Goal: Task Accomplishment & Management: Complete application form

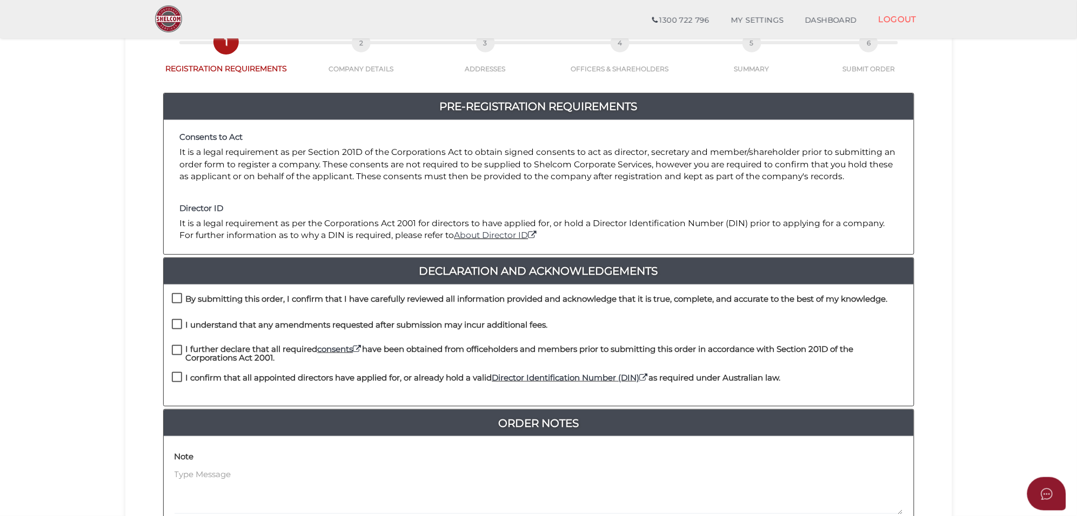
scroll to position [203, 0]
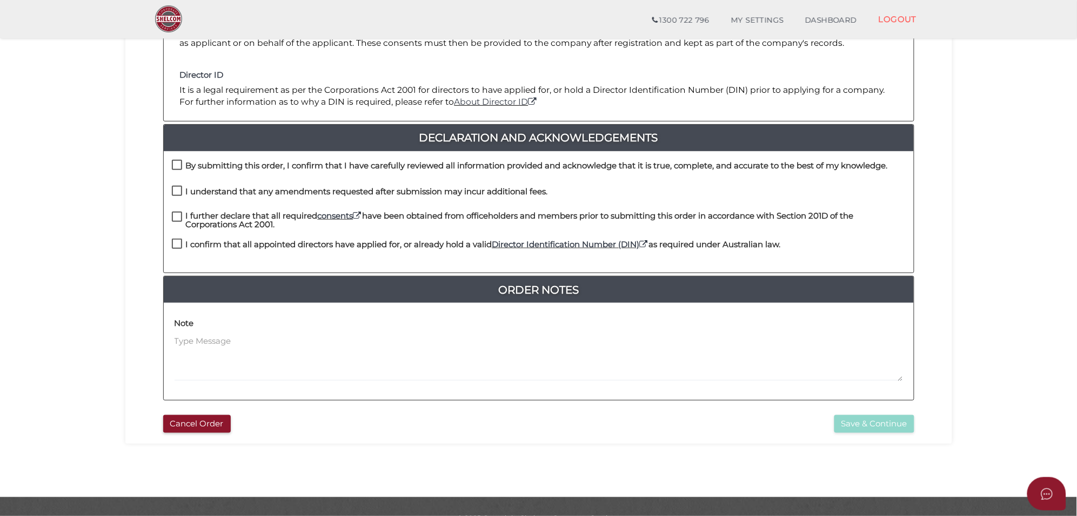
click at [177, 163] on label "By submitting this order, I confirm that I have carefully reviewed all informat…" at bounding box center [530, 169] width 716 height 14
checkbox input "true"
click at [172, 193] on label "I understand that any amendments requested after submission may incur additiona…" at bounding box center [360, 194] width 376 height 14
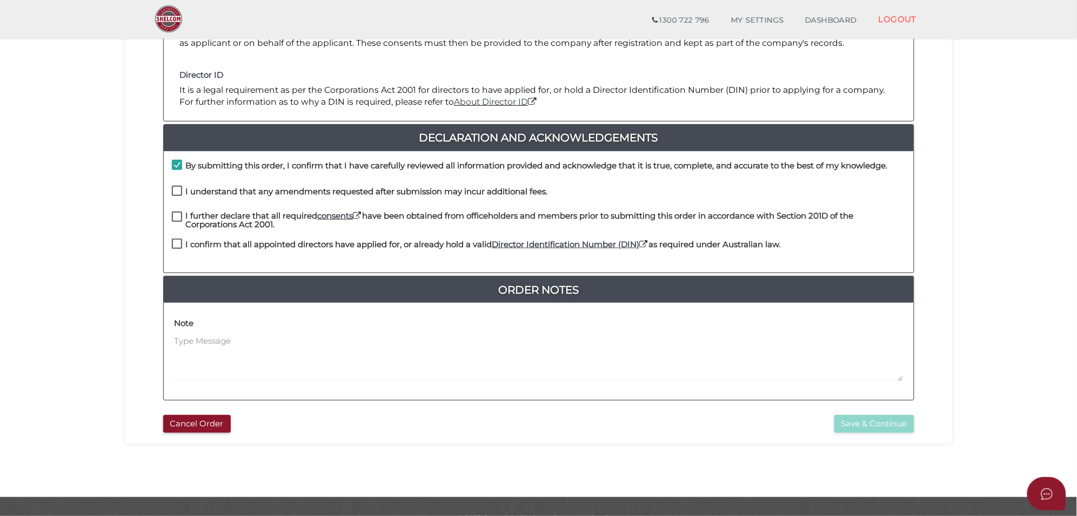
checkbox input "true"
drag, startPoint x: 177, startPoint y: 217, endPoint x: 180, endPoint y: 241, distance: 24.5
click at [177, 217] on label "I further declare that all required consents have been obtained from officehold…" at bounding box center [539, 219] width 734 height 14
checkbox input "true"
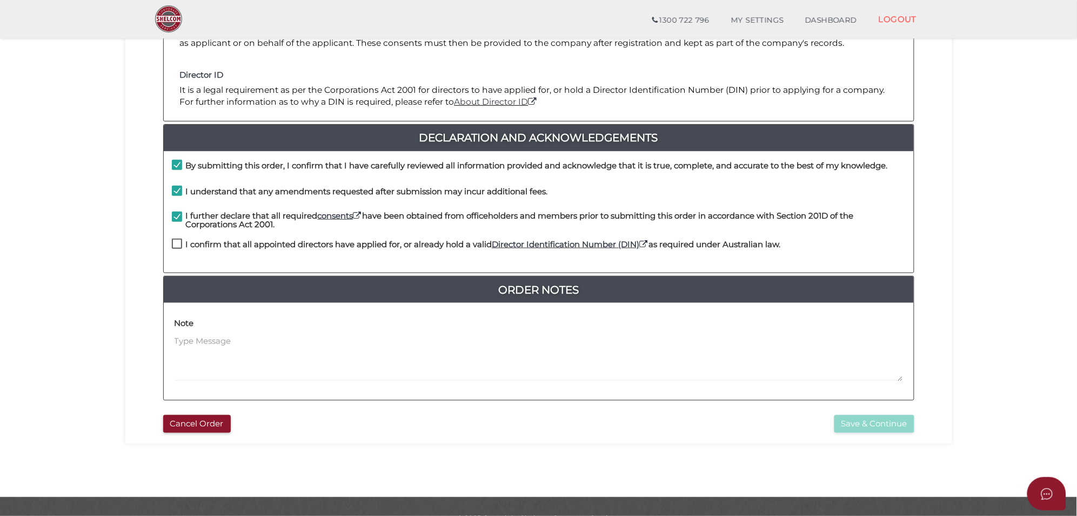
click at [177, 245] on label "I confirm that all appointed directors have applied for, or already hold a vali…" at bounding box center [476, 247] width 609 height 14
checkbox input "true"
click at [842, 420] on button "Save & Continue" at bounding box center [874, 424] width 80 height 18
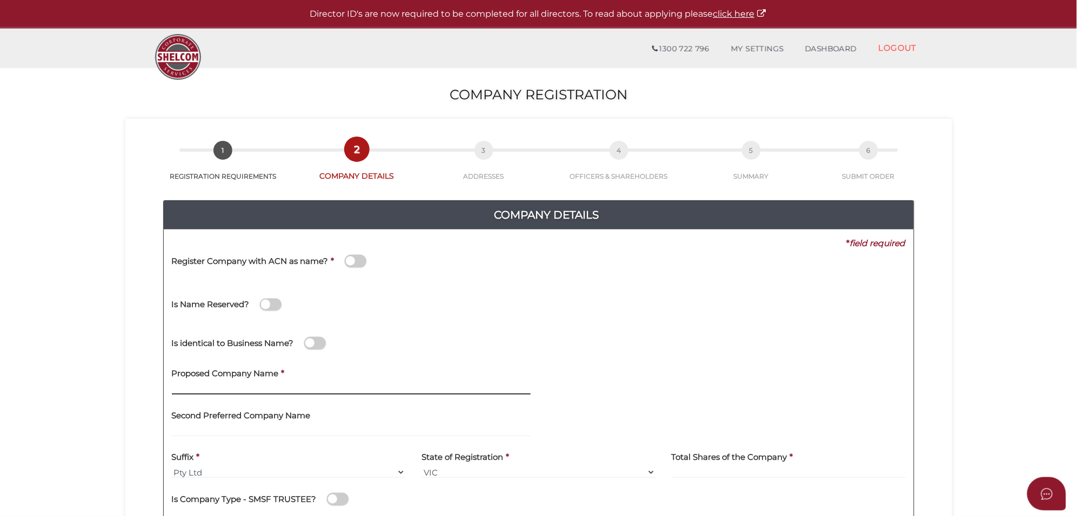
click at [176, 390] on input "text" at bounding box center [351, 389] width 359 height 12
click at [190, 390] on input "Pacific Building &Construction Group" at bounding box center [351, 389] width 359 height 12
click at [245, 390] on input "Paciffic Building &Construction Group" at bounding box center [351, 389] width 359 height 12
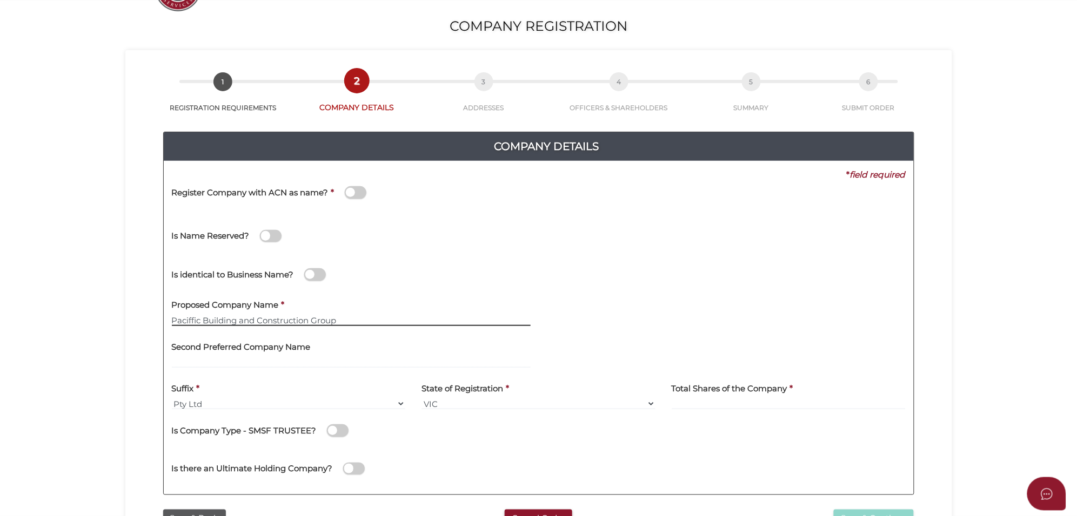
scroll to position [135, 0]
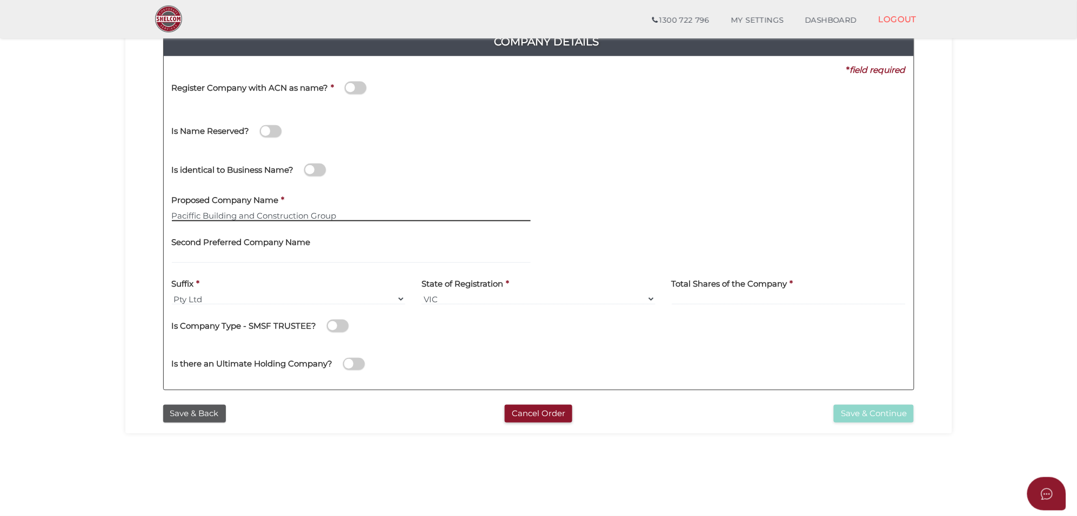
type input "Paciffic Building and Construction Group"
click at [672, 298] on input at bounding box center [789, 299] width 234 height 12
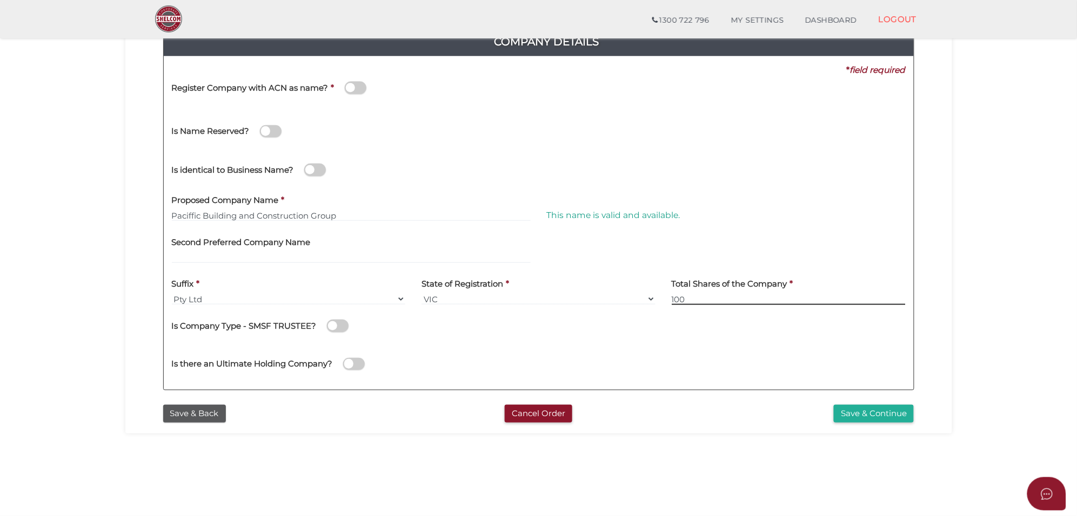
type input "100"
click at [856, 411] on button "Save & Continue" at bounding box center [874, 414] width 80 height 18
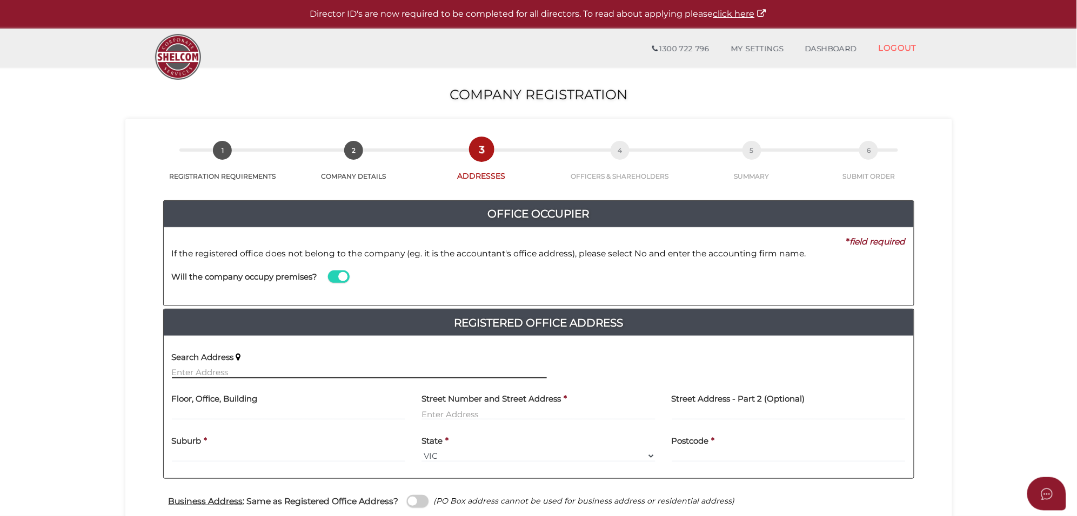
click at [214, 373] on input "text" at bounding box center [359, 373] width 375 height 12
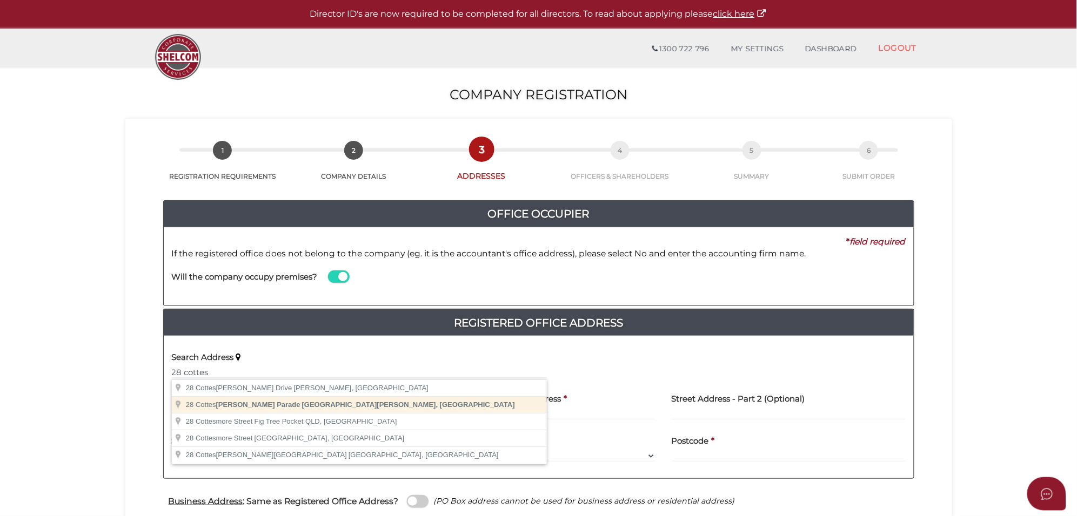
type input "28 Cottesloe Parade, Taylors Hill VIC, Australia"
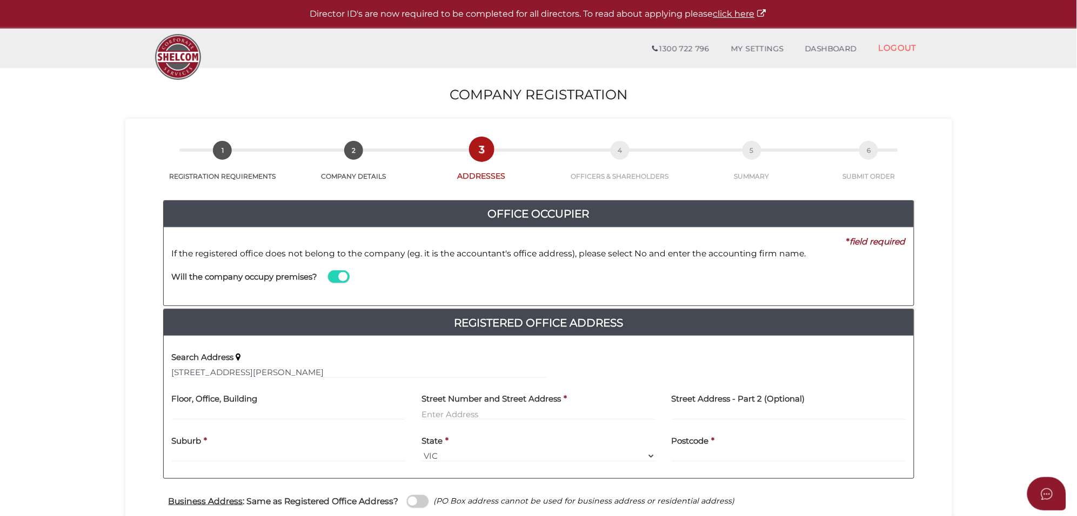
type input "28 Cottesloe Parade"
type input "Taylors Hill"
select select "VIC"
type input "3037"
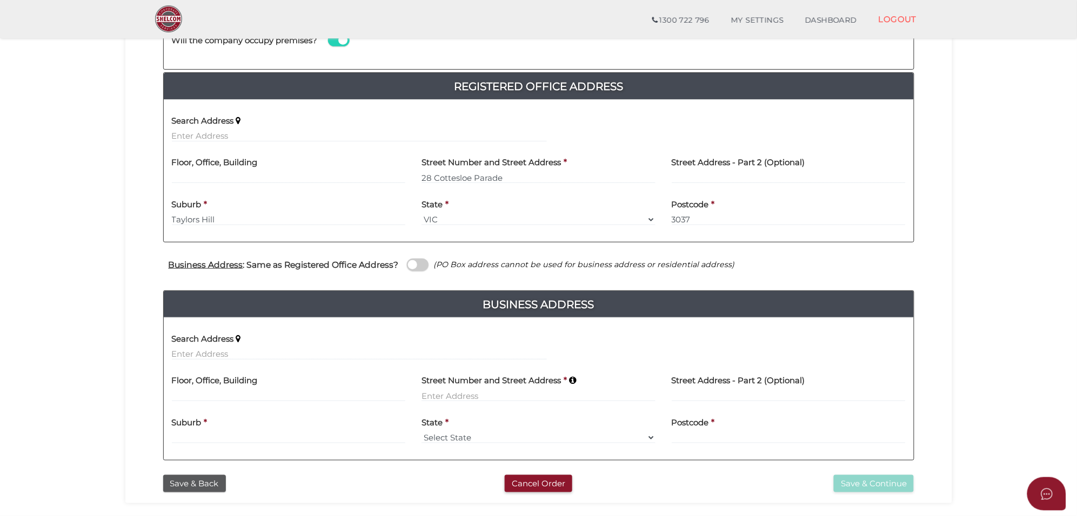
scroll to position [203, 0]
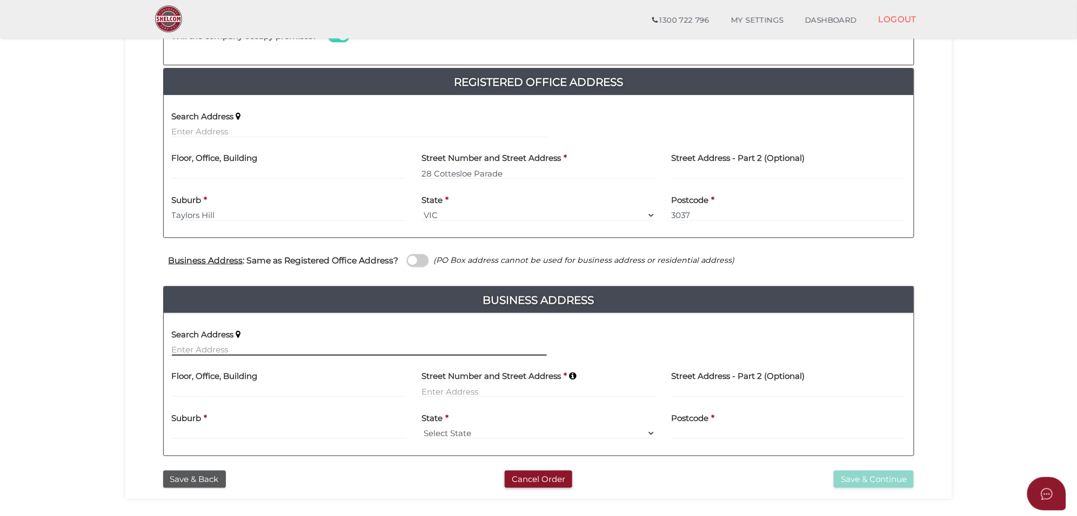
click at [209, 354] on input "text" at bounding box center [359, 350] width 375 height 12
paste input "28 Cottesloe Pde TAYLORS HILL"
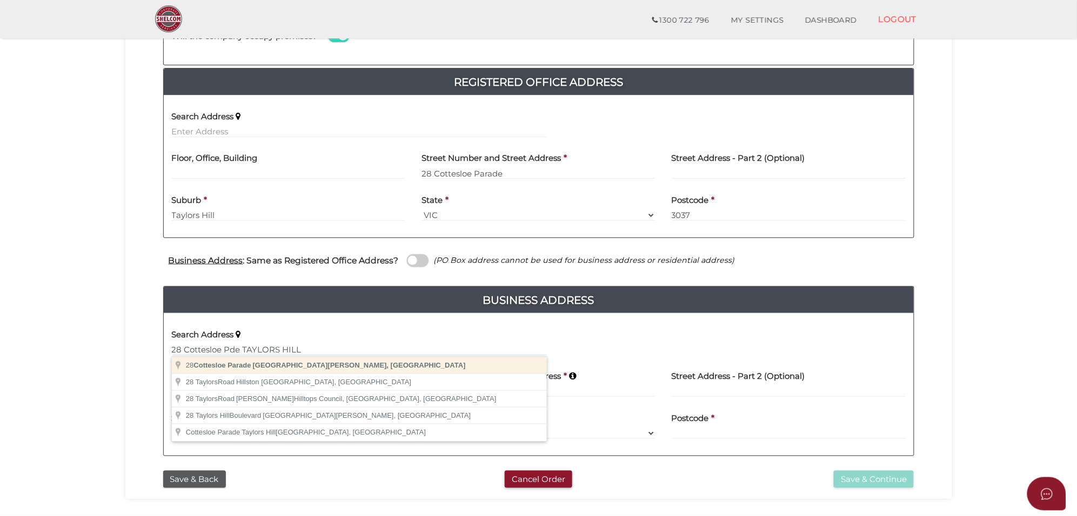
type input "28 Cottesloe Parade, Taylors Hill VIC, Australia"
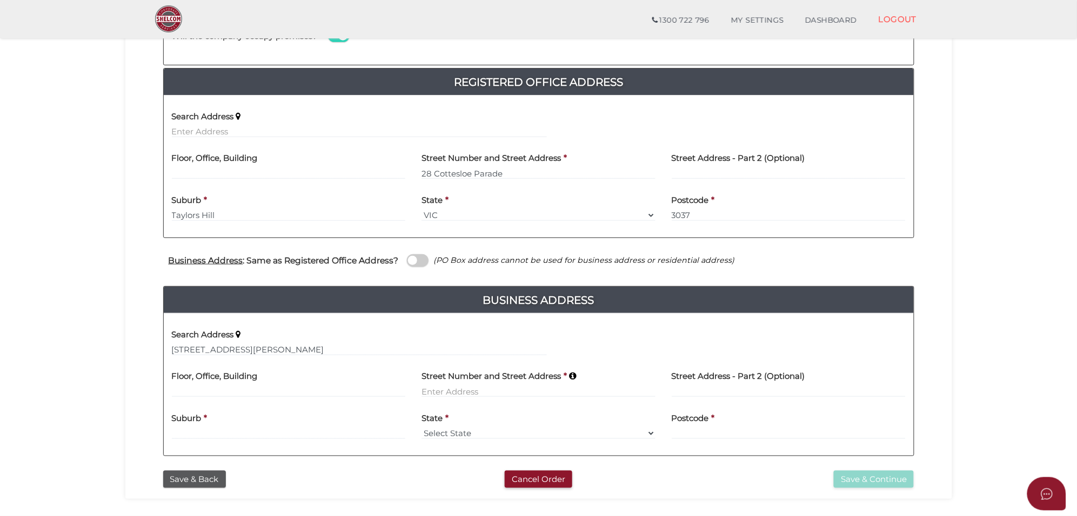
type input "28 Cottesloe Parade"
type input "Taylors Hill"
select select "VIC"
type input "3037"
click at [900, 482] on button "Save & Continue" at bounding box center [874, 480] width 80 height 18
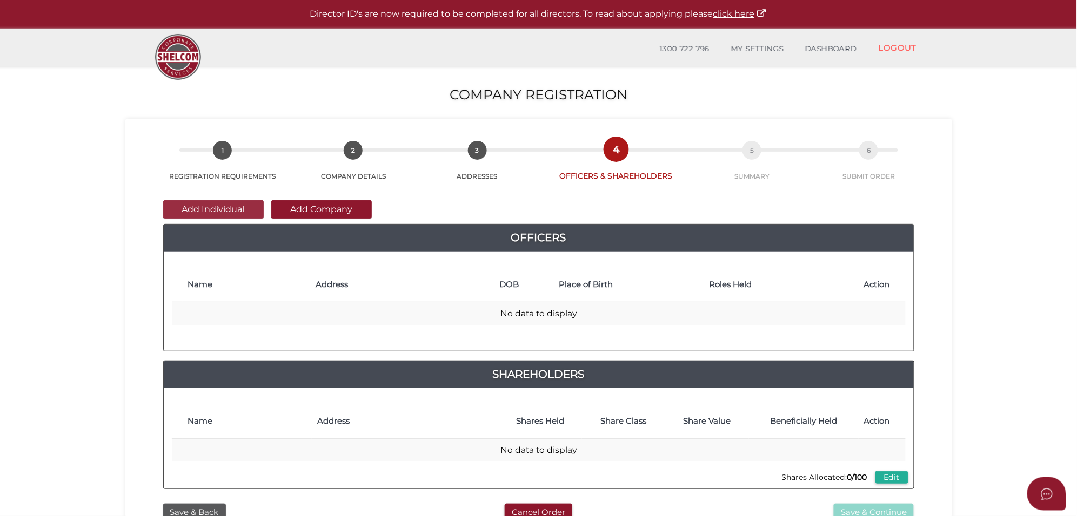
click at [222, 209] on button "Add Individual" at bounding box center [213, 209] width 100 height 18
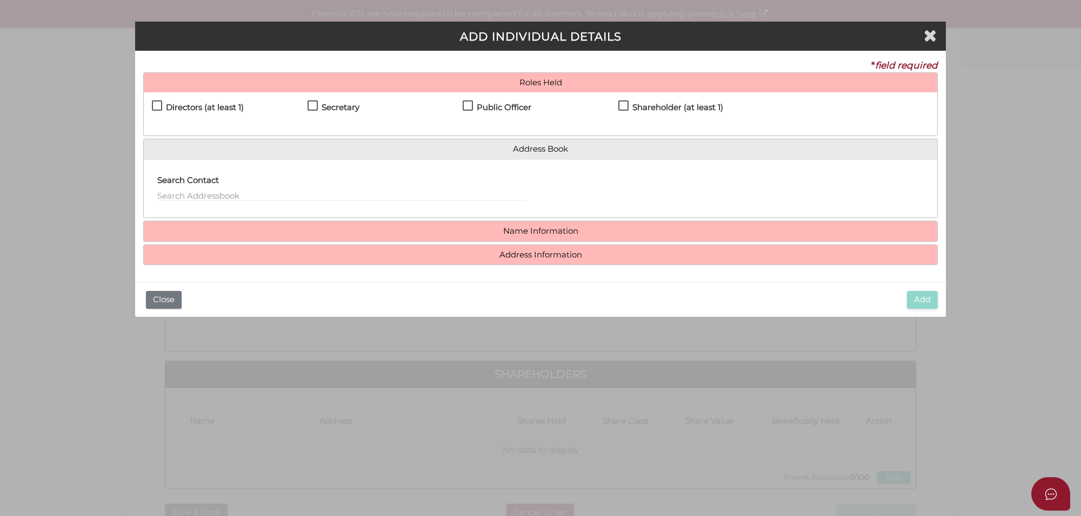
click at [160, 103] on label "Directors (at least 1)" at bounding box center [198, 110] width 92 height 14
checkbox input "true"
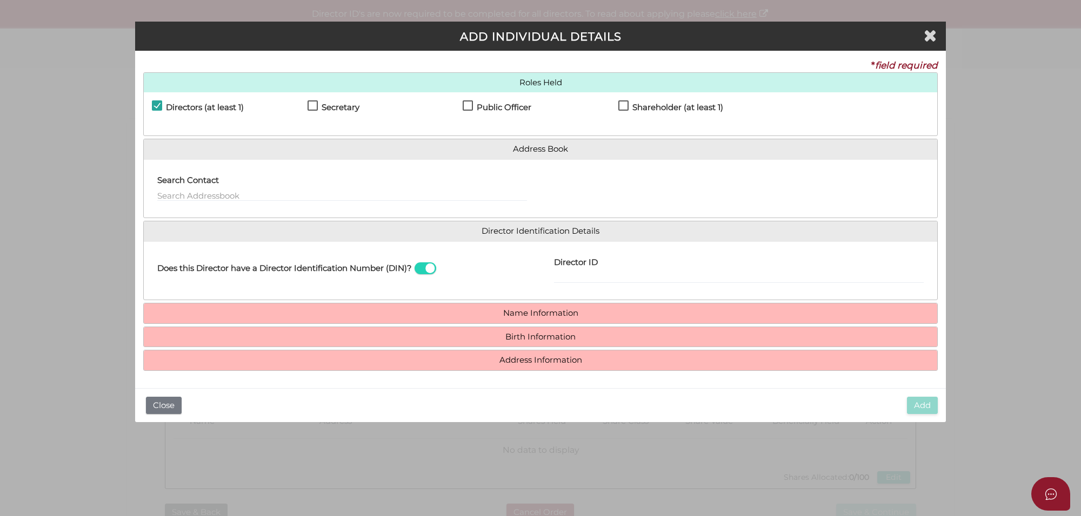
click at [309, 103] on label "Secretary" at bounding box center [333, 110] width 52 height 14
checkbox input "true"
click at [471, 106] on label "Public Officer" at bounding box center [496, 110] width 69 height 14
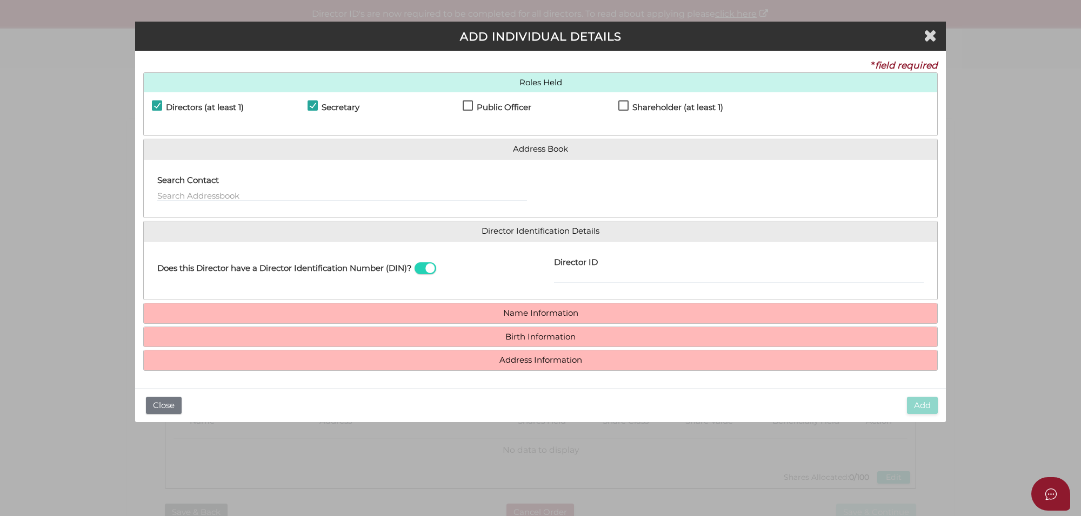
checkbox input "true"
click at [625, 106] on label "Shareholder (at least 1)" at bounding box center [670, 110] width 105 height 14
checkbox input "true"
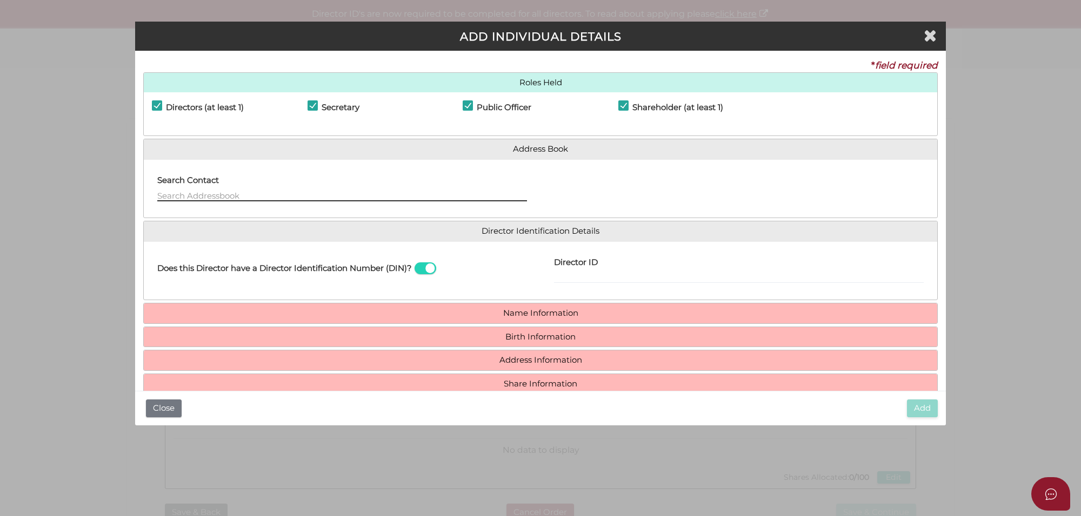
click at [211, 194] on input "text" at bounding box center [342, 196] width 370 height 12
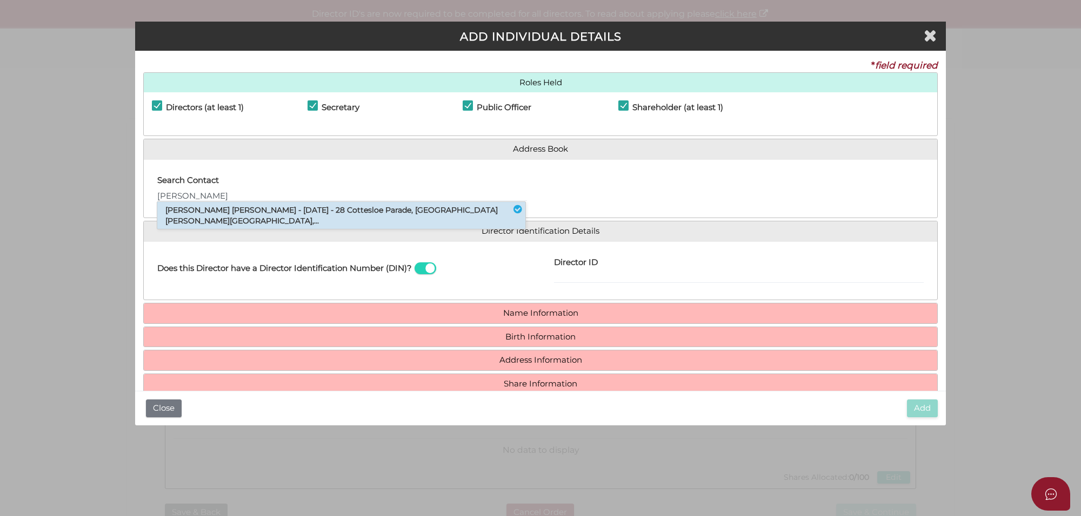
click at [233, 212] on li "Vikkas Kumar Dhingra - 09/02/1977 - 28 Cottesloe Parade, Taylors Hill, VIC,..." at bounding box center [341, 215] width 368 height 27
type input "Vikkas"
type input "Vikkas Kumar"
type input "Dhingra"
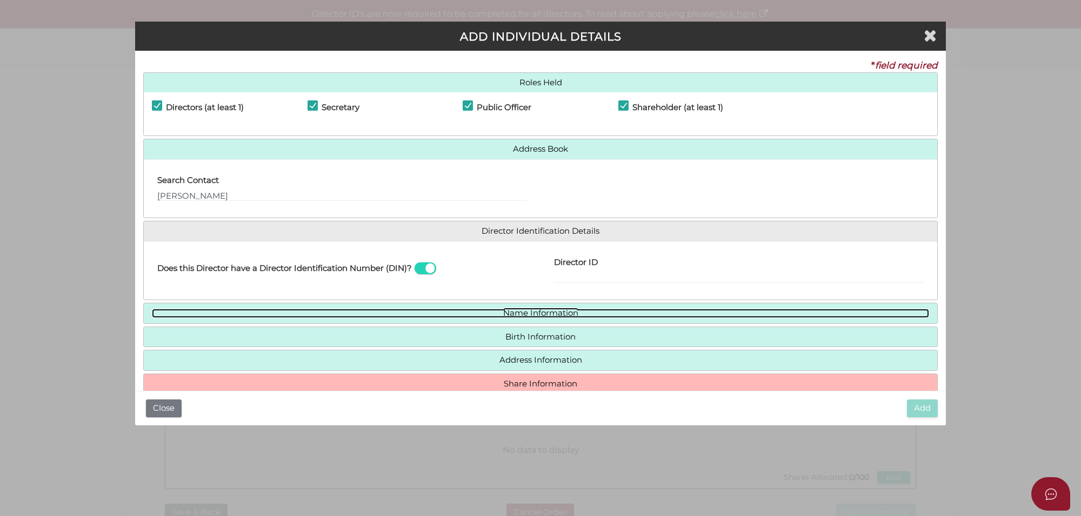
click at [542, 309] on link "Name Information" at bounding box center [540, 313] width 777 height 9
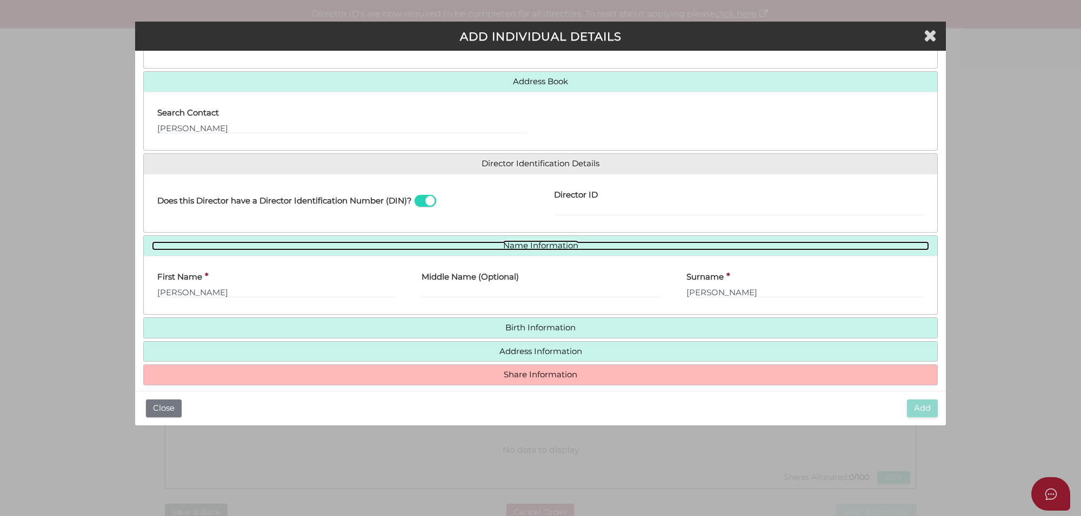
scroll to position [80, 0]
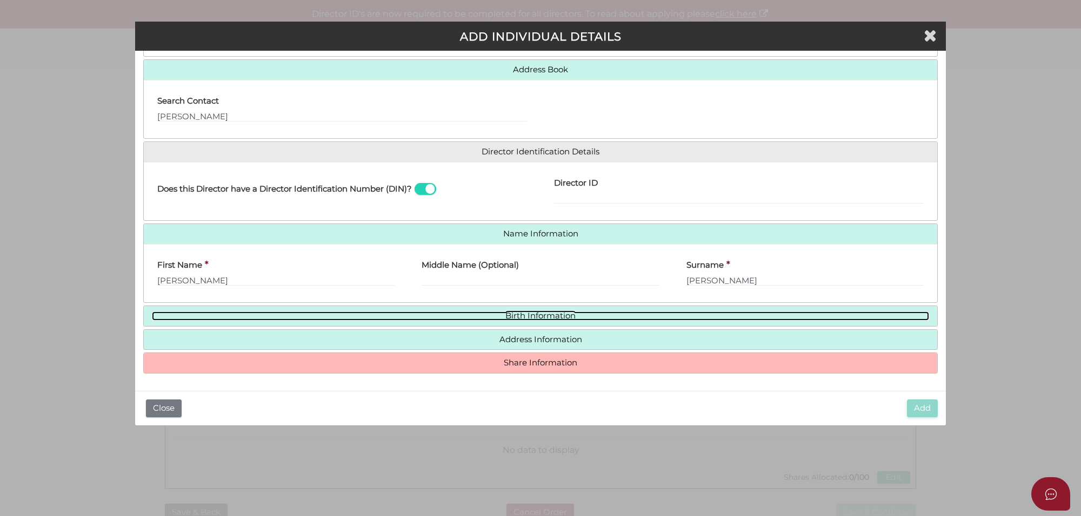
click at [527, 313] on link "Birth Information" at bounding box center [540, 316] width 777 height 9
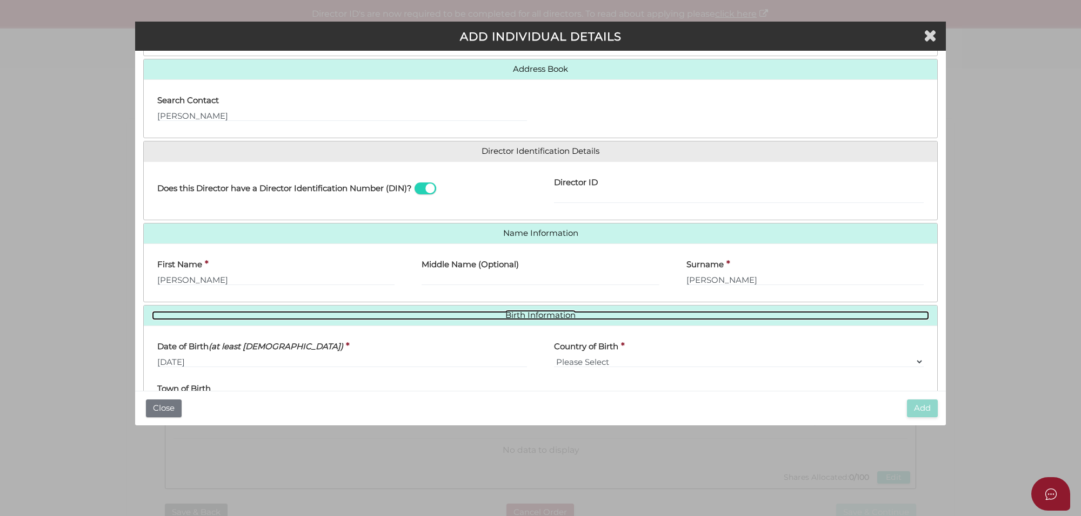
scroll to position [147, 0]
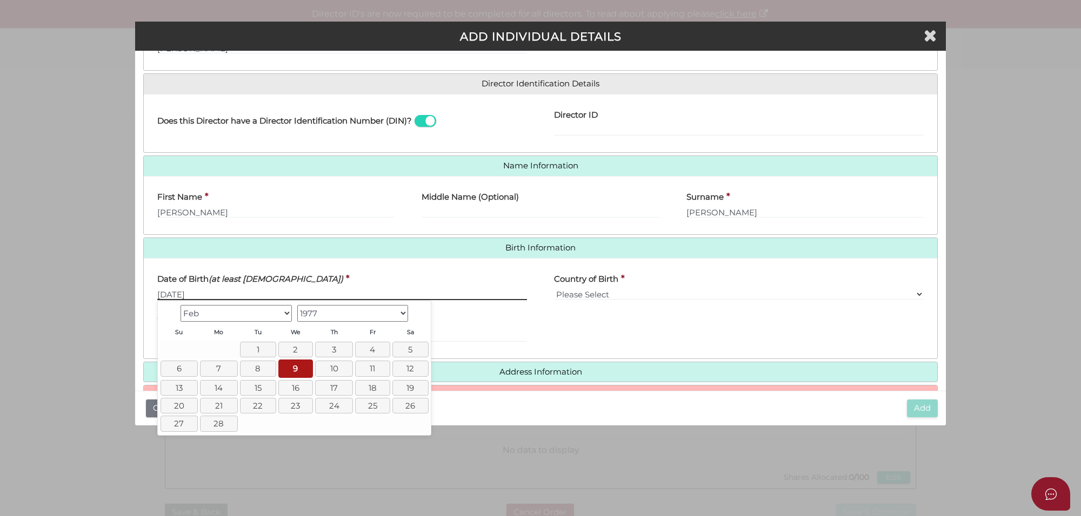
drag, startPoint x: 211, startPoint y: 294, endPoint x: 157, endPoint y: 295, distance: 53.5
click at [157, 295] on input "09/02/1977" at bounding box center [342, 294] width 370 height 12
type input "[DATE]"
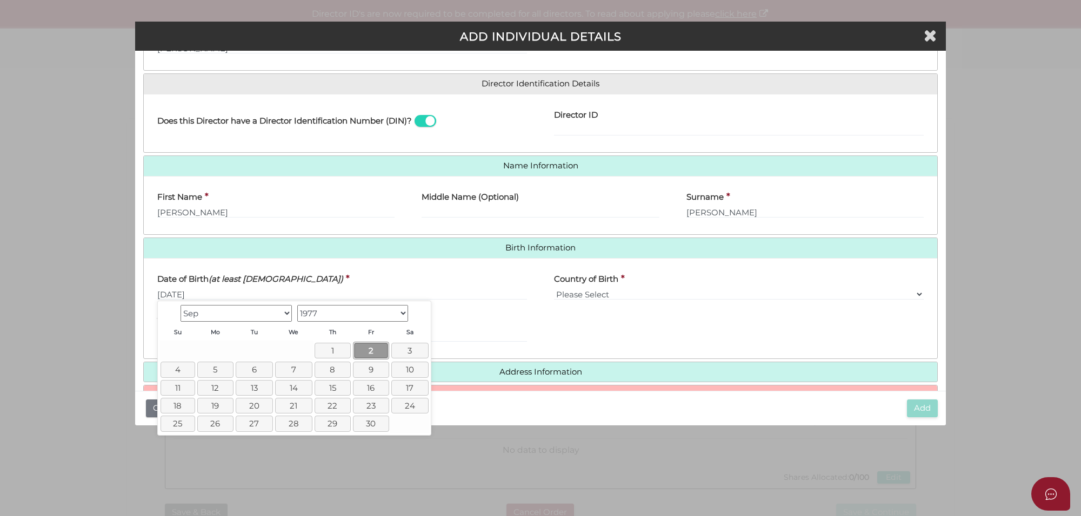
click at [368, 346] on link "2" at bounding box center [371, 351] width 36 height 18
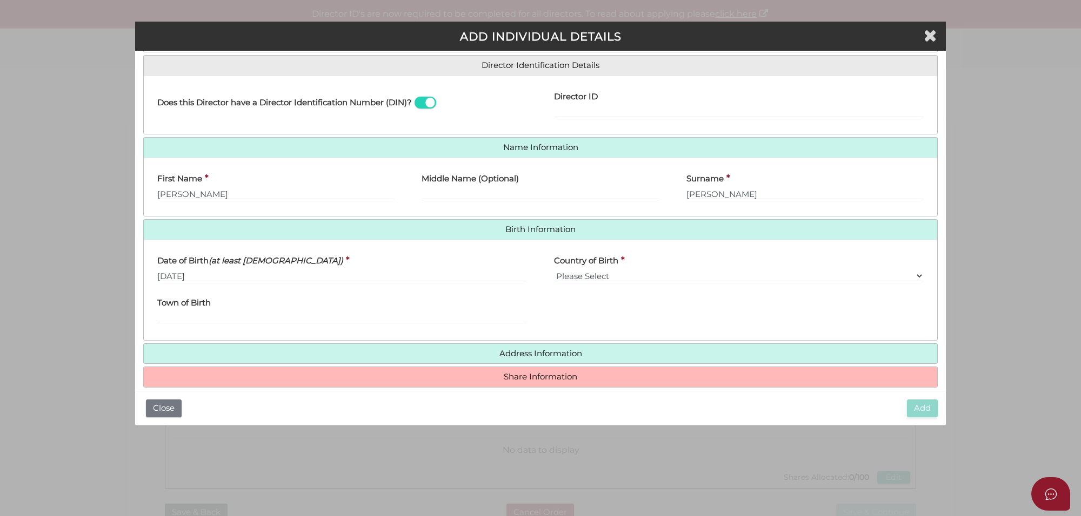
scroll to position [181, 0]
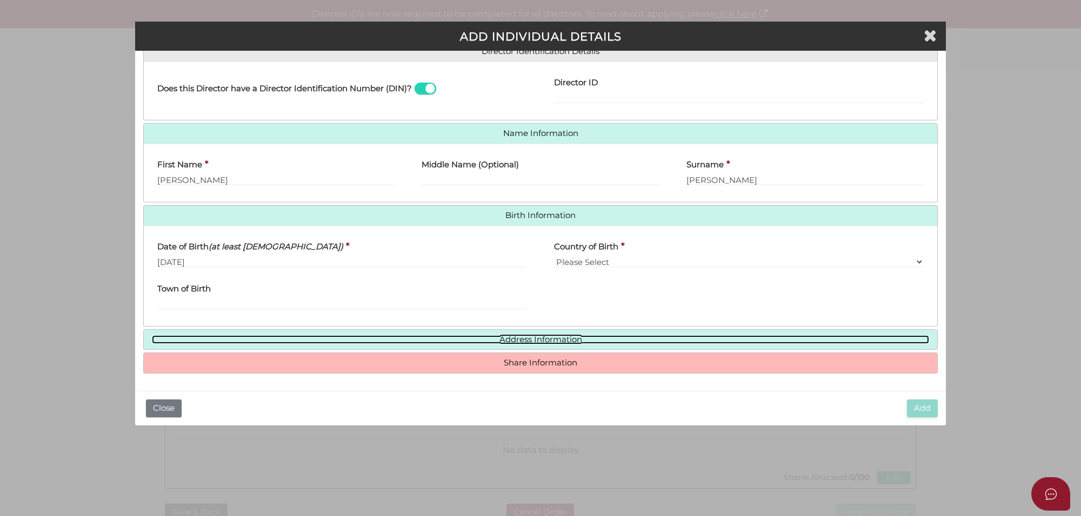
click at [527, 343] on link "Address Information" at bounding box center [540, 339] width 777 height 9
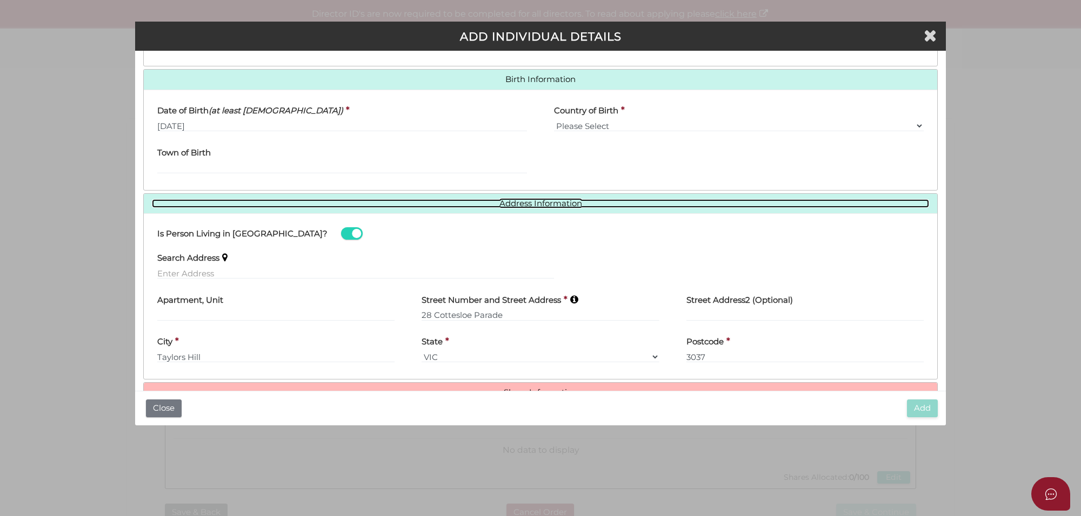
scroll to position [347, 0]
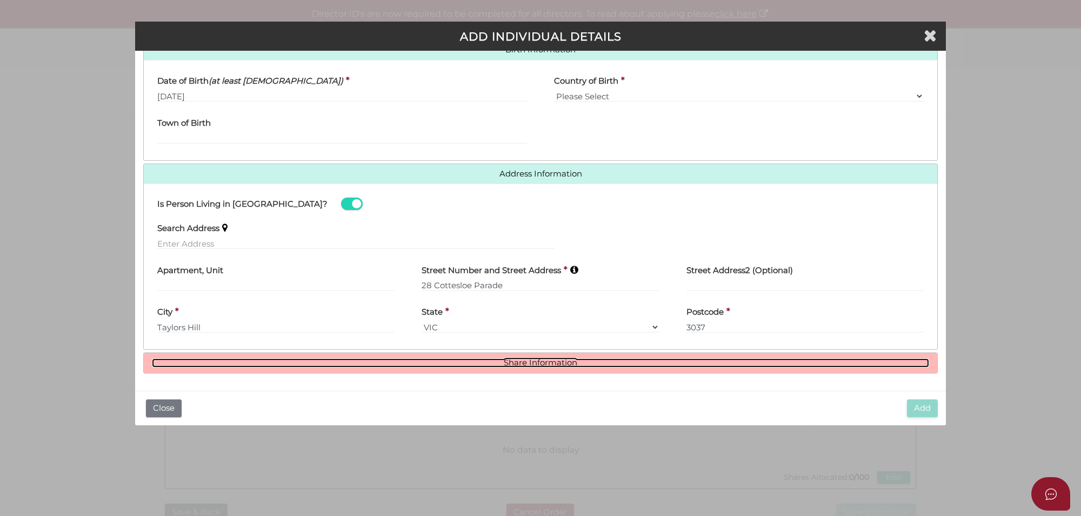
click at [516, 365] on link "Share Information" at bounding box center [540, 363] width 777 height 9
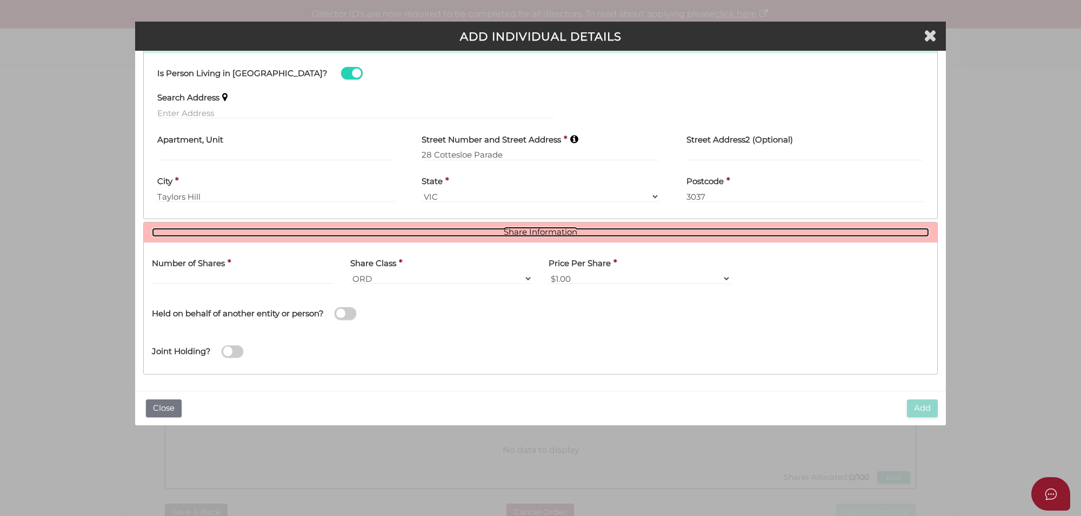
scroll to position [478, 0]
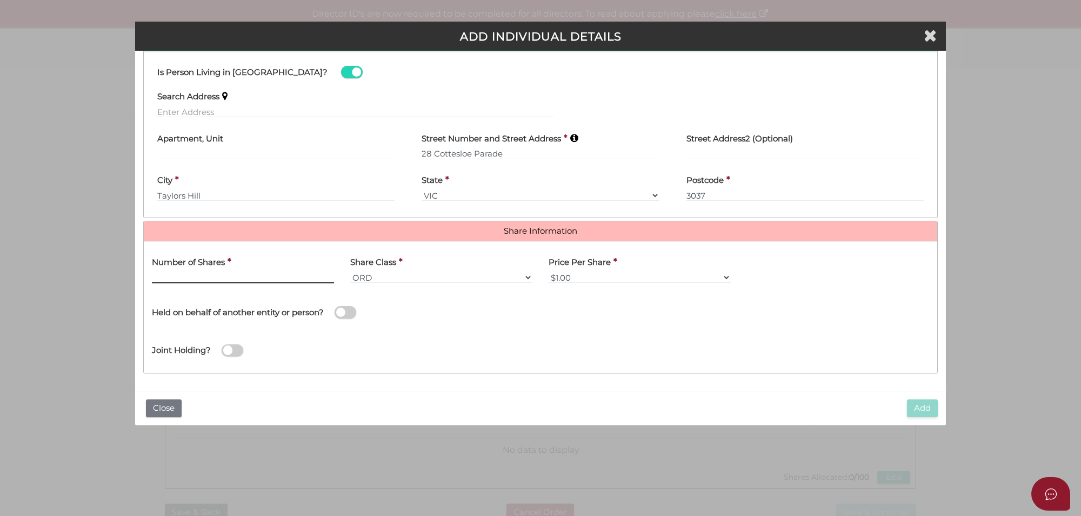
click at [198, 279] on input "text" at bounding box center [243, 278] width 182 height 12
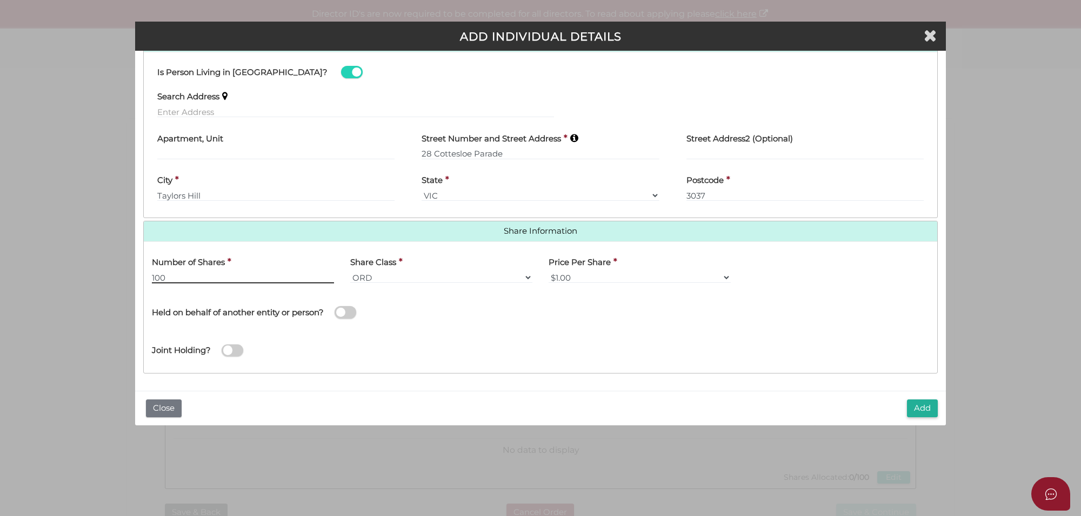
type input "100"
click at [527, 365] on div "Joint Holding?" at bounding box center [540, 347] width 793 height 35
click at [932, 408] on button "Add" at bounding box center [922, 409] width 31 height 18
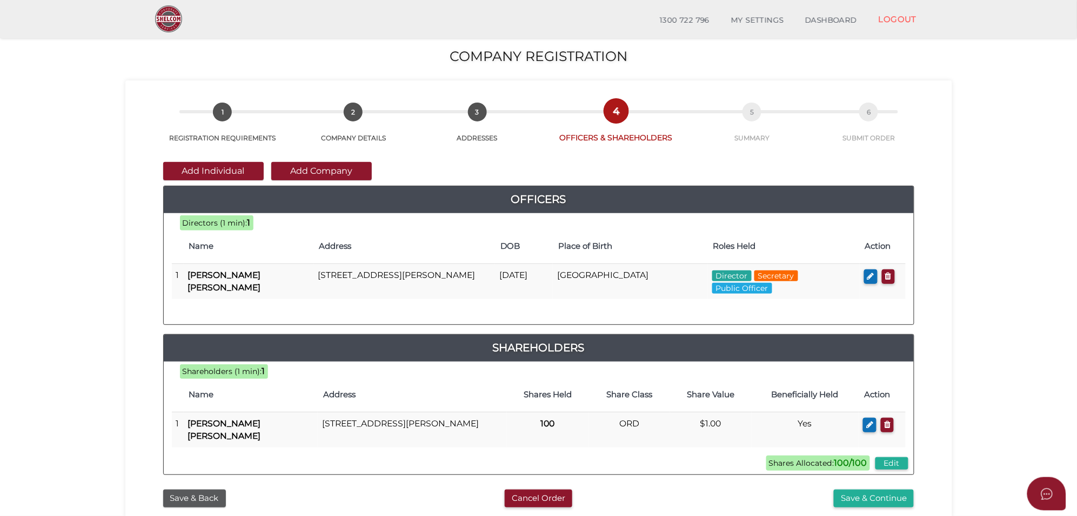
scroll to position [68, 0]
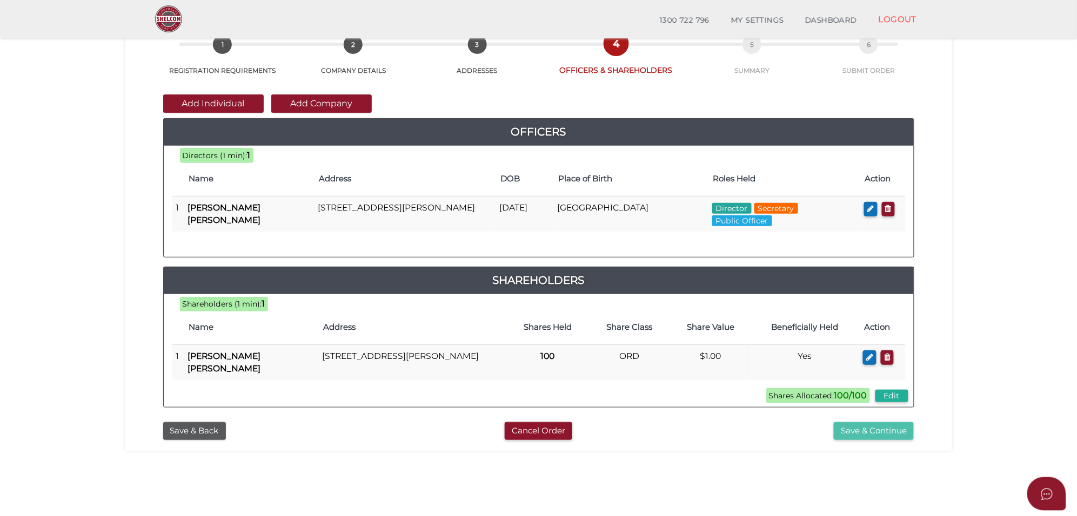
click at [861, 438] on button "Save & Continue" at bounding box center [874, 431] width 80 height 18
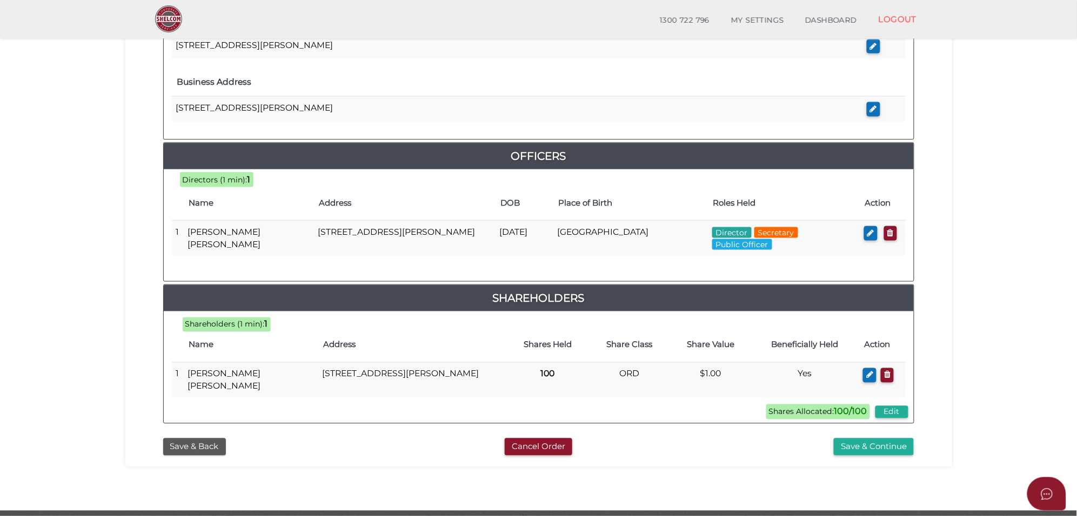
scroll to position [405, 0]
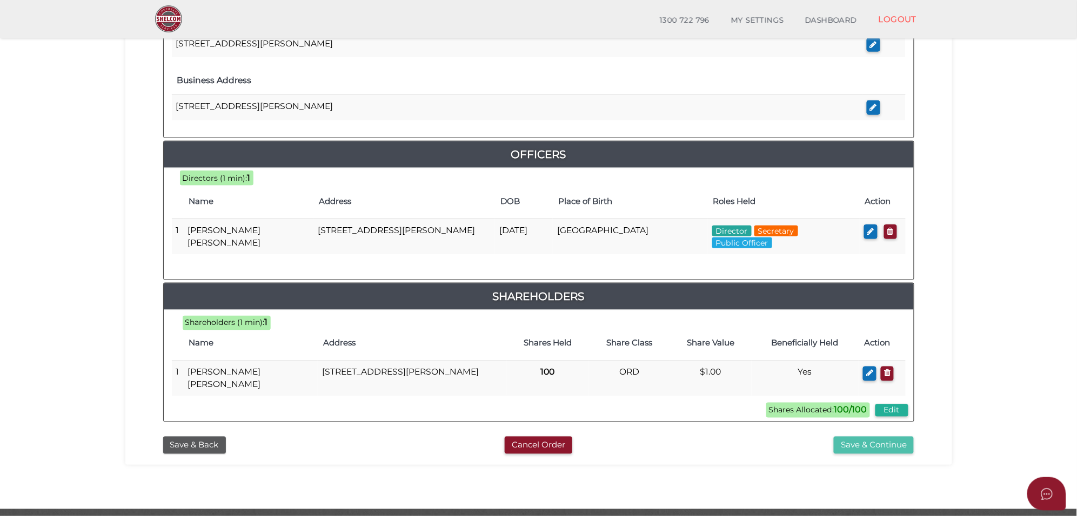
click at [846, 444] on button "Save & Continue" at bounding box center [874, 446] width 80 height 18
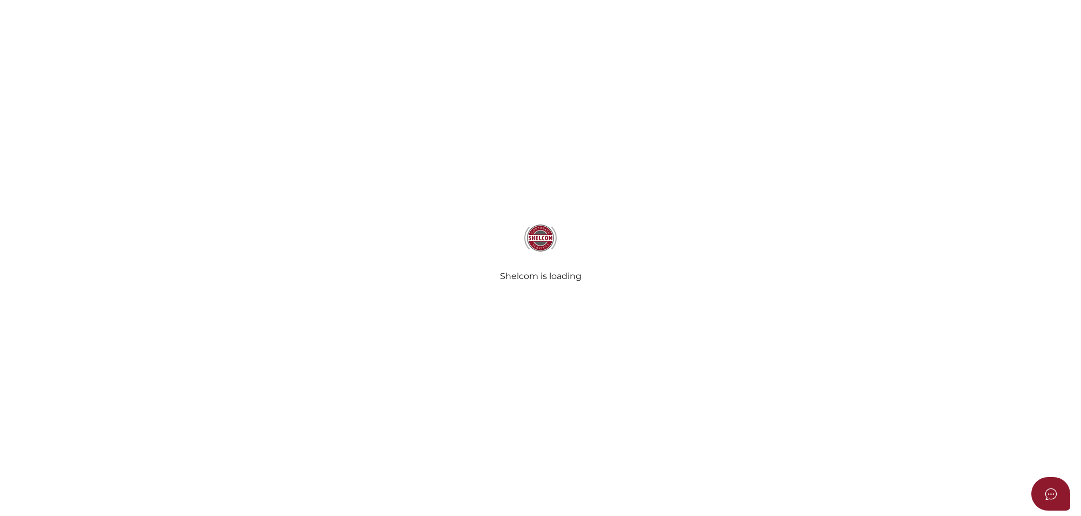
select select "Comb Binding"
select select "No"
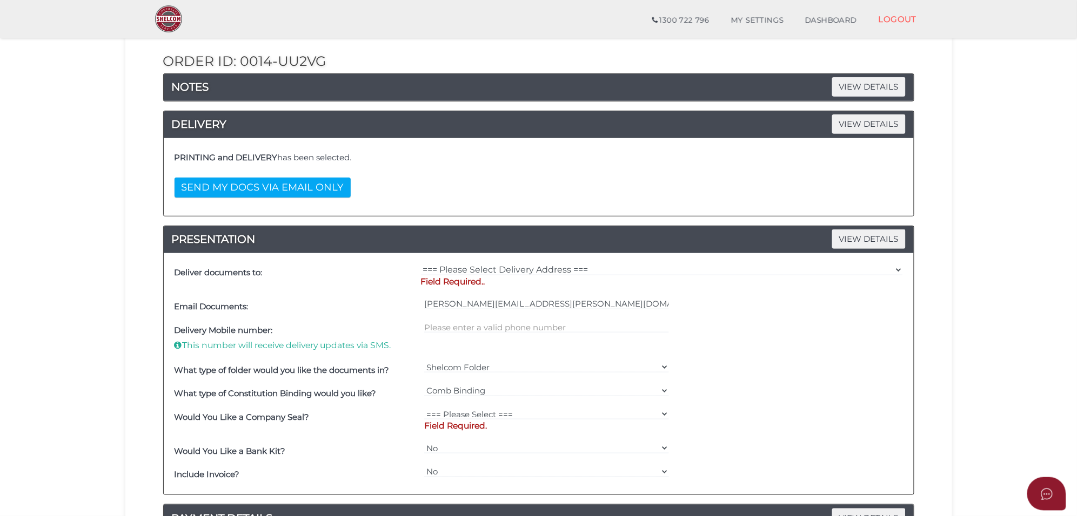
scroll to position [135, 0]
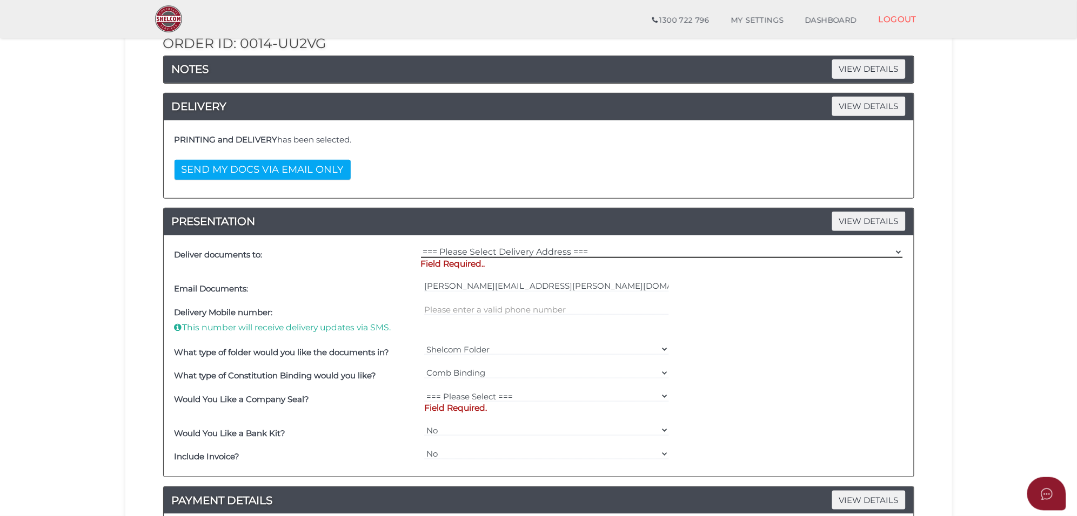
click at [575, 255] on select "=== Please Select Delivery Address === (User Address - [PERSON_NAME][GEOGRAPHIC…" at bounding box center [662, 252] width 482 height 12
select select "Other"
click at [421, 247] on select "=== Please Select Delivery Address === (User Address - [PERSON_NAME][GEOGRAPHIC…" at bounding box center [662, 252] width 482 height 12
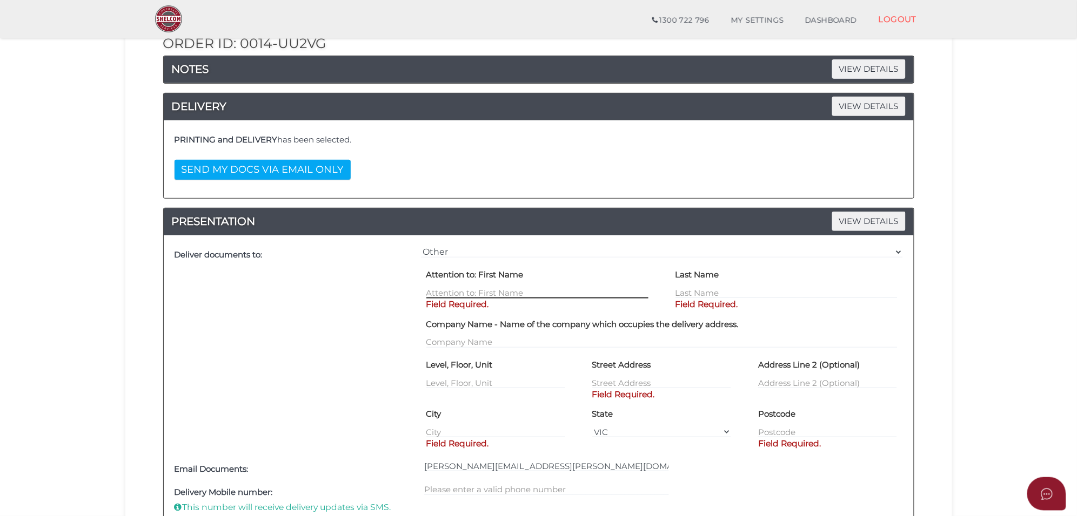
click at [530, 293] on input "text" at bounding box center [537, 293] width 222 height 12
click at [512, 298] on input "Vikkas" at bounding box center [537, 293] width 222 height 12
type input "Vikkas Kumar"
type input "Dhingra"
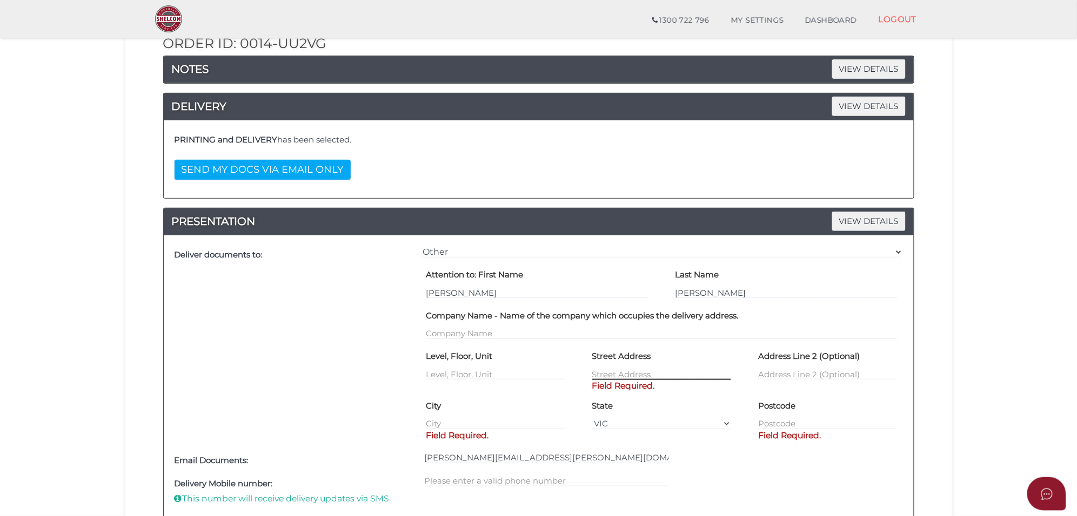
click at [607, 373] on input "text" at bounding box center [661, 374] width 139 height 12
paste input "28 Cottesloe Pde TAYLORS HILL"
drag, startPoint x: 663, startPoint y: 375, endPoint x: 743, endPoint y: 379, distance: 80.0
click at [743, 379] on div "Street Address 28 Cottesloe Pde TAYLORS HILL Field Required." at bounding box center [662, 372] width 166 height 49
type input "28 Cottesloe Pde"
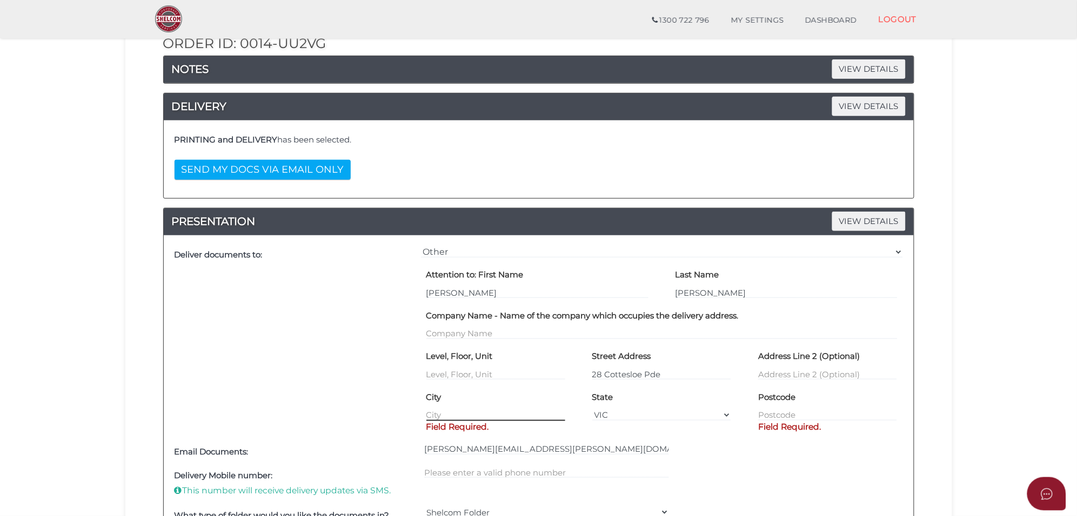
click at [445, 421] on div "City Field Required." at bounding box center [495, 404] width 139 height 33
paste input "TAYLORS HILL"
type input "TAYLORS HILL"
drag, startPoint x: 797, startPoint y: 415, endPoint x: 790, endPoint y: 416, distance: 7.1
click at [797, 415] on input "text" at bounding box center [827, 416] width 139 height 12
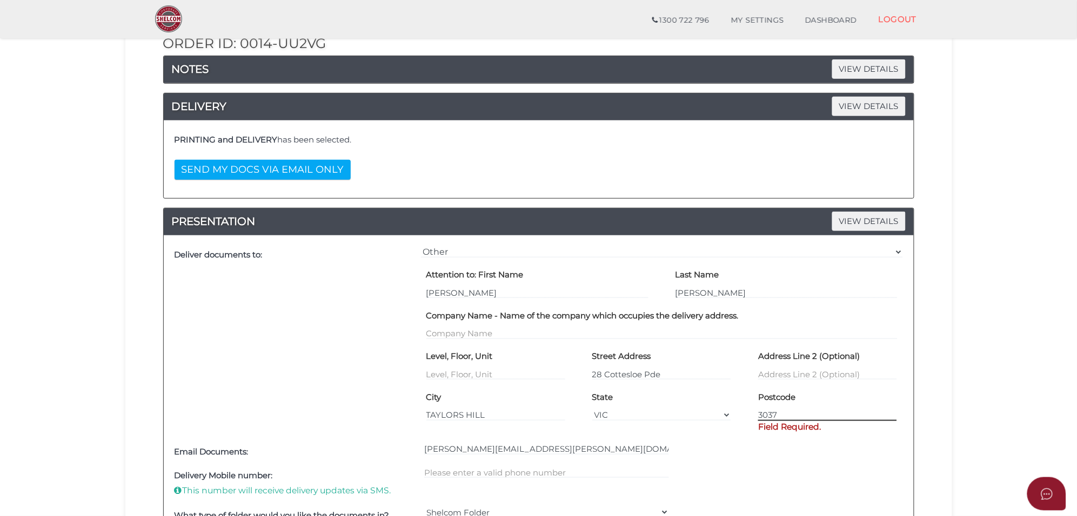
type input "3037"
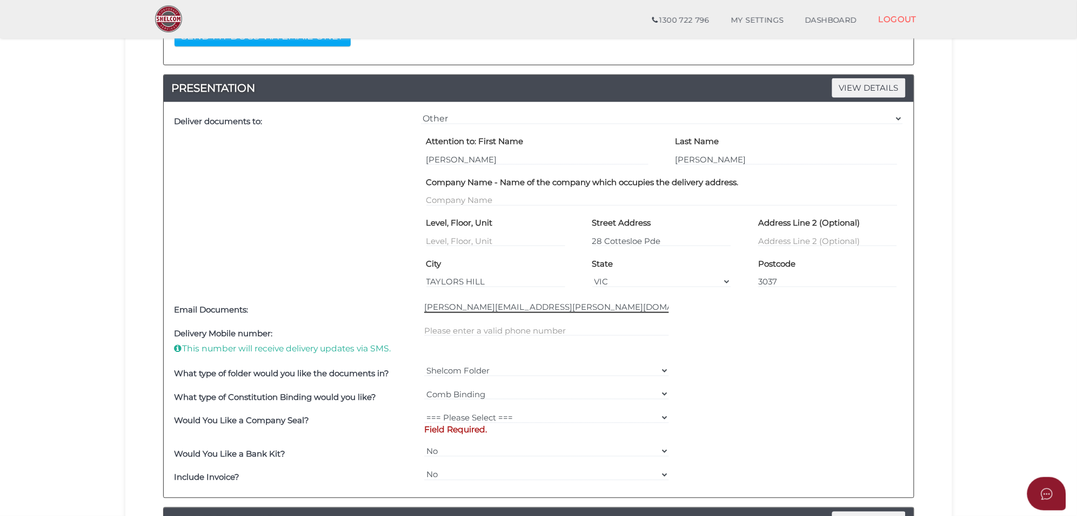
scroll to position [270, 0]
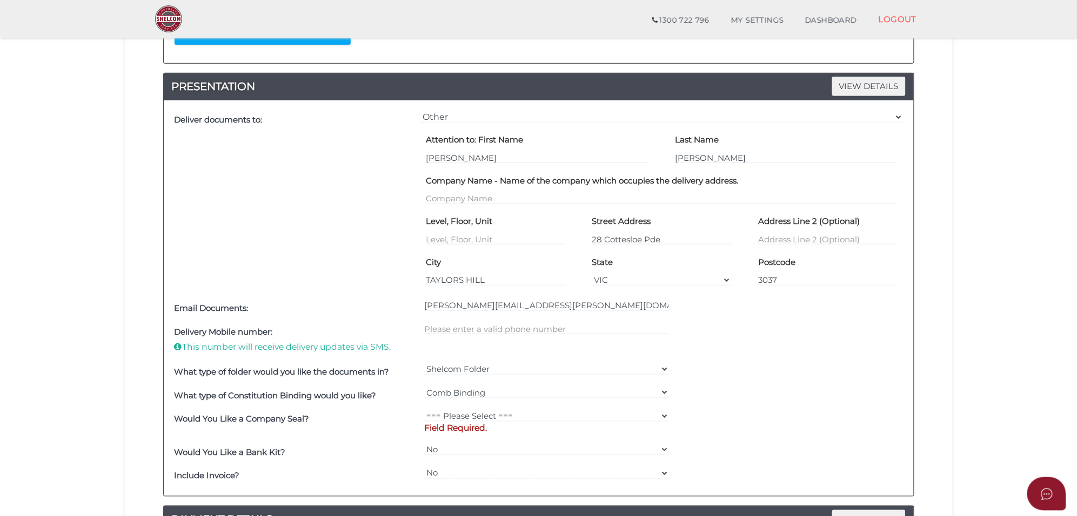
click at [499, 379] on div "Shelcom Folder === Please Select === Shelcom Folder Client Supplied Folder No F…" at bounding box center [546, 373] width 250 height 24
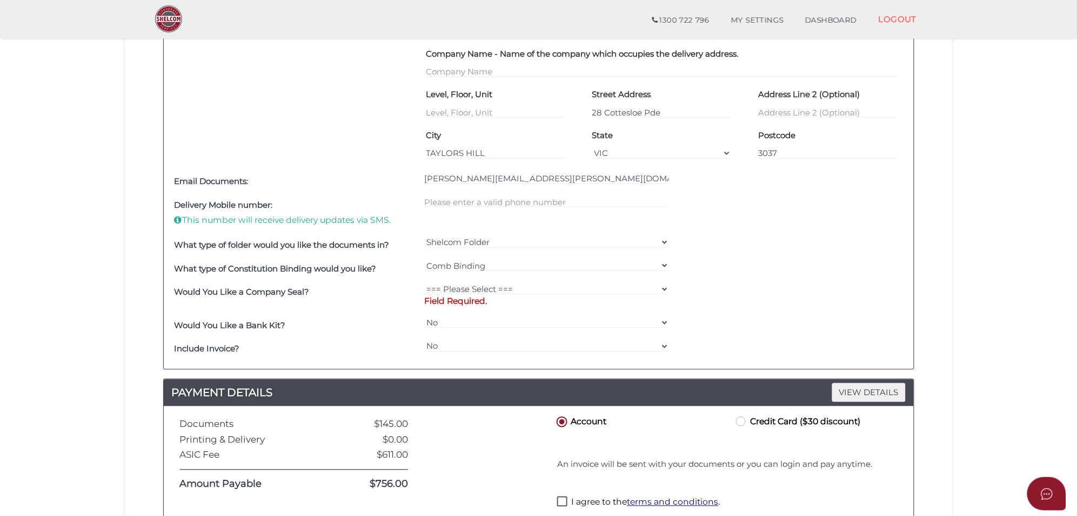
scroll to position [405, 0]
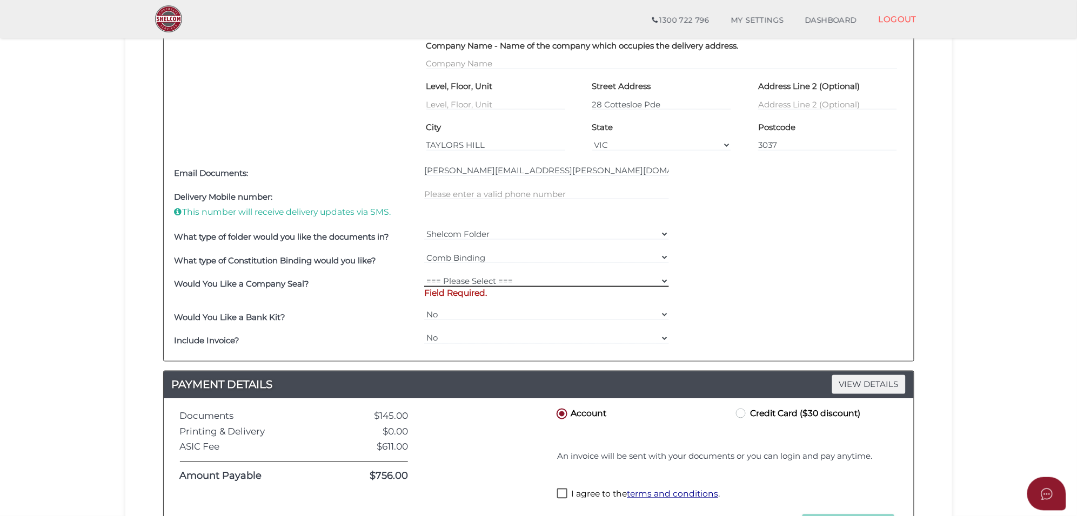
click at [496, 276] on select "=== Please Select === Fold Seal $50 No Seal" at bounding box center [546, 282] width 245 height 12
select select "0"
click at [424, 276] on select "=== Please Select === Fold Seal $50 No Seal" at bounding box center [546, 282] width 245 height 12
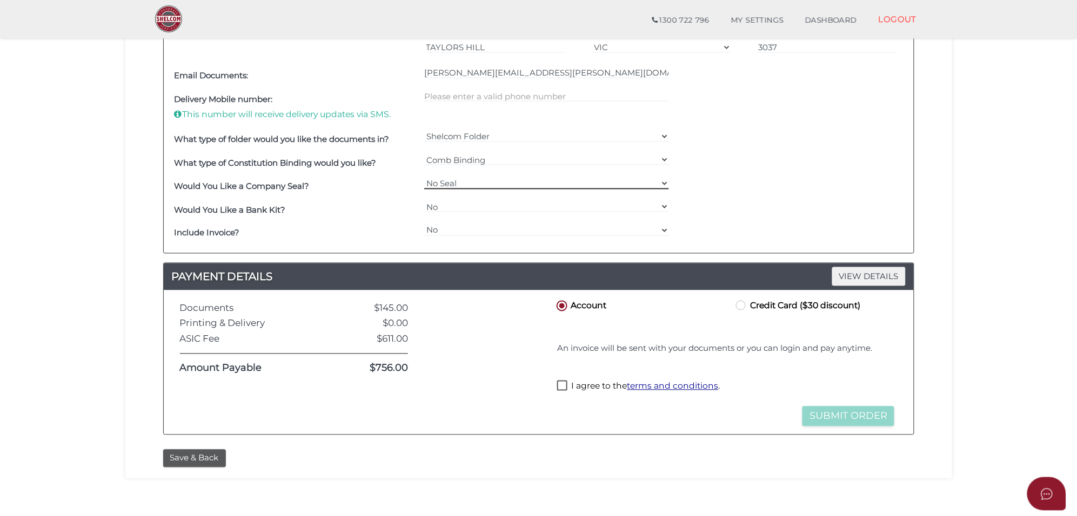
scroll to position [540, 0]
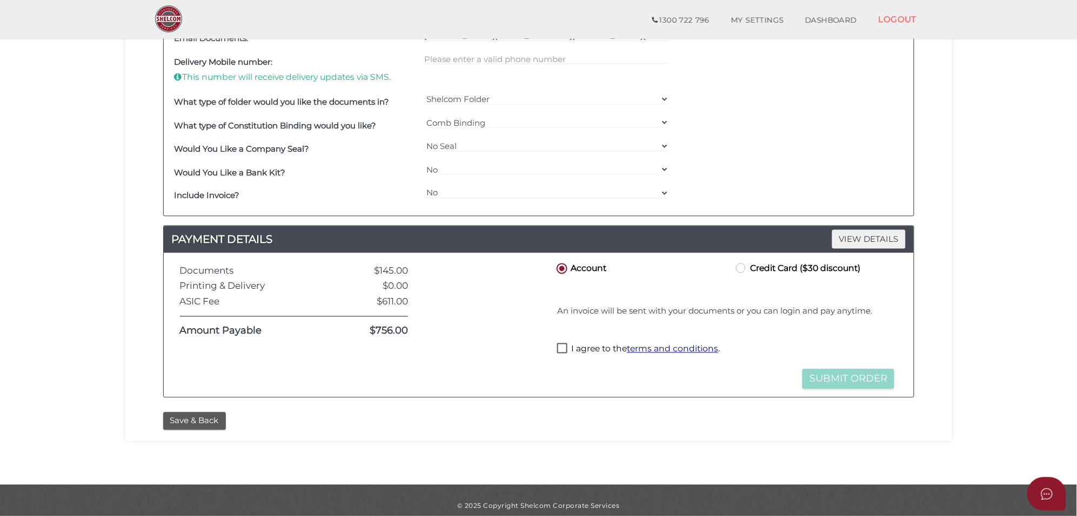
click at [565, 352] on label "I agree to the terms and conditions ." at bounding box center [638, 351] width 163 height 14
checkbox input "true"
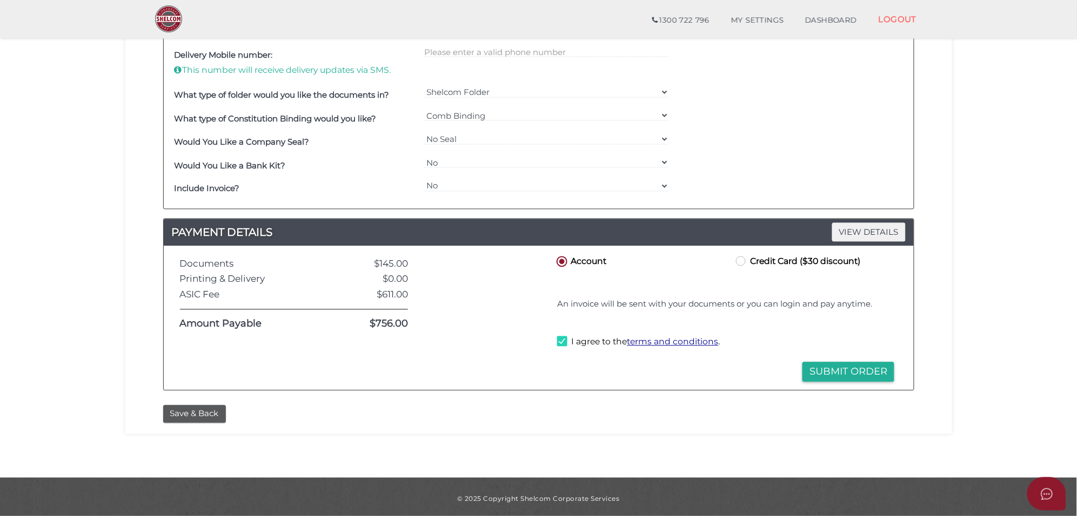
scroll to position [553, 0]
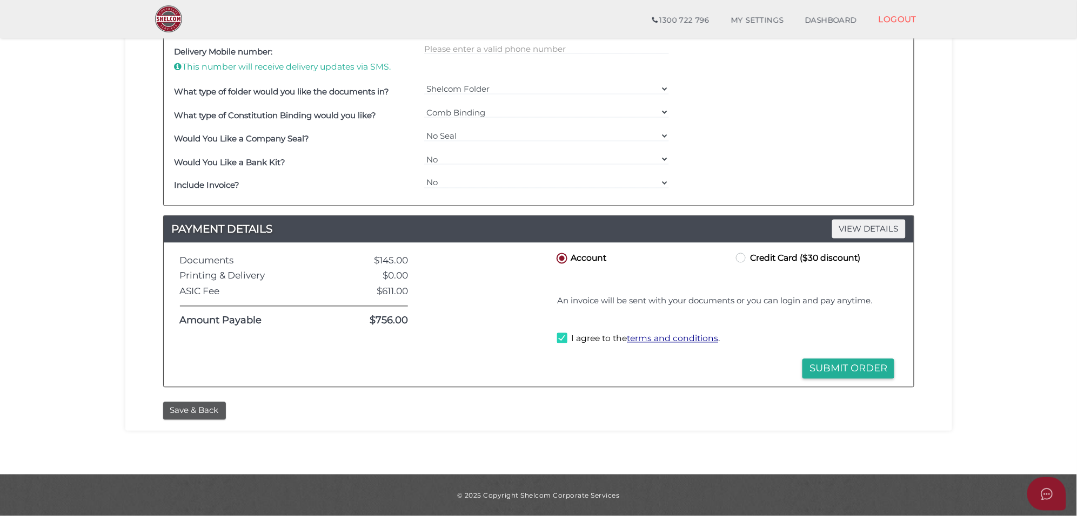
click at [741, 254] on label "Credit Card ($30 discount)" at bounding box center [797, 258] width 126 height 14
radio input "true"
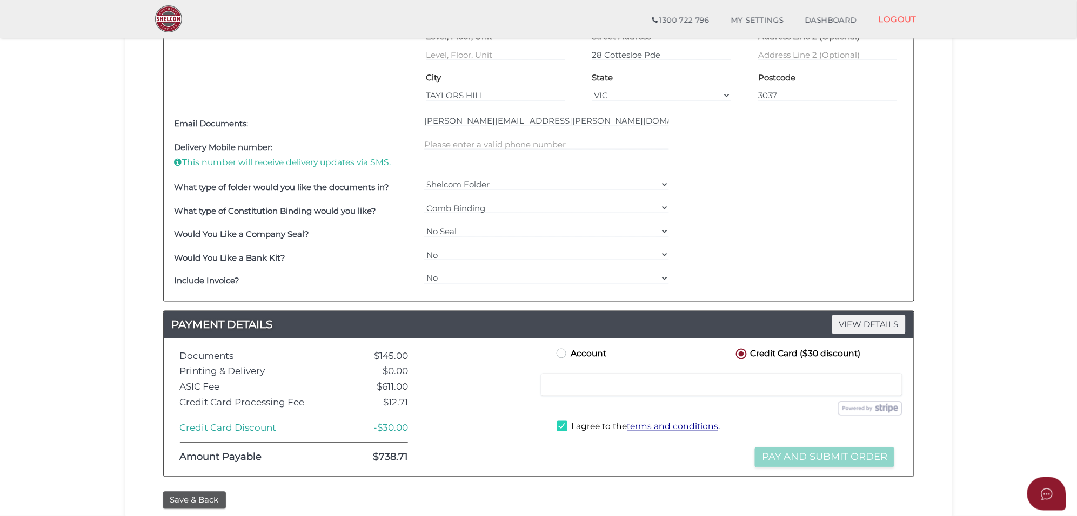
scroll to position [479, 0]
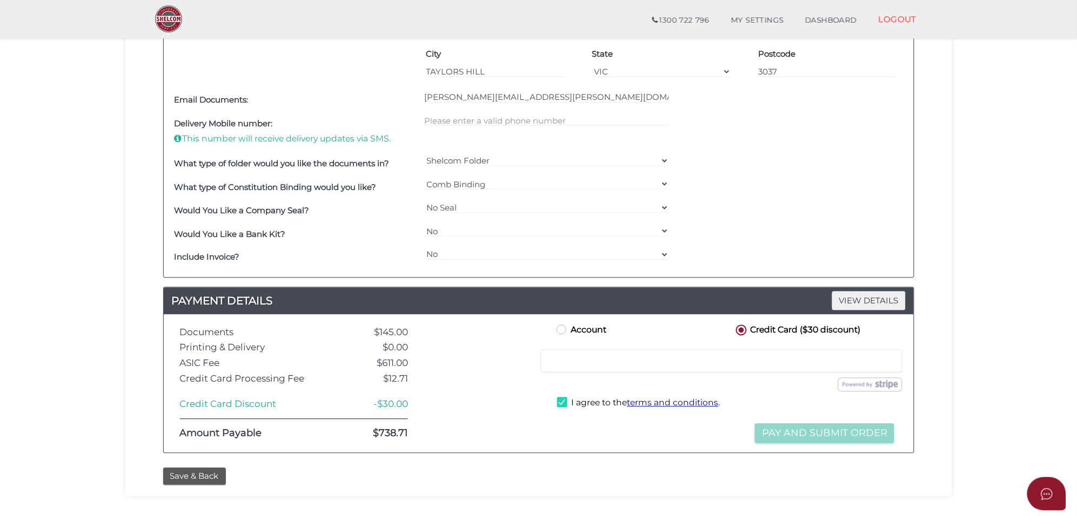
click at [793, 369] on div at bounding box center [721, 361] width 361 height 23
click at [562, 405] on label "I agree to the terms and conditions ." at bounding box center [638, 405] width 163 height 14
click at [560, 404] on label "I agree to the terms and conditions ." at bounding box center [638, 405] width 163 height 14
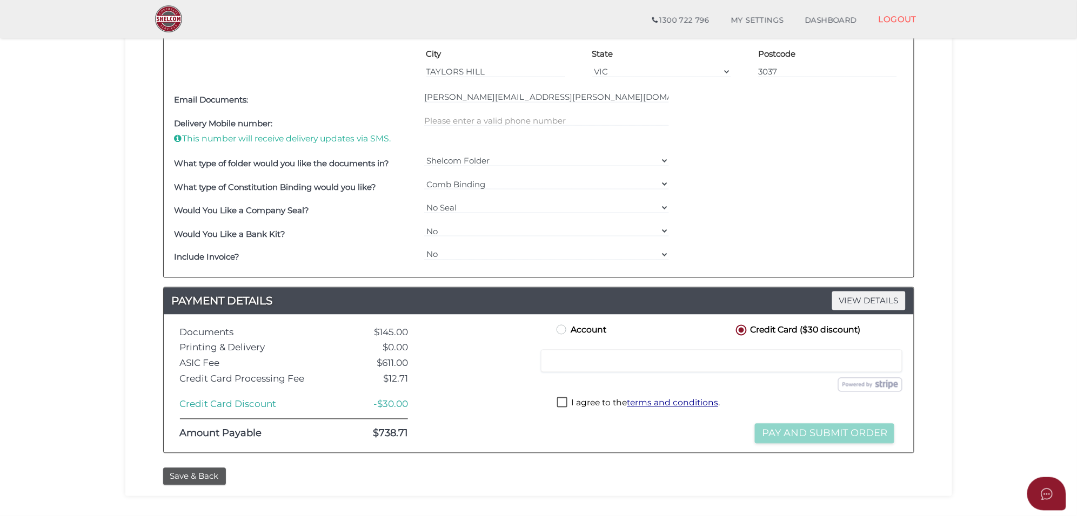
checkbox input "true"
click at [838, 433] on button "Pay and Submit Order" at bounding box center [824, 434] width 139 height 20
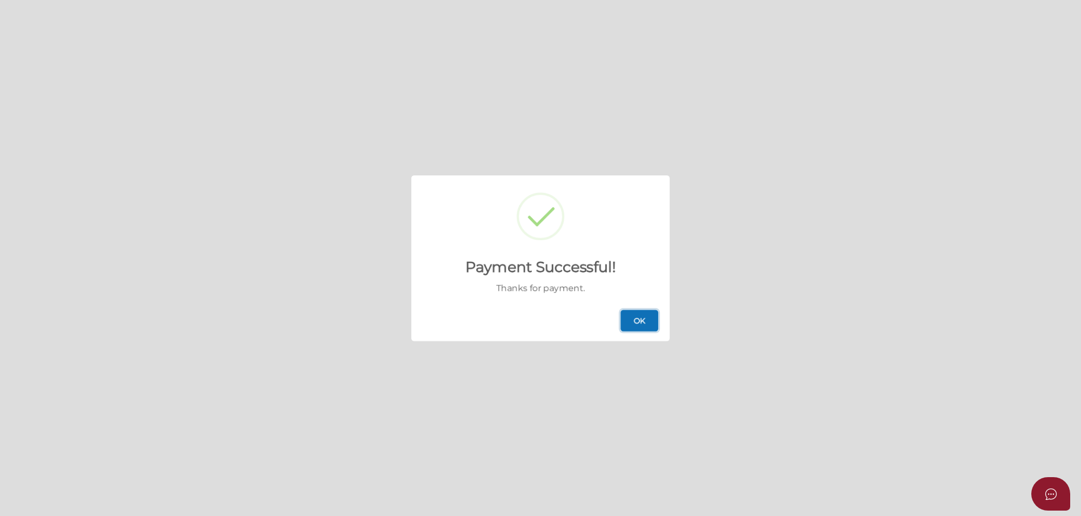
click at [636, 328] on button "OK" at bounding box center [639, 321] width 38 height 22
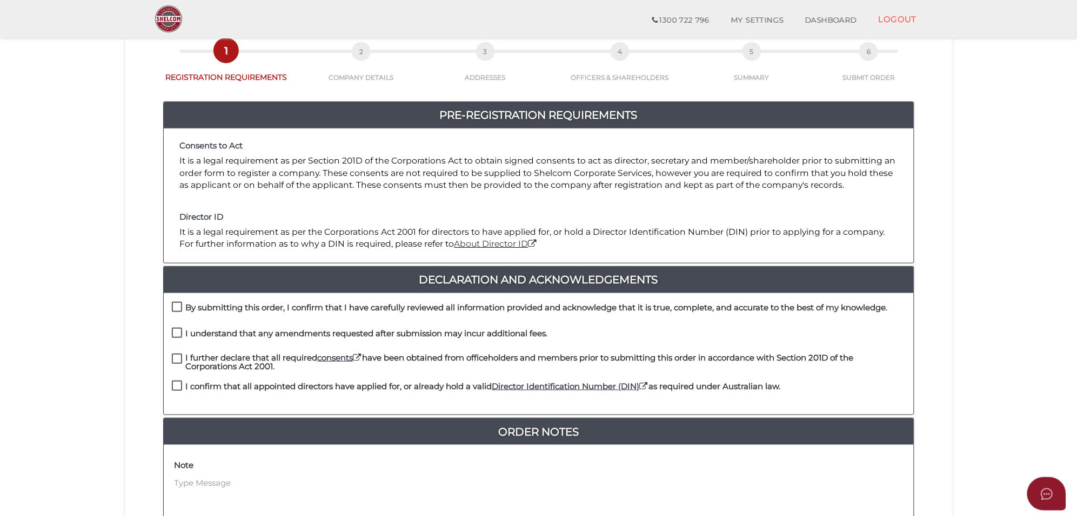
scroll to position [135, 0]
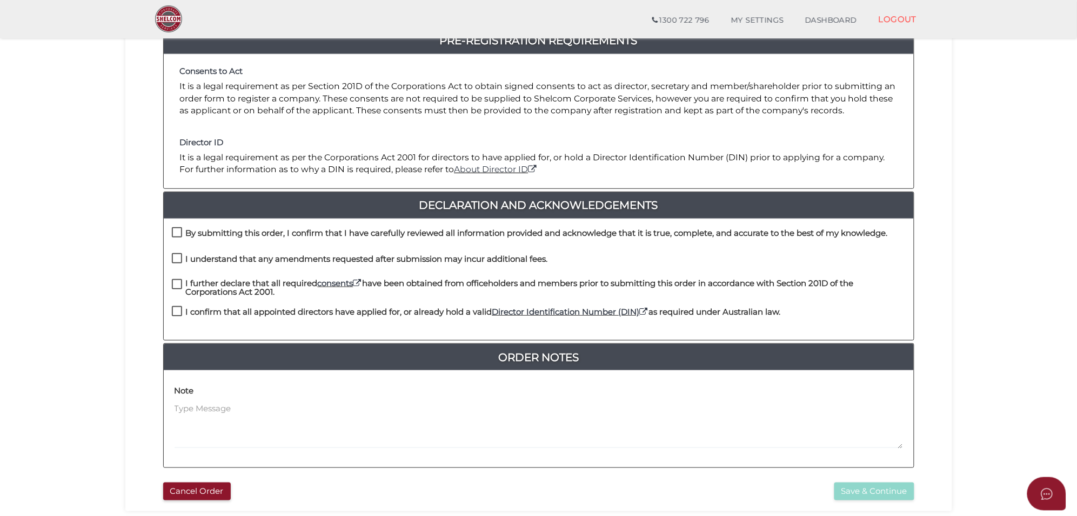
click at [180, 234] on label "By submitting this order, I confirm that I have carefully reviewed all informat…" at bounding box center [530, 236] width 716 height 14
checkbox input "true"
click at [179, 262] on label "I understand that any amendments requested after submission may incur additiona…" at bounding box center [360, 262] width 376 height 14
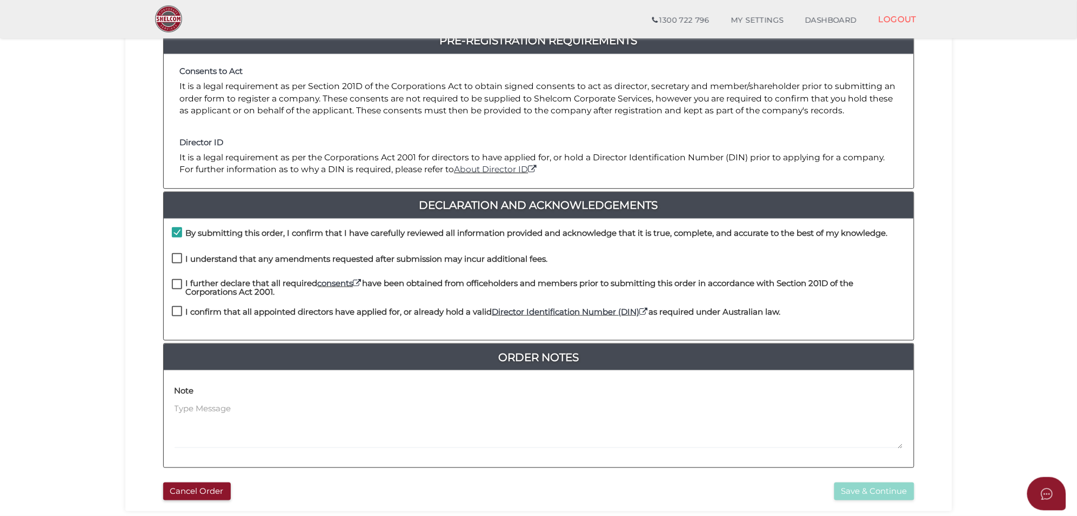
checkbox input "true"
click at [175, 287] on label "I further declare that all required consents have been obtained from officehold…" at bounding box center [539, 286] width 734 height 14
checkbox input "true"
click at [176, 314] on label "I confirm that all appointed directors have applied for, or already hold a vali…" at bounding box center [476, 315] width 609 height 14
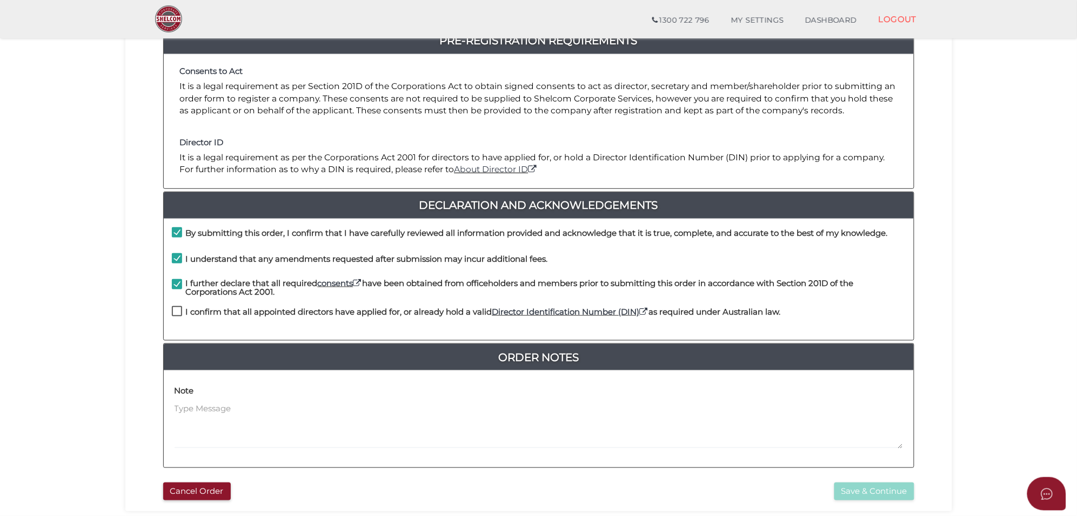
checkbox input "true"
click at [894, 493] on button "Save & Continue" at bounding box center [874, 492] width 80 height 18
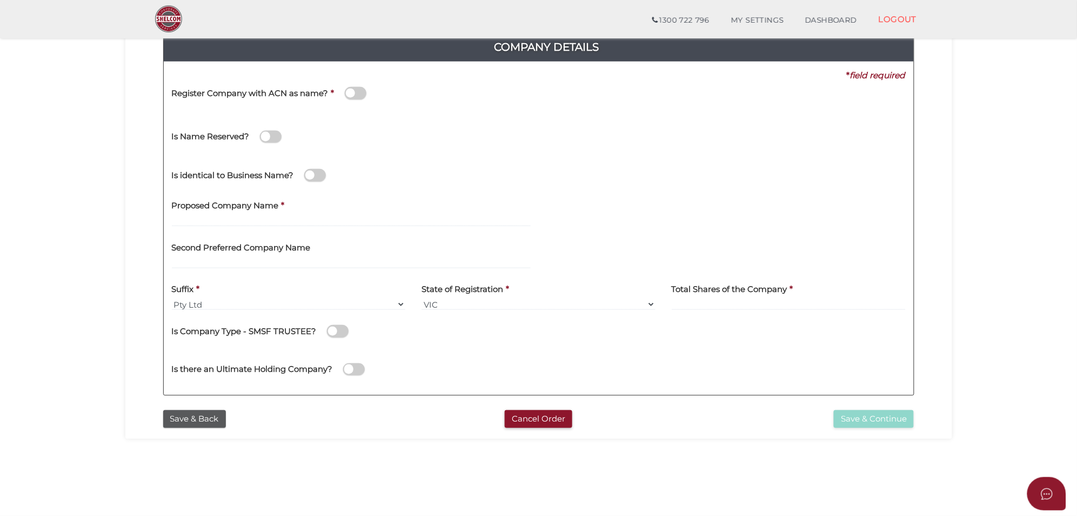
scroll to position [135, 0]
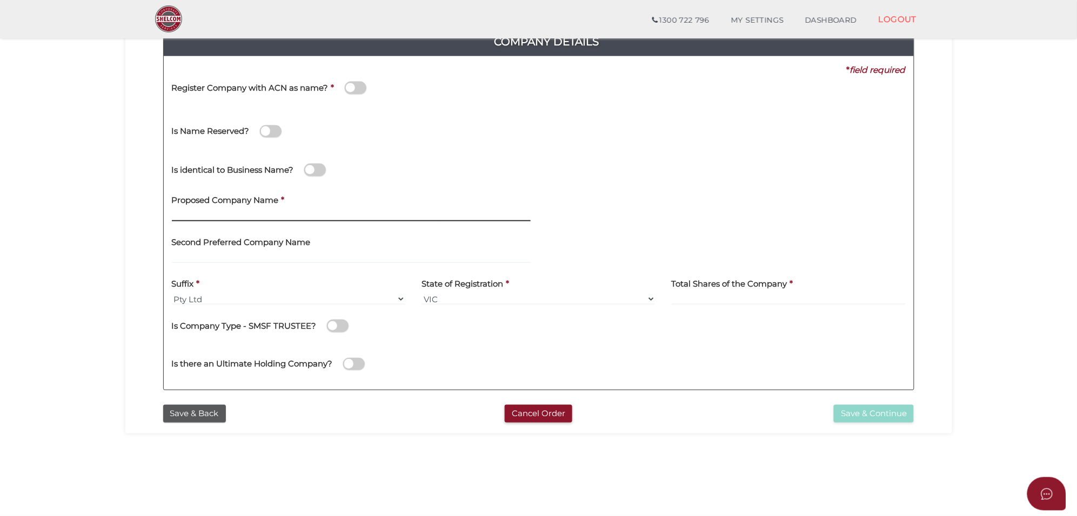
click at [212, 212] on input "text" at bounding box center [351, 216] width 359 height 12
paste input "MEHRA AND [PERSON_NAME]"
type input "MEHRA AND [PERSON_NAME]"
click at [712, 300] on input at bounding box center [789, 299] width 234 height 12
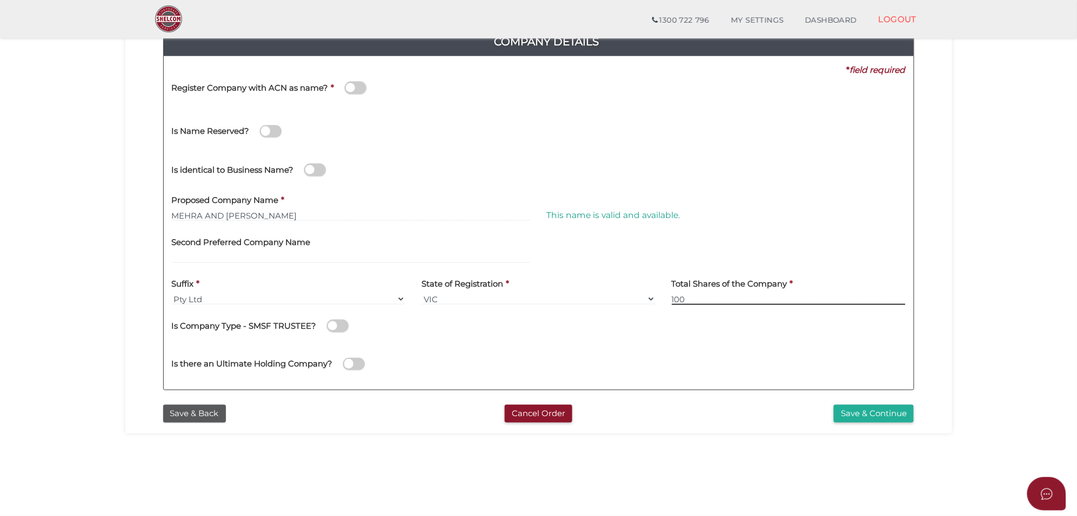
type input "100"
click at [670, 318] on div "Is Company Type - SMSF TRUSTEE?" at bounding box center [539, 324] width 734 height 22
click at [882, 408] on button "Save & Continue" at bounding box center [874, 414] width 80 height 18
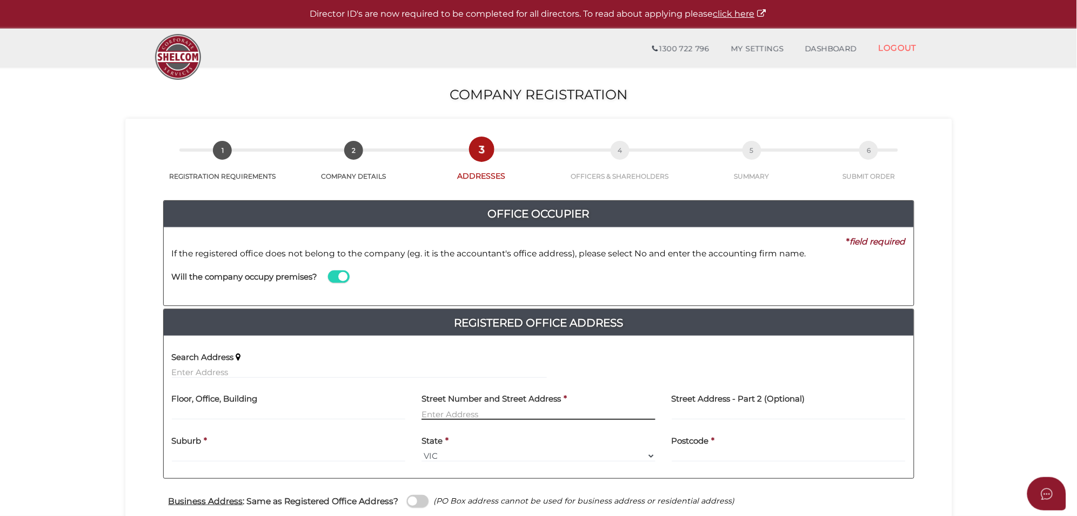
click at [462, 416] on input "text" at bounding box center [538, 414] width 234 height 12
paste input "16 PLOUGH AVE TRUGANINA"
type input "16 PLOUGH AVE TRUGANINA"
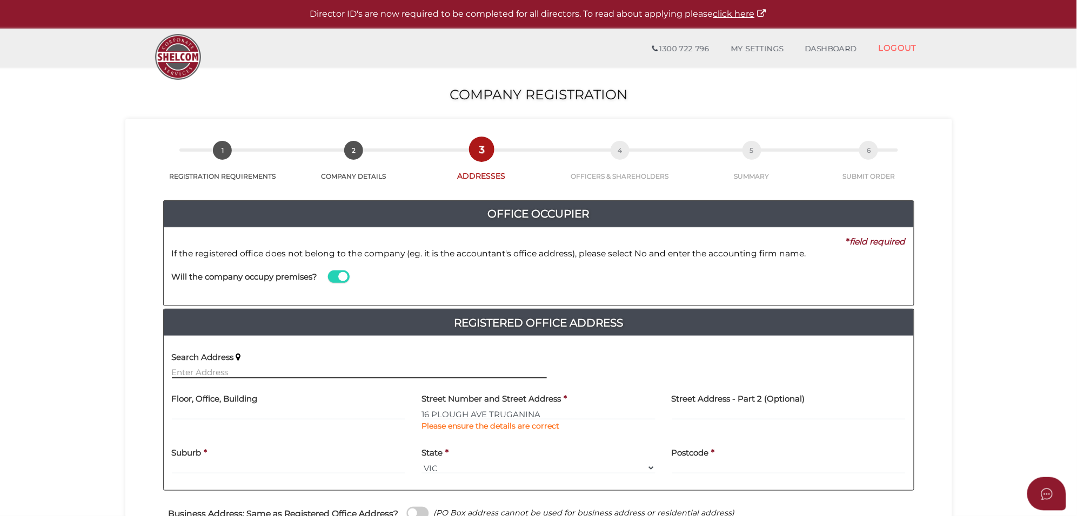
click at [187, 372] on input "text" at bounding box center [359, 373] width 375 height 12
paste input "16 PLOUGH AVE TRUGANINA"
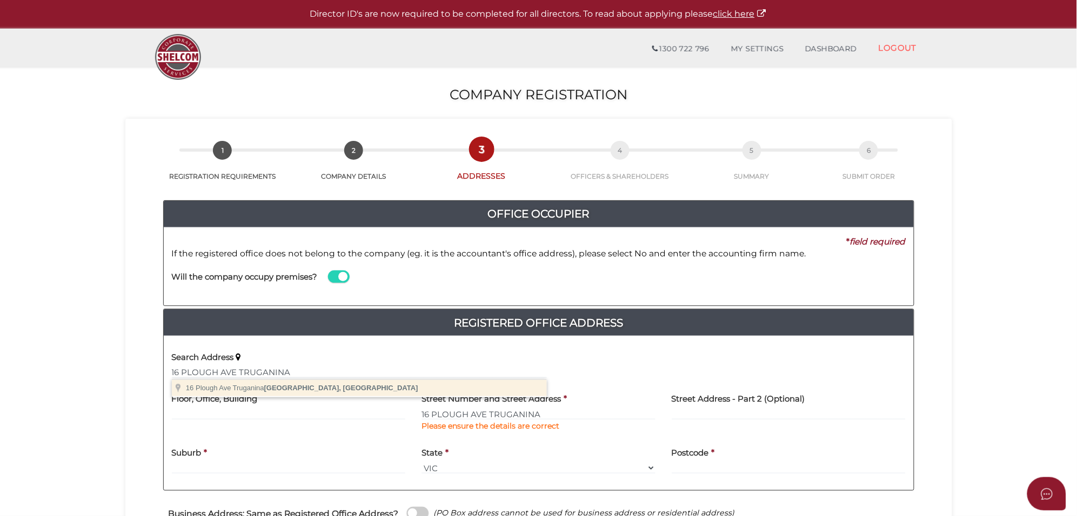
type input "[STREET_ADDRESS]"
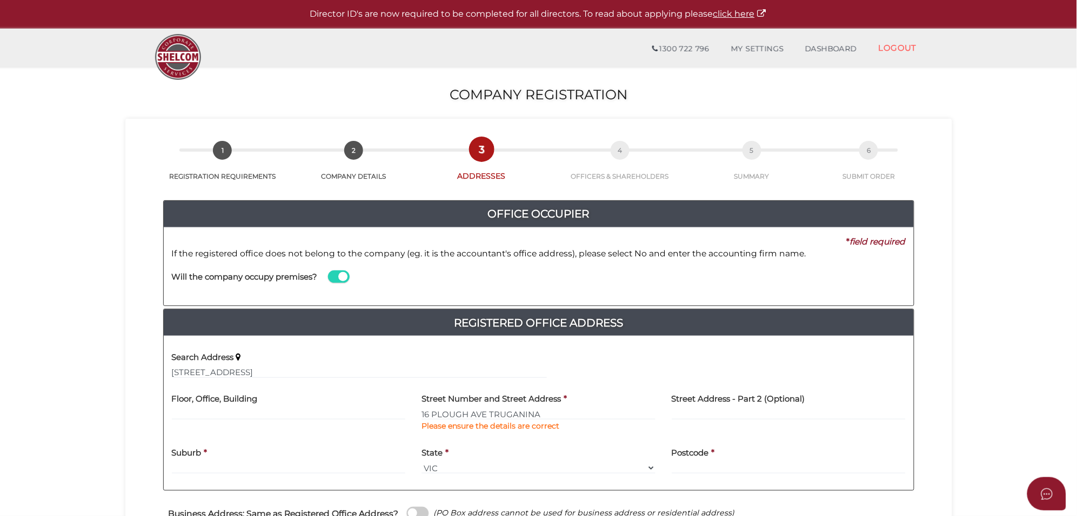
type input "[STREET_ADDRESS]"
type input "Truganina"
select select "VIC"
type input "3029"
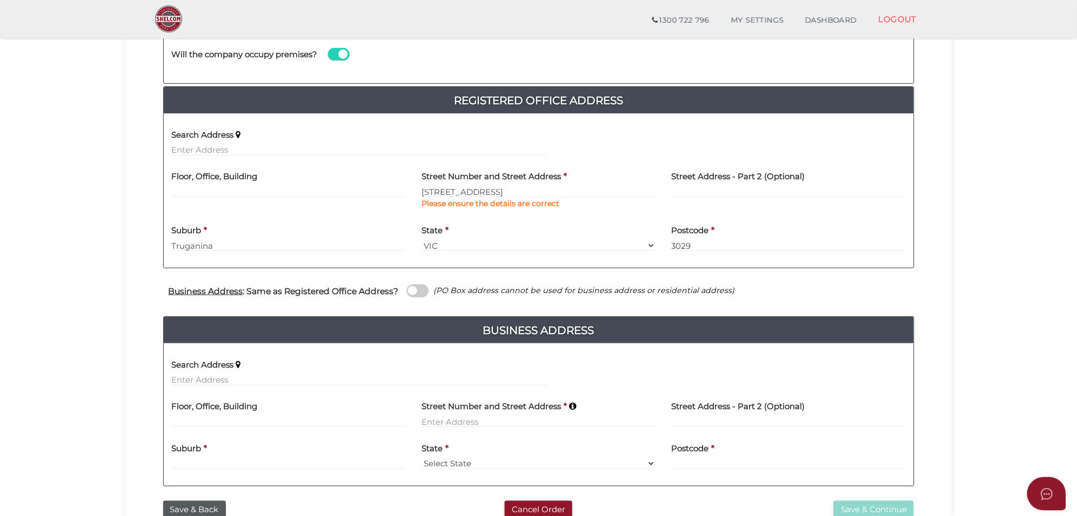
scroll to position [203, 0]
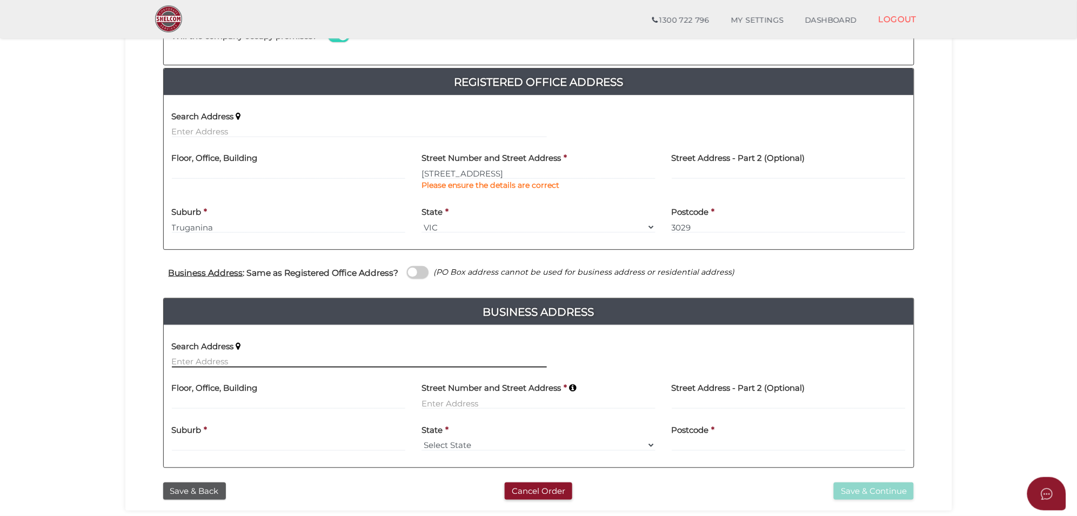
click at [185, 366] on input "text" at bounding box center [359, 362] width 375 height 12
paste input "16 PLOUGH AVE TRUGANINA"
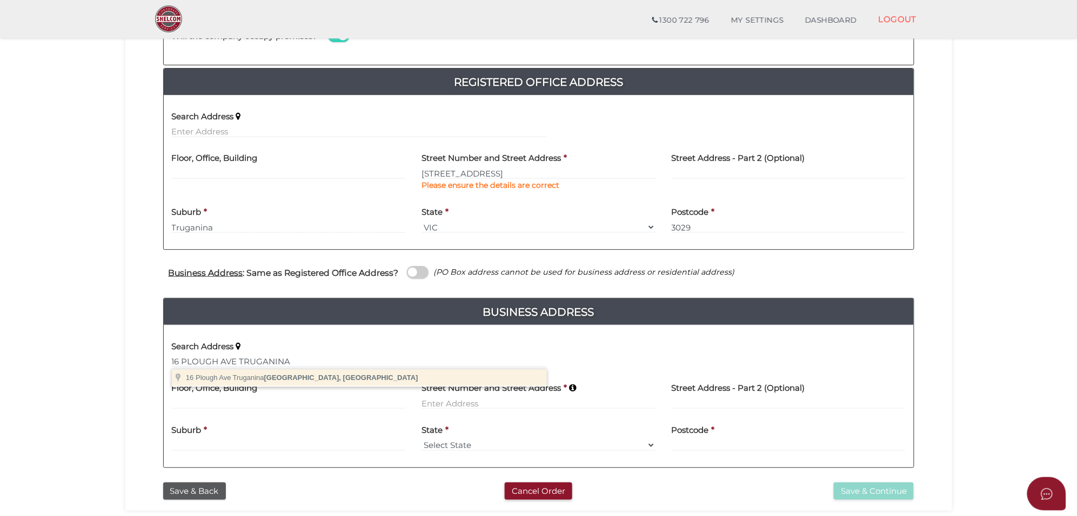
type input "[STREET_ADDRESS]"
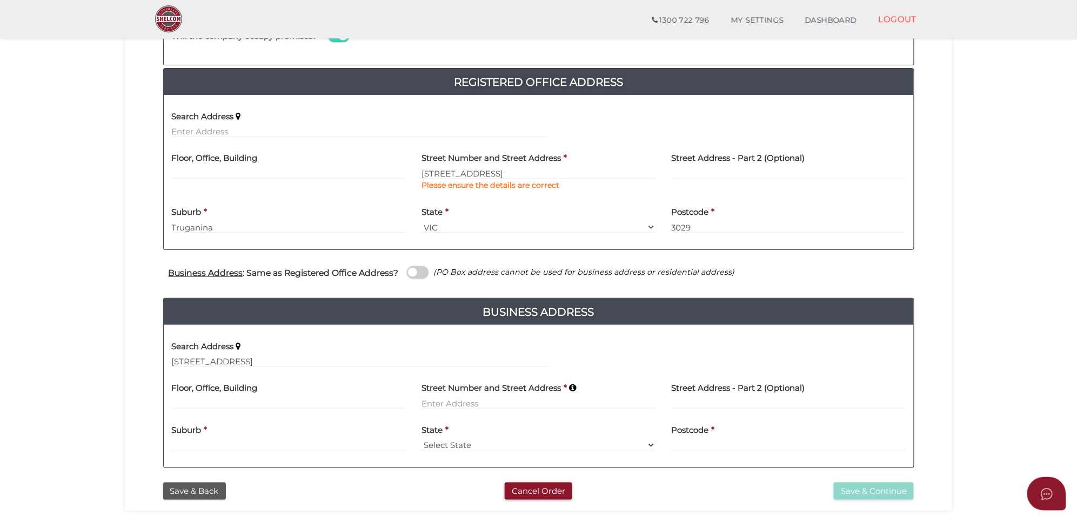
type input "[STREET_ADDRESS]"
type input "Truganina"
select select "VIC"
type input "3029"
click at [871, 491] on button "Save & Continue" at bounding box center [874, 492] width 80 height 18
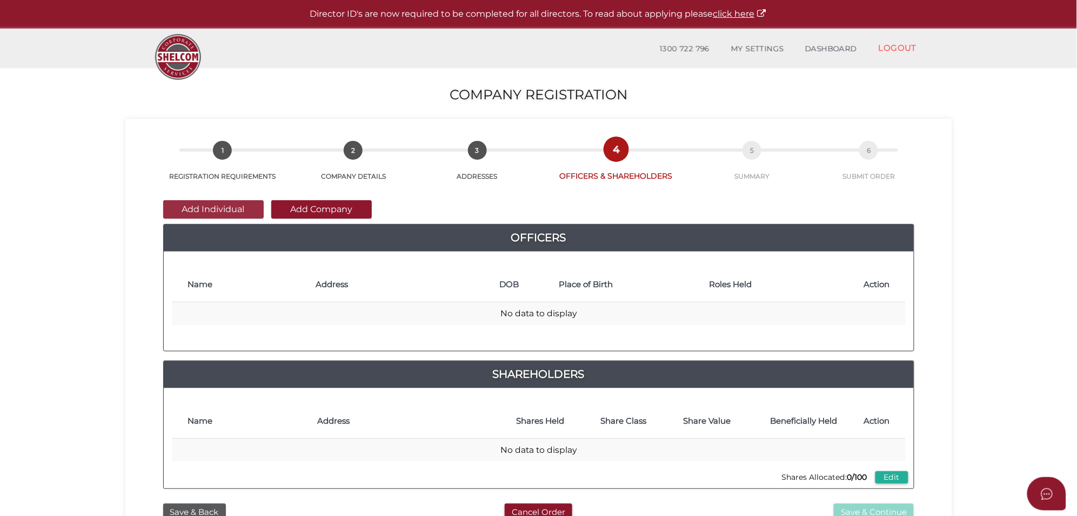
click at [227, 210] on button "Add Individual" at bounding box center [213, 209] width 100 height 18
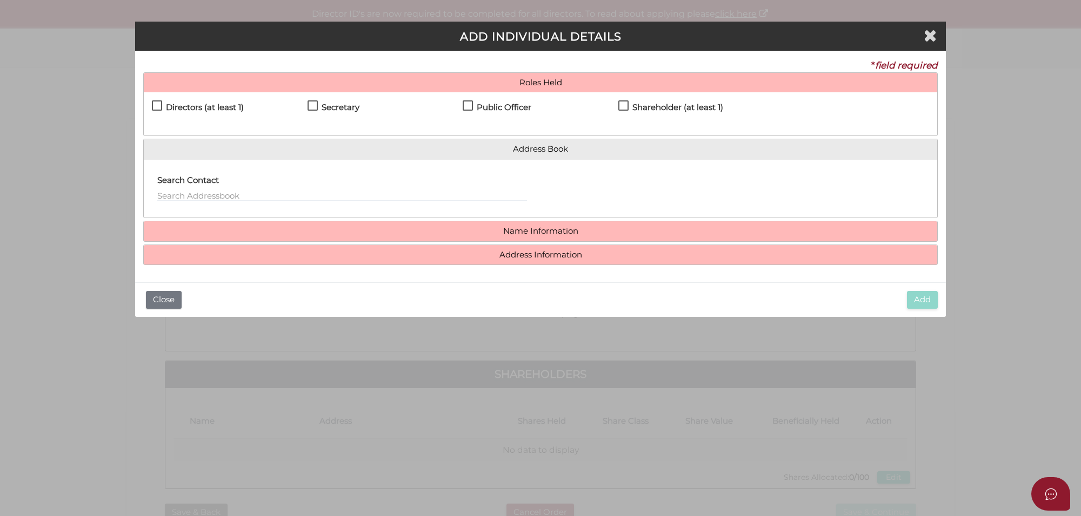
click at [158, 103] on label "Directors (at least 1)" at bounding box center [198, 110] width 92 height 14
checkbox input "true"
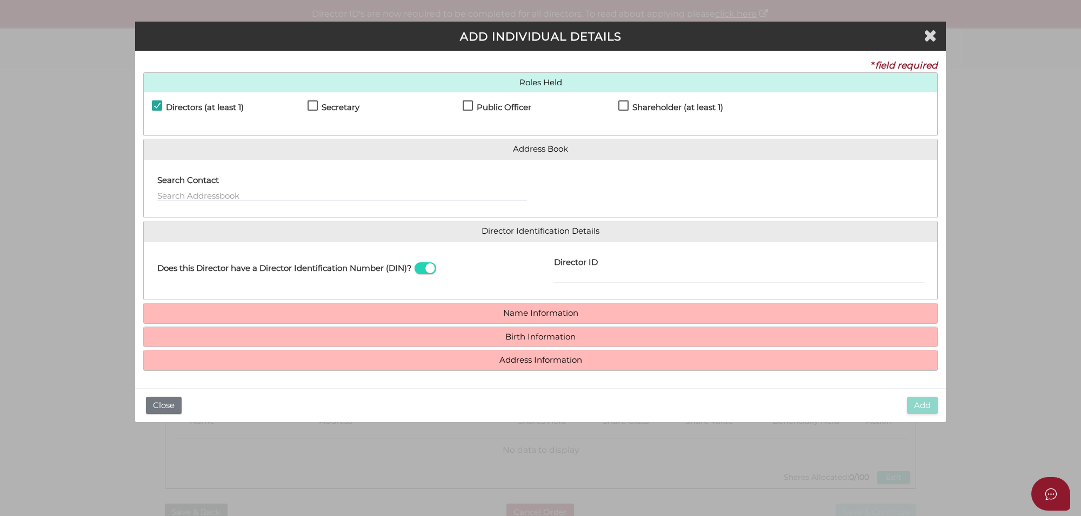
click at [306, 105] on div "Directors (at least 1)" at bounding box center [230, 109] width 156 height 19
click at [313, 106] on label "Secretary" at bounding box center [333, 110] width 52 height 14
checkbox input "true"
click at [471, 105] on label "Public Officer" at bounding box center [496, 110] width 69 height 14
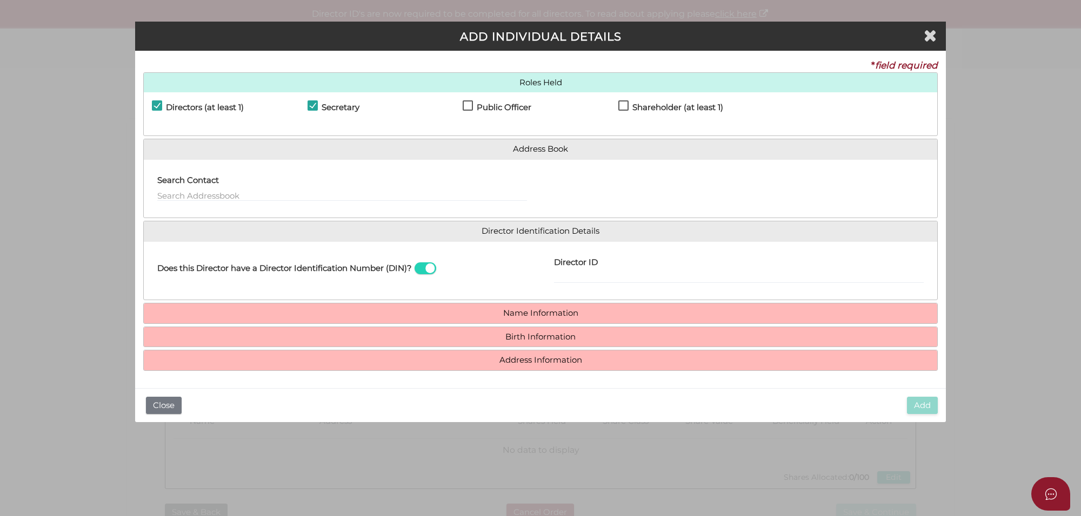
checkbox input "true"
click at [620, 108] on label "Shareholder (at least 1)" at bounding box center [670, 110] width 105 height 14
checkbox input "true"
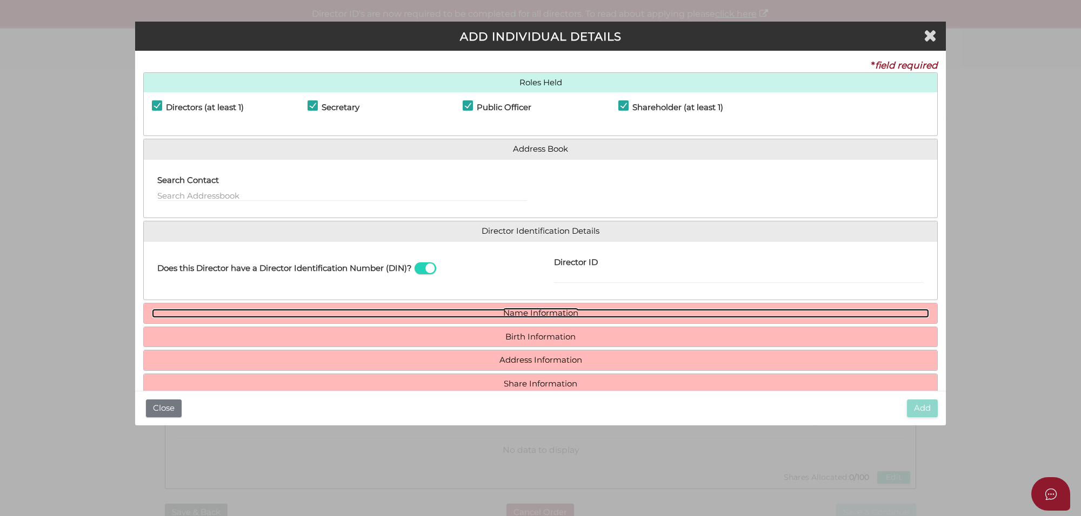
click at [552, 312] on link "Name Information" at bounding box center [540, 313] width 777 height 9
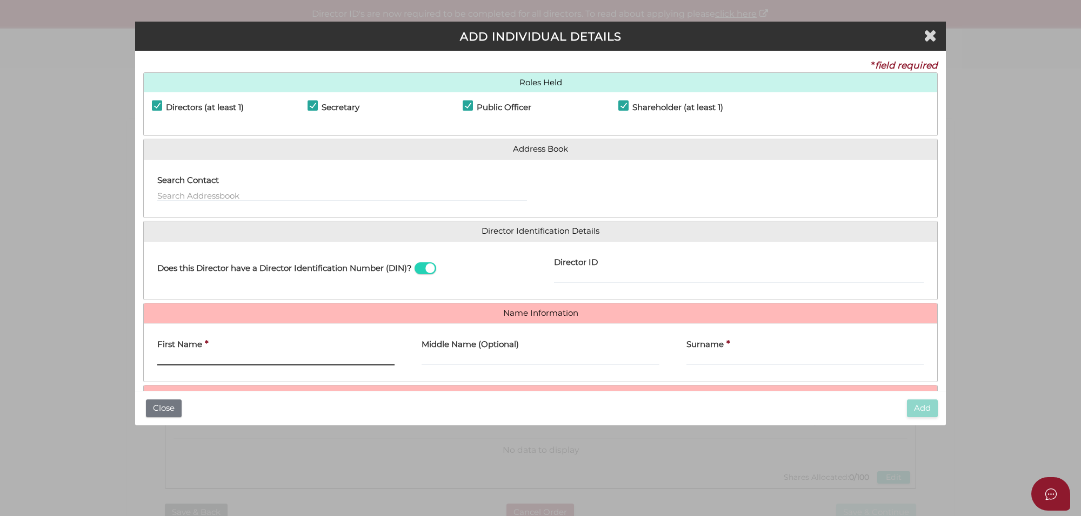
click at [226, 366] on input "First Name" at bounding box center [275, 360] width 237 height 12
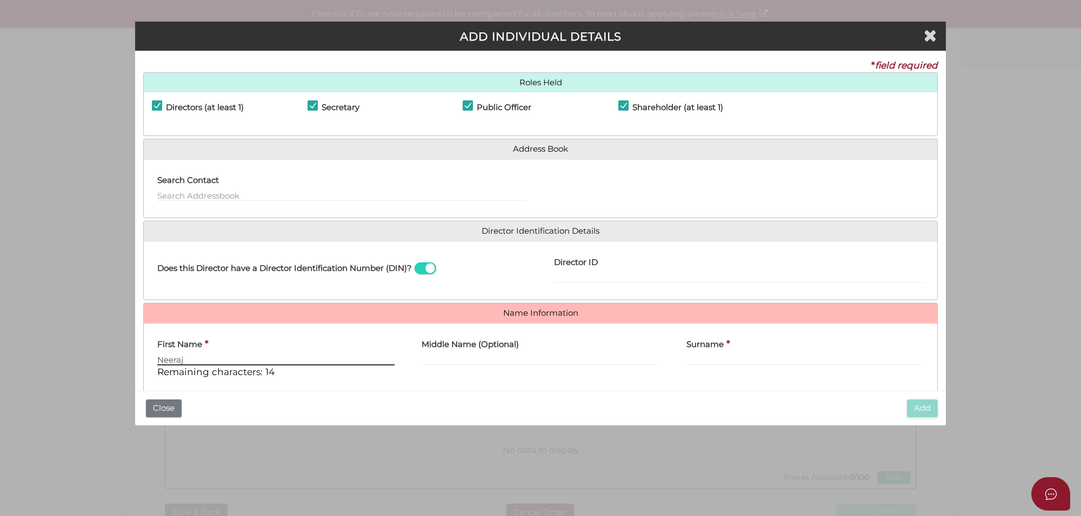
type input "Neeraj"
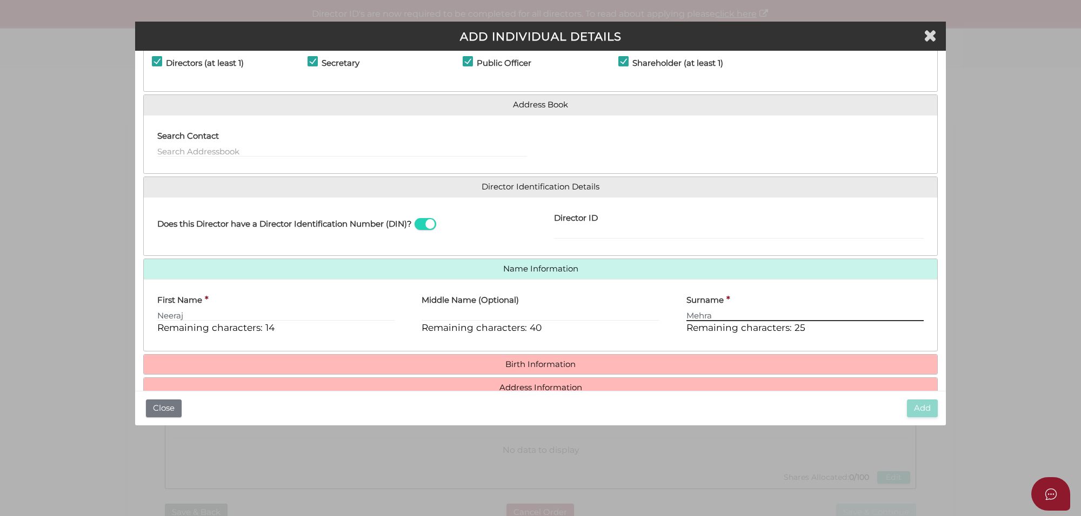
scroll to position [93, 0]
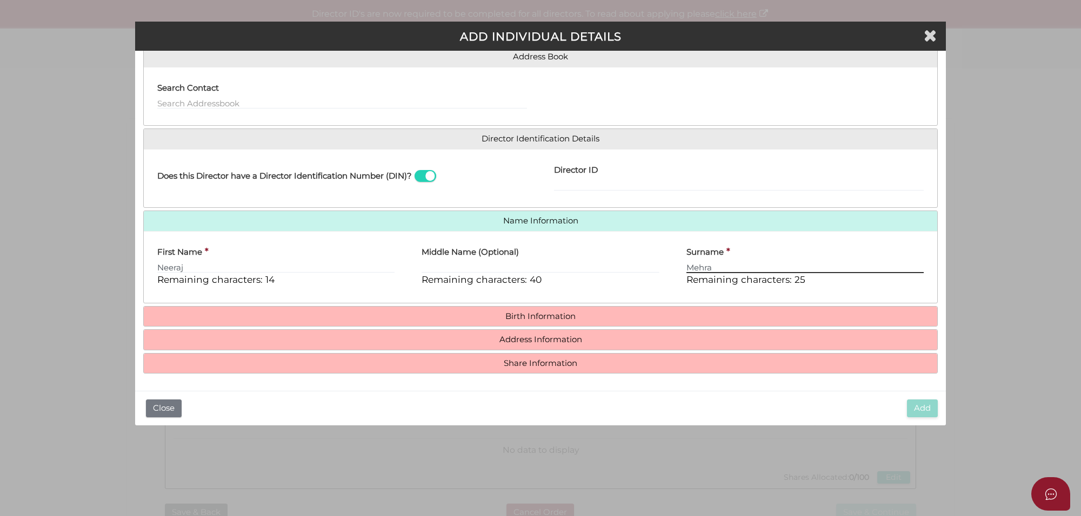
type input "Mehra"
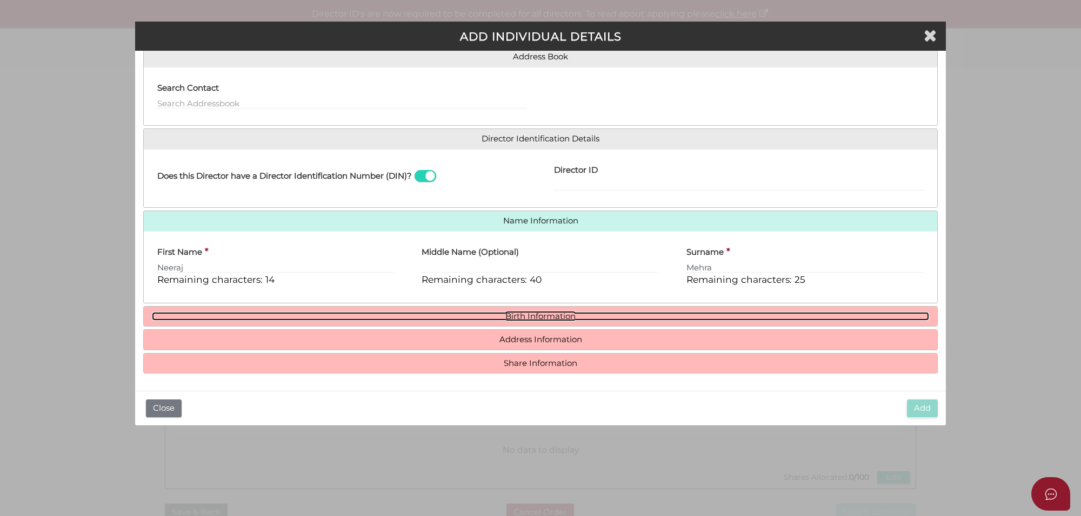
click at [528, 319] on link "Birth Information" at bounding box center [540, 316] width 777 height 9
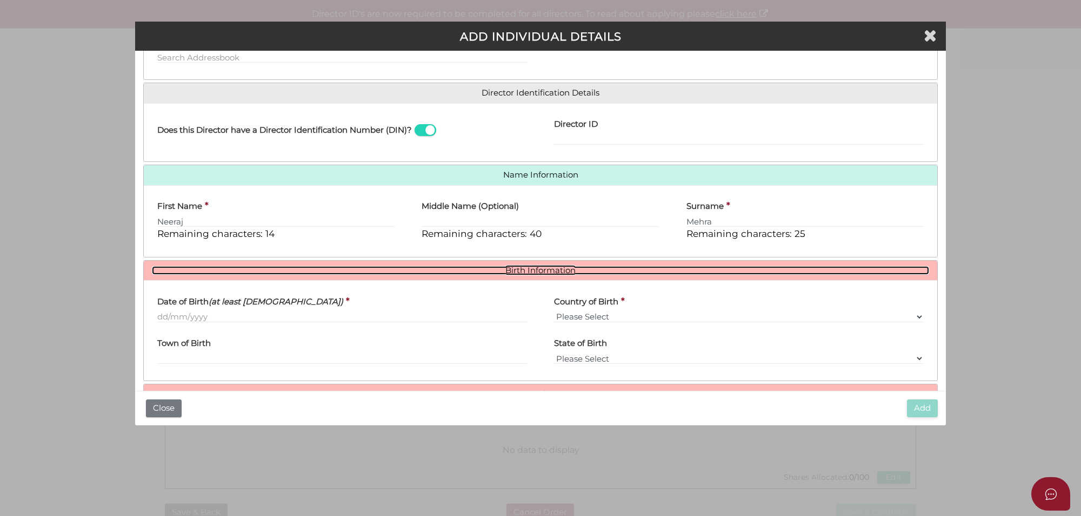
scroll to position [161, 0]
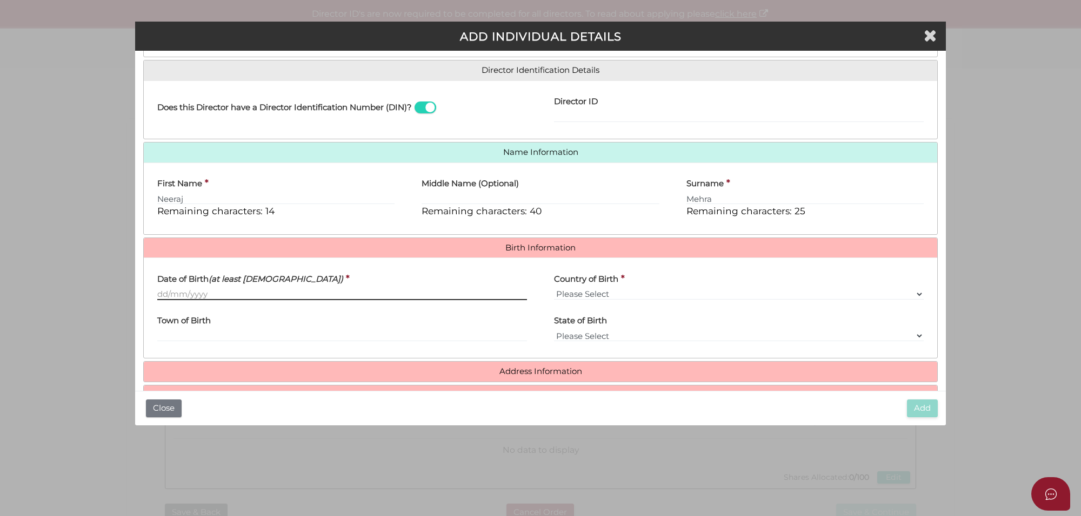
click at [163, 296] on input "Date of Birth (at least 18 years old)" at bounding box center [342, 294] width 370 height 12
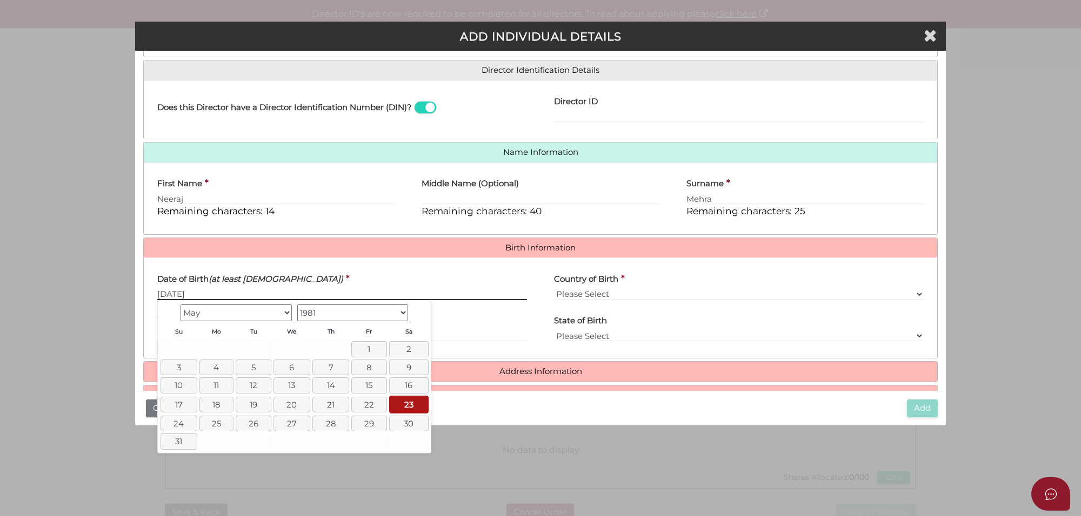
type input "23/05/1981"
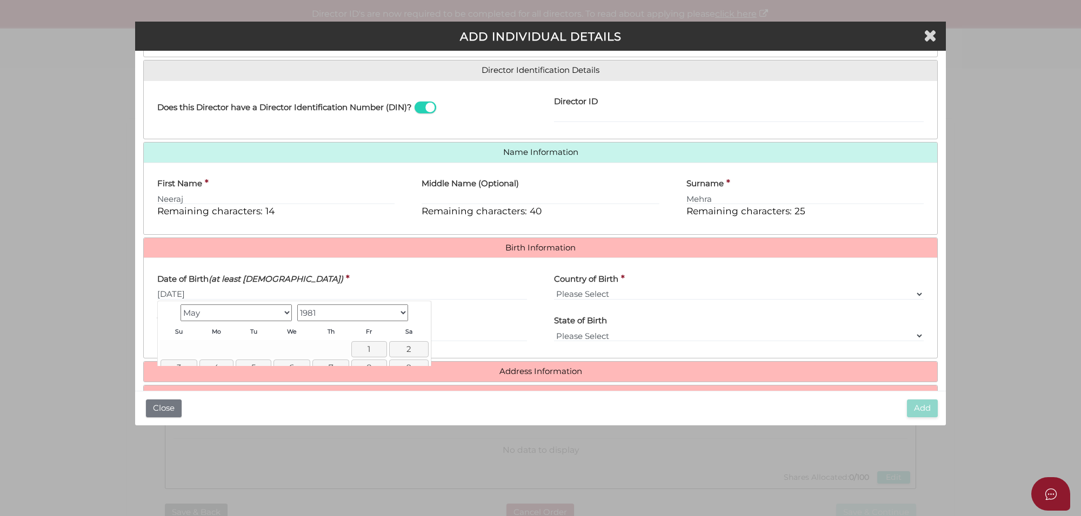
click at [347, 273] on div "Date of Birth (at least 18 years old) * 23/05/1981" at bounding box center [342, 283] width 370 height 34
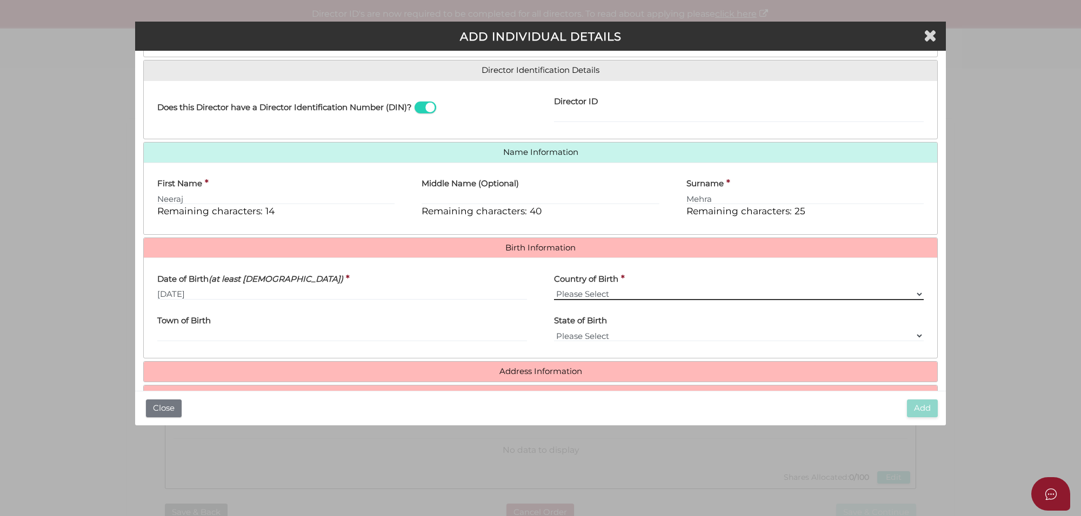
click at [603, 297] on select "Please Select v Australia Afghanistan Albania Algeria American Samoa Andorra An…" at bounding box center [739, 294] width 370 height 12
select select "[GEOGRAPHIC_DATA]"
click at [554, 288] on select "Please Select v Australia Afghanistan Albania Algeria American Samoa Andorra An…" at bounding box center [739, 294] width 370 height 12
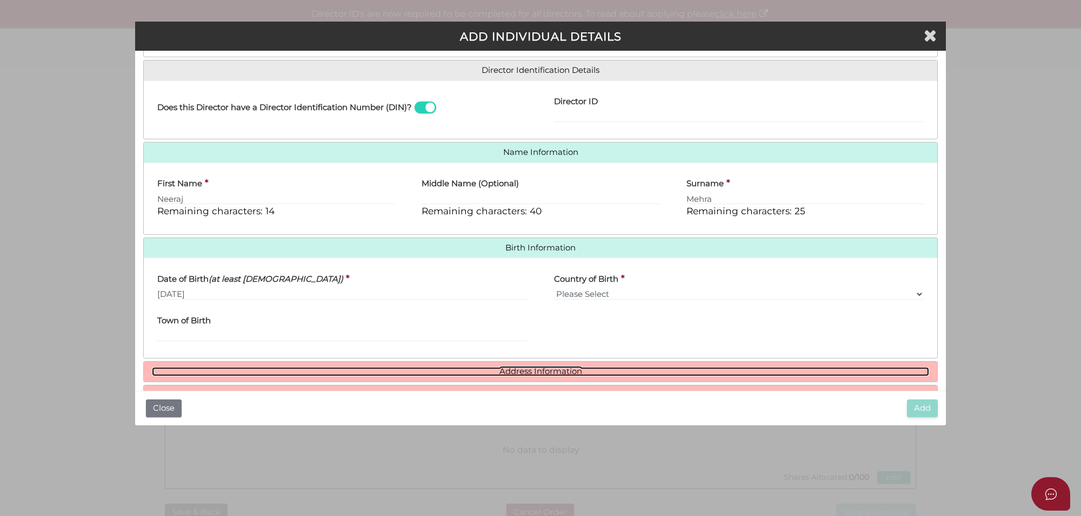
click at [514, 371] on link "Address Information" at bounding box center [540, 371] width 777 height 9
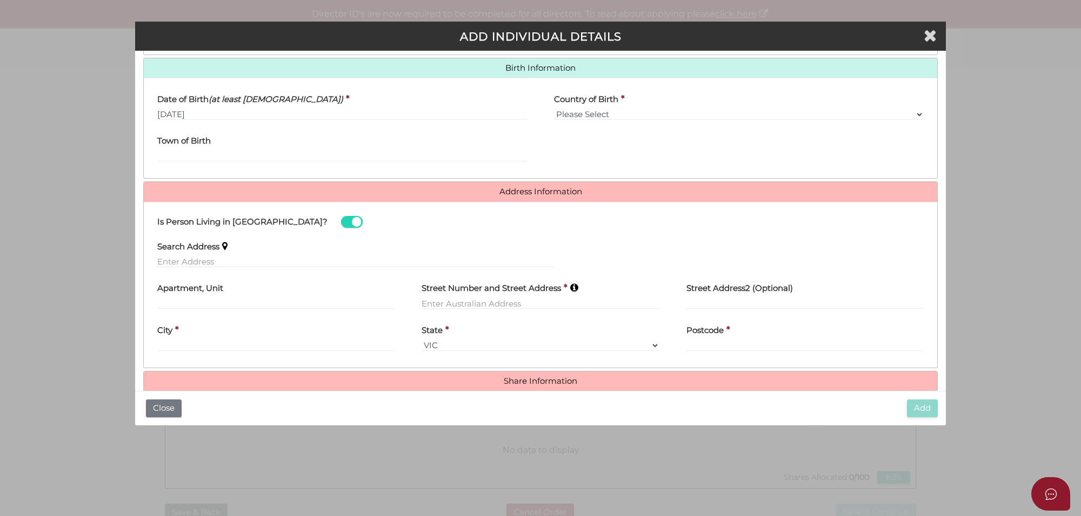
scroll to position [360, 0]
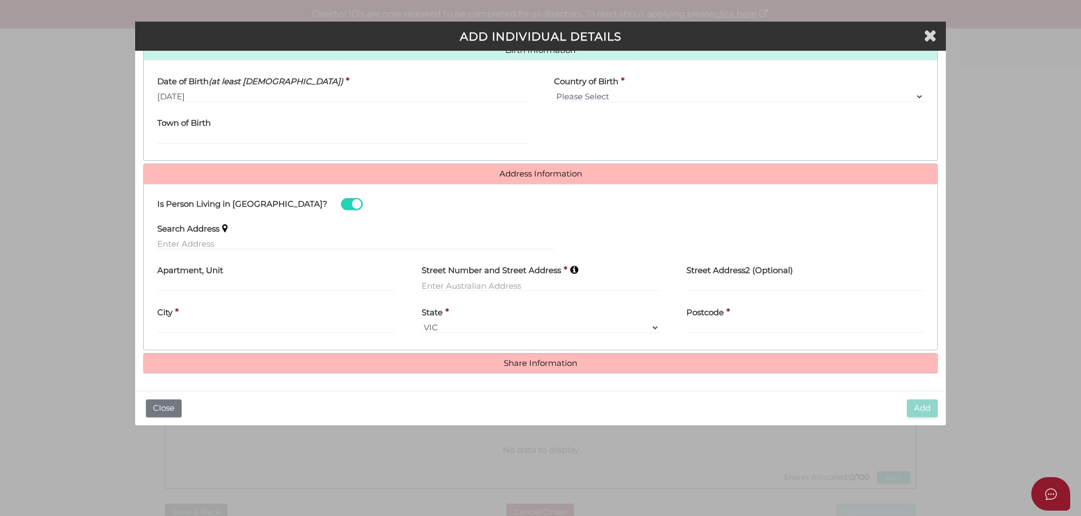
click at [213, 237] on label "Search Address" at bounding box center [188, 227] width 62 height 22
click at [213, 239] on input "text" at bounding box center [355, 244] width 397 height 12
paste input "16 Plough Ave"
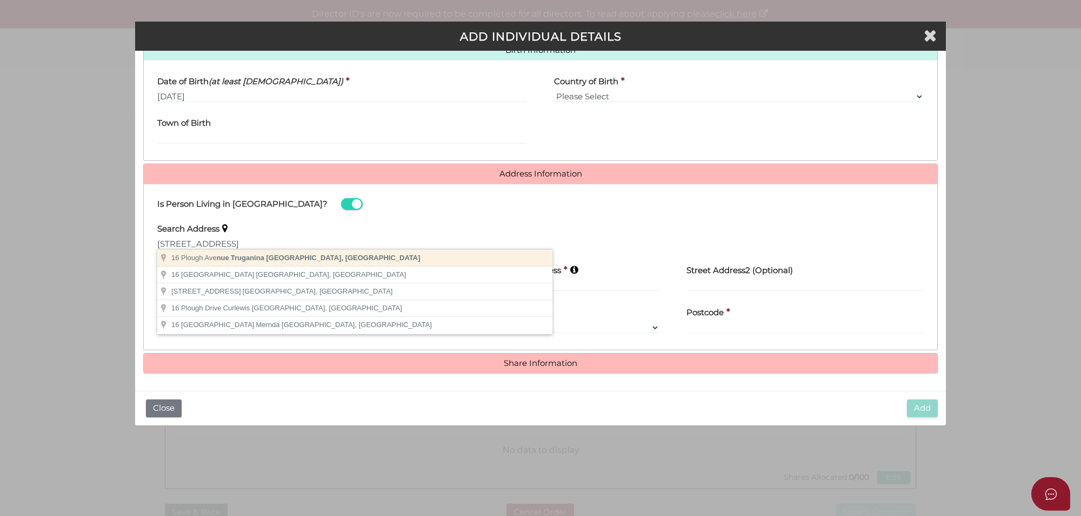
type input "16 Plough Avenue, Truganina VIC, Australia"
type input "[STREET_ADDRESS]"
type input "Truganina"
select select "VIC"
type input "3029"
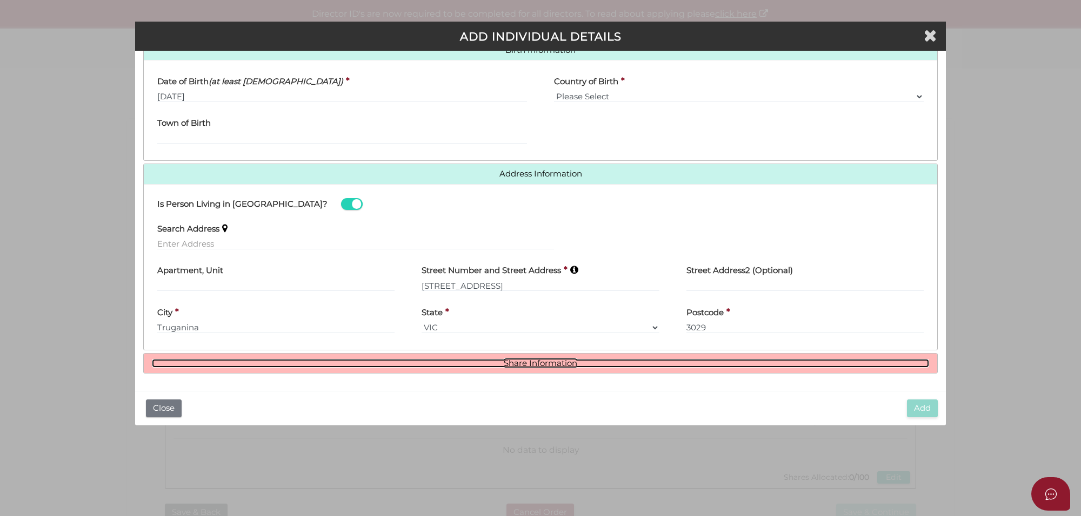
click at [532, 365] on link "Share Information" at bounding box center [540, 363] width 777 height 9
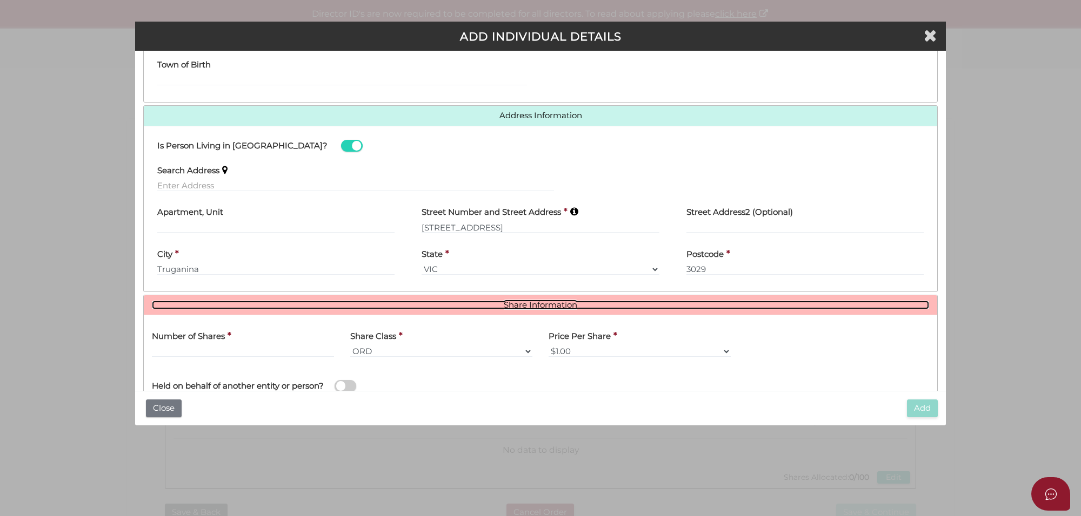
scroll to position [487, 0]
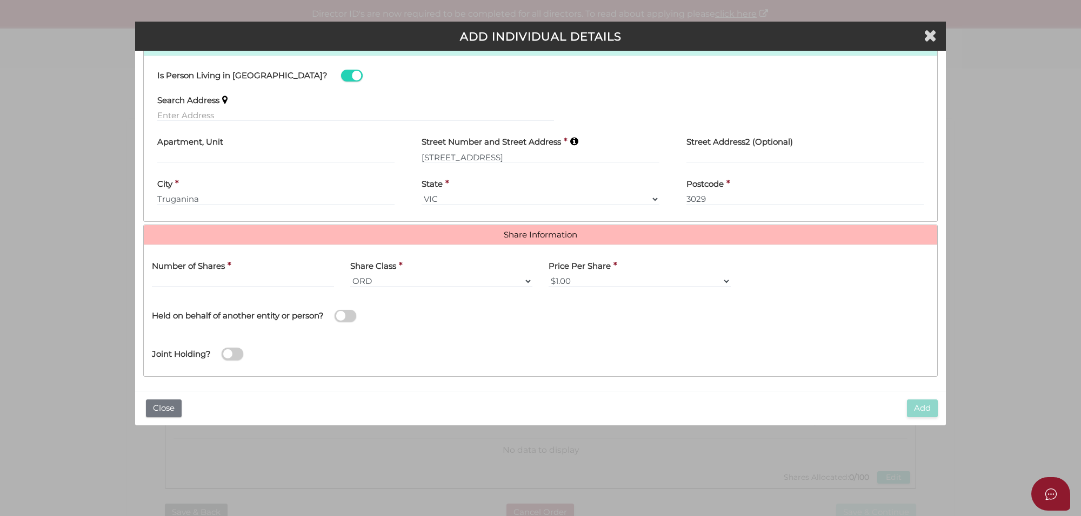
click at [206, 290] on div "Number of Shares *" at bounding box center [243, 274] width 198 height 42
click at [203, 281] on input "text" at bounding box center [243, 282] width 182 height 12
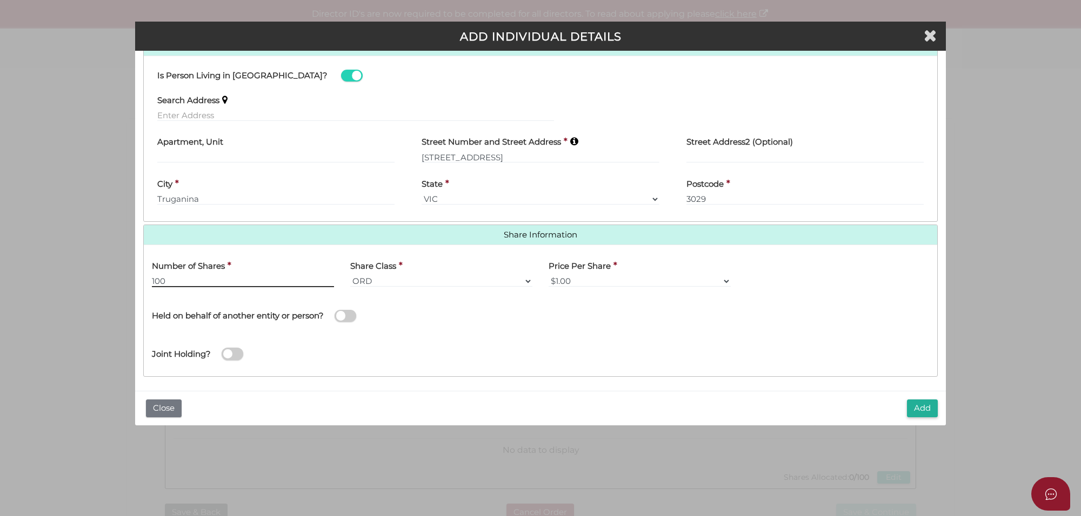
type input "100"
click at [916, 405] on button "Add" at bounding box center [922, 409] width 31 height 18
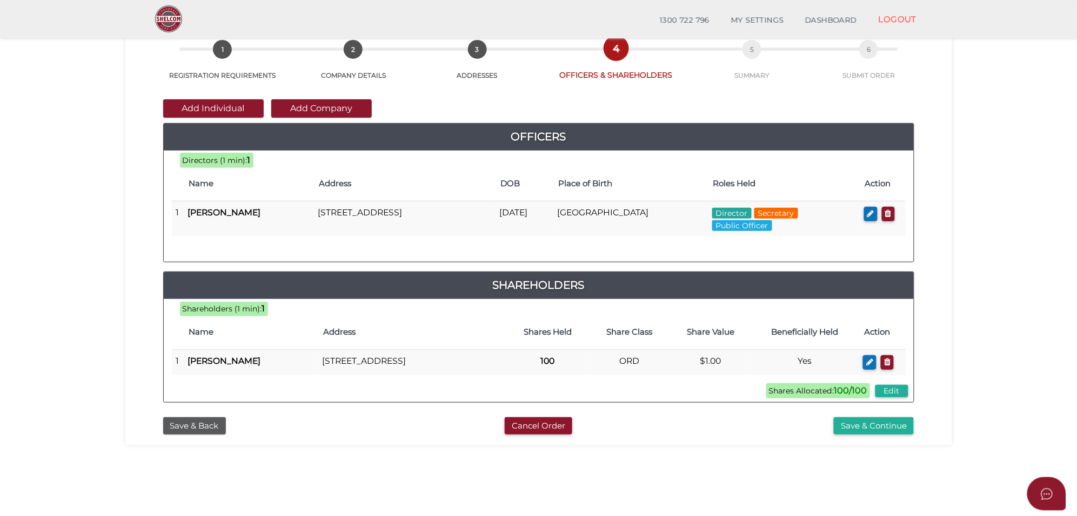
scroll to position [135, 0]
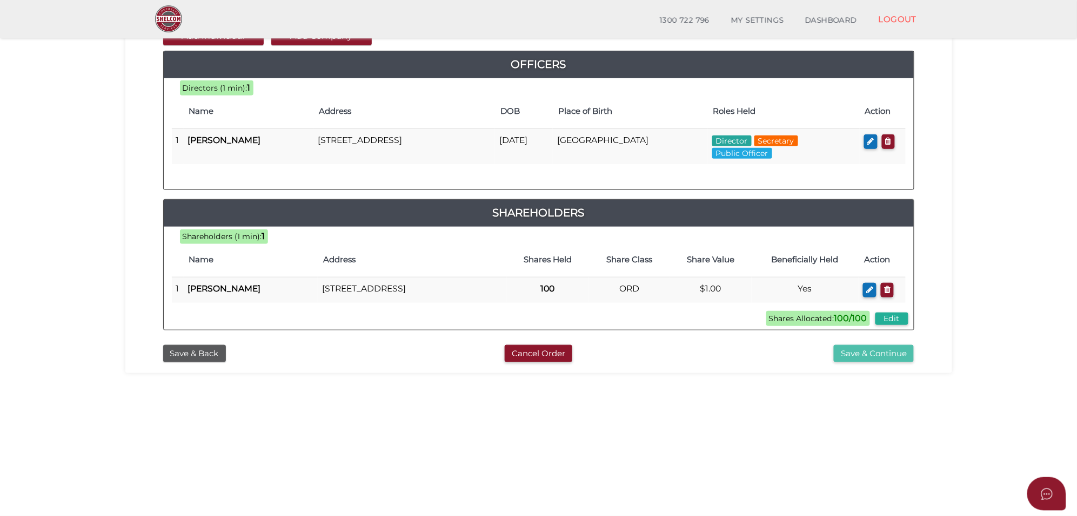
click at [876, 363] on button "Save & Continue" at bounding box center [874, 354] width 80 height 18
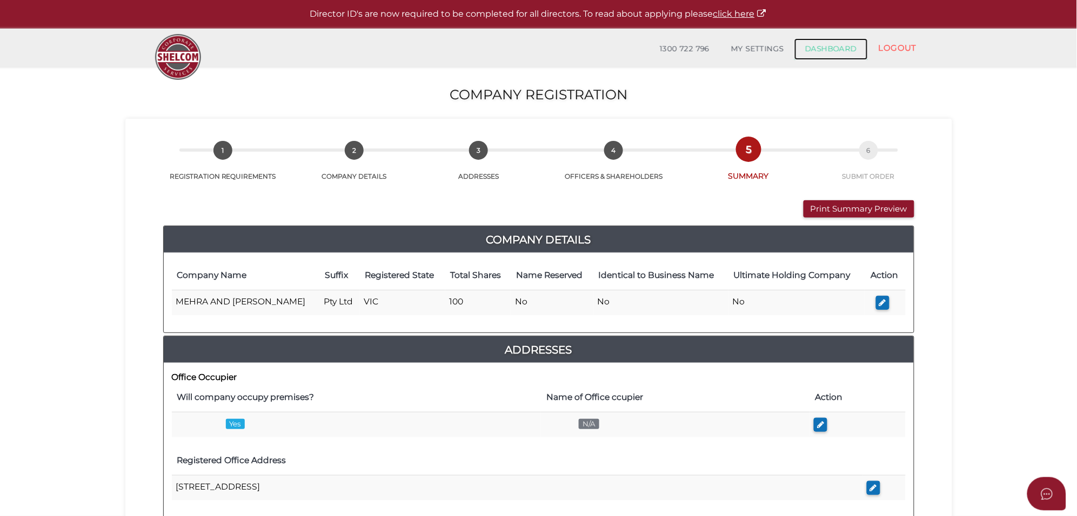
click at [827, 47] on link "DASHBOARD" at bounding box center [830, 49] width 73 height 22
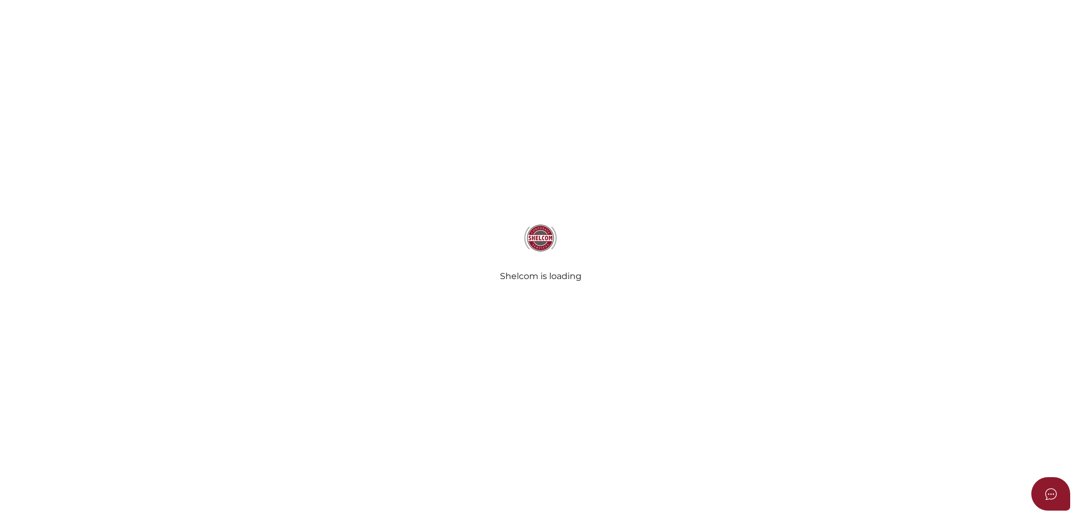
select select
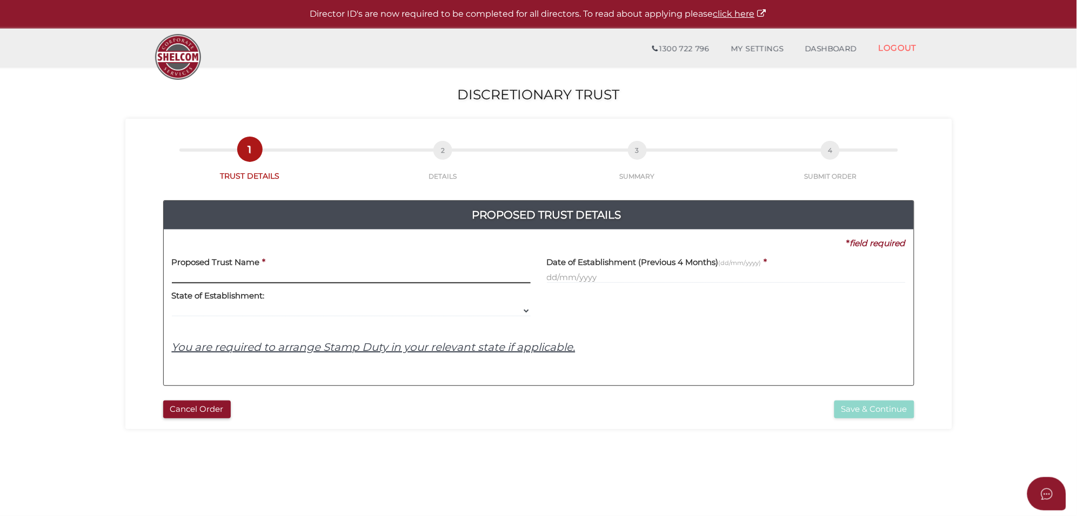
click at [200, 276] on input "text" at bounding box center [351, 278] width 359 height 12
paste input "MEHRA AND KASHYAP"
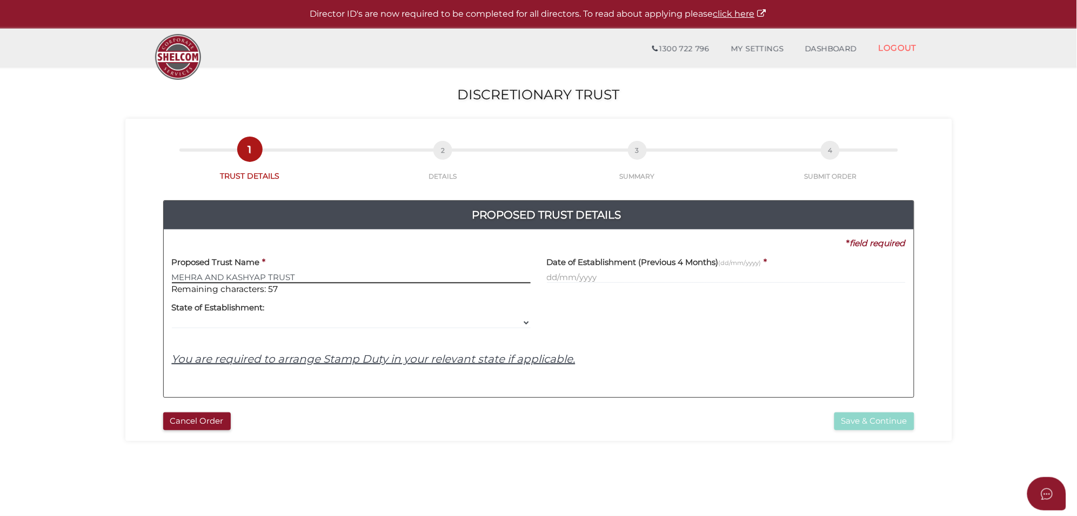
type input "MEHRA AND KASHYAP TRUST"
click at [598, 276] on input "text" at bounding box center [726, 278] width 359 height 12
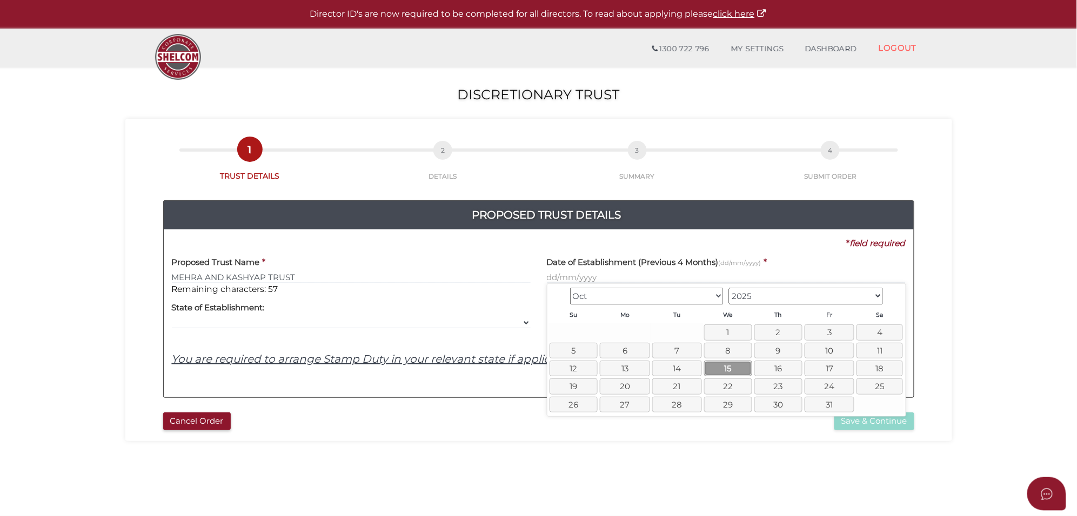
click at [727, 377] on link "15" at bounding box center [728, 369] width 48 height 16
type input "15/10/2025"
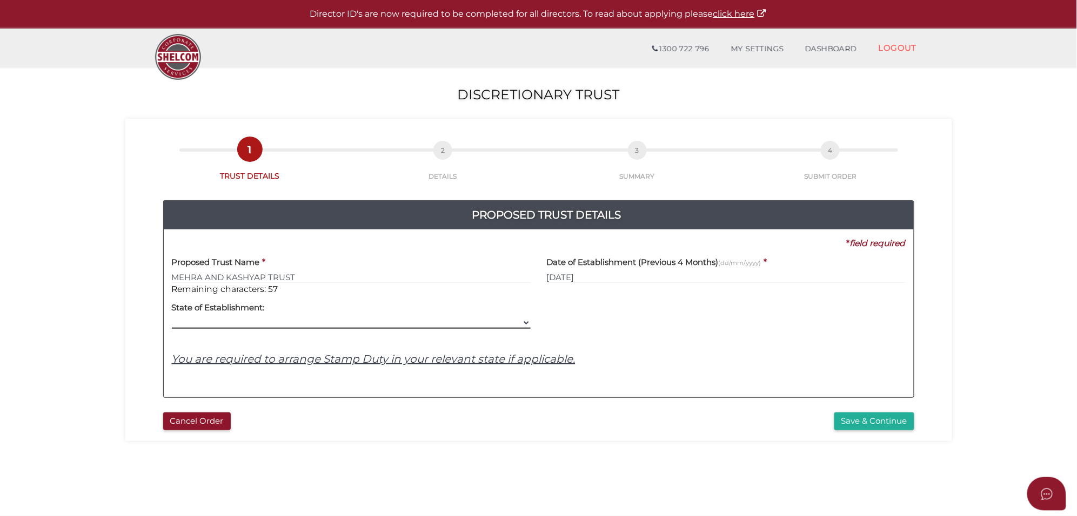
click at [257, 328] on select "VIC ACT NSW NT QLD TAS WA SA" at bounding box center [351, 323] width 359 height 12
select select "VIC"
click at [172, 318] on select "VIC ACT NSW NT QLD TAS WA SA" at bounding box center [351, 323] width 359 height 12
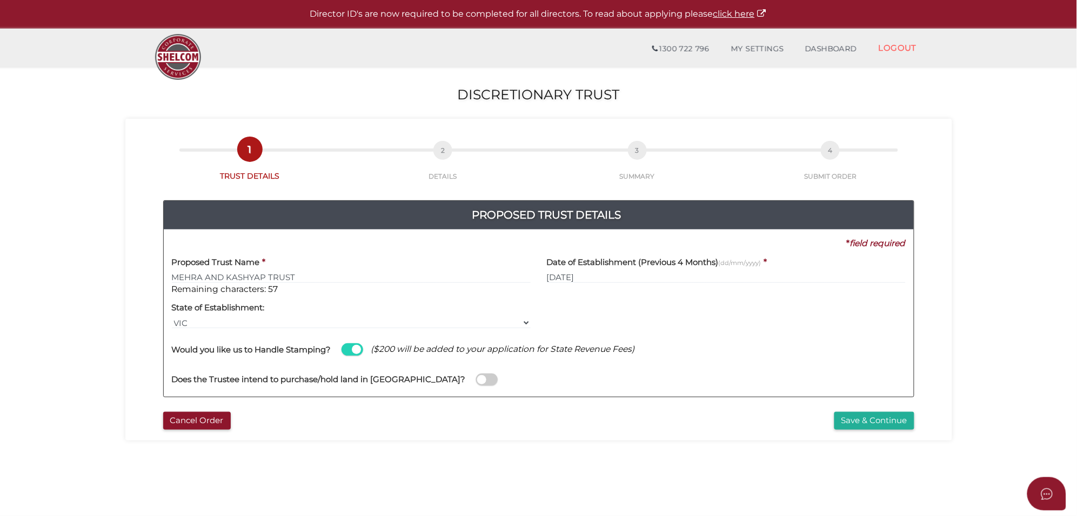
click at [354, 354] on span at bounding box center [352, 350] width 22 height 12
click at [0, 0] on input "checkbox" at bounding box center [0, 0] width 0 height 0
click at [476, 382] on span at bounding box center [487, 380] width 22 height 12
click at [0, 0] on input "checkbox" at bounding box center [0, 0] width 0 height 0
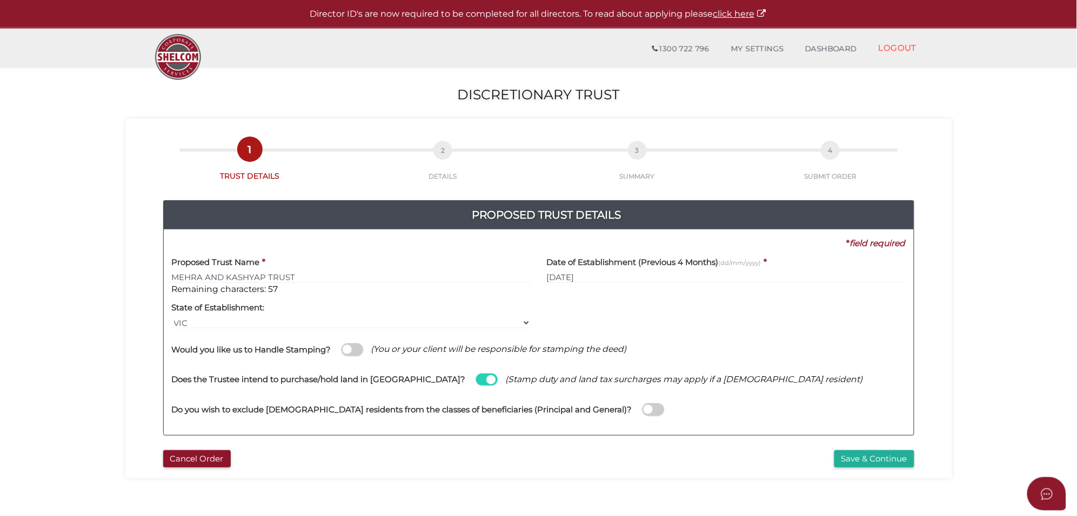
click at [642, 411] on span at bounding box center [653, 410] width 22 height 12
click at [0, 0] on input "checkbox" at bounding box center [0, 0] width 0 height 0
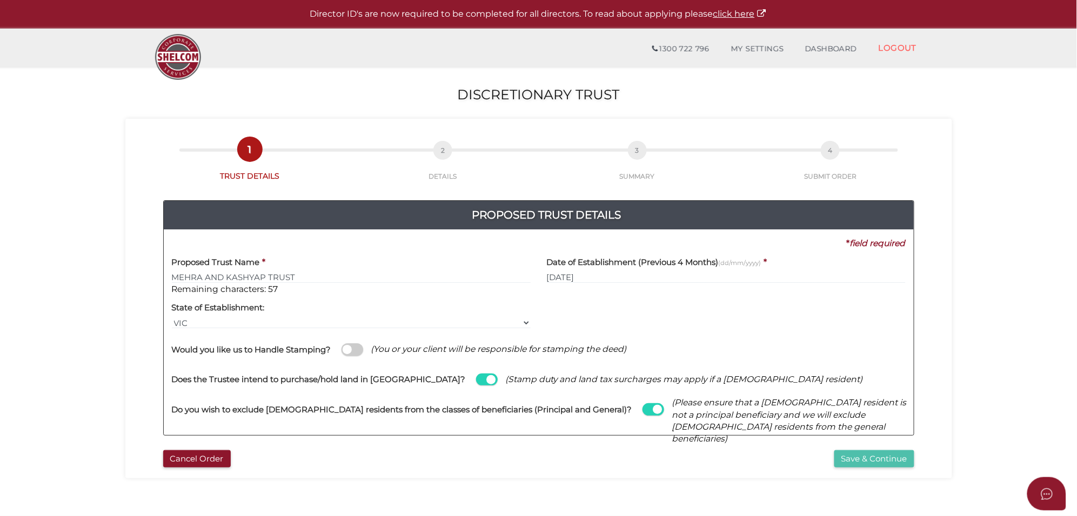
click at [878, 460] on button "Save & Continue" at bounding box center [874, 460] width 80 height 18
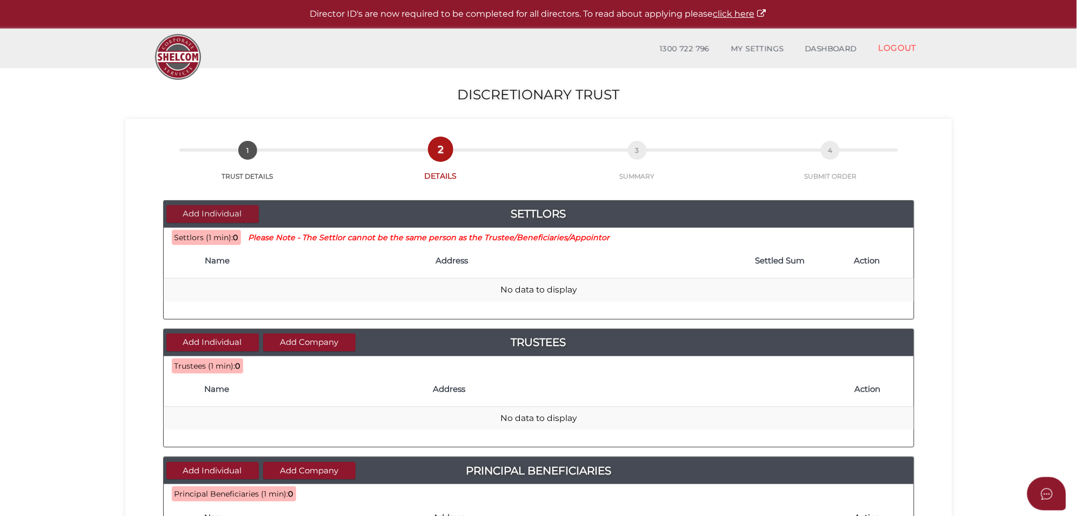
click at [209, 216] on button "Add Individual" at bounding box center [212, 214] width 92 height 18
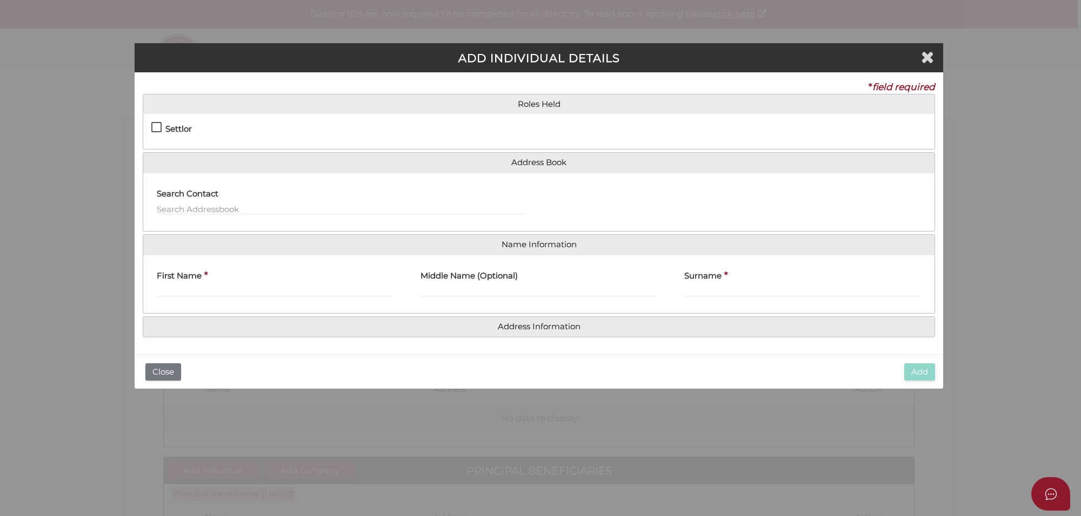
click at [159, 125] on label "Settlor" at bounding box center [171, 132] width 41 height 14
checkbox input "true"
type input "10"
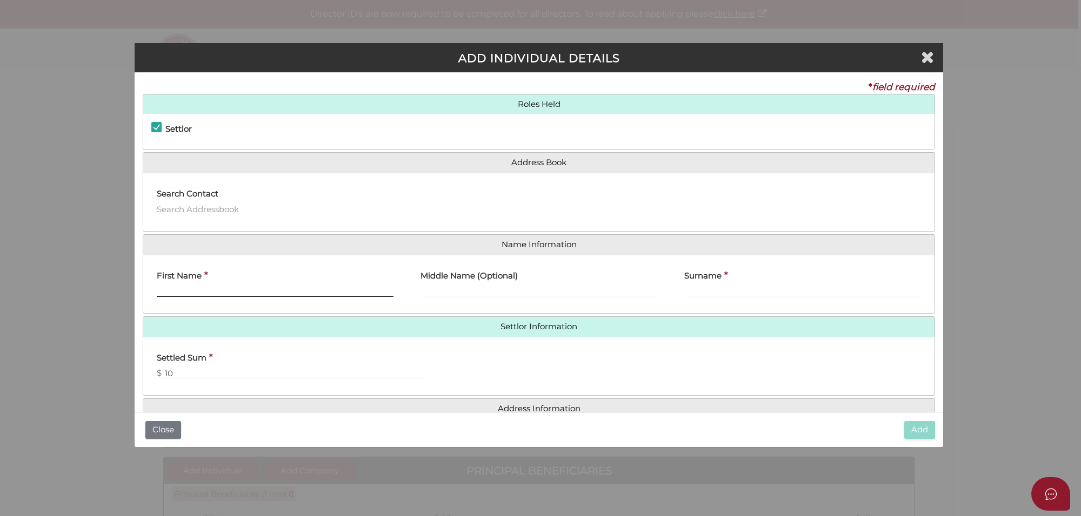
click at [179, 292] on input "First Name" at bounding box center [275, 291] width 237 height 12
type input "[PERSON_NAME]"
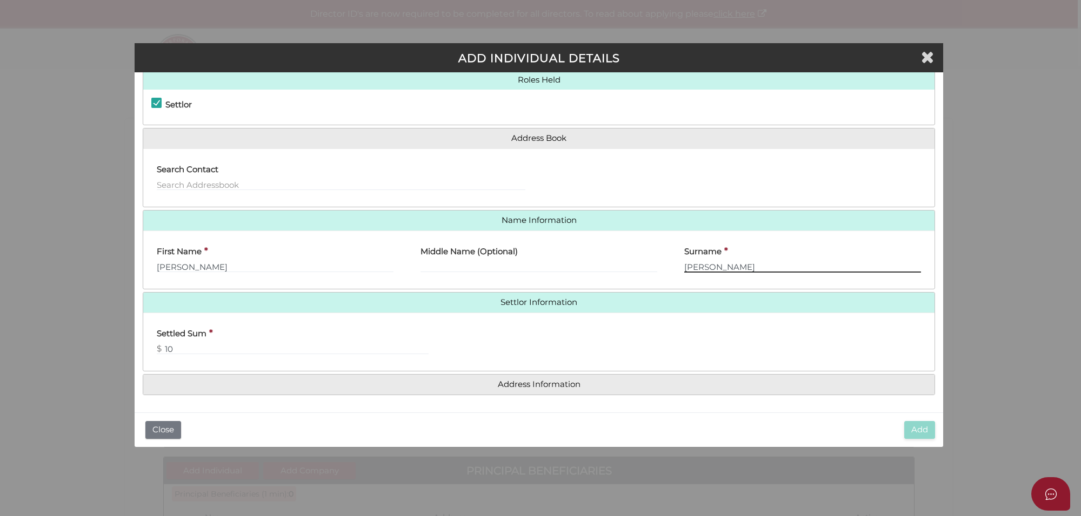
type input "[PERSON_NAME]"
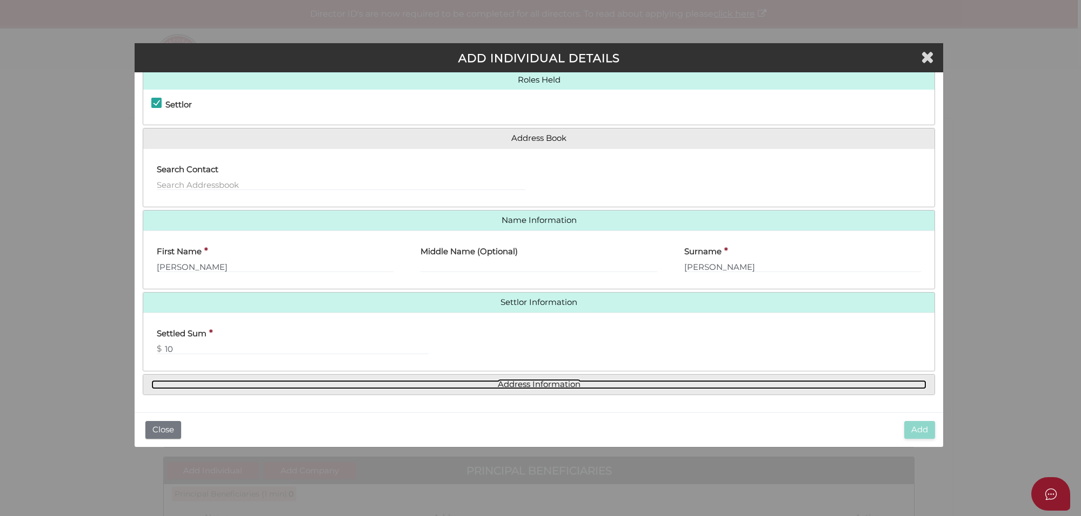
click at [553, 382] on link "Address Information" at bounding box center [538, 384] width 775 height 9
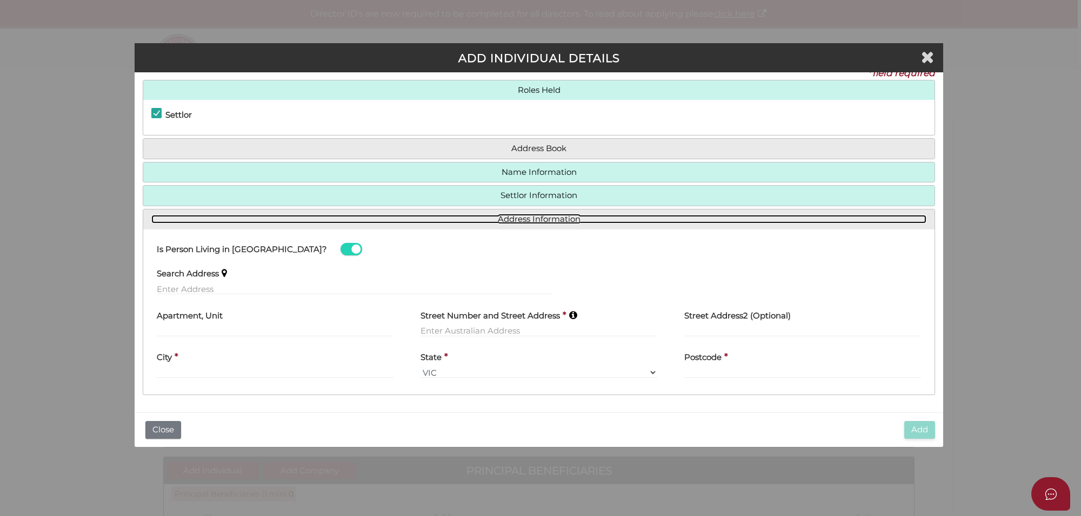
scroll to position [15, 0]
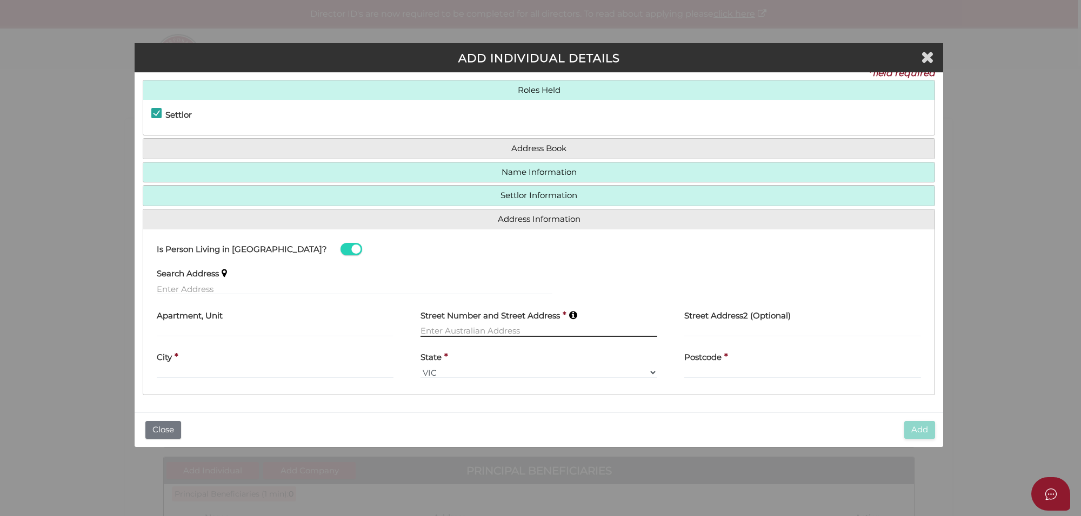
click at [439, 332] on input "text" at bounding box center [538, 331] width 237 height 12
type input "Suite [STREET_ADDRESS][PERSON_NAME]"
drag, startPoint x: 547, startPoint y: 331, endPoint x: 353, endPoint y: 321, distance: 194.7
click at [353, 321] on div "Apartment, Unit Street Number and Street Address * Suite 61/Robinson street Ple…" at bounding box center [538, 330] width 791 height 55
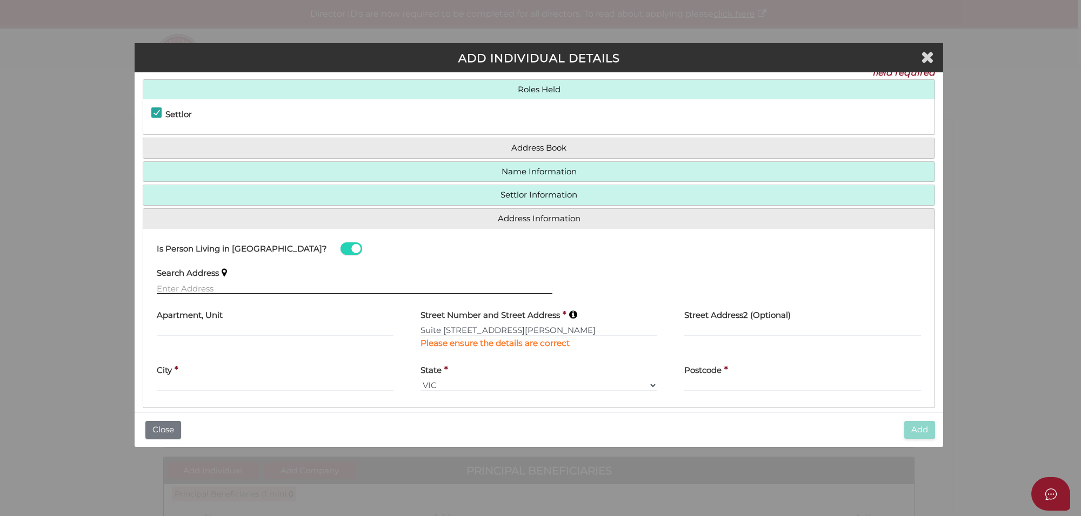
click at [208, 292] on input "text" at bounding box center [354, 289] width 395 height 12
paste input "Suite [STREET_ADDRESS][PERSON_NAME]"
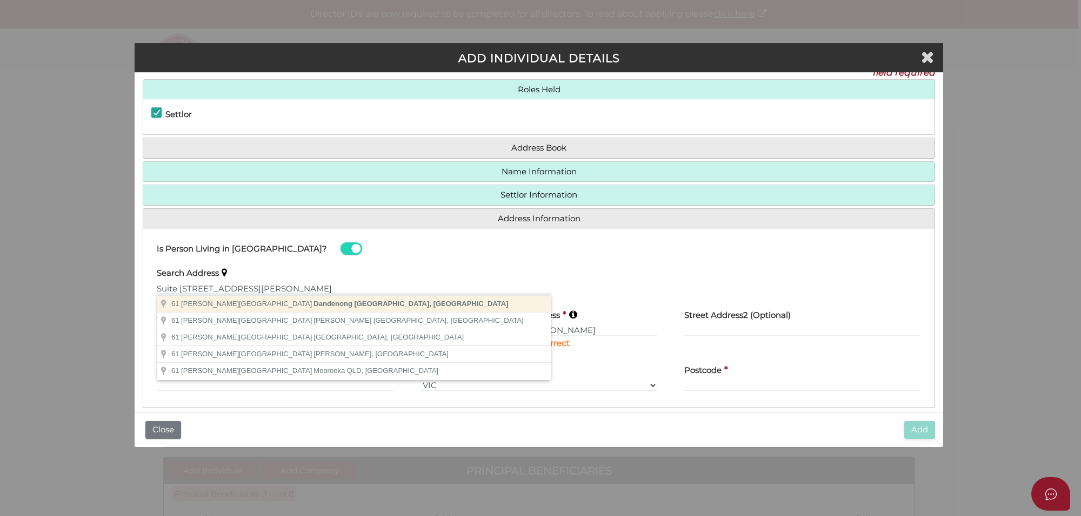
type input "61 Robinson Street, Dandenong VIC, Australia"
type input "61 Robinson Street"
type input "Dandenong"
select select "VIC"
type input "3175"
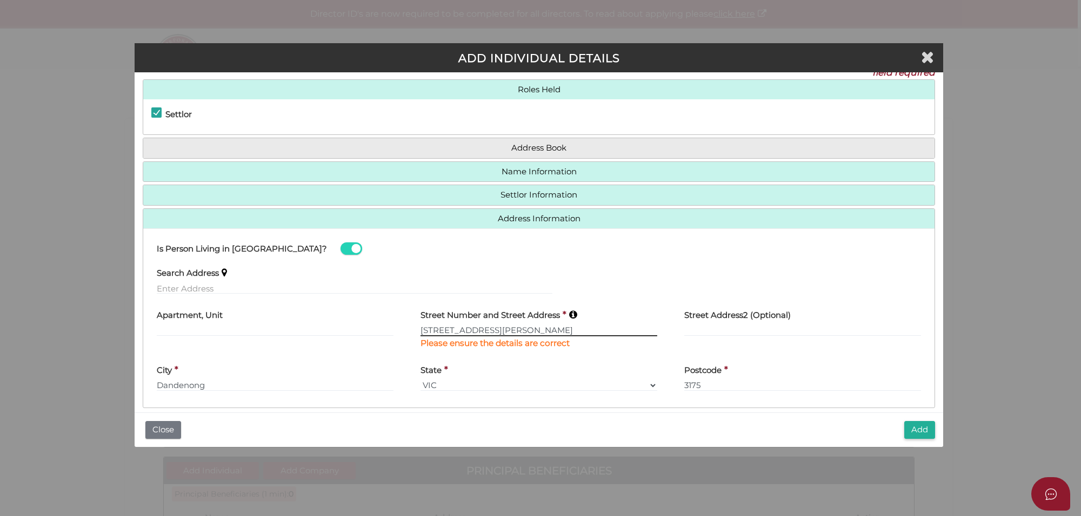
click at [422, 331] on input "61 Robinson Street" at bounding box center [538, 331] width 237 height 12
click at [420, 331] on input "61 Robinson Street" at bounding box center [538, 331] width 237 height 12
paste input "Suite [STREET_ADDRESS][PERSON_NAME]"
type input "Suite 1/61 Robinson Street"
click at [549, 392] on select "VIC ACT NSW NT QLD TAS WA SA" at bounding box center [538, 386] width 237 height 12
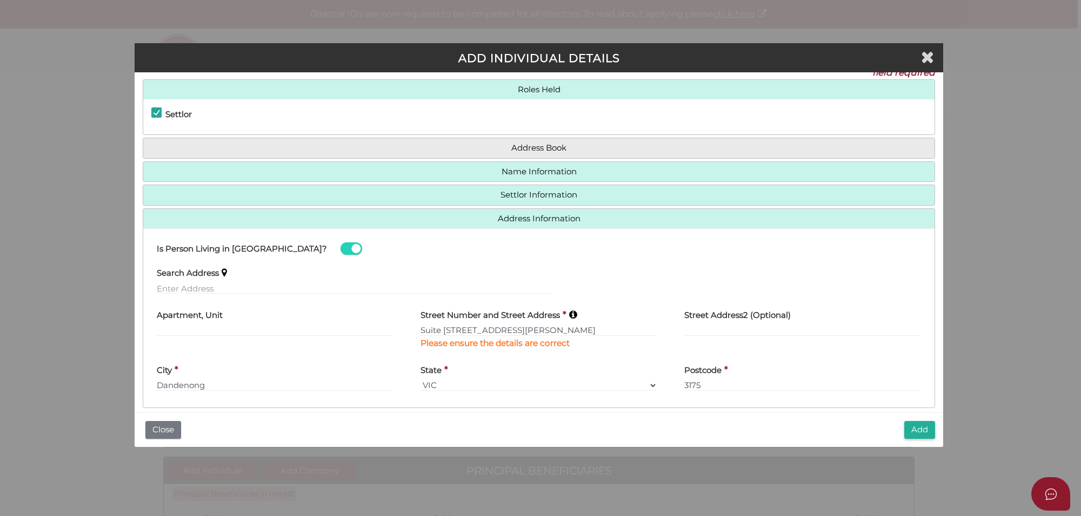
click at [563, 405] on div "Is Person Living in Australia? Search Address Apartment, Unit Street Number and…" at bounding box center [538, 318] width 791 height 179
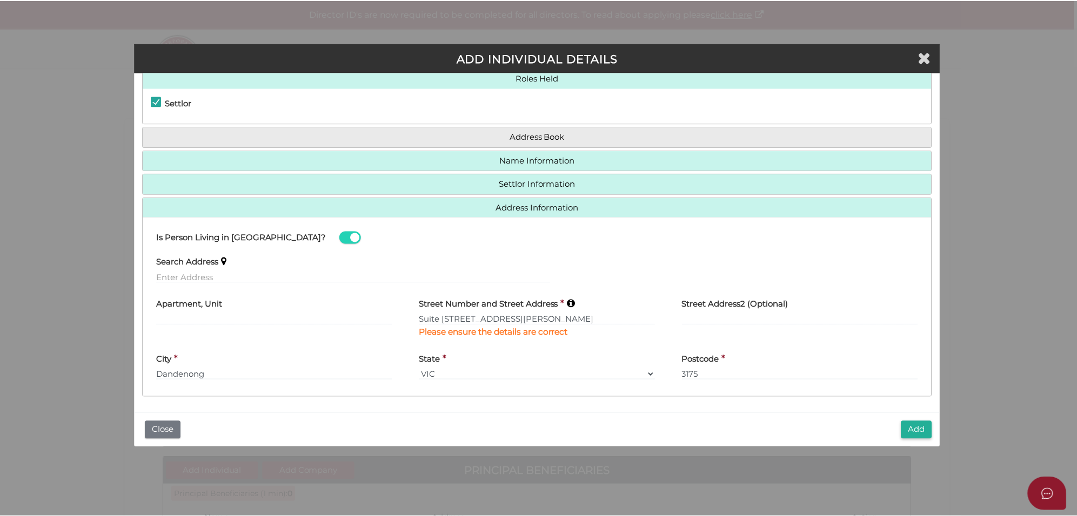
scroll to position [28, 0]
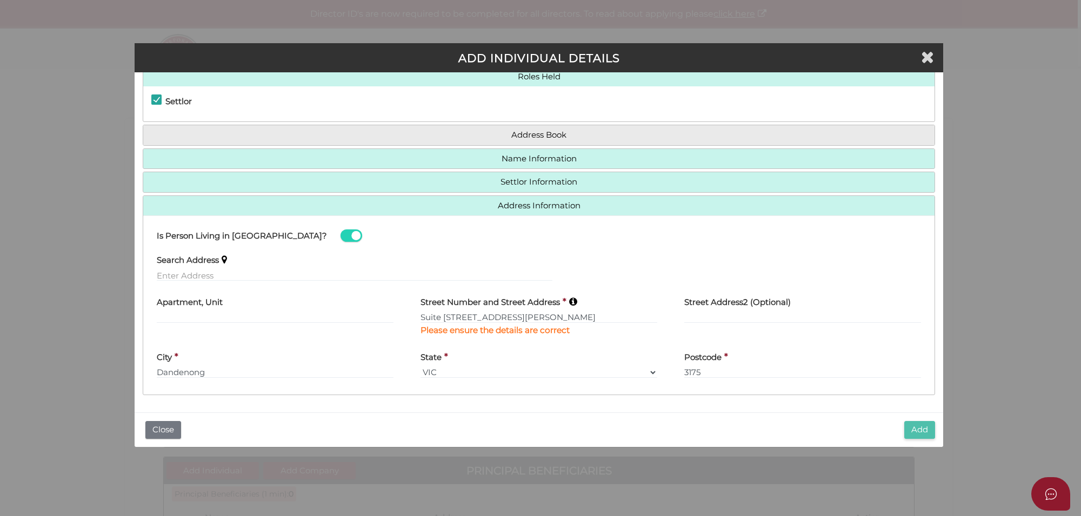
click at [913, 430] on button "Add" at bounding box center [919, 430] width 31 height 18
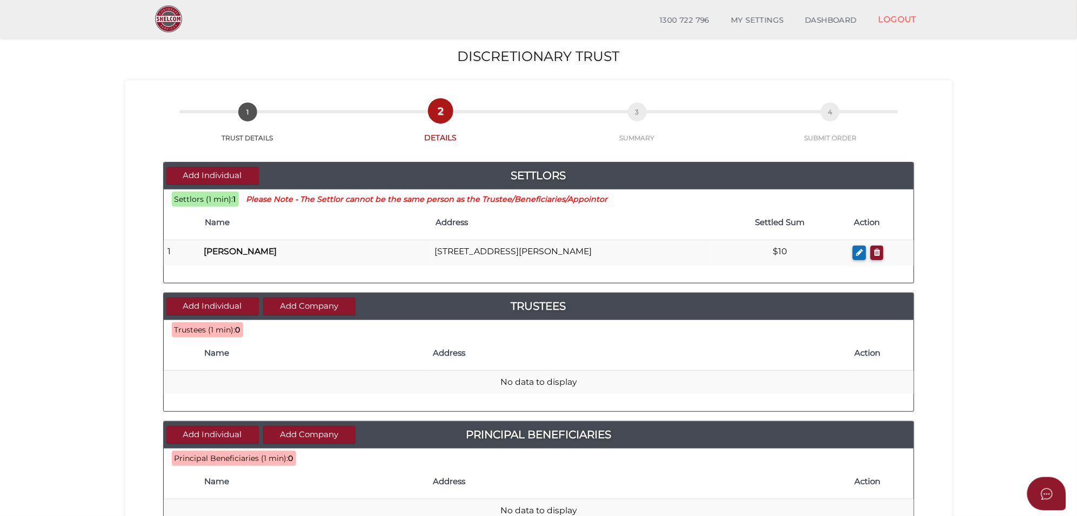
scroll to position [68, 0]
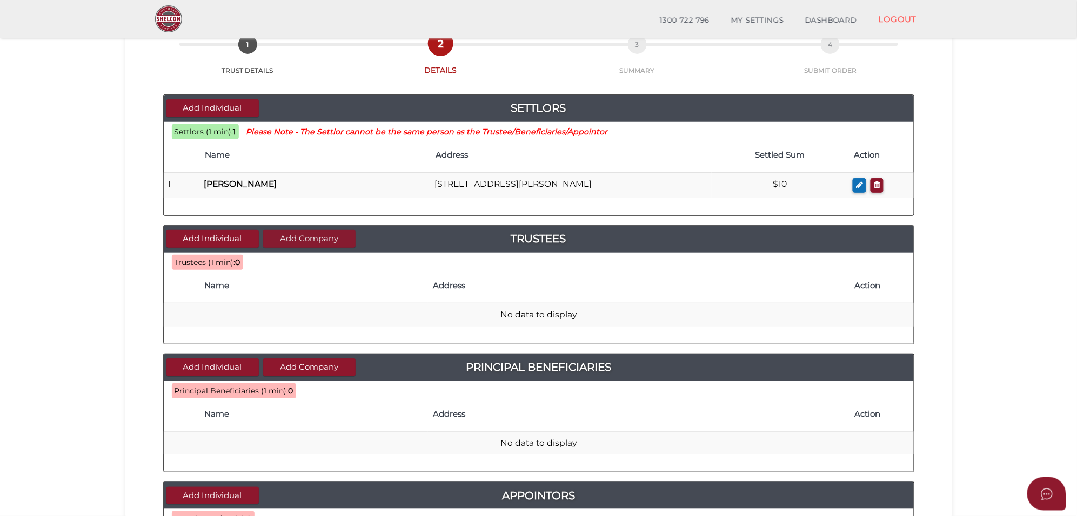
click at [317, 242] on button "Add Company" at bounding box center [309, 239] width 92 height 18
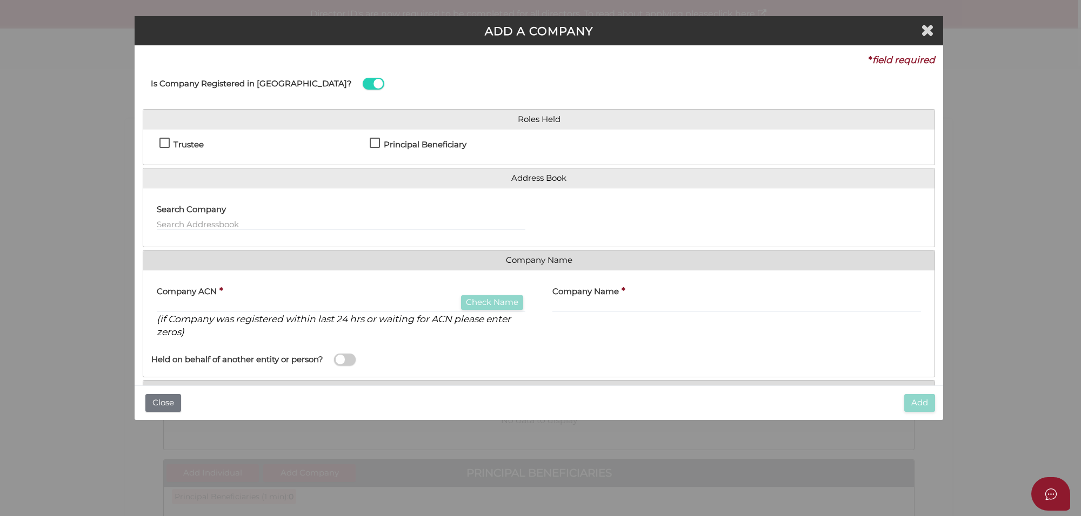
click at [159, 141] on label "Trustee" at bounding box center [181, 147] width 44 height 14
checkbox input "true"
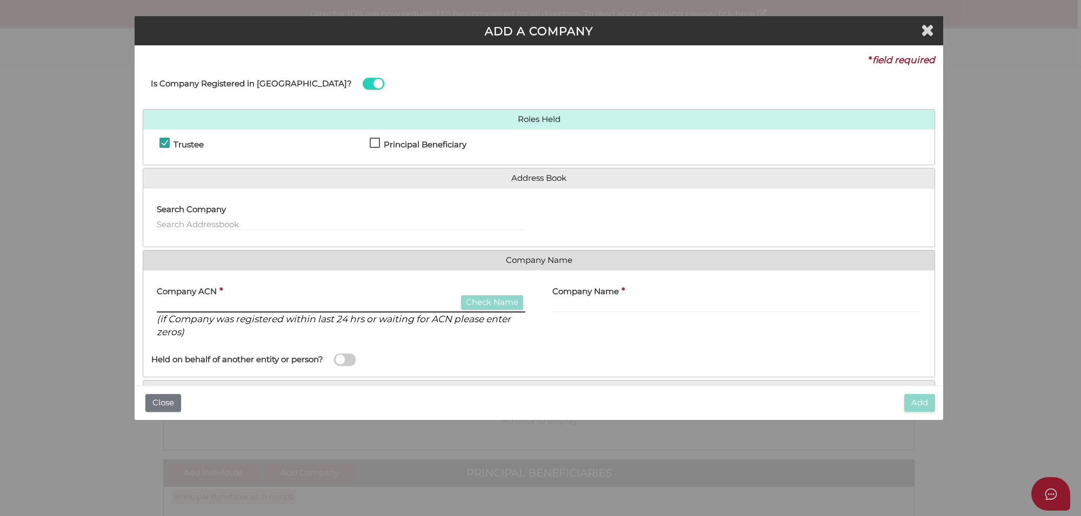
click at [222, 303] on input "text" at bounding box center [341, 307] width 368 height 12
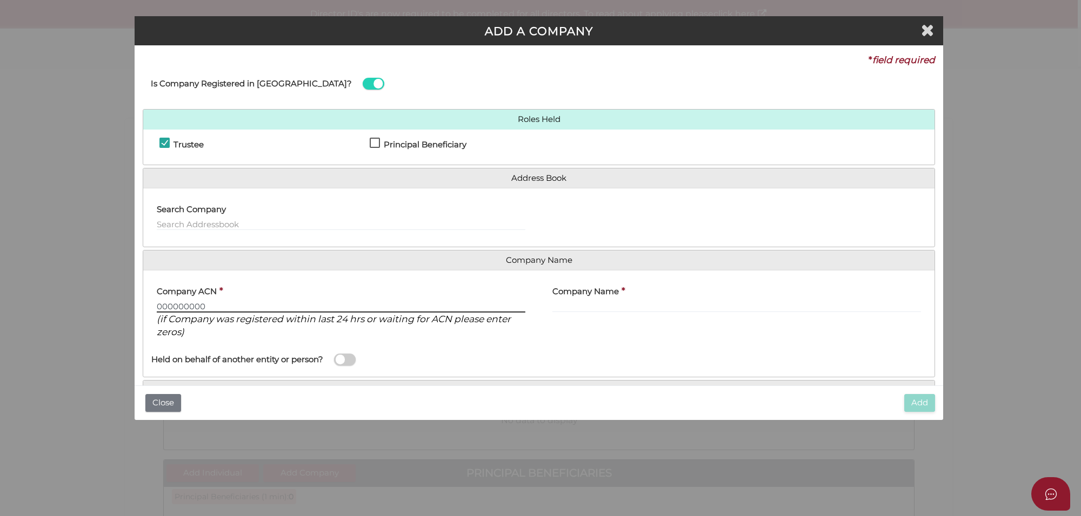
type input "000000000"
click at [552, 311] on input "text" at bounding box center [736, 307] width 368 height 12
paste input "Suite 61/Robinson street"
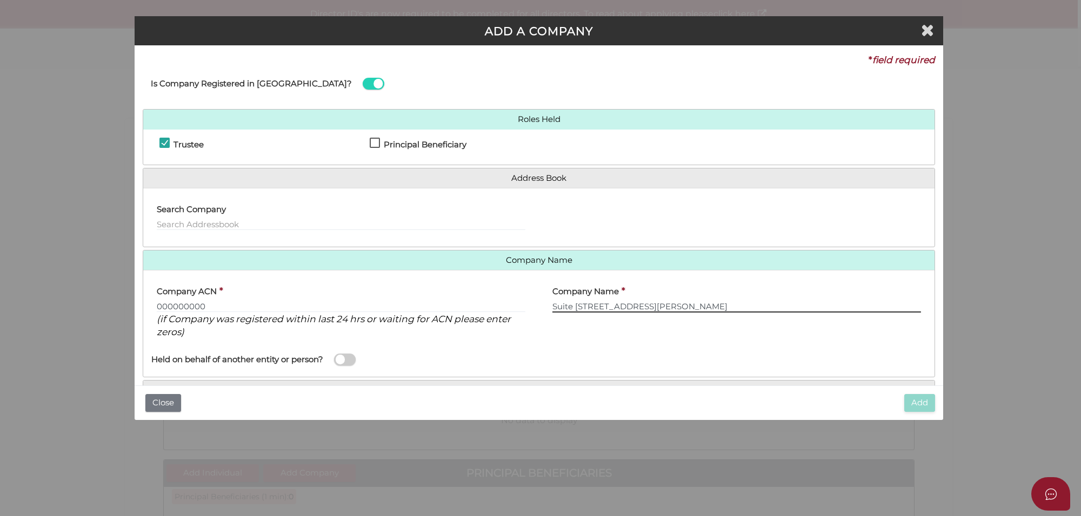
drag, startPoint x: 654, startPoint y: 307, endPoint x: 450, endPoint y: 306, distance: 204.2
click at [450, 306] on div "Company ACN * 000000000 Check Name (if Company was registered within last 24 hr…" at bounding box center [538, 313] width 791 height 69
paste input "MEHRA AND KASHYAP"
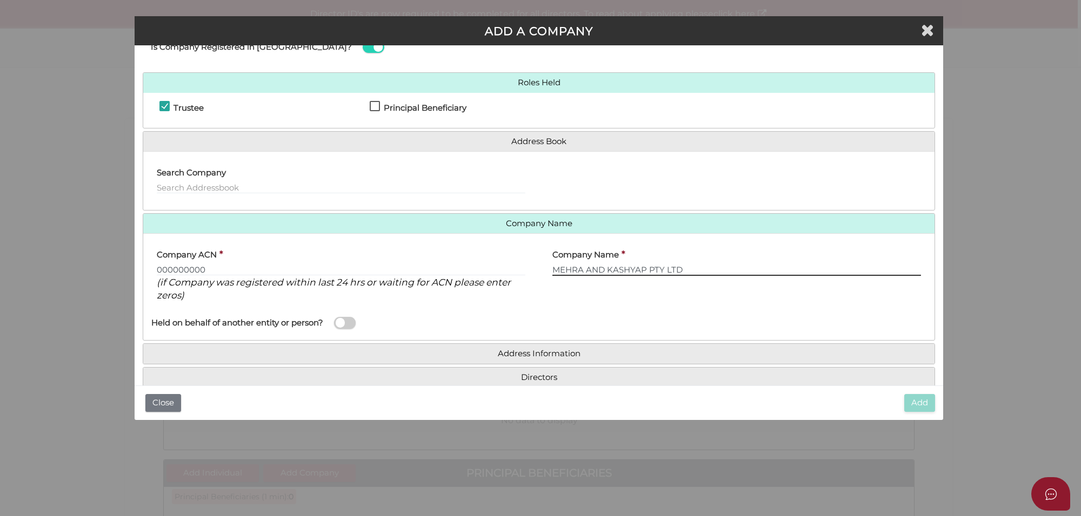
scroll to position [57, 0]
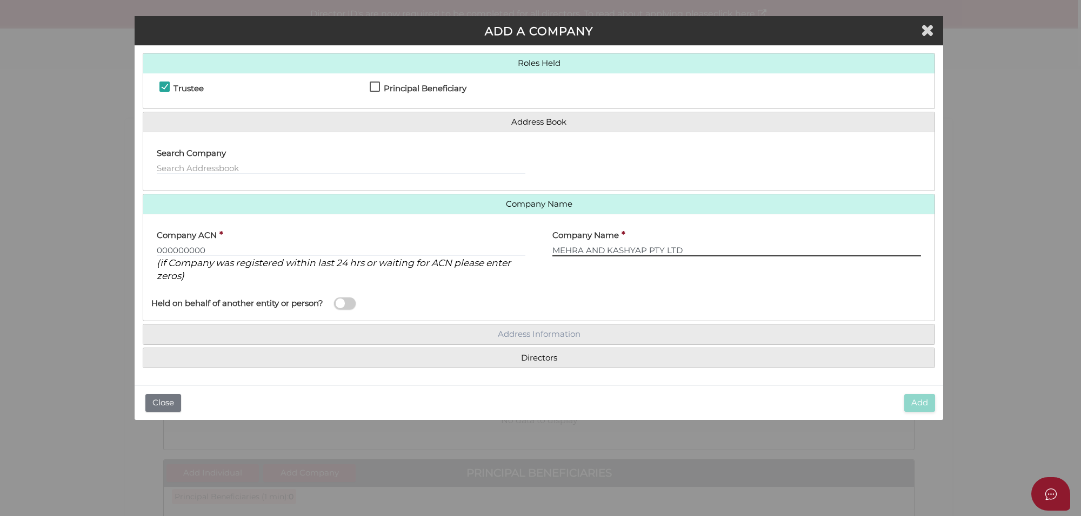
type input "MEHRA AND KASHYAP PTY LTD"
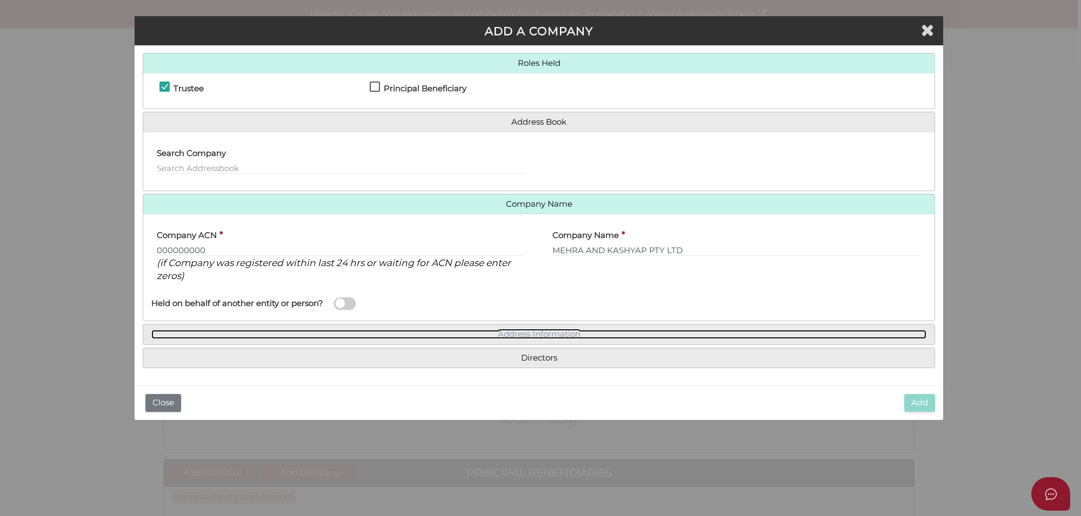
click at [543, 334] on link "Address Information" at bounding box center [538, 334] width 775 height 9
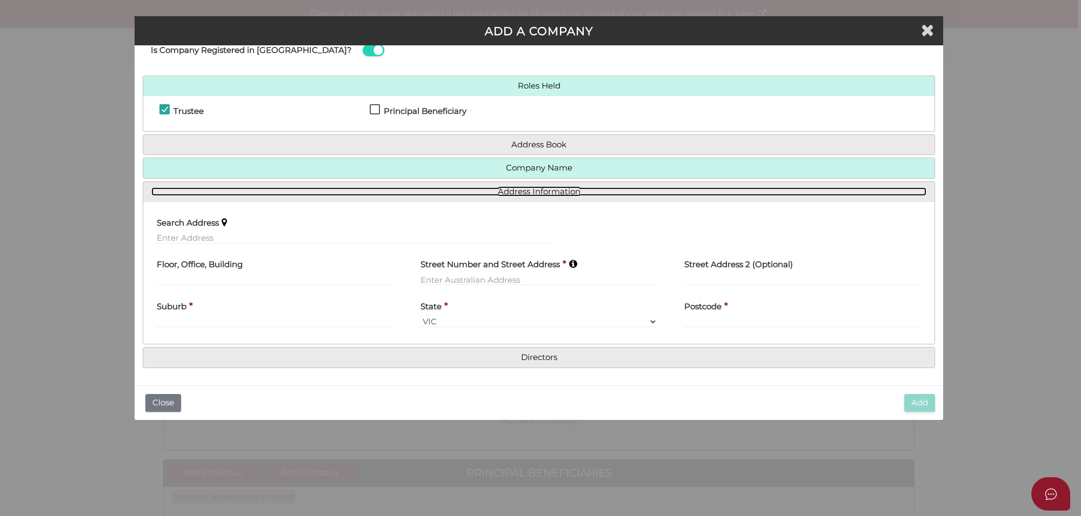
scroll to position [33, 0]
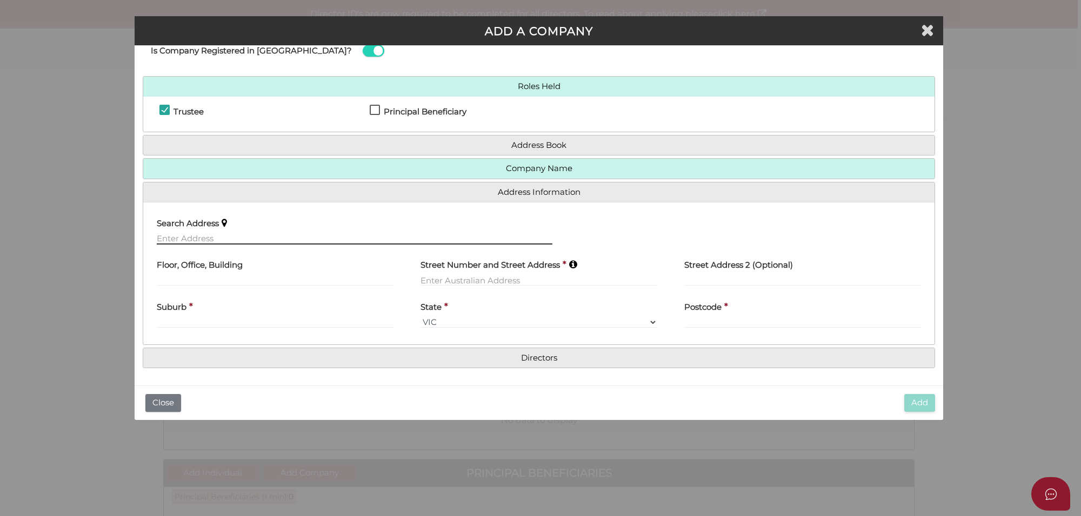
click at [177, 238] on input "text" at bounding box center [354, 239] width 395 height 12
paste input "16 PLOUGH AVE TRUGANINA"
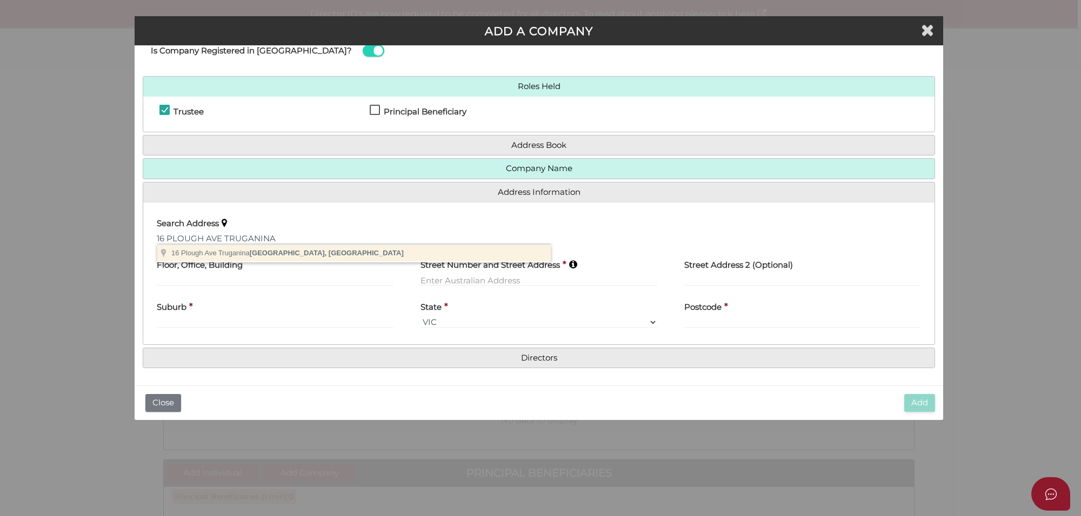
type input "16 Plough Ave, Truganina VIC, Australia"
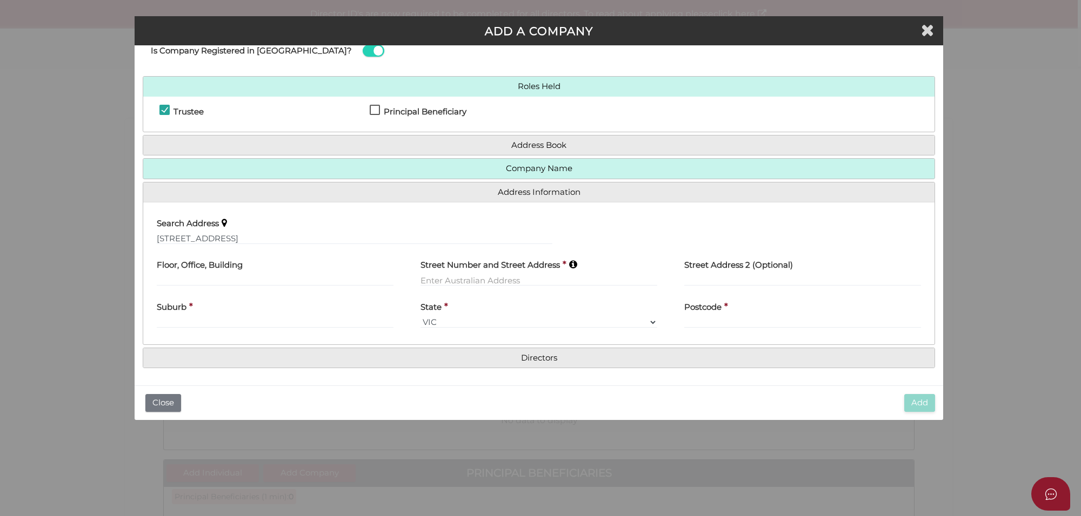
type input "16 Plough Avenue"
type input "Truganina"
select select "VIC"
type input "3029"
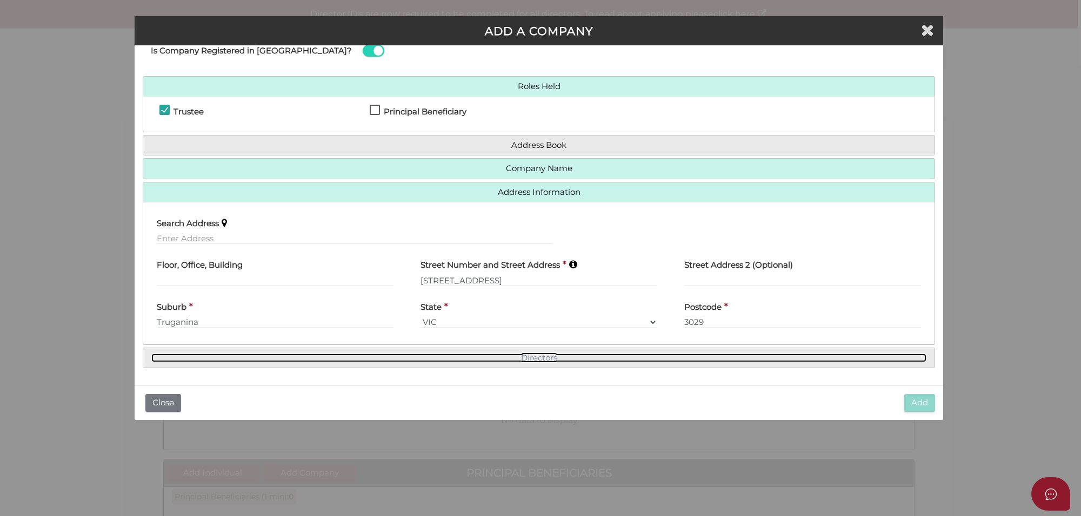
click at [540, 357] on link "Directors" at bounding box center [538, 358] width 775 height 9
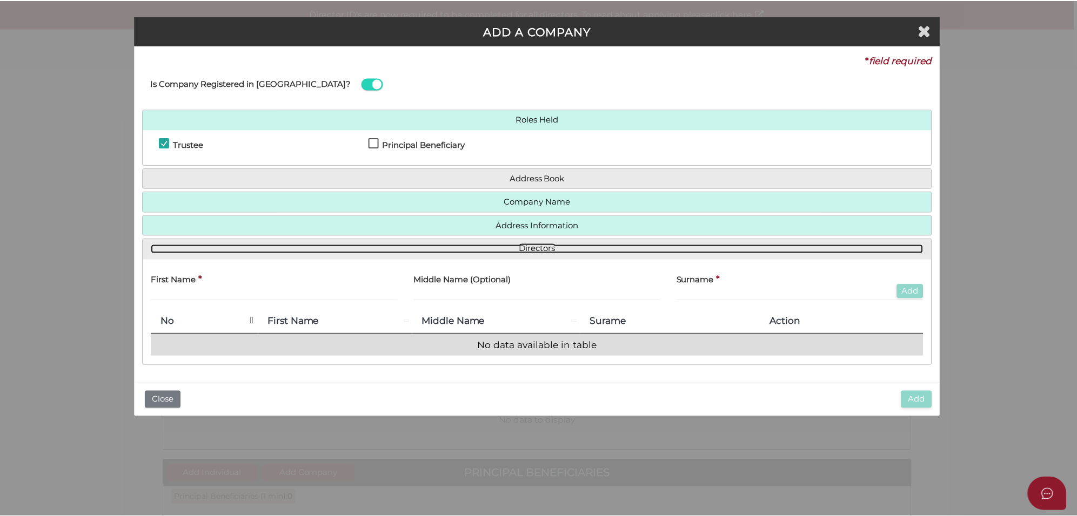
scroll to position [0, 0]
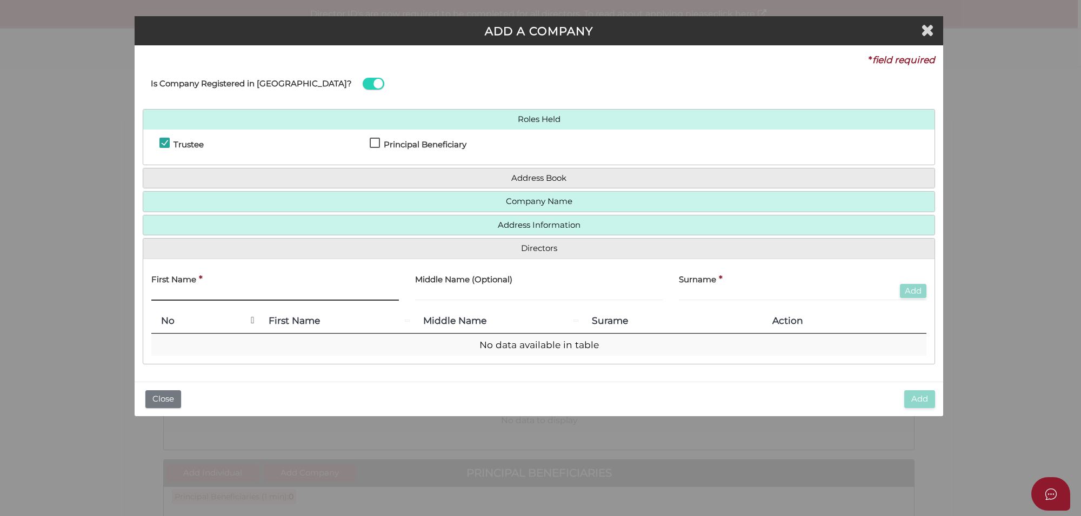
drag, startPoint x: 190, startPoint y: 296, endPoint x: 210, endPoint y: 300, distance: 20.5
click at [189, 296] on input "text" at bounding box center [274, 295] width 247 height 12
type input "M"
type input "Neeraj"
type input "Mehra"
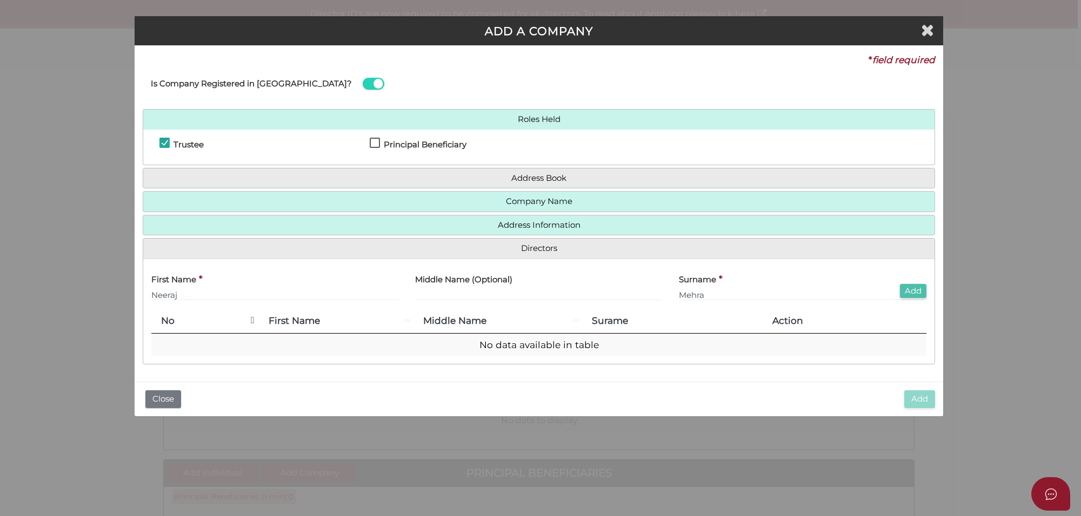
click at [906, 287] on button "Add" at bounding box center [913, 291] width 26 height 15
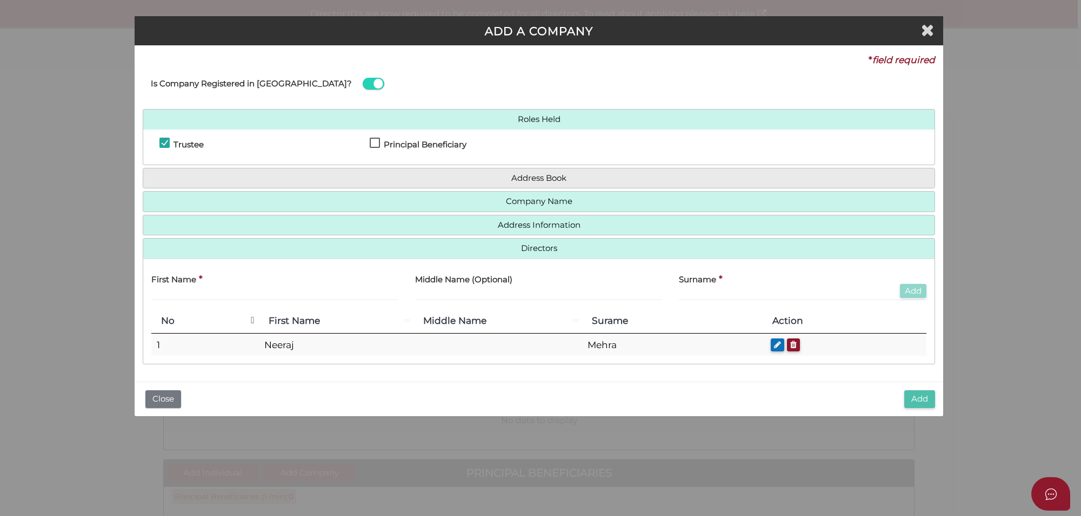
click at [919, 404] on button "Add" at bounding box center [919, 400] width 31 height 18
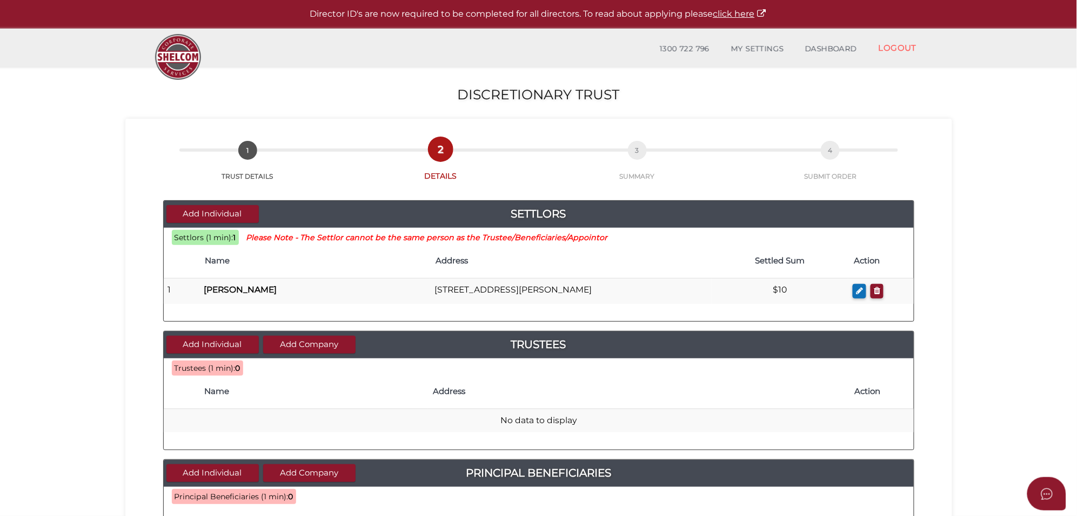
scroll to position [58, 0]
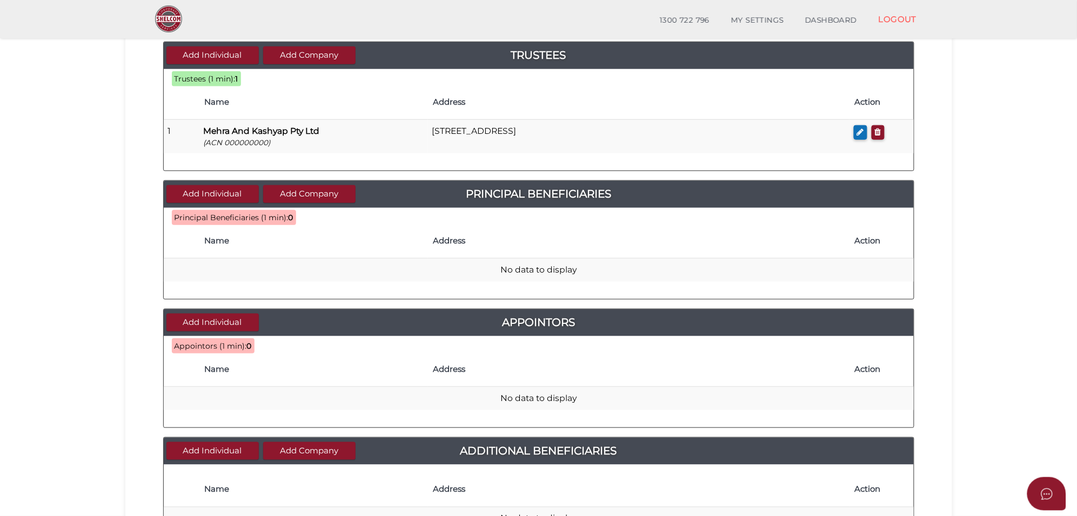
scroll to position [263, 0]
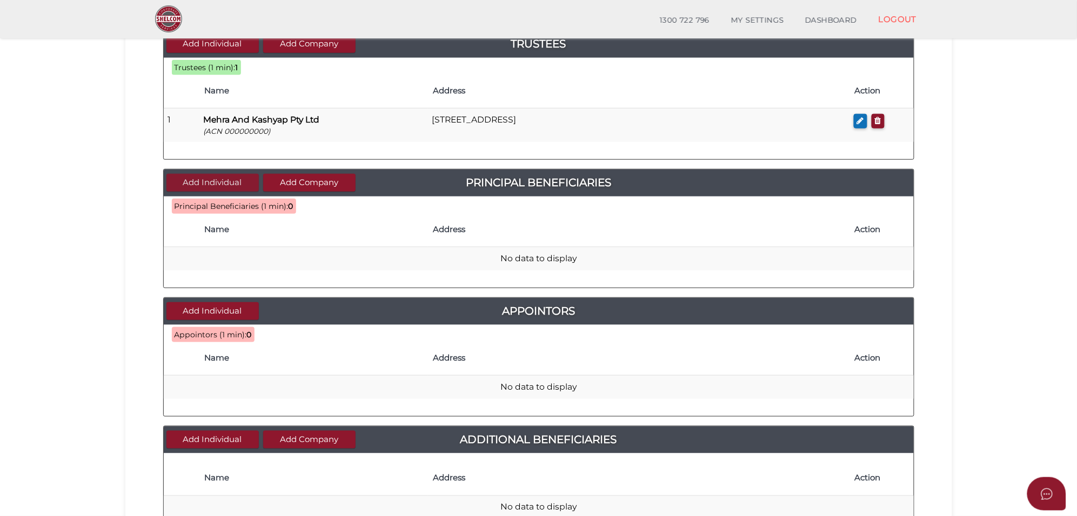
click at [194, 181] on button "Add Individual" at bounding box center [212, 183] width 92 height 18
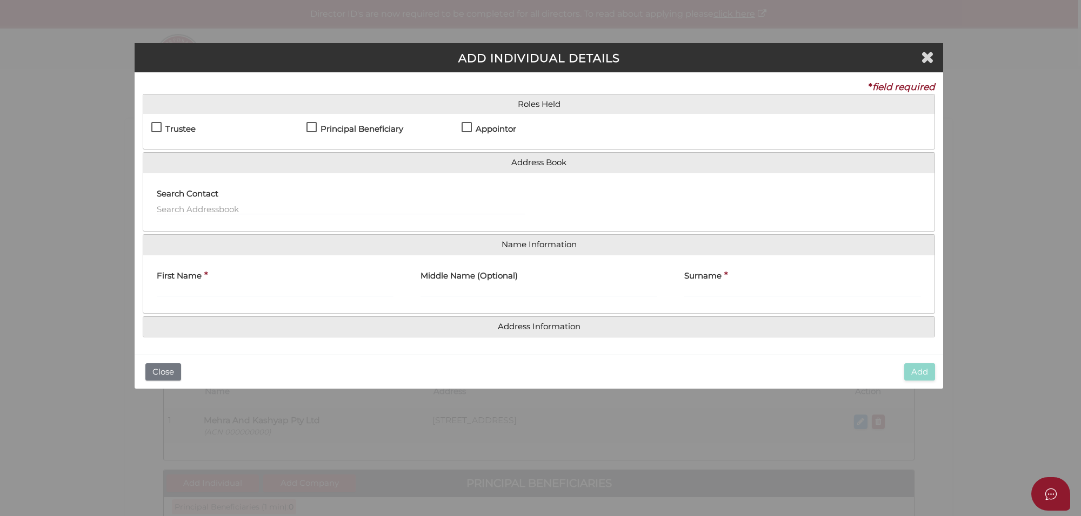
click at [316, 127] on label "Principal Beneficiary" at bounding box center [354, 132] width 97 height 14
checkbox input "true"
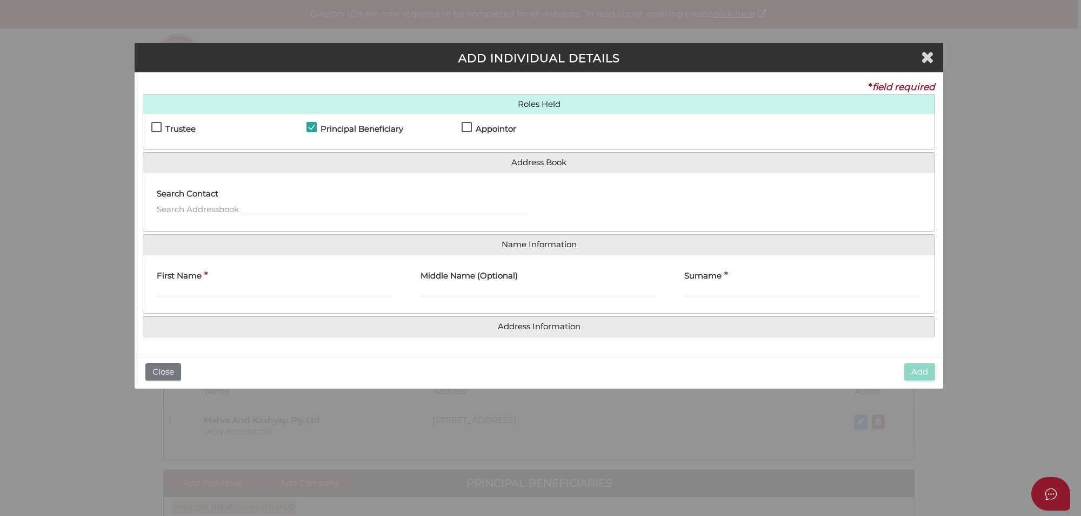
click at [466, 125] on label "Appointor" at bounding box center [488, 132] width 55 height 14
checkbox input "true"
click at [177, 284] on label "First Name" at bounding box center [179, 275] width 45 height 22
click at [177, 285] on input "First Name" at bounding box center [275, 291] width 237 height 12
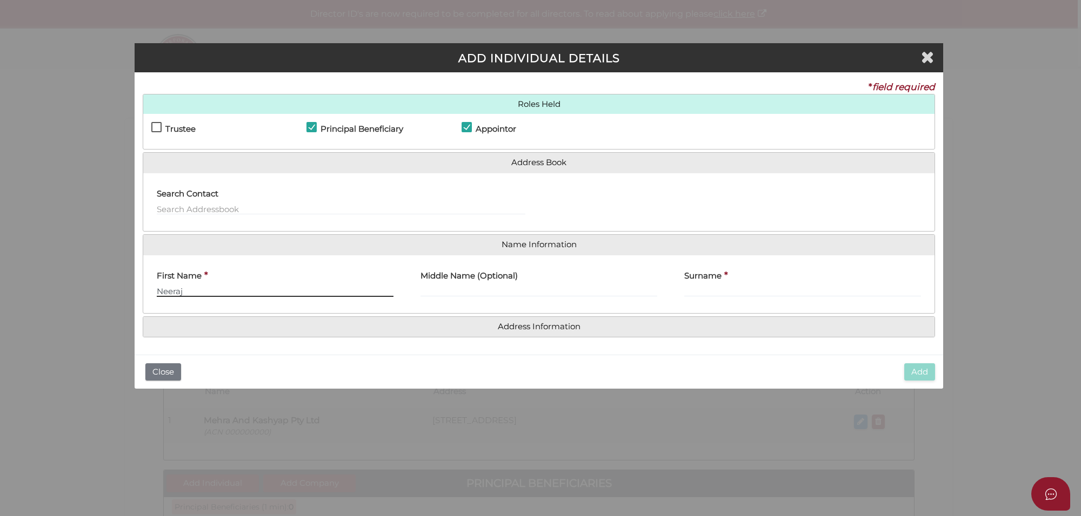
type input "Neeraj"
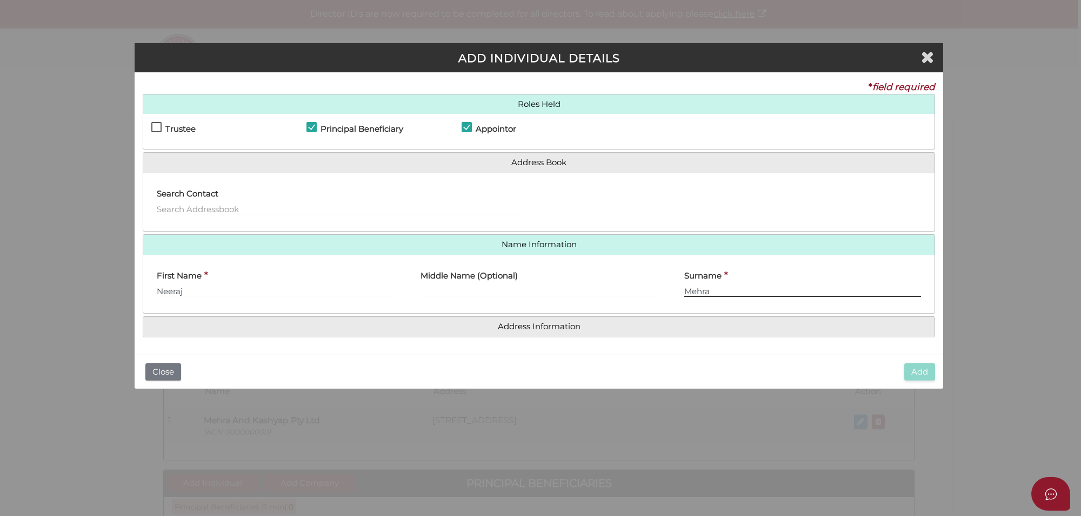
type input "Mehra"
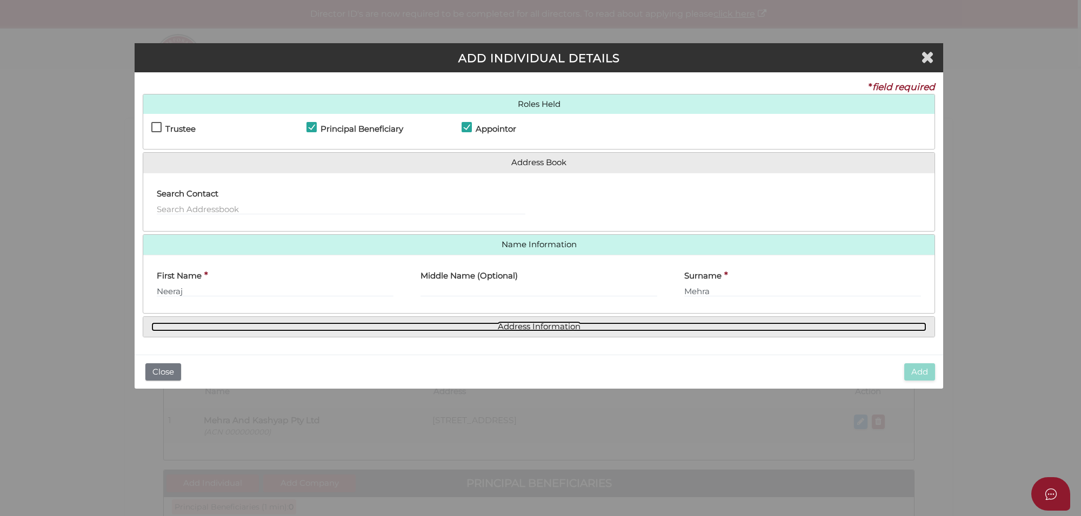
click at [531, 324] on link "Address Information" at bounding box center [538, 327] width 775 height 9
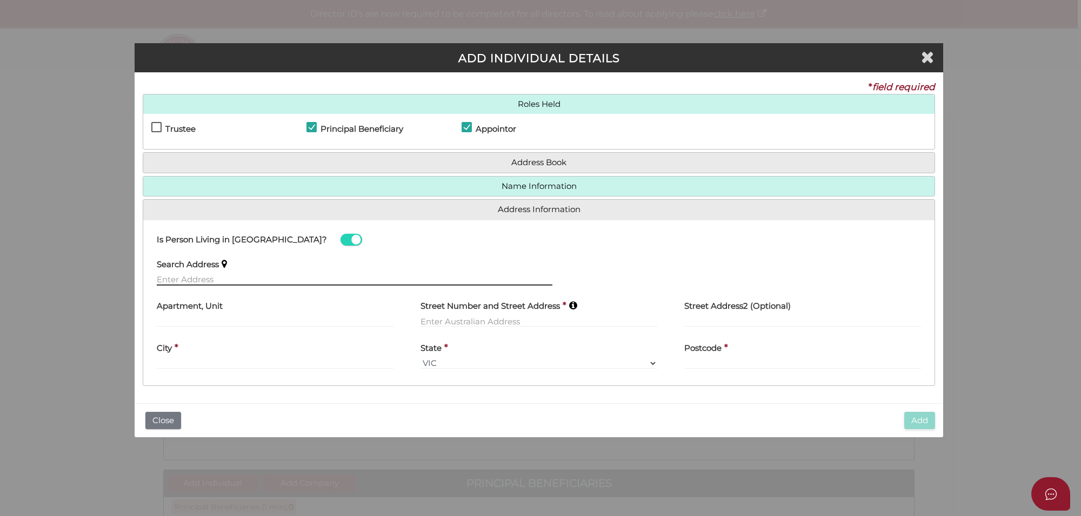
click at [184, 277] on input "text" at bounding box center [354, 280] width 395 height 12
paste input "16 PLOUGH AVE TRUGANINA"
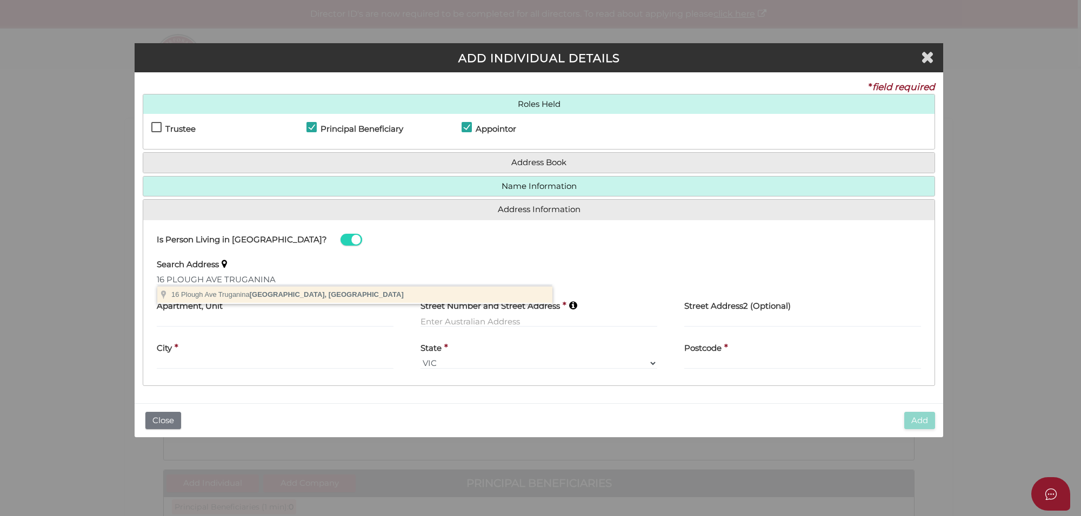
type input "[STREET_ADDRESS]"
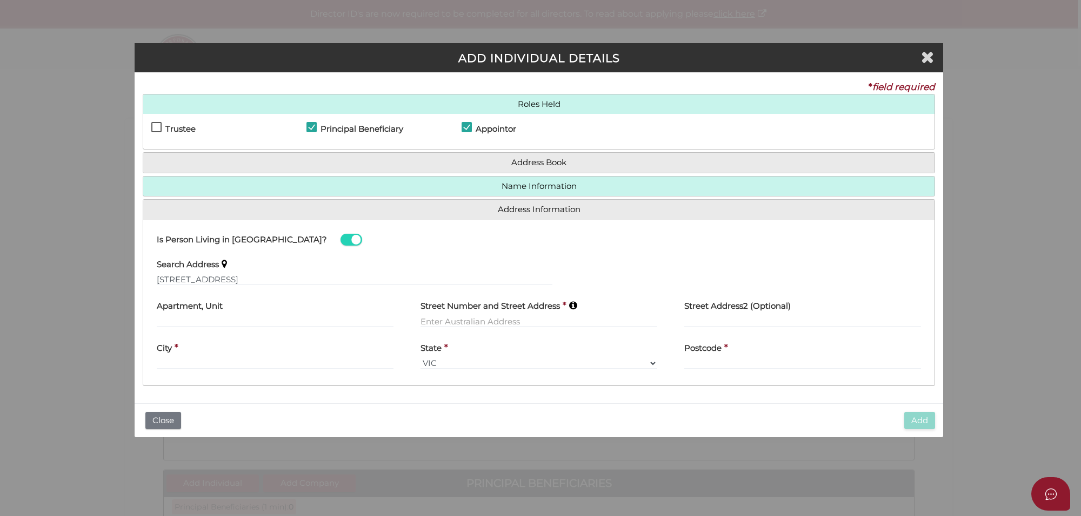
type input "[STREET_ADDRESS]"
type input "Truganina"
select select "VIC"
type input "3029"
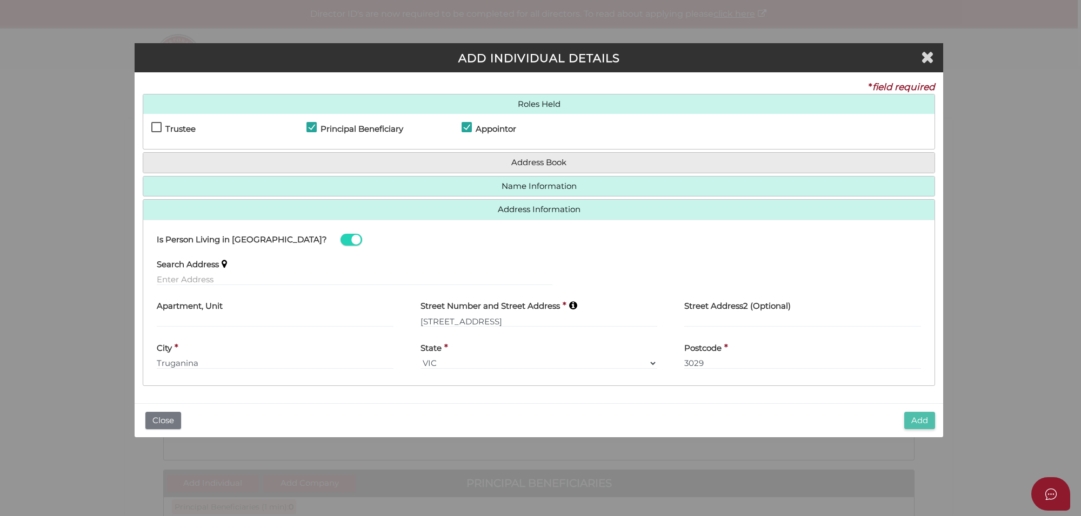
click at [904, 417] on button "Add" at bounding box center [919, 421] width 31 height 18
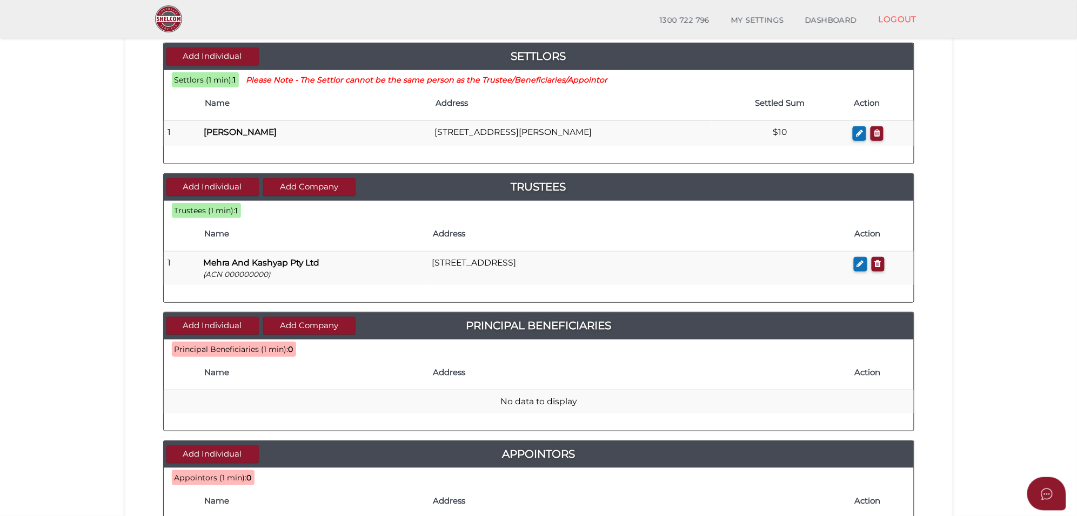
scroll to position [135, 0]
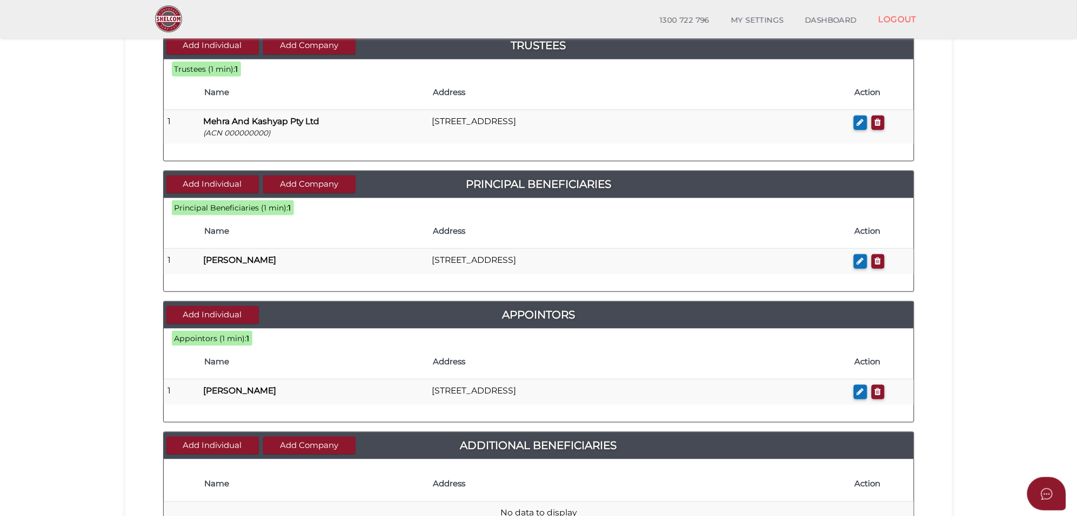
scroll to position [270, 0]
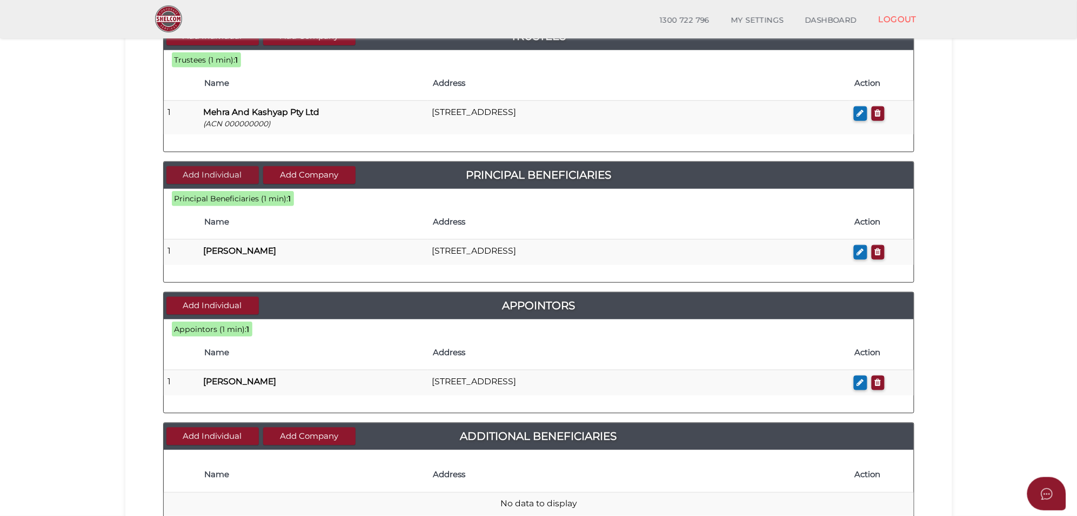
click at [186, 176] on button "Add Individual" at bounding box center [212, 175] width 92 height 18
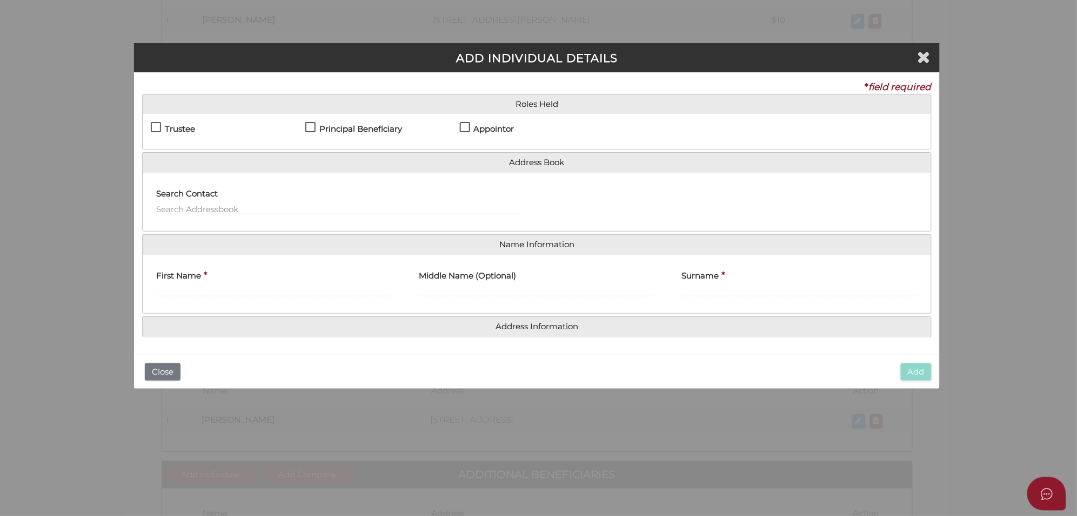
scroll to position [0, 0]
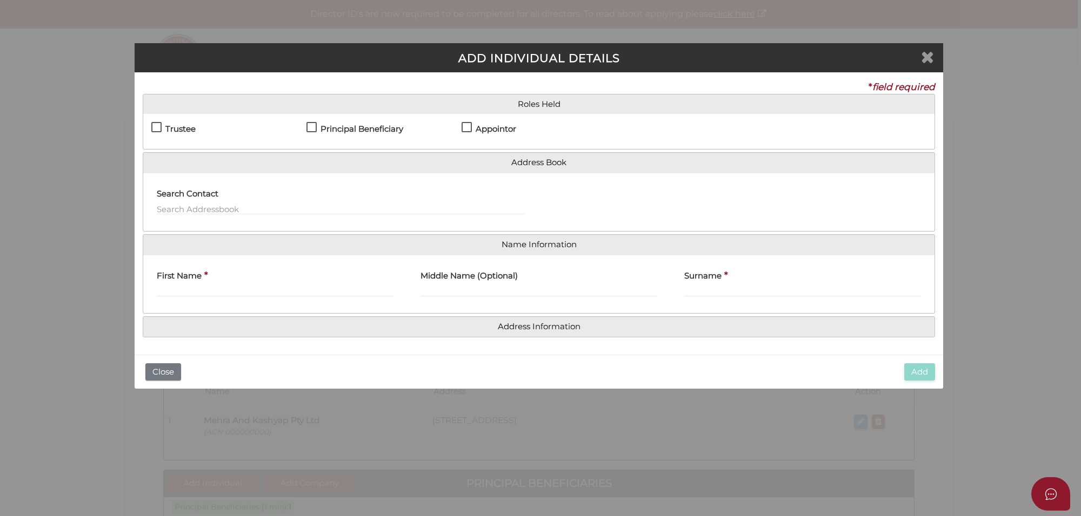
click at [924, 57] on icon "Close" at bounding box center [927, 57] width 13 height 16
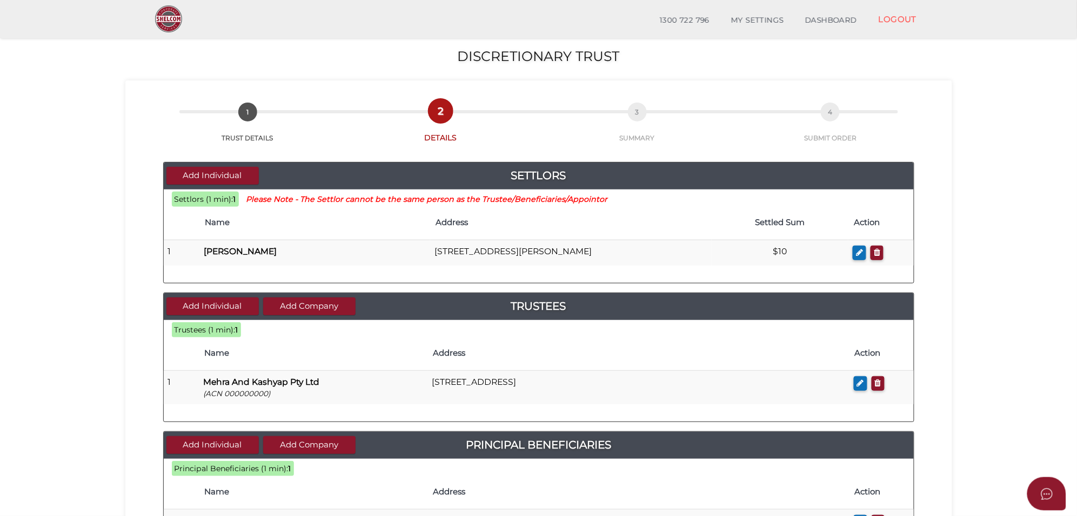
scroll to position [52, 0]
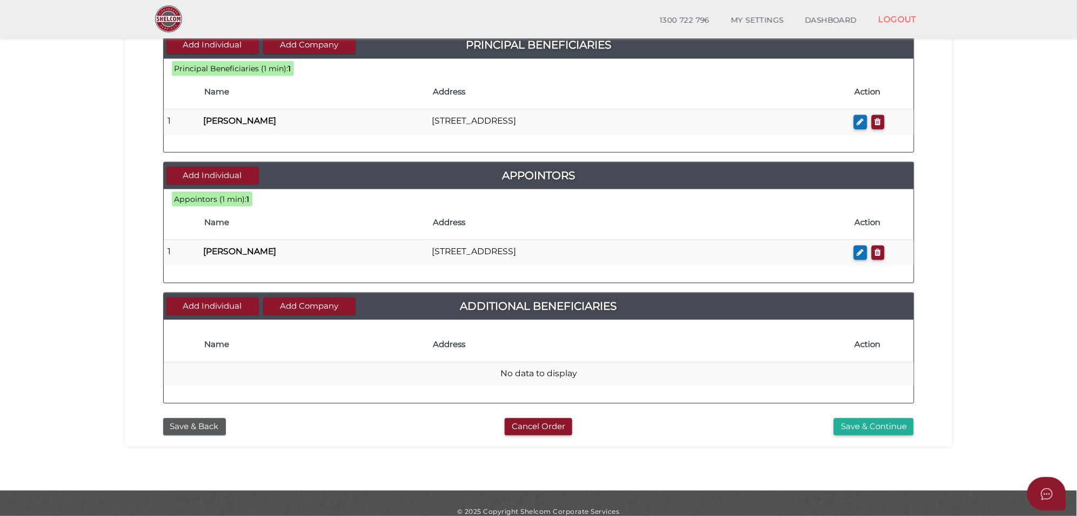
scroll to position [401, 0]
click at [210, 306] on button "Add Individual" at bounding box center [212, 306] width 92 height 18
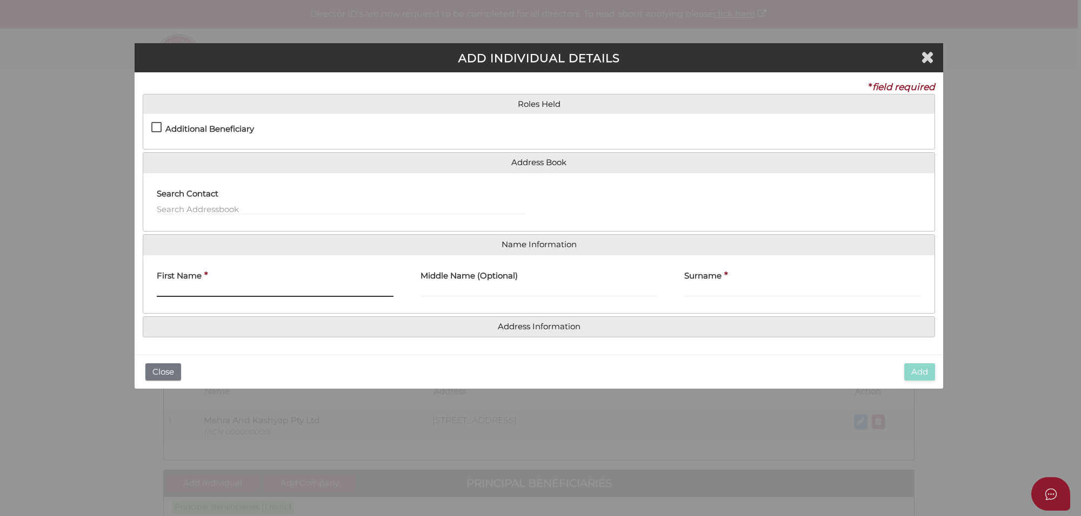
click at [188, 292] on input "First Name" at bounding box center [275, 291] width 237 height 12
type input "Neeraj"
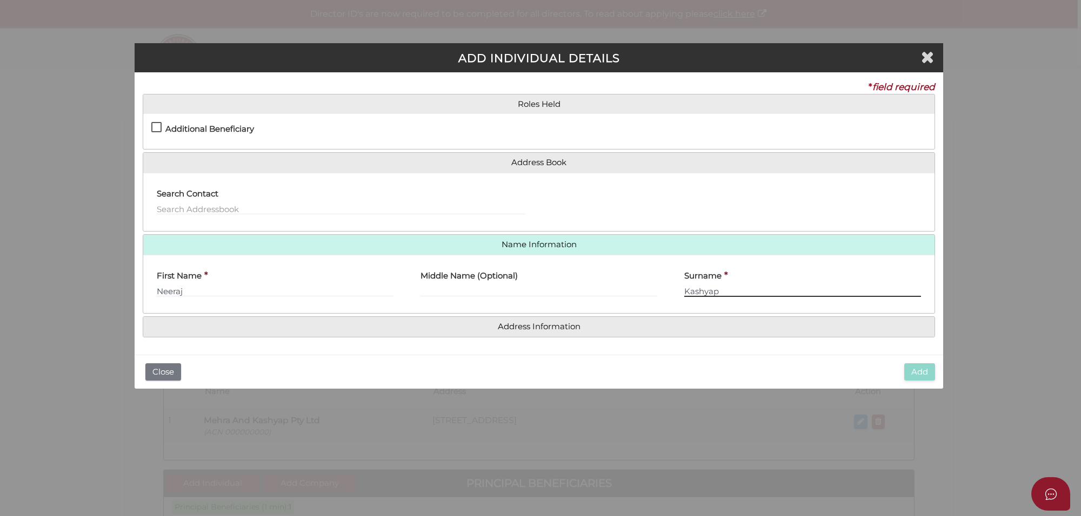
type input "Kashyap"
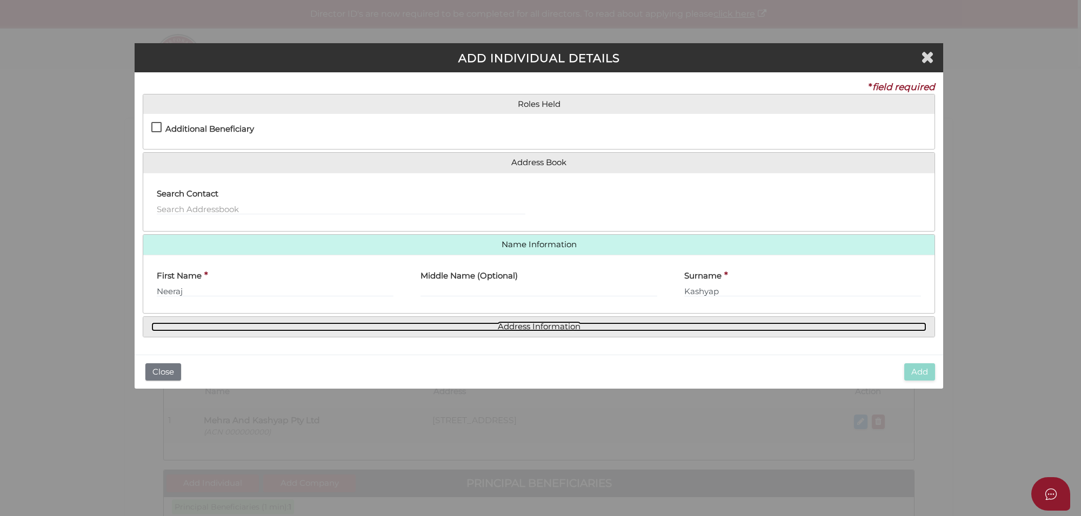
click at [548, 325] on link "Address Information" at bounding box center [538, 327] width 775 height 9
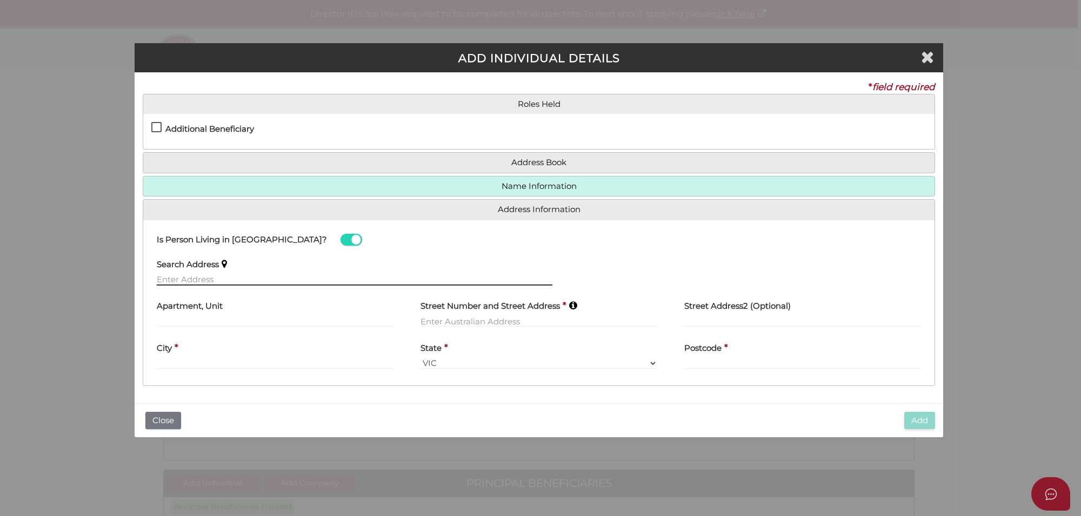
click at [191, 280] on input "text" at bounding box center [354, 280] width 395 height 12
paste input "16 PLOUGH AVE TRUGANINA"
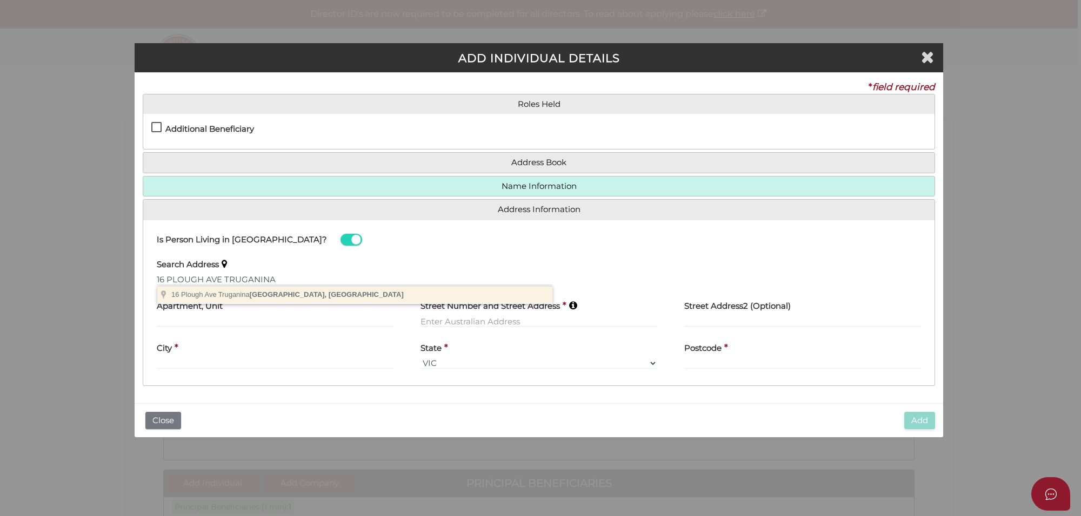
type input "[STREET_ADDRESS]"
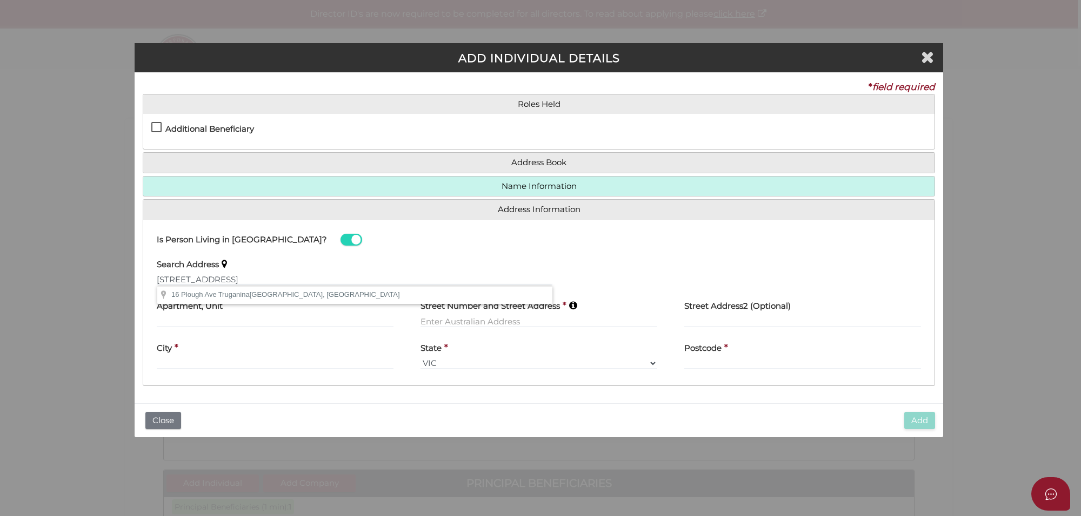
type input "[STREET_ADDRESS]"
type input "Truganina"
select select "VIC"
type input "3029"
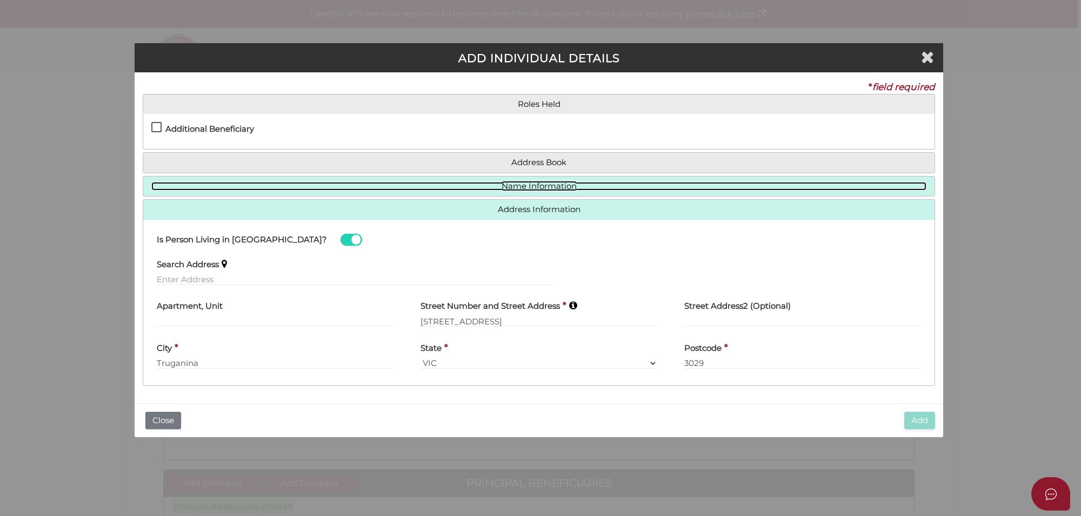
click at [533, 186] on link "Name Information" at bounding box center [538, 186] width 775 height 9
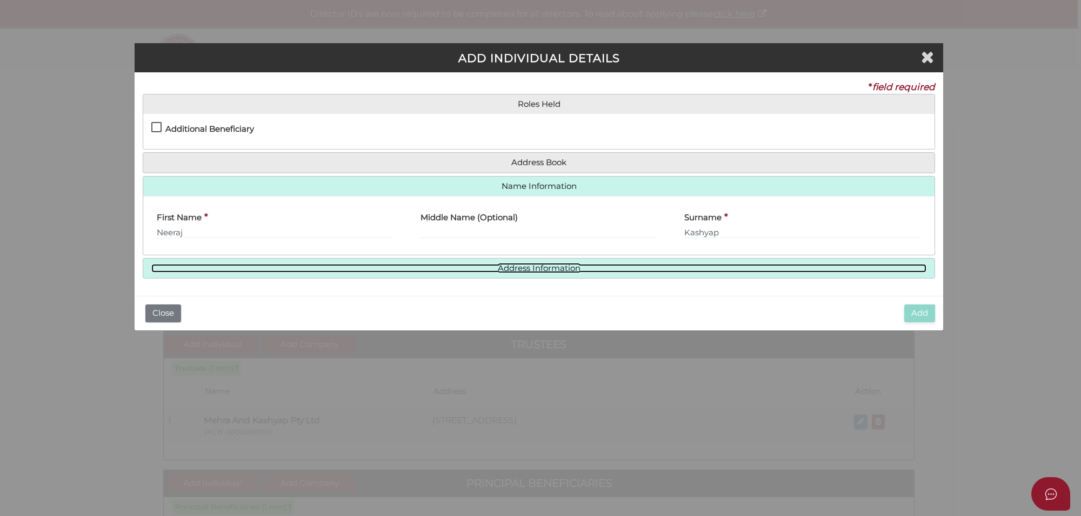
click at [538, 264] on link "Address Information" at bounding box center [538, 268] width 775 height 9
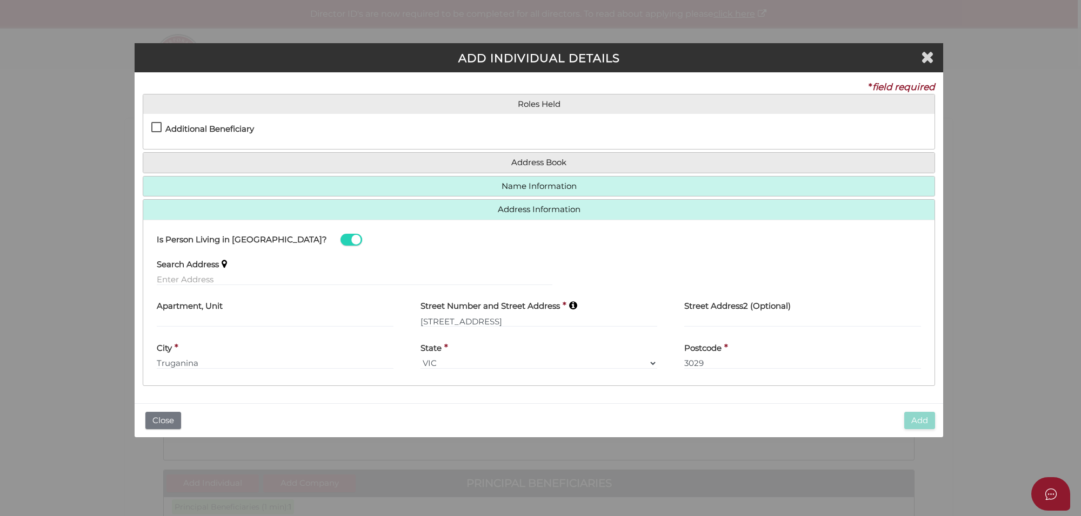
click at [158, 125] on label "Additional Beneficiary" at bounding box center [202, 132] width 103 height 14
checkbox input "true"
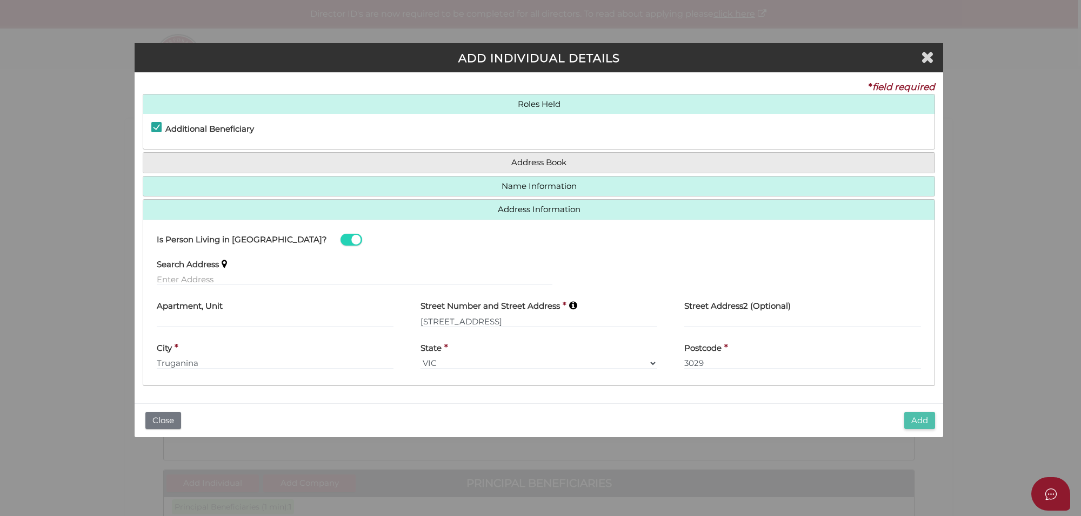
click at [918, 417] on button "Add" at bounding box center [919, 421] width 31 height 18
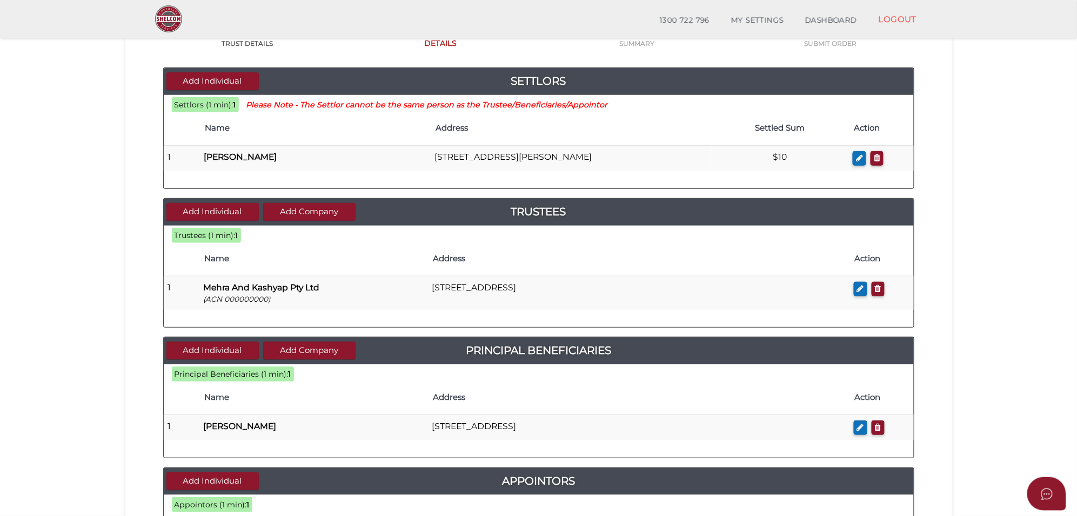
scroll to position [135, 0]
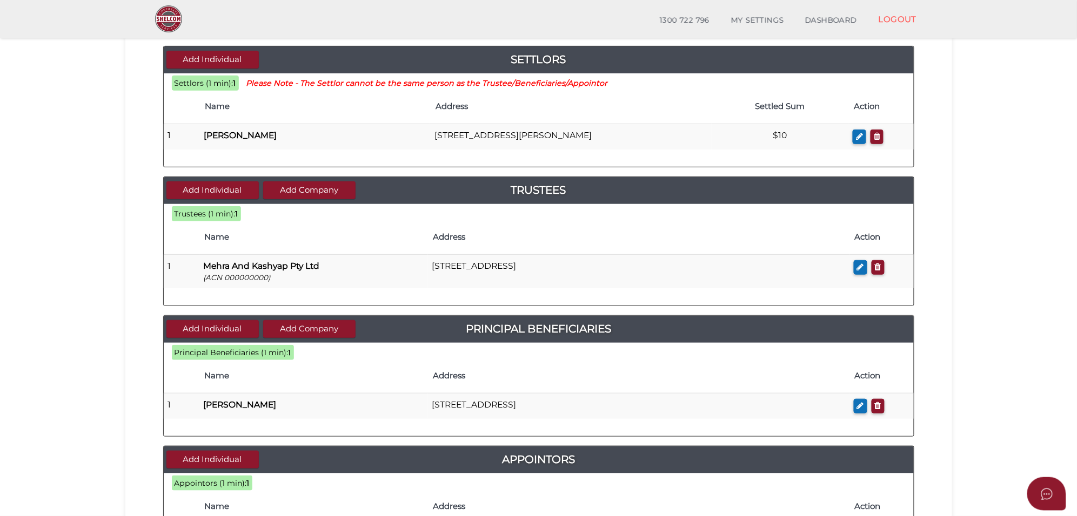
scroll to position [183, 0]
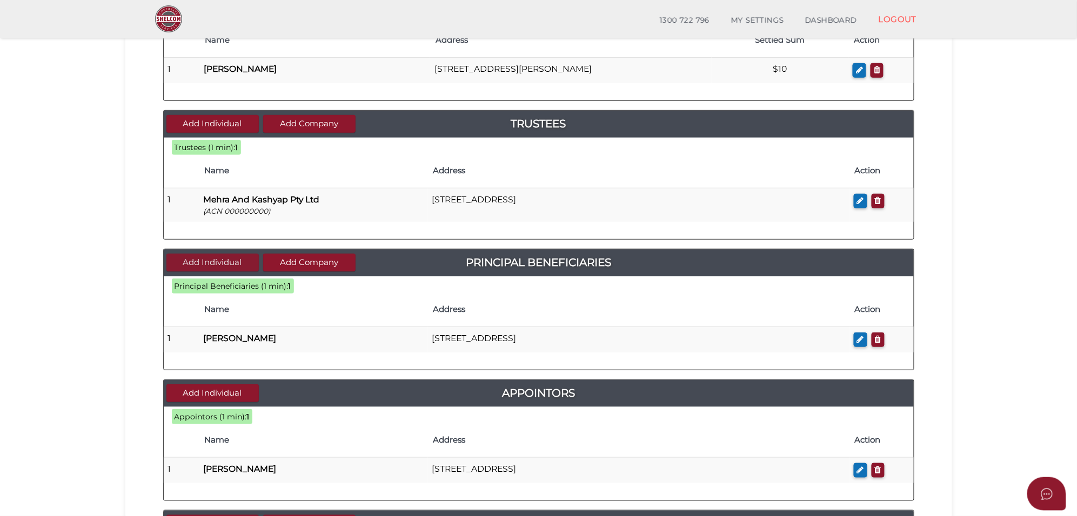
click at [212, 261] on button "Add Individual" at bounding box center [212, 263] width 92 height 18
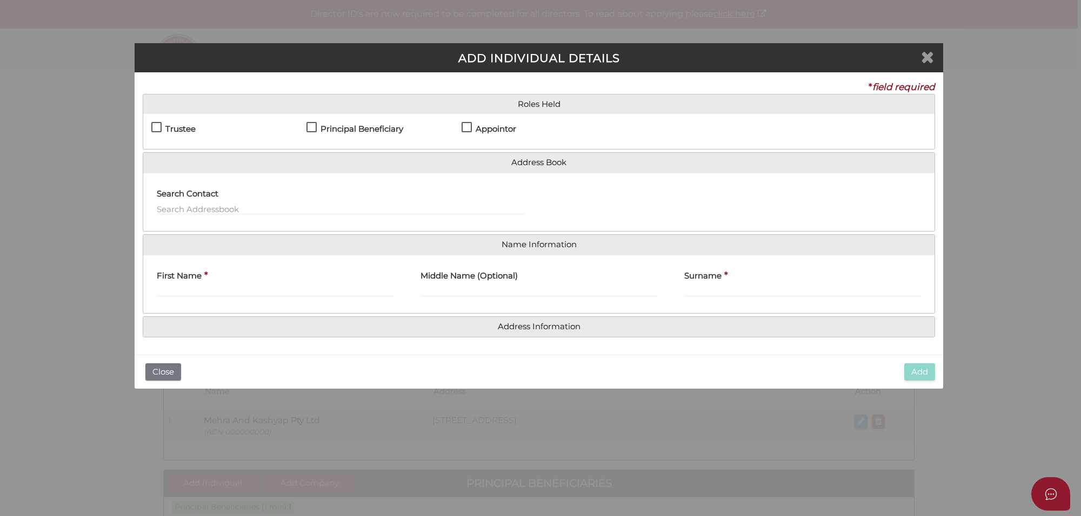
click at [927, 54] on icon "Close" at bounding box center [927, 57] width 13 height 16
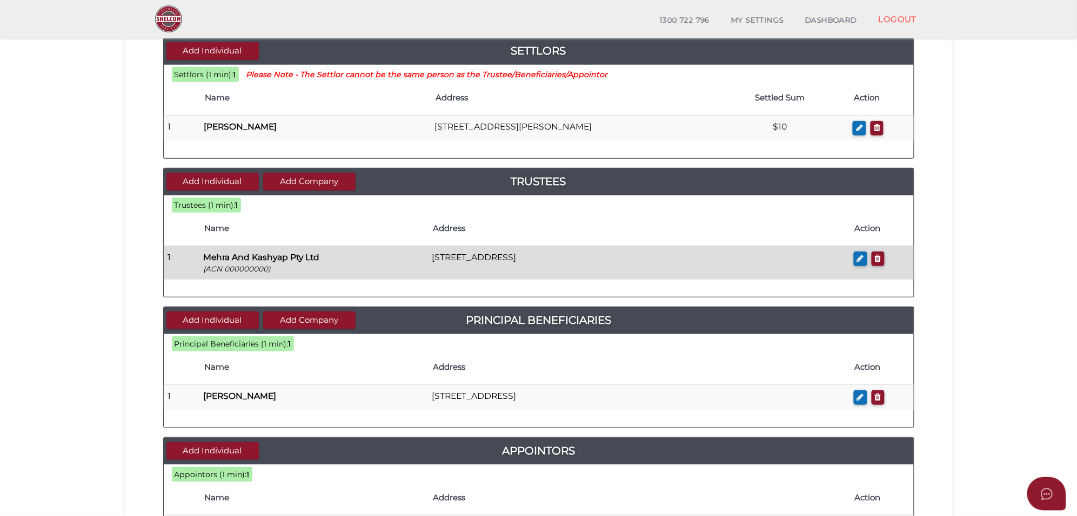
scroll to position [135, 0]
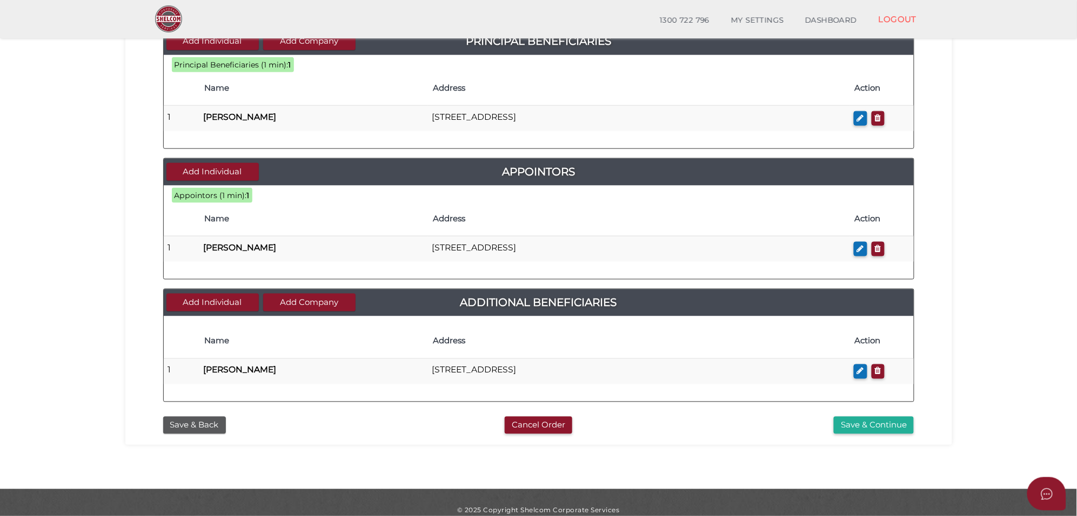
scroll to position [405, 0]
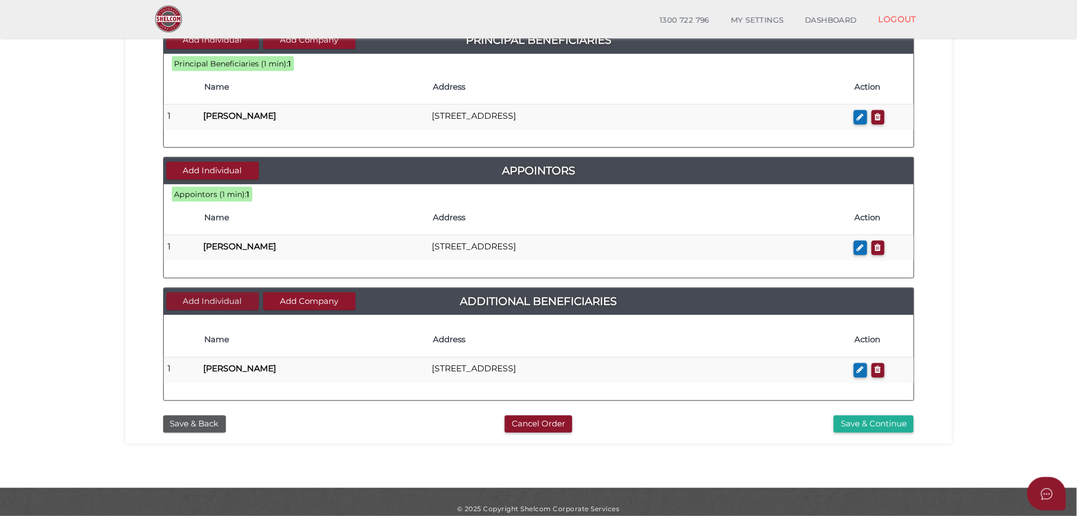
click at [214, 311] on button "Add Individual" at bounding box center [212, 302] width 92 height 18
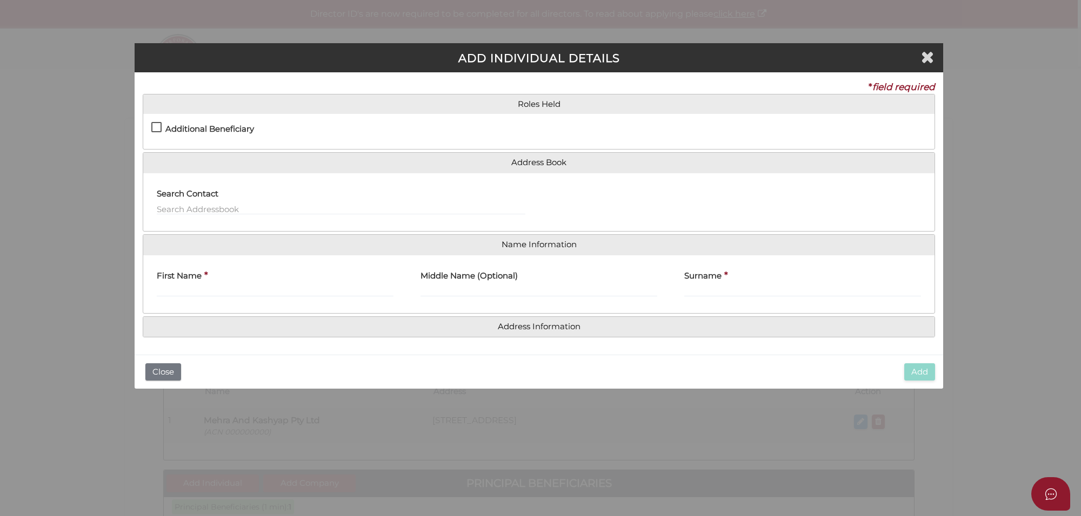
click at [152, 127] on label "Additional Beneficiary" at bounding box center [202, 132] width 103 height 14
checkbox input "true"
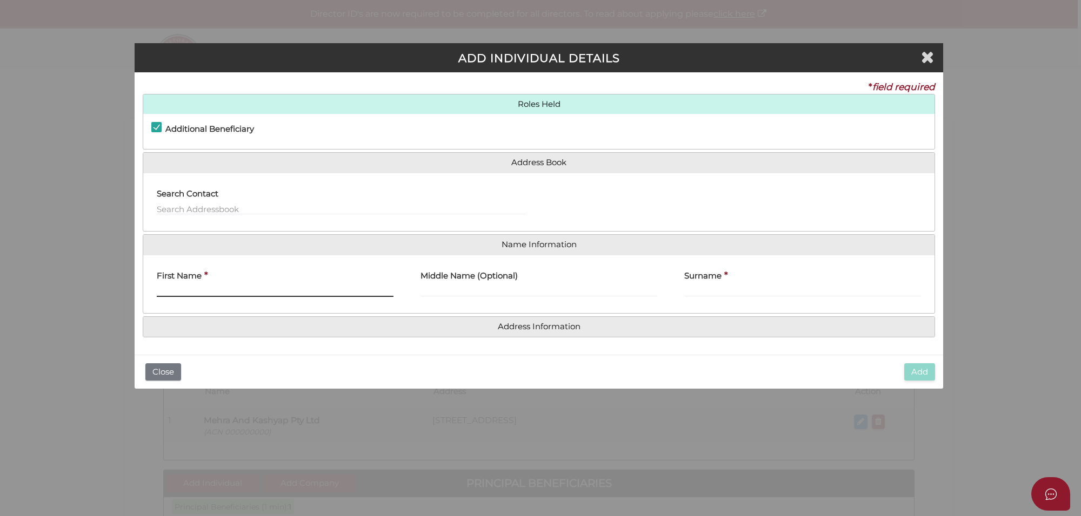
click at [200, 290] on input "First Name" at bounding box center [275, 291] width 237 height 12
type input "Riaan"
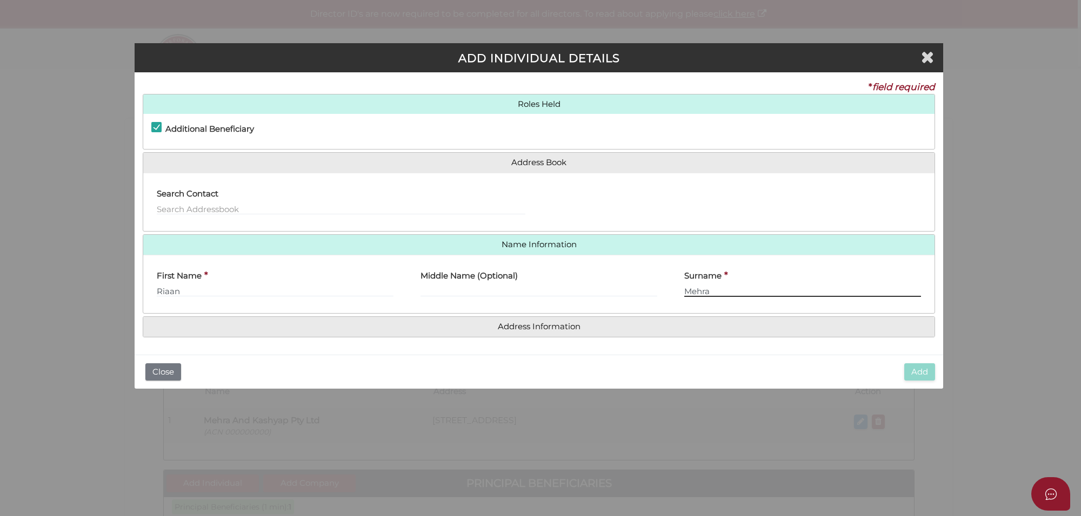
type input "Mehra"
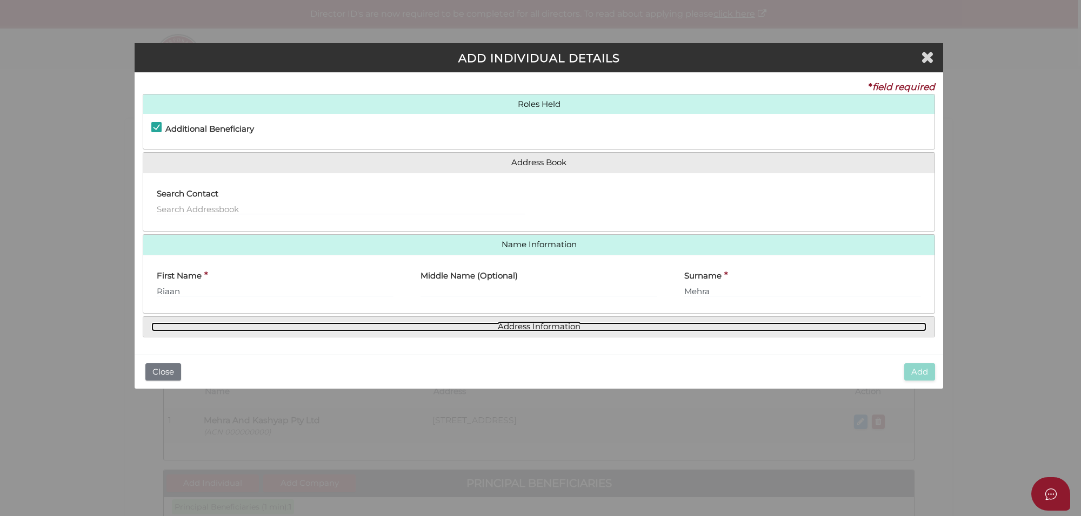
click at [508, 330] on link "Address Information" at bounding box center [538, 327] width 775 height 9
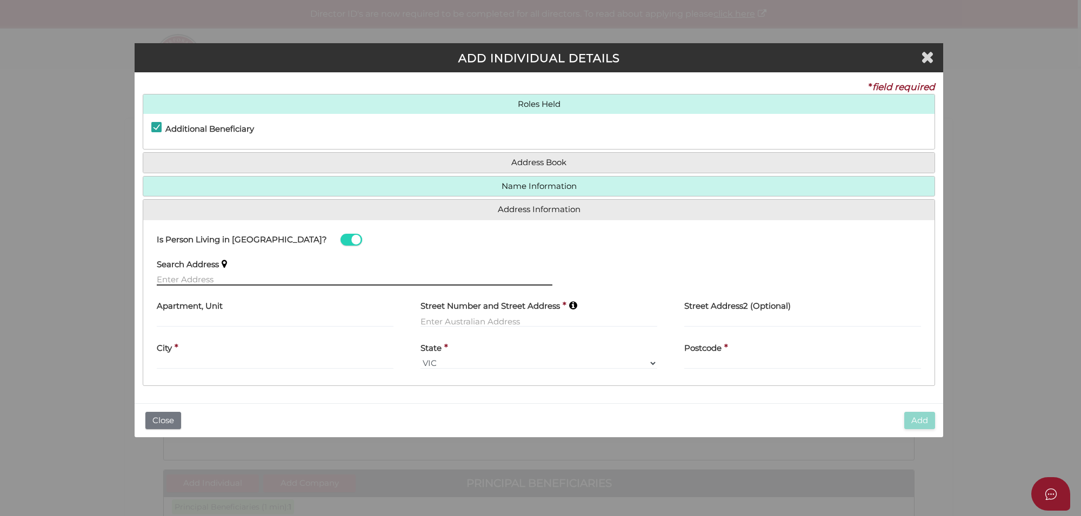
click at [200, 279] on input "text" at bounding box center [354, 280] width 395 height 12
paste input "16 PLOUGH AVE TRUGANINA"
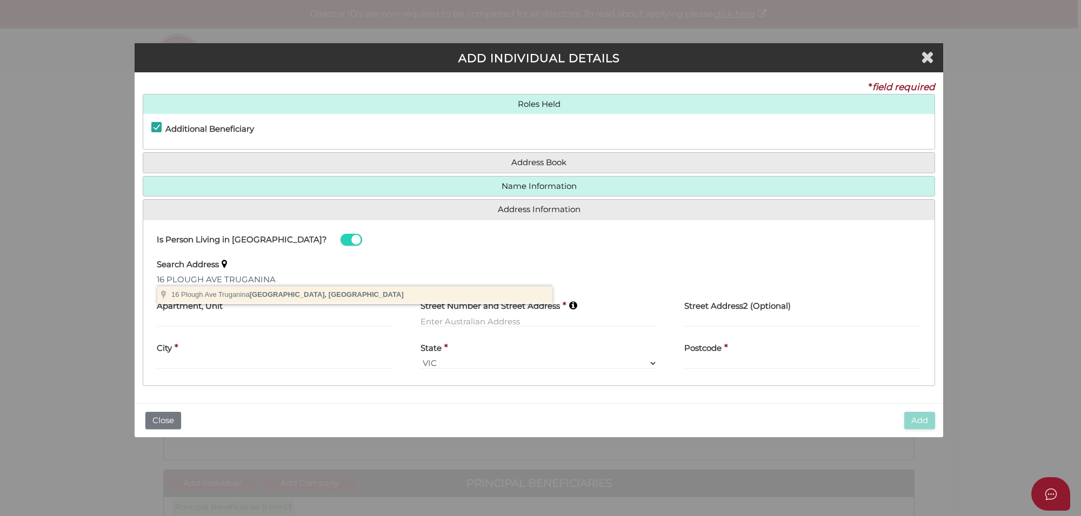
type input "16 Plough Ave, Truganina VIC, Australia"
type input "16 Plough Avenue"
type input "Truganina"
select select "VIC"
type input "3029"
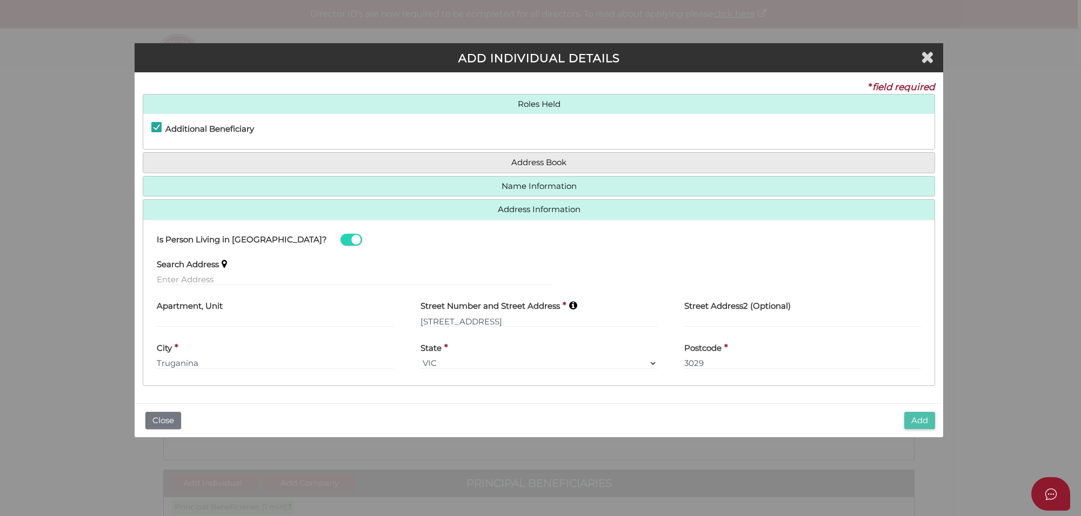
click at [921, 422] on button "Add" at bounding box center [919, 421] width 31 height 18
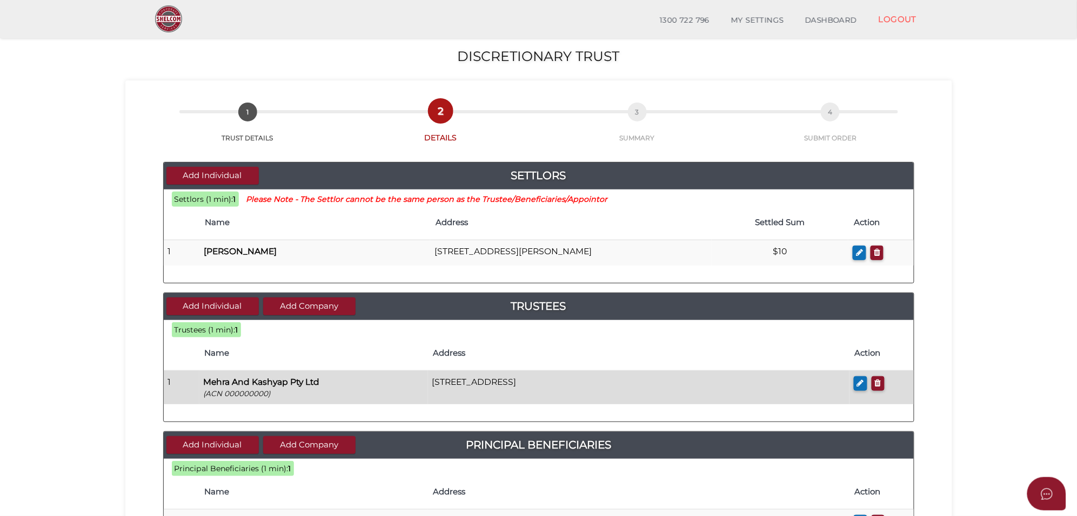
scroll to position [131, 0]
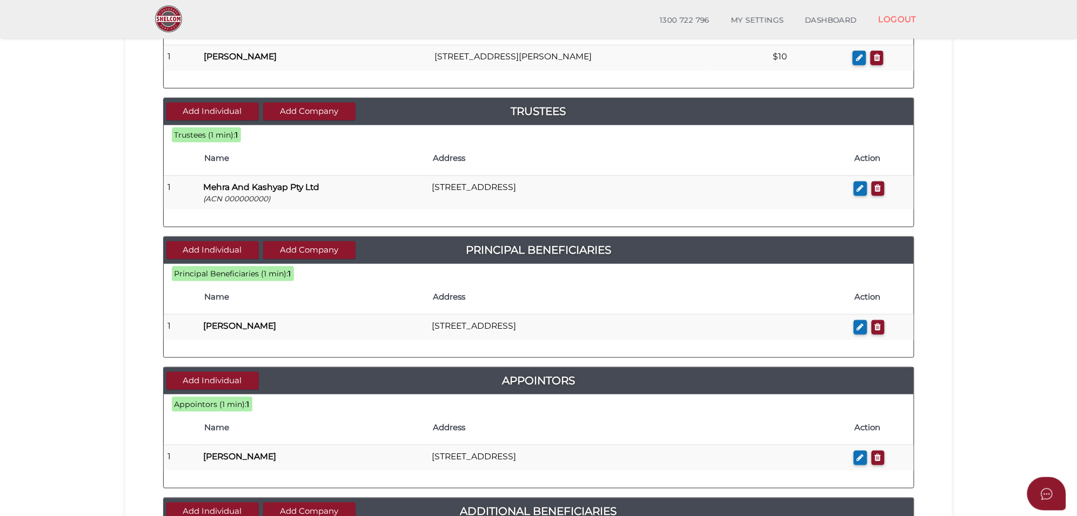
scroll to position [178, 0]
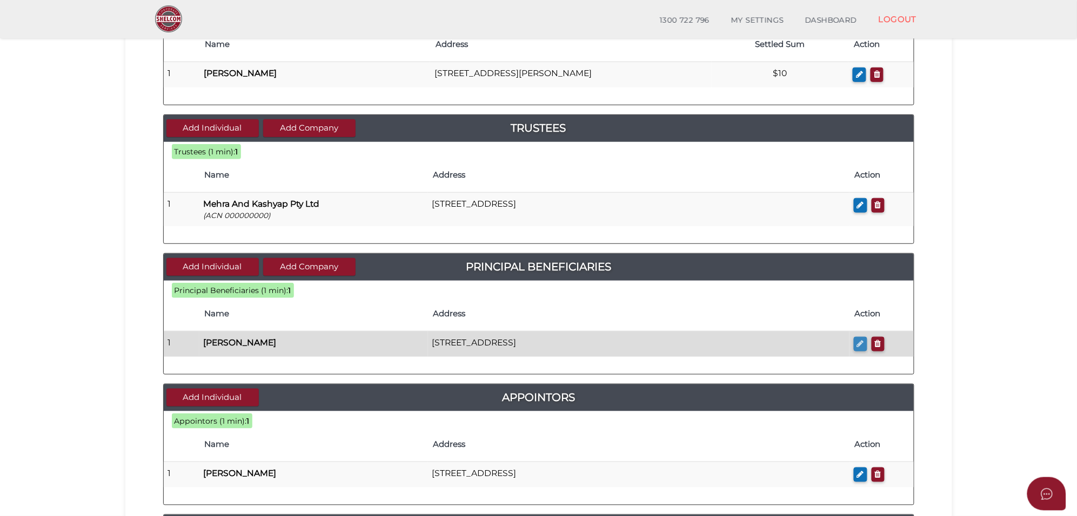
click at [863, 343] on icon "button" at bounding box center [860, 344] width 7 height 8
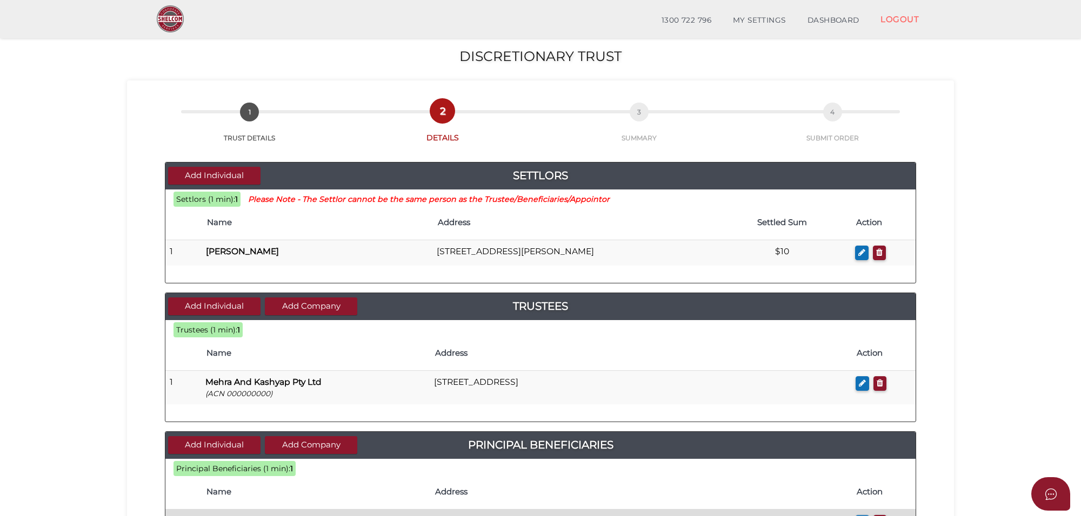
checkbox input "true"
type input "Neeraj"
type input "Mehra"
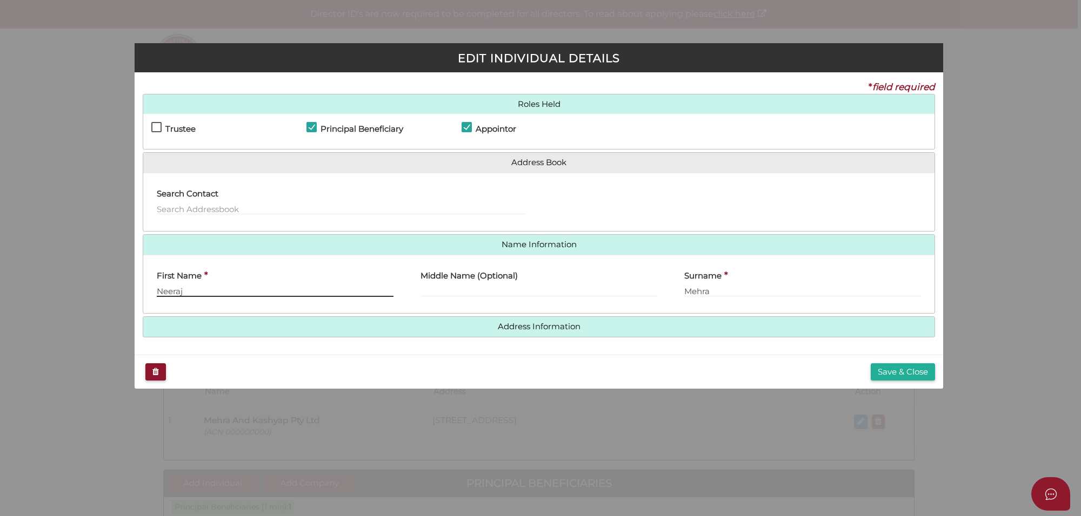
click at [220, 285] on input "Neeraj" at bounding box center [275, 291] width 237 height 12
type input "[PERSON_NAME]"
click at [902, 372] on button "Save & Close" at bounding box center [902, 373] width 64 height 18
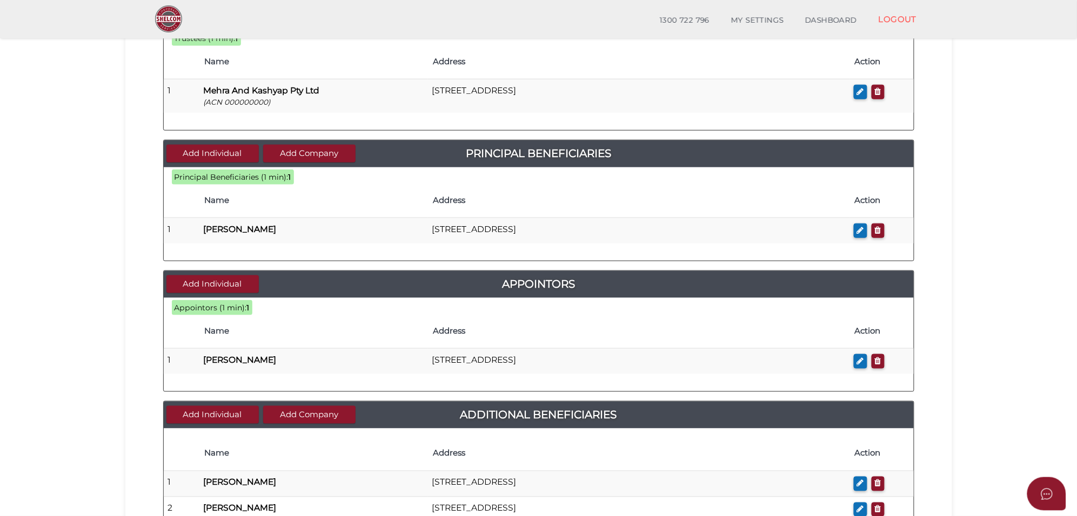
scroll to position [203, 0]
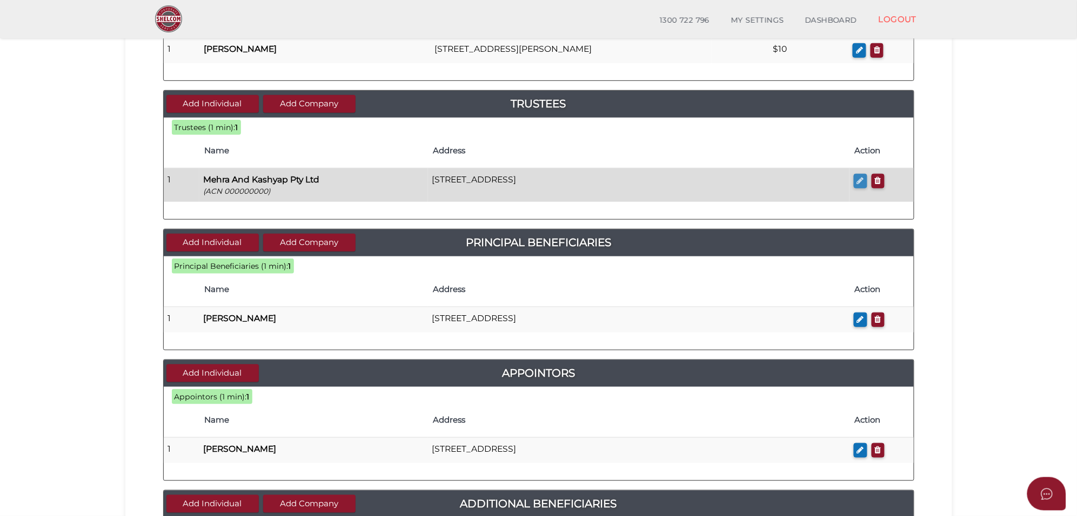
click at [858, 181] on icon "button" at bounding box center [860, 181] width 7 height 8
checkbox input "true"
type input "000000000"
type input "Mehra And Kashyap Pty Ltd"
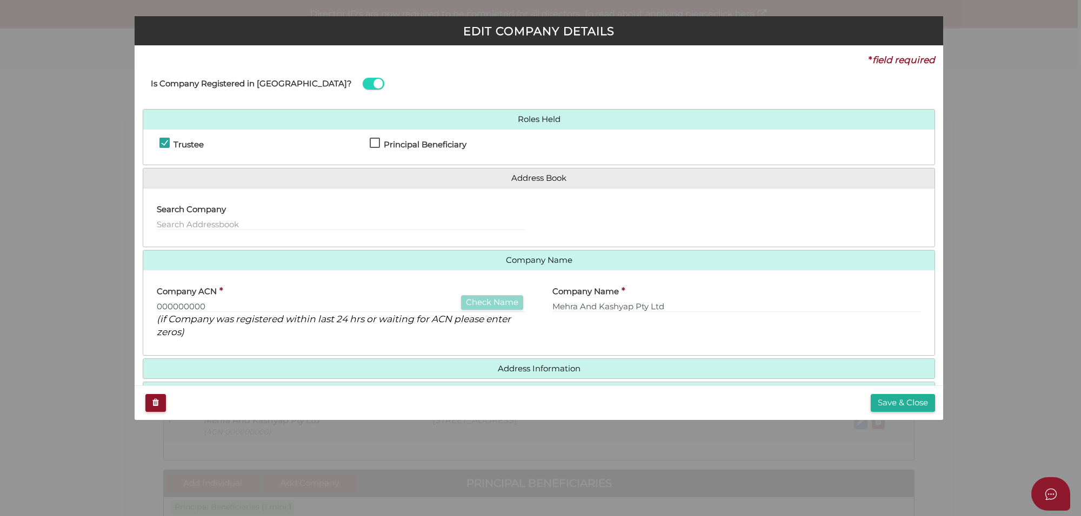
scroll to position [35, 0]
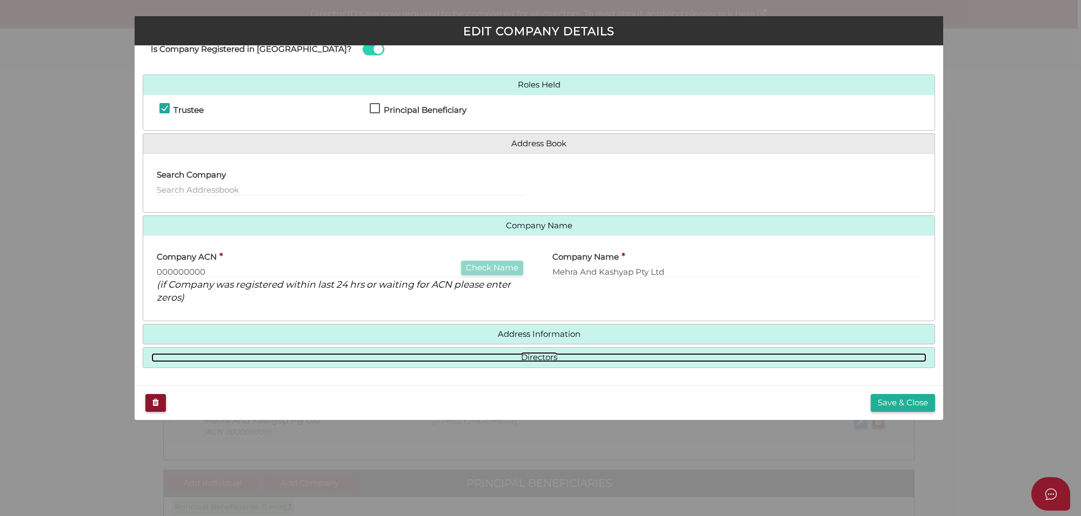
click at [534, 355] on link "Directors" at bounding box center [538, 357] width 775 height 9
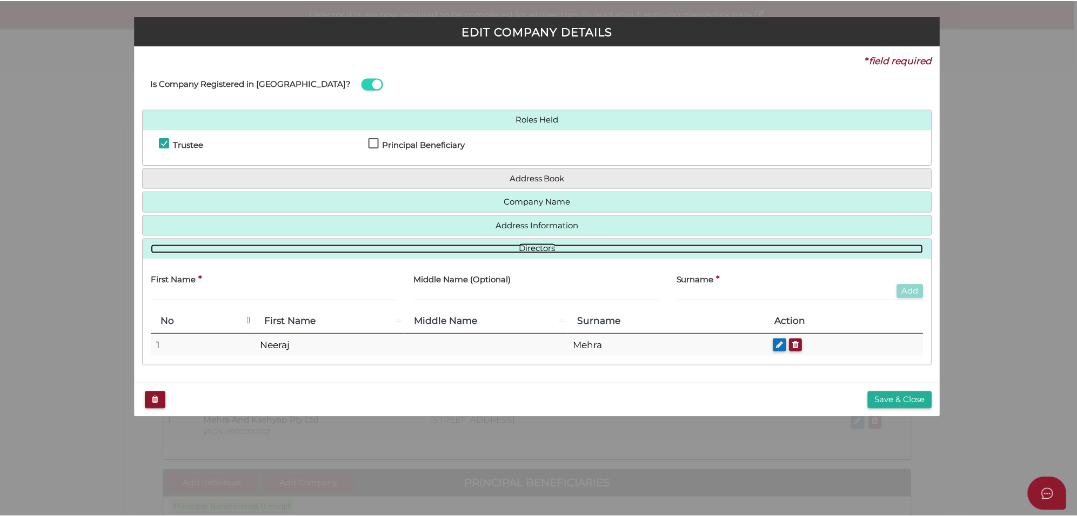
scroll to position [0, 0]
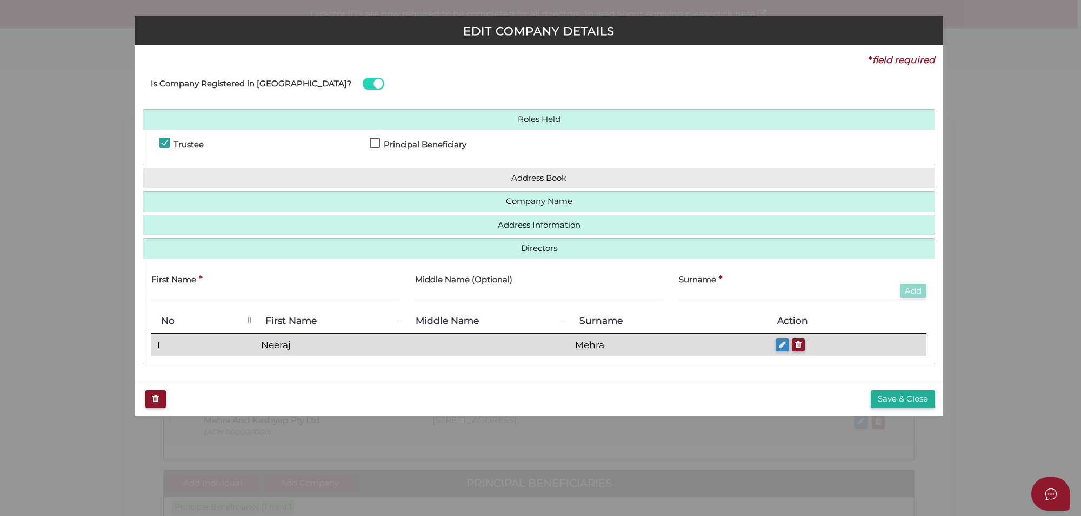
click at [787, 344] on button "button" at bounding box center [782, 346] width 14 height 14
type input "Neeraj"
type input "Mehra"
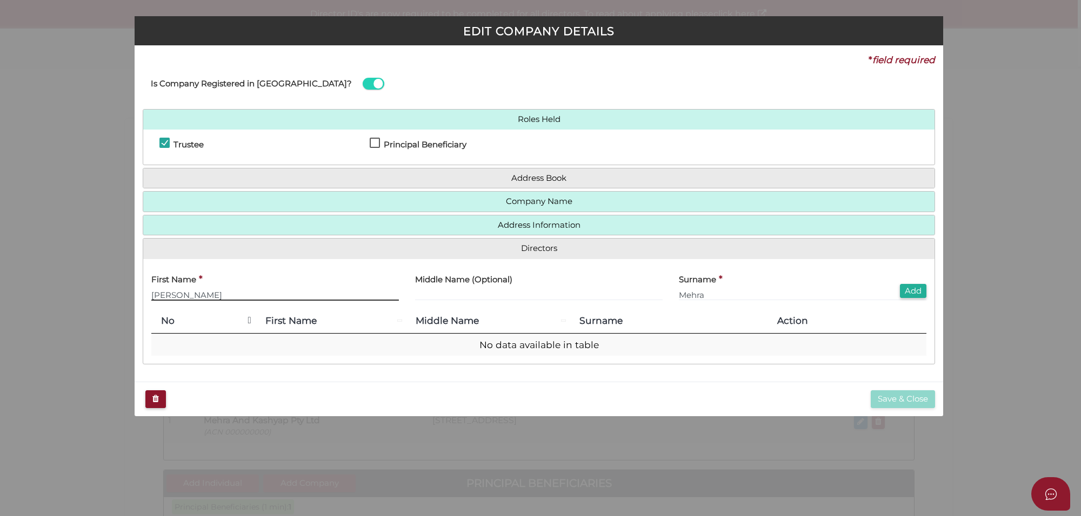
type input "[PERSON_NAME]"
click at [915, 289] on button "Add" at bounding box center [913, 291] width 26 height 15
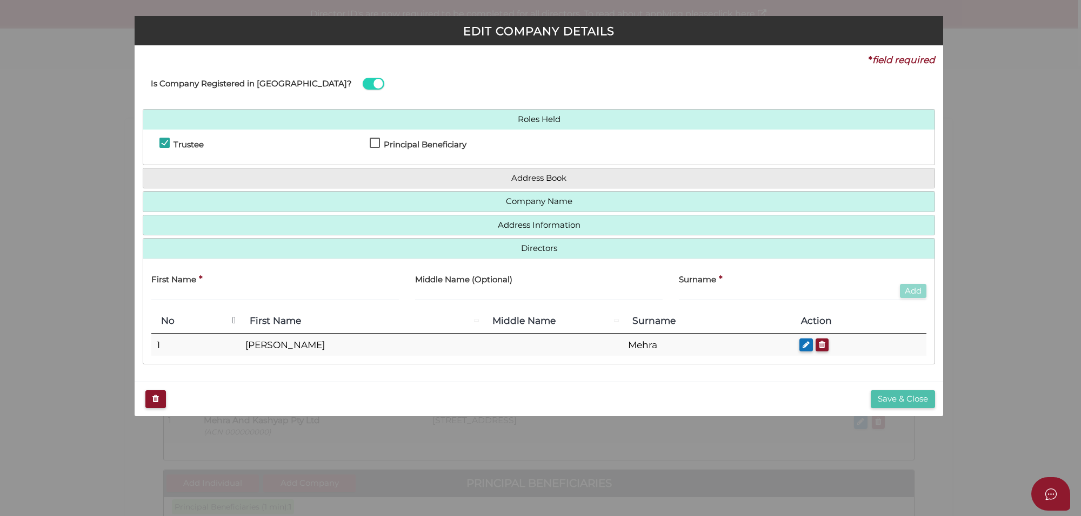
click at [894, 400] on button "Save & Close" at bounding box center [902, 400] width 64 height 18
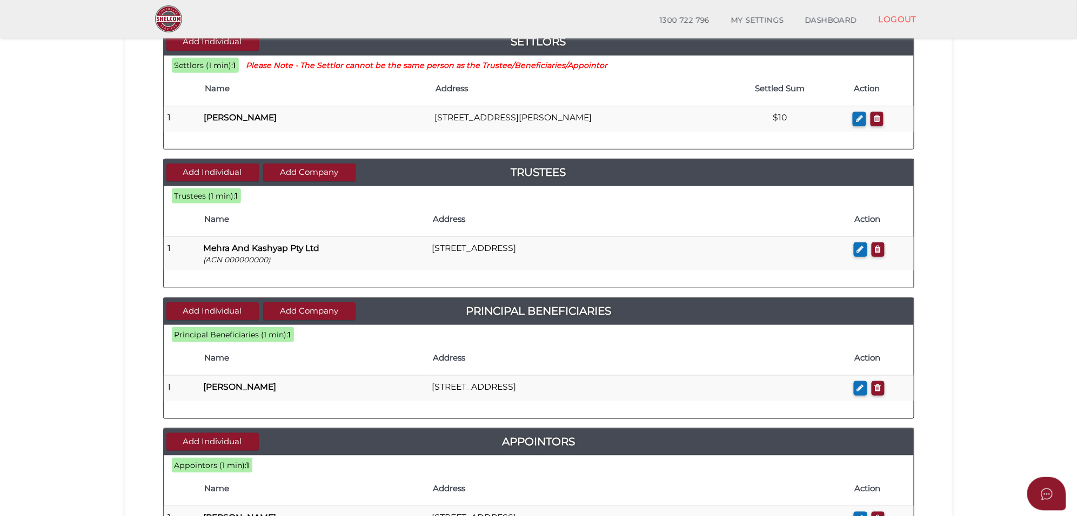
scroll to position [135, 0]
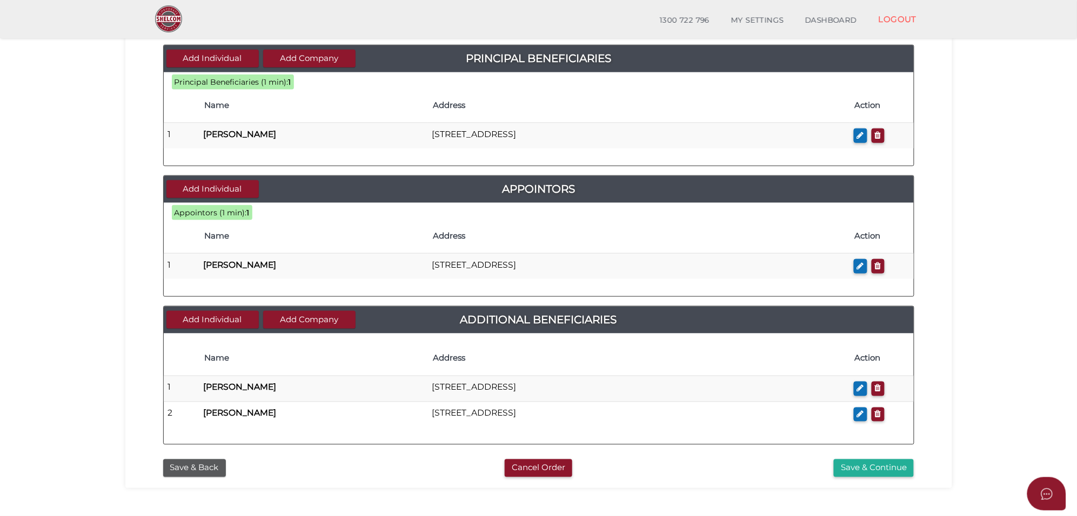
scroll to position [448, 0]
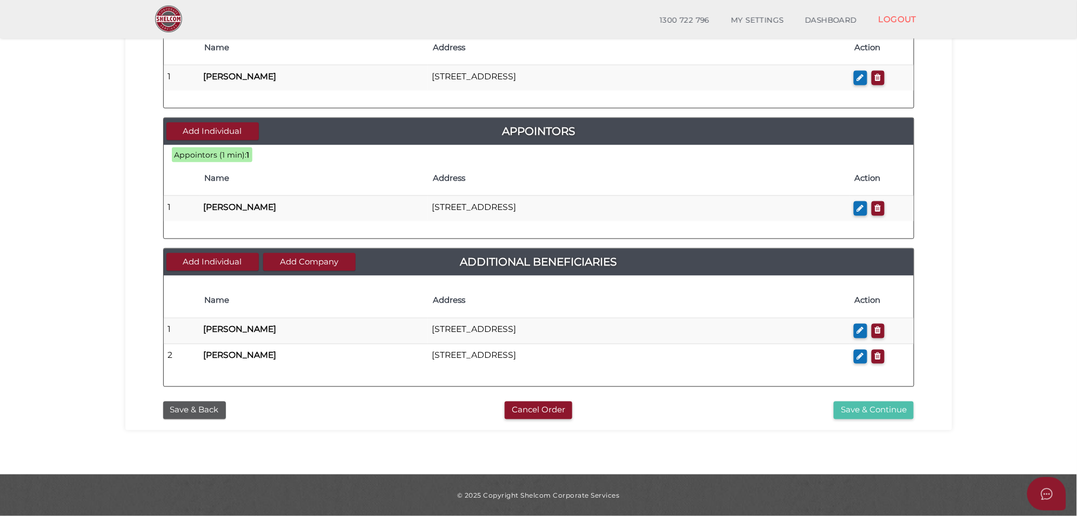
click at [871, 413] on button "Save & Continue" at bounding box center [874, 411] width 80 height 18
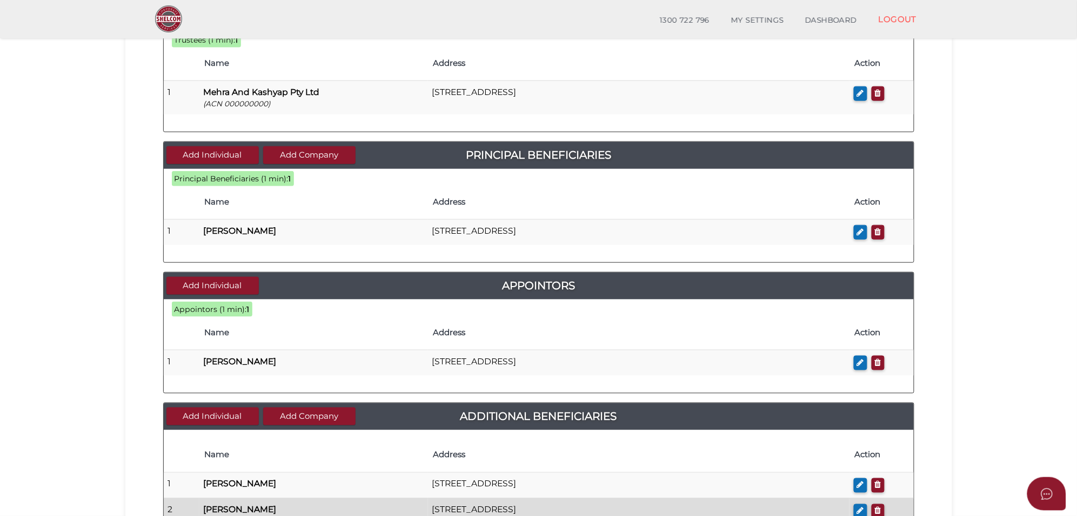
scroll to position [246, 0]
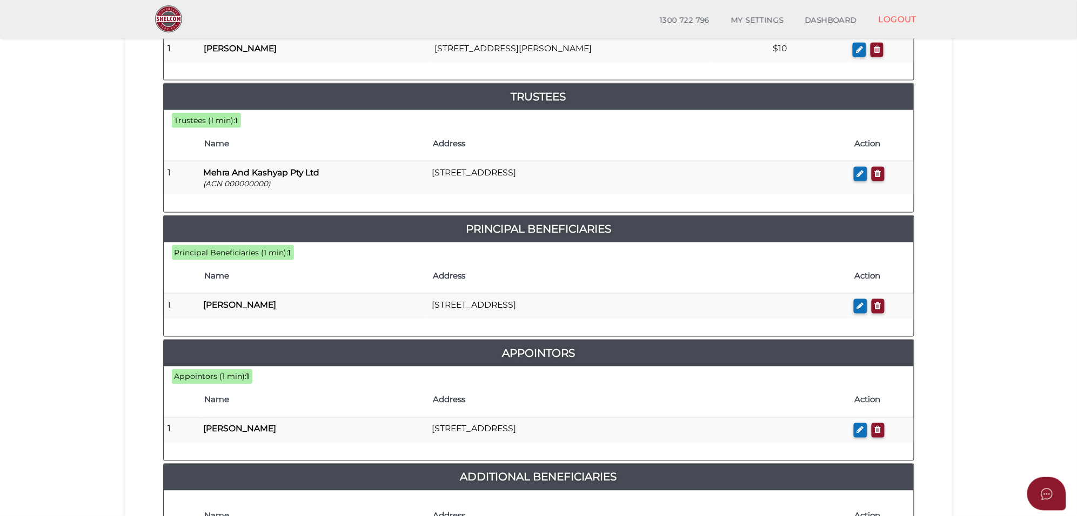
scroll to position [354, 0]
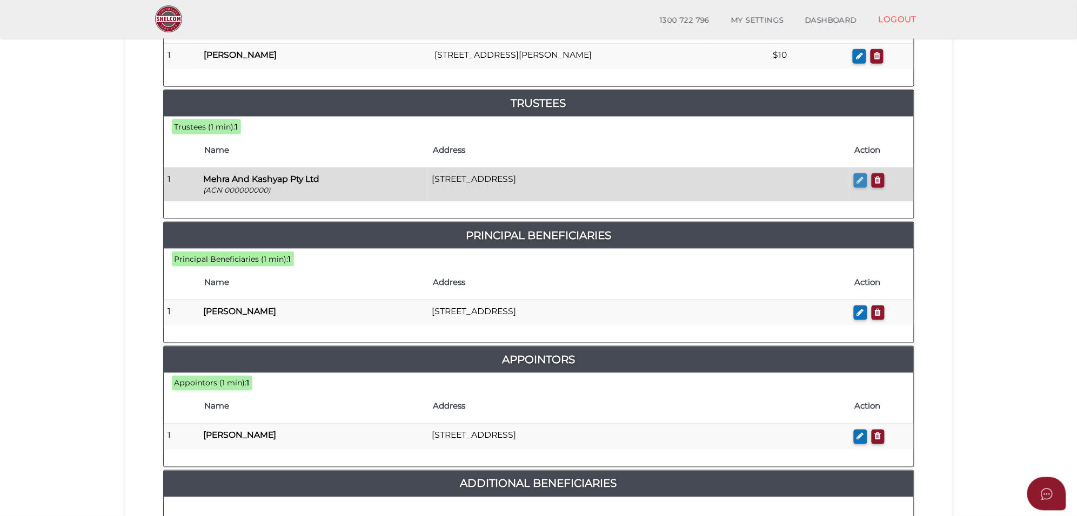
click at [857, 176] on icon "button" at bounding box center [860, 180] width 7 height 8
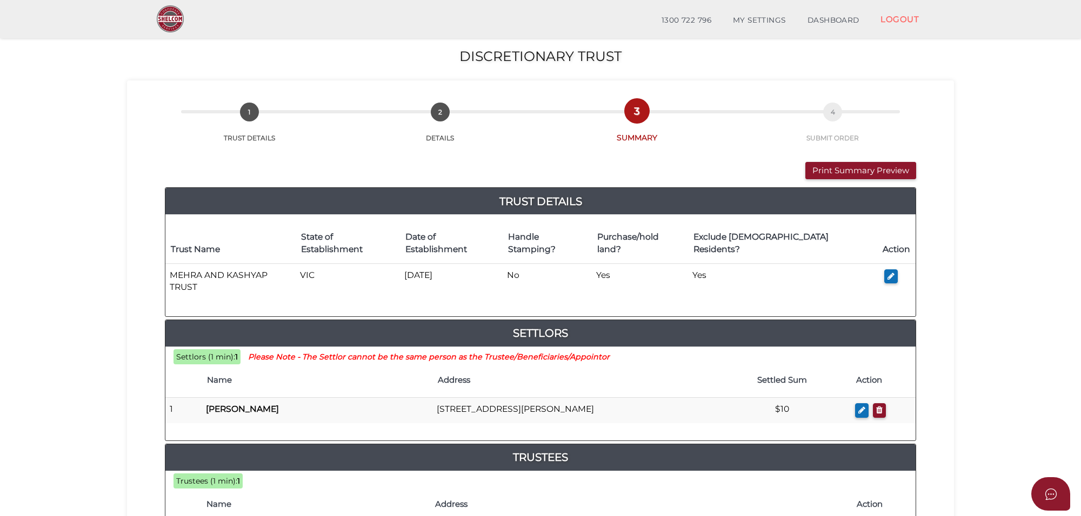
checkbox input "true"
type input "000000000"
type input "Mehra And Kashyap Pty Ltd"
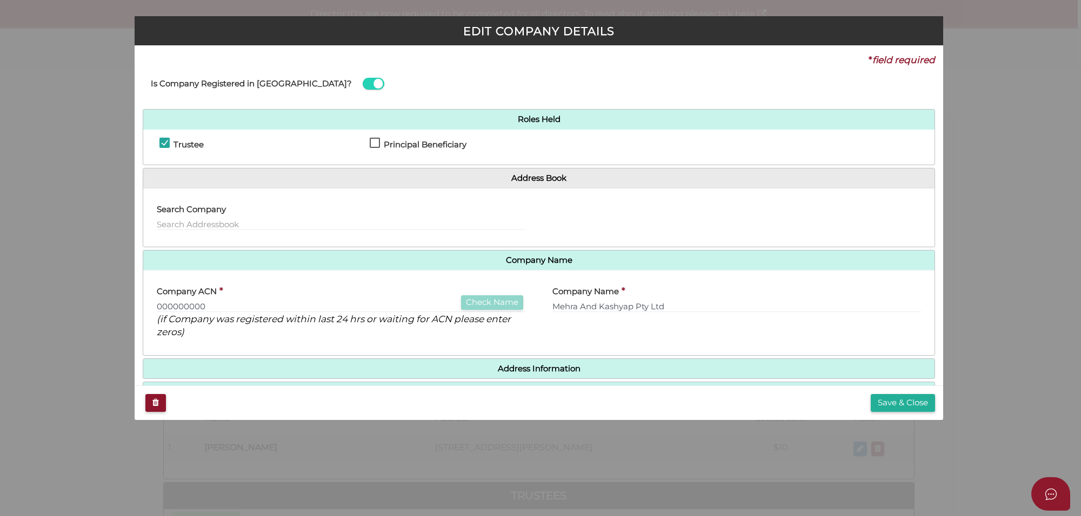
scroll to position [35, 0]
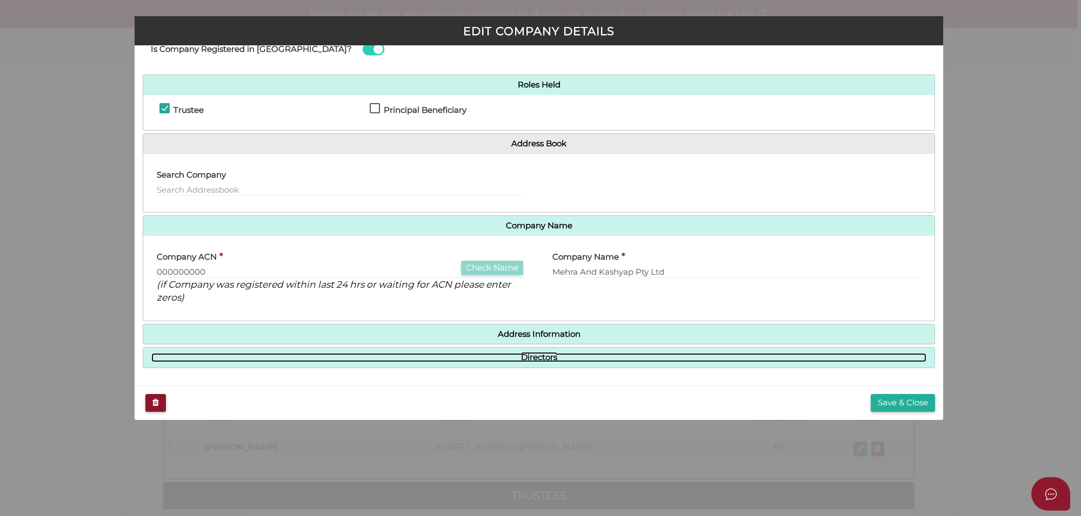
click at [533, 355] on link "Directors" at bounding box center [538, 357] width 775 height 9
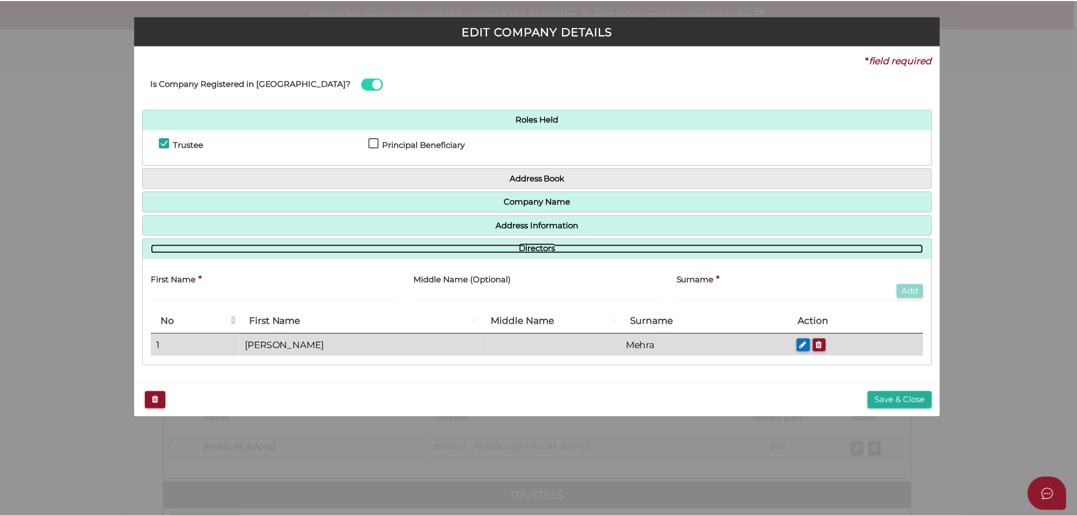
scroll to position [0, 0]
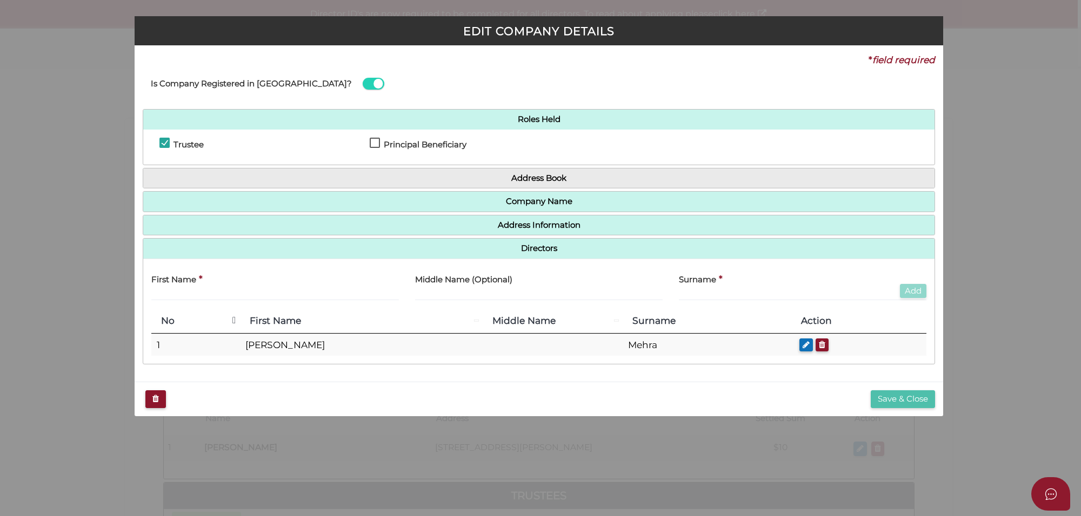
click at [916, 400] on button "Save & Close" at bounding box center [902, 400] width 64 height 18
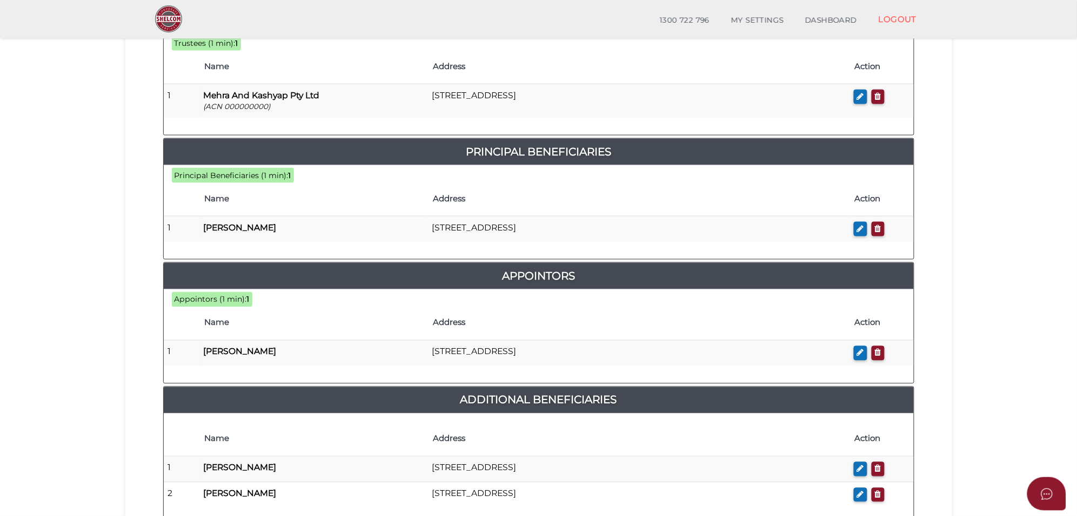
scroll to position [553, 0]
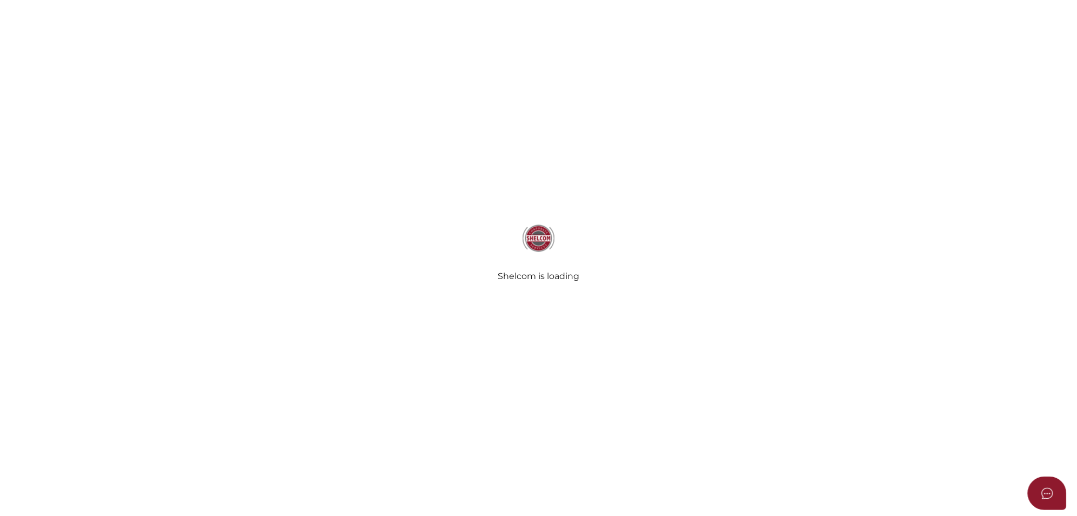
scroll to position [557, 0]
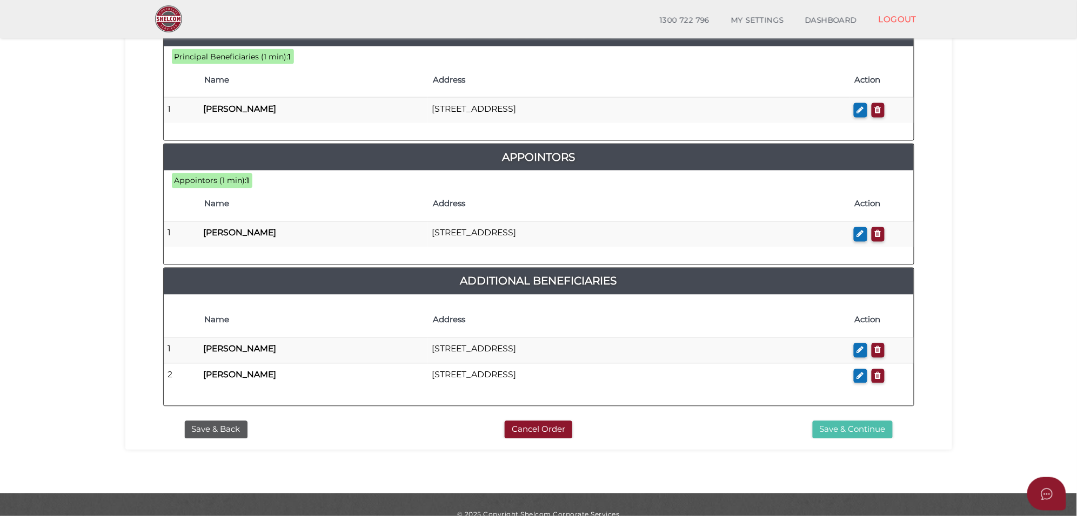
click at [862, 421] on button "Save & Continue" at bounding box center [853, 430] width 80 height 18
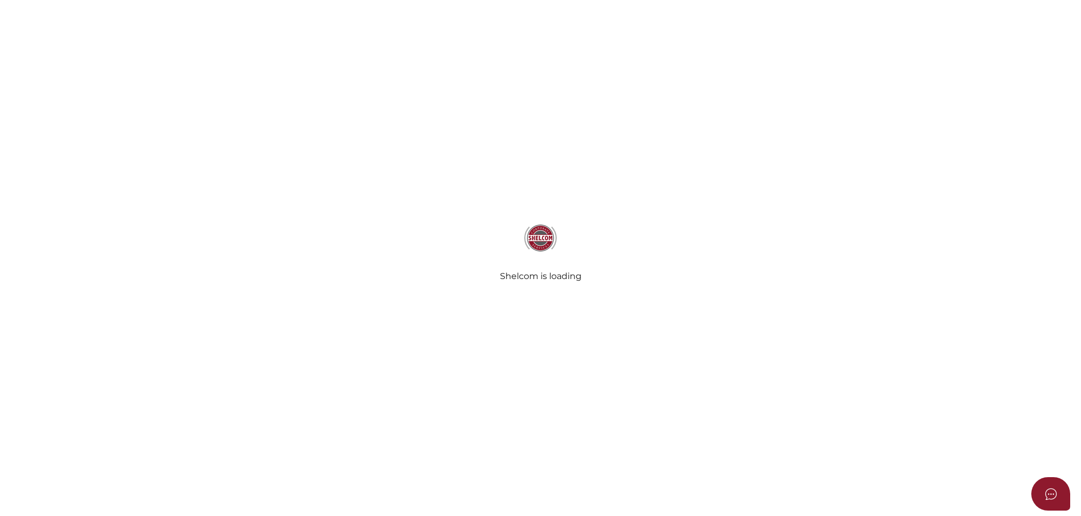
select select "Comb Binding"
select select "No"
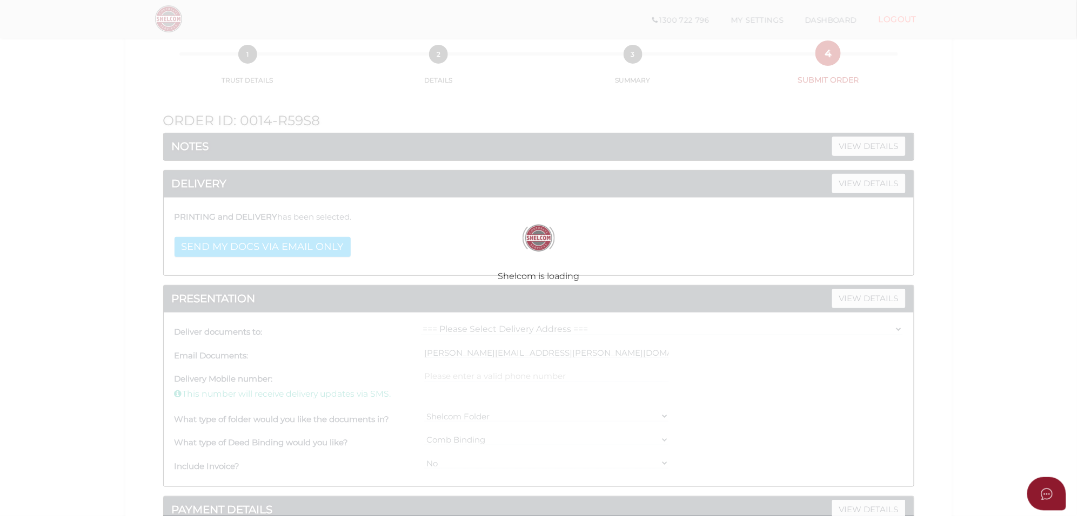
scroll to position [135, 0]
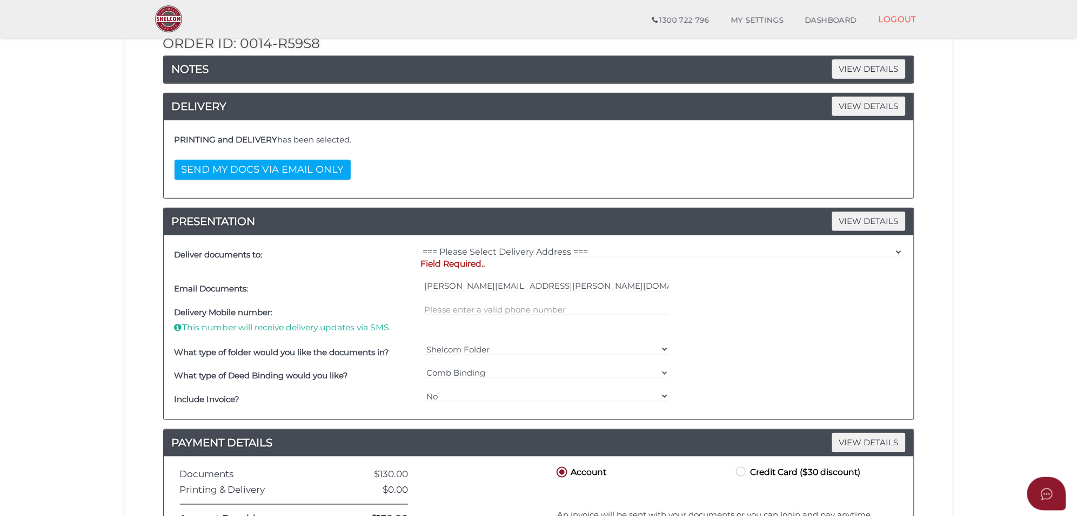
click at [485, 260] on p "Field Required.." at bounding box center [662, 264] width 482 height 12
click at [479, 250] on select "=== Please Select Delivery Address === (User Address - Jessie Sidhu) Suite 1 61…" at bounding box center [662, 252] width 482 height 12
select select "Other"
click at [421, 247] on select "=== Please Select Delivery Address === (User Address - Jessie Sidhu) Suite 1 61…" at bounding box center [662, 252] width 482 height 12
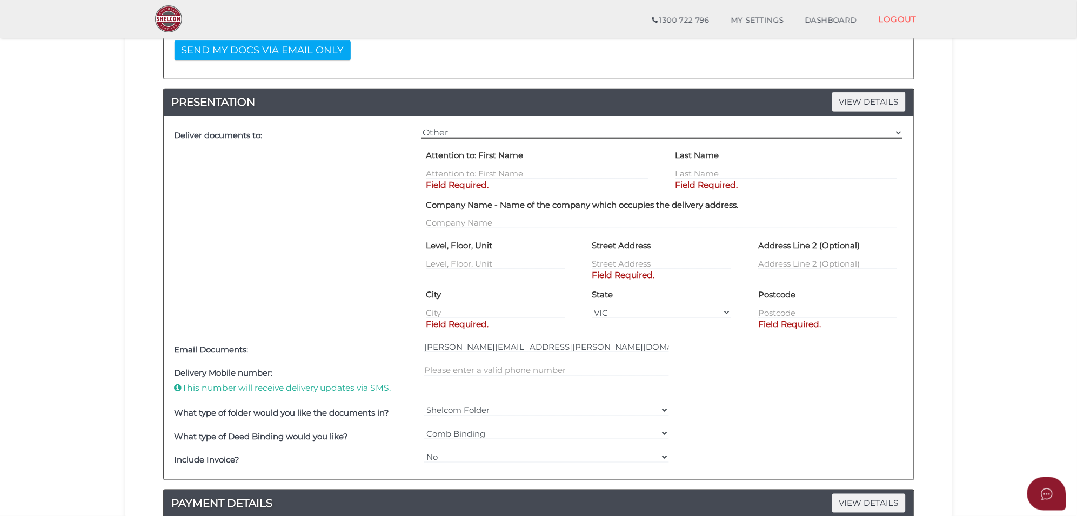
scroll to position [270, 0]
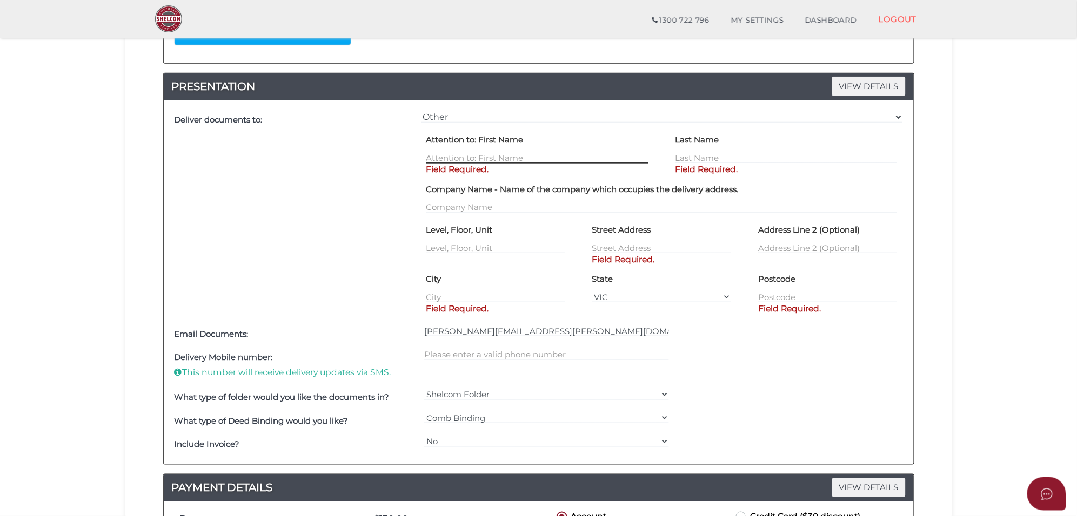
click at [459, 160] on input "text" at bounding box center [537, 158] width 222 height 12
type input "Neerak"
type input "Mehra"
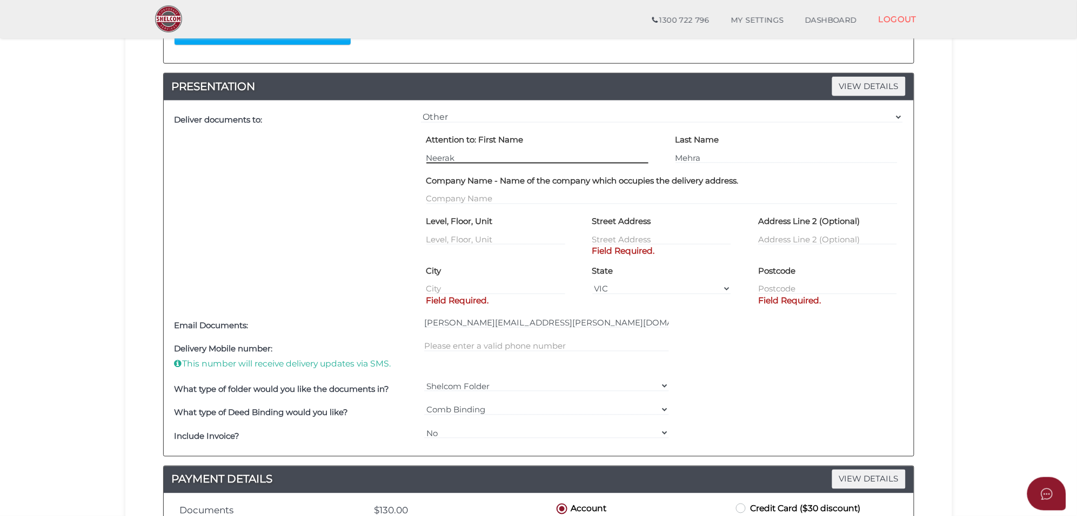
click at [471, 160] on input "Neerak" at bounding box center [537, 158] width 222 height 12
type input "Neeraj"
click at [624, 239] on input "text" at bounding box center [661, 239] width 139 height 12
paste input "16 PLOUGH AVE TRUGANINA"
drag, startPoint x: 716, startPoint y: 241, endPoint x: 661, endPoint y: 241, distance: 55.6
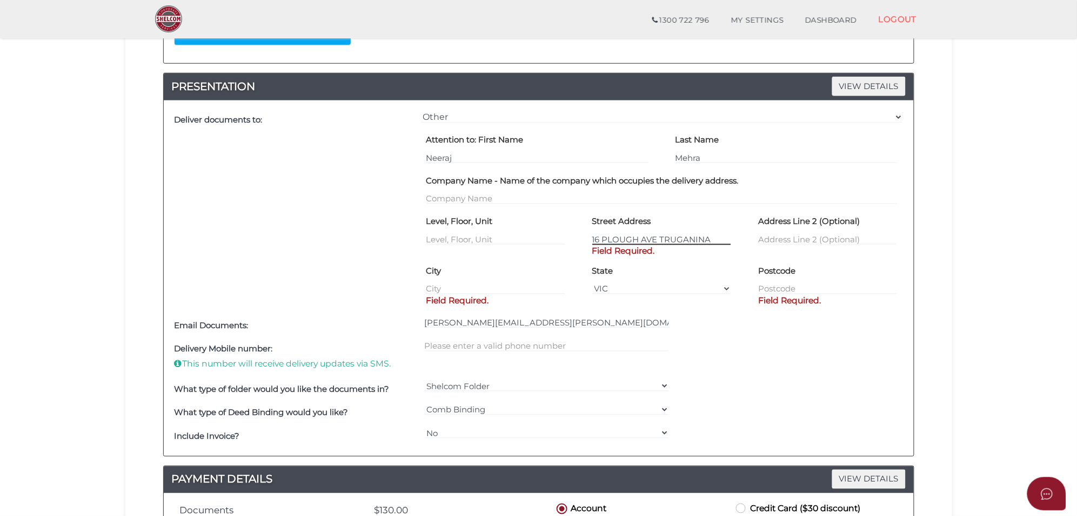
click at [661, 241] on input "16 PLOUGH AVE TRUGANINA" at bounding box center [661, 239] width 139 height 12
type input "16 PLOUGH AVE"
click at [464, 285] on input "text" at bounding box center [495, 289] width 139 height 12
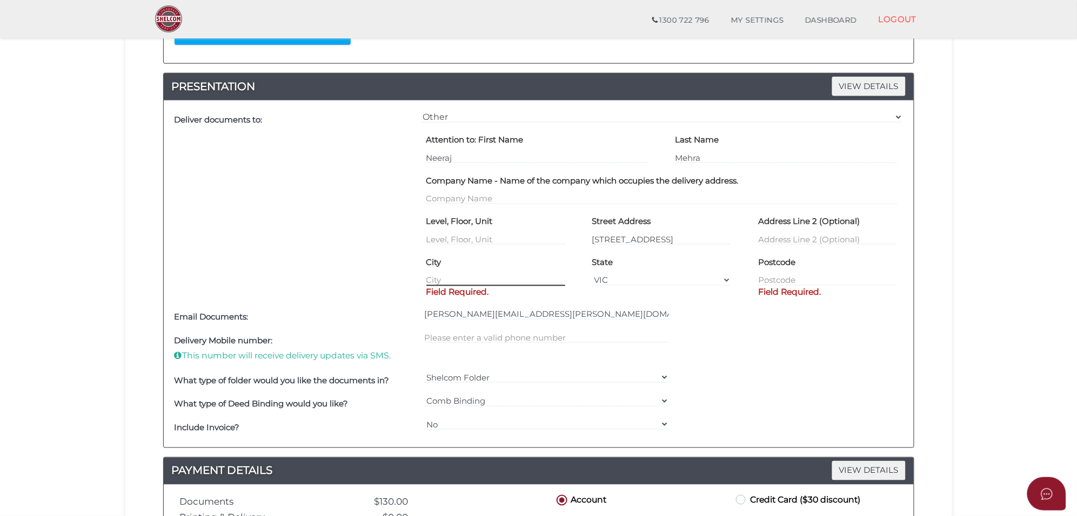
paste input "TRUGANINA"
type input "TRUGANINA"
click at [769, 279] on input "text" at bounding box center [827, 280] width 139 height 12
click at [793, 281] on input "text" at bounding box center [827, 280] width 139 height 12
type input "3029"
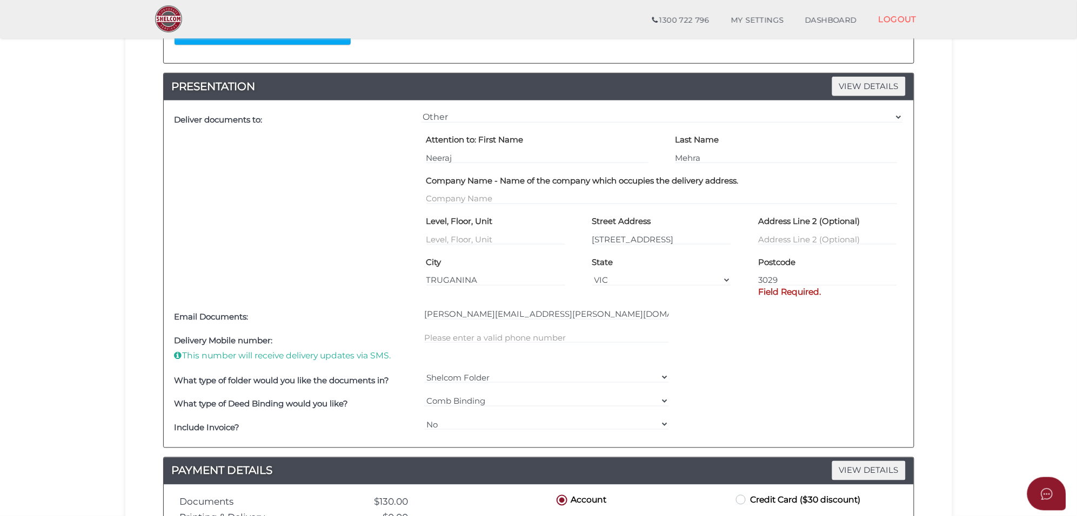
click at [777, 348] on div "Delivery Mobile number: This number will receive delivery updates via SMS." at bounding box center [539, 349] width 734 height 40
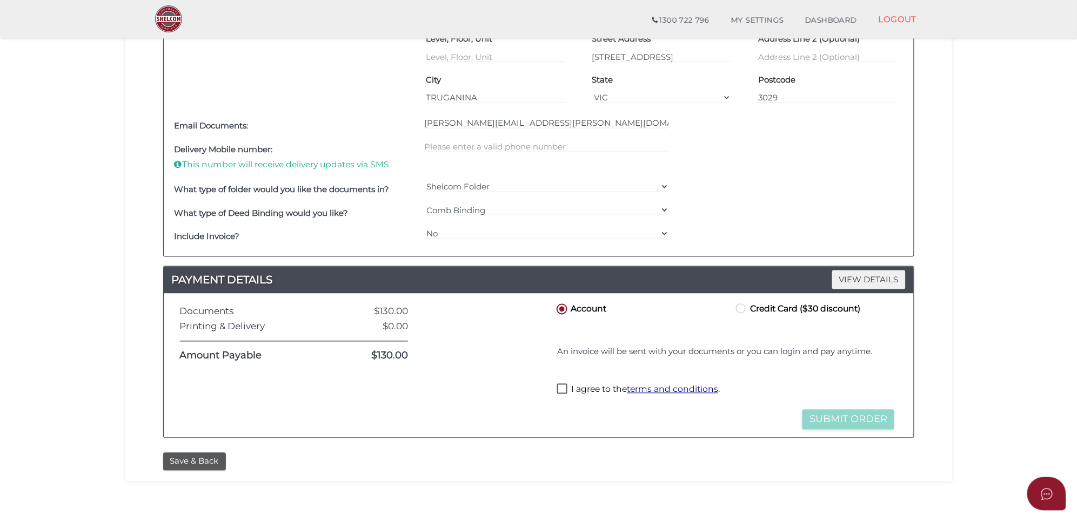
scroll to position [473, 0]
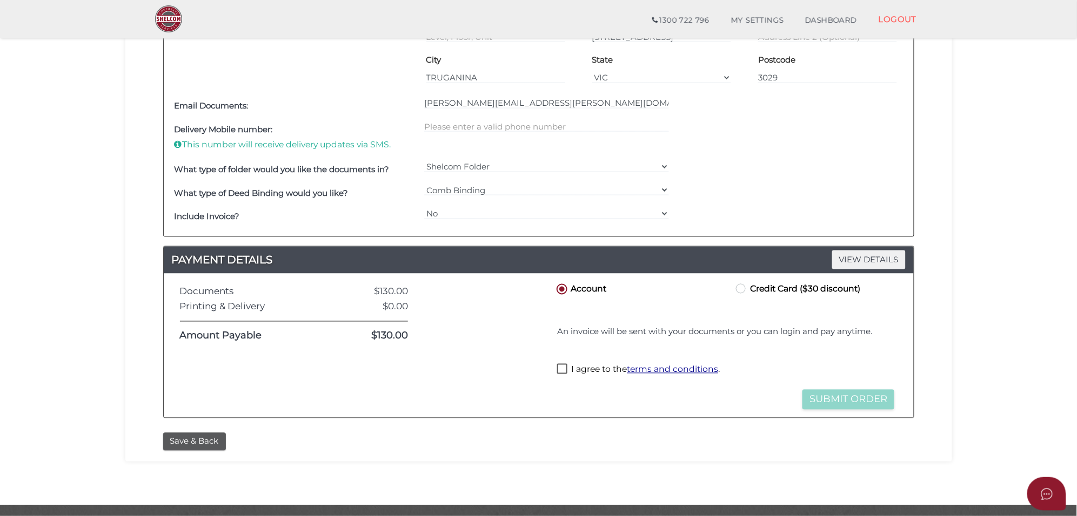
click at [744, 295] on label "Credit Card ($30 discount)" at bounding box center [797, 289] width 126 height 14
radio input "true"
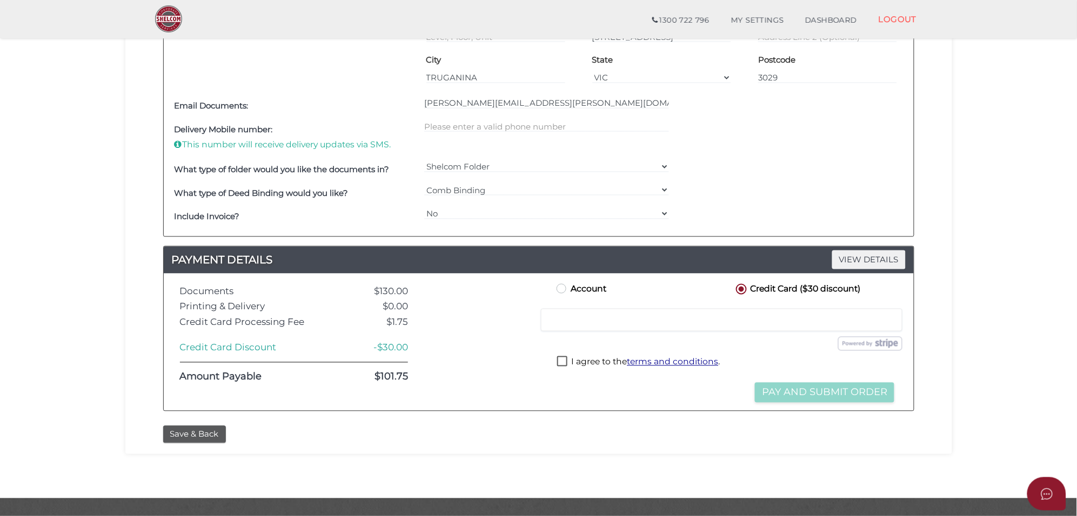
click at [647, 325] on iframe at bounding box center [721, 321] width 347 height 10
click at [560, 366] on label "I agree to the terms and conditions ." at bounding box center [638, 364] width 163 height 14
checkbox input "true"
click at [820, 393] on button "Pay and Submit Order" at bounding box center [824, 393] width 139 height 20
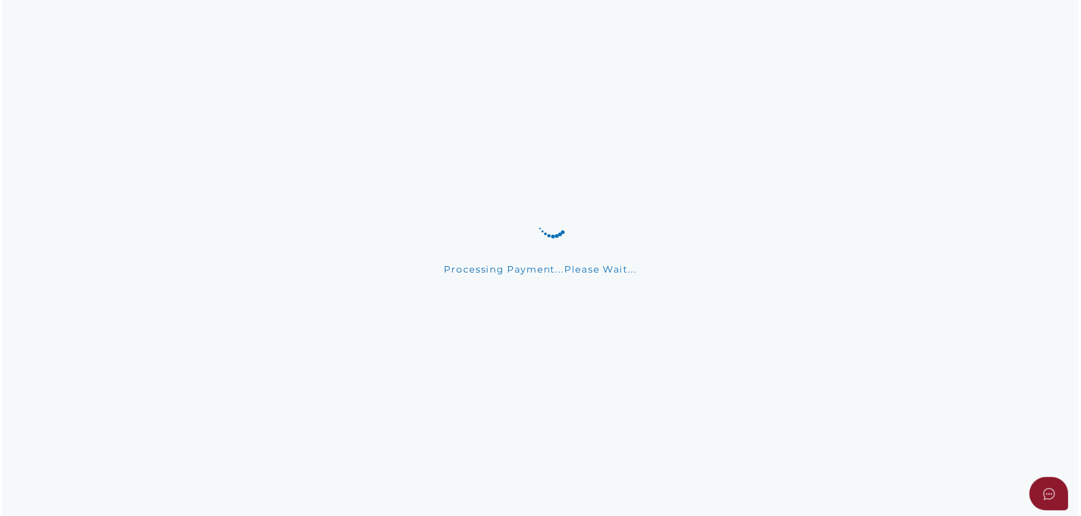
scroll to position [0, 0]
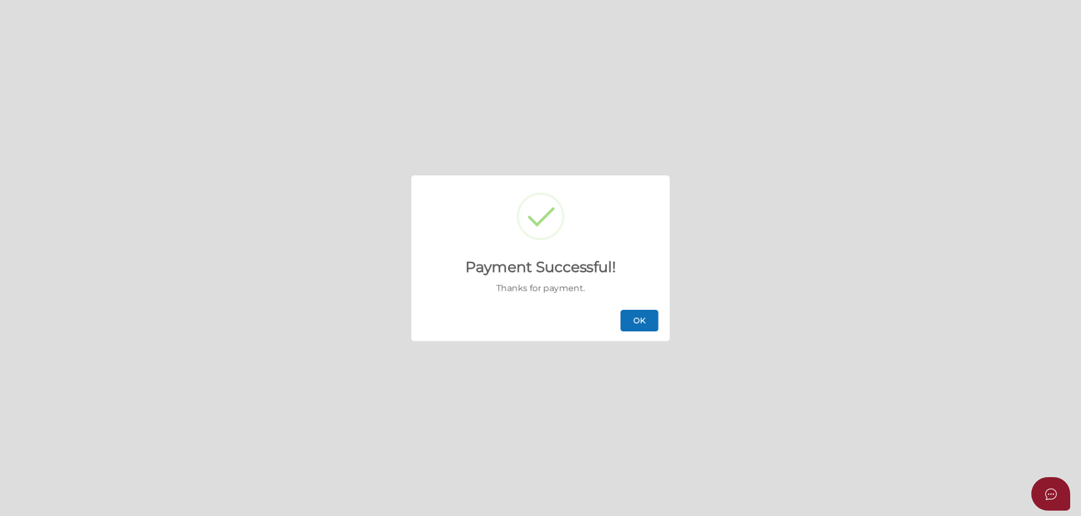
click at [630, 327] on button "OK" at bounding box center [639, 321] width 38 height 22
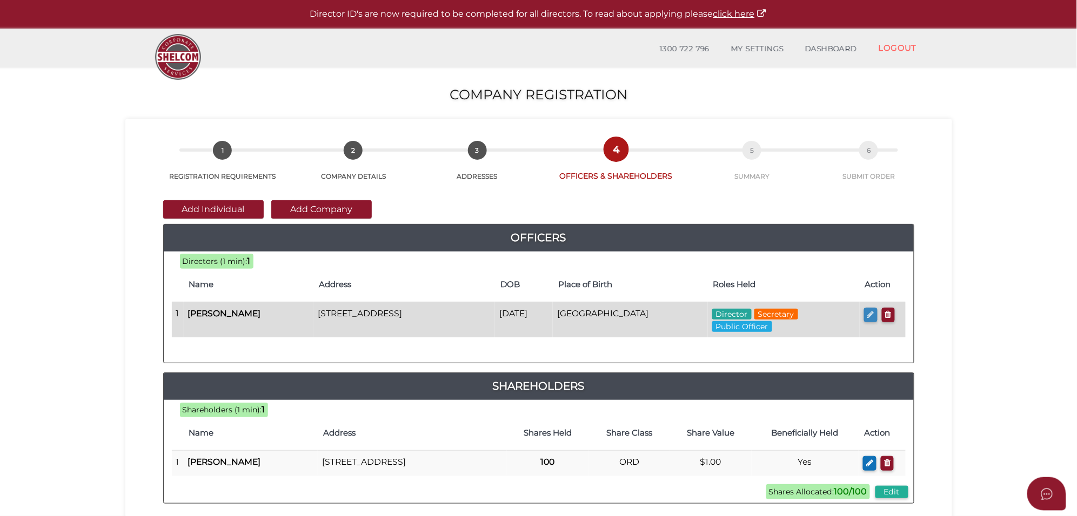
click at [868, 314] on icon "button" at bounding box center [870, 315] width 7 height 8
checkbox input "true"
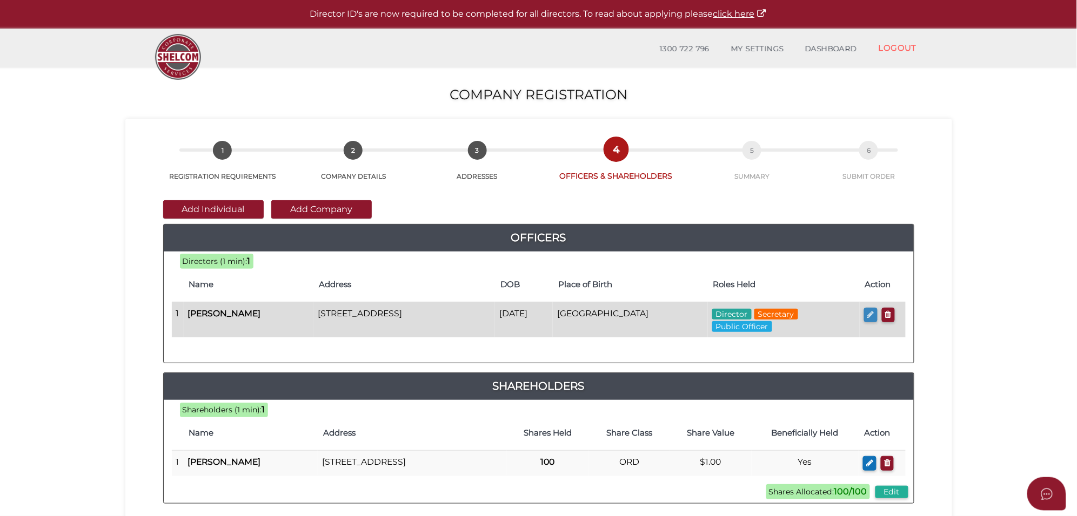
type input "0"
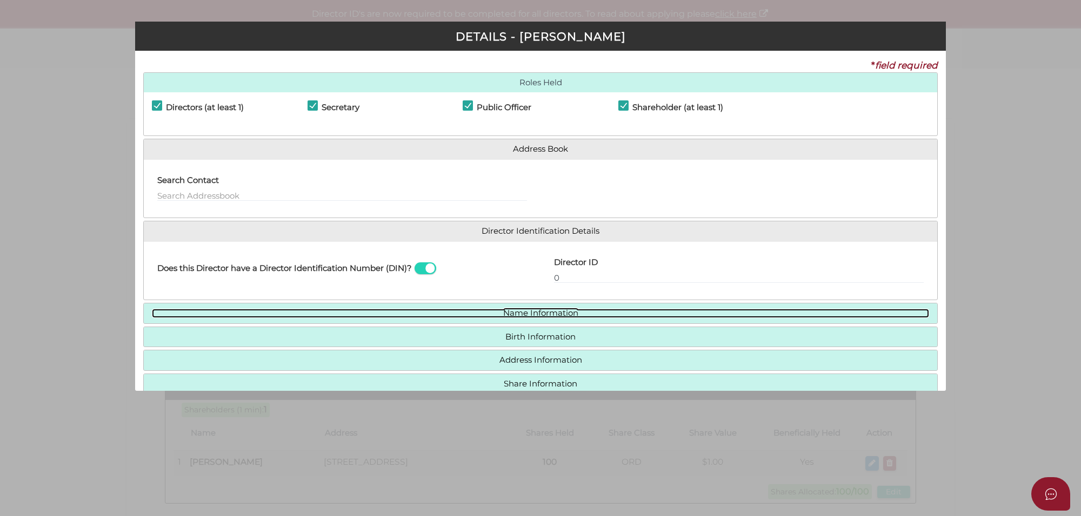
click at [551, 312] on link "Name Information" at bounding box center [540, 313] width 777 height 9
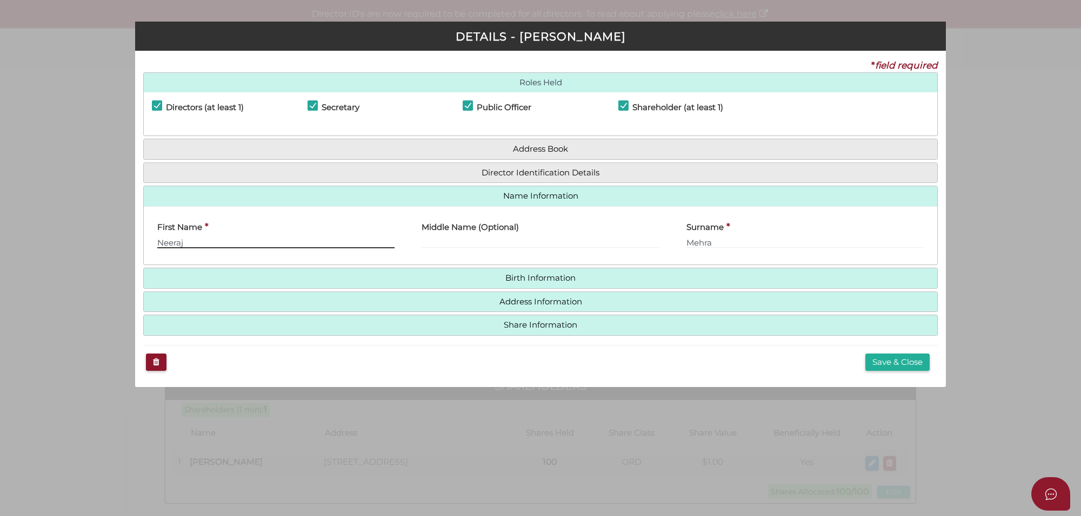
click at [219, 242] on input "Neeraj" at bounding box center [275, 243] width 237 height 12
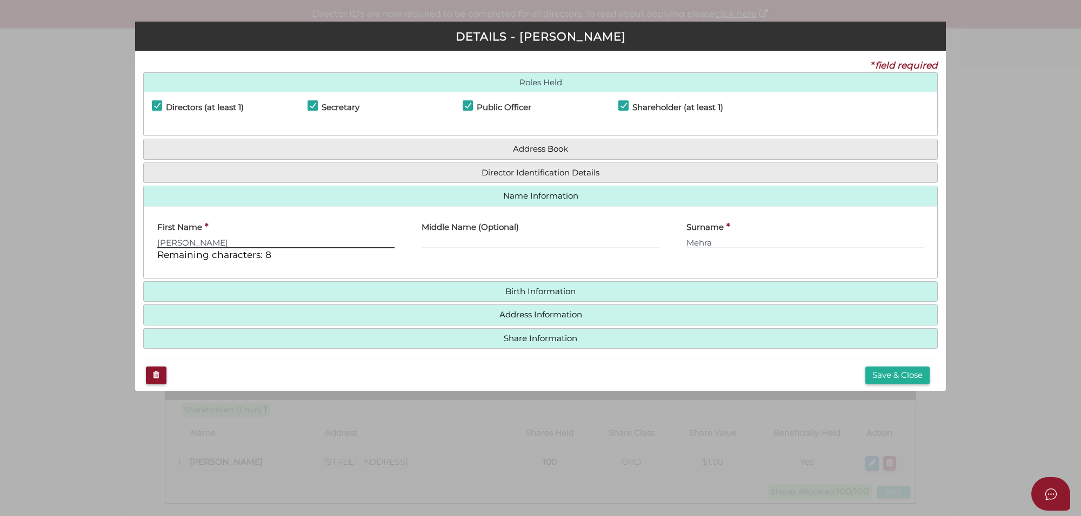
type input "Neeraj Kumar"
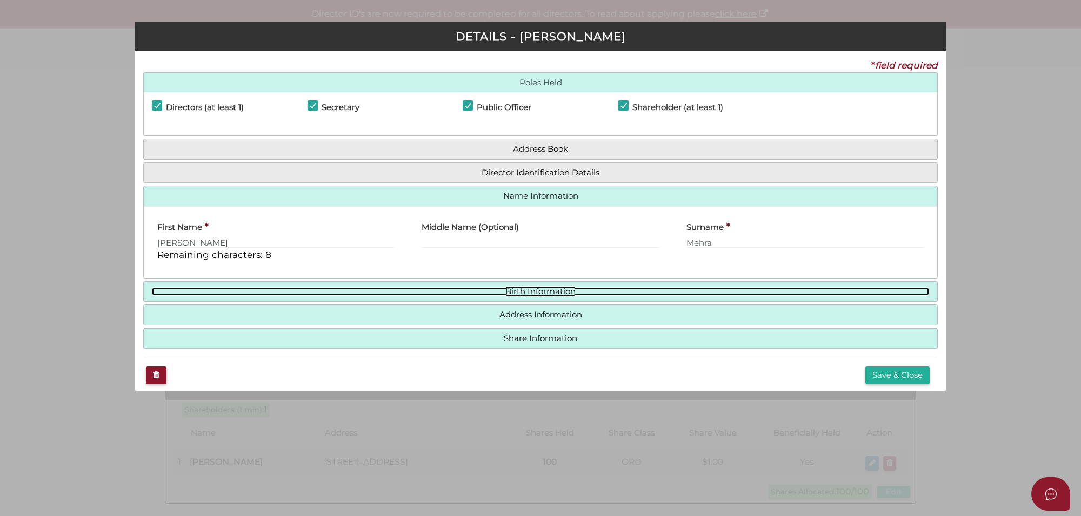
click at [538, 294] on link "Birth Information" at bounding box center [540, 291] width 777 height 9
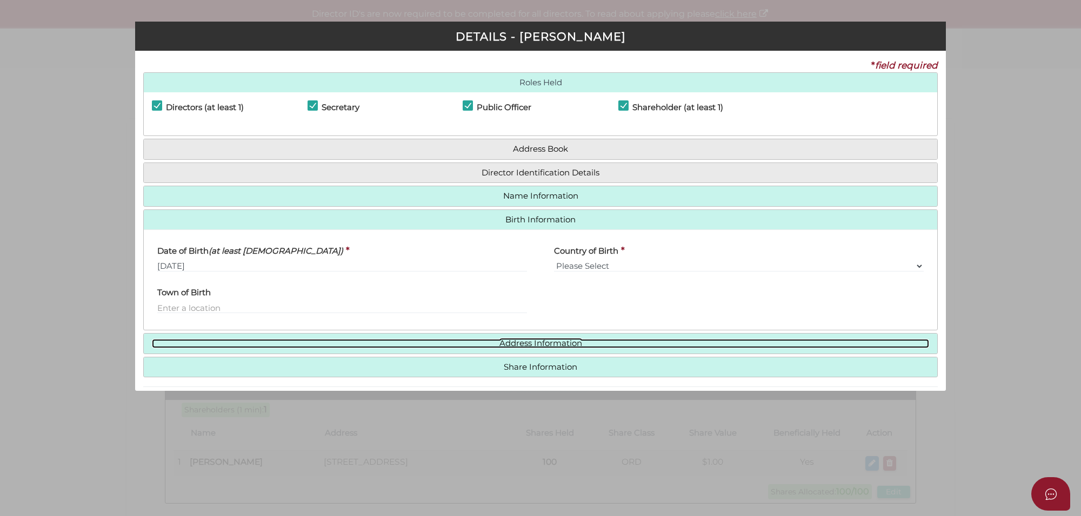
click at [549, 342] on link "Address Information" at bounding box center [540, 343] width 777 height 9
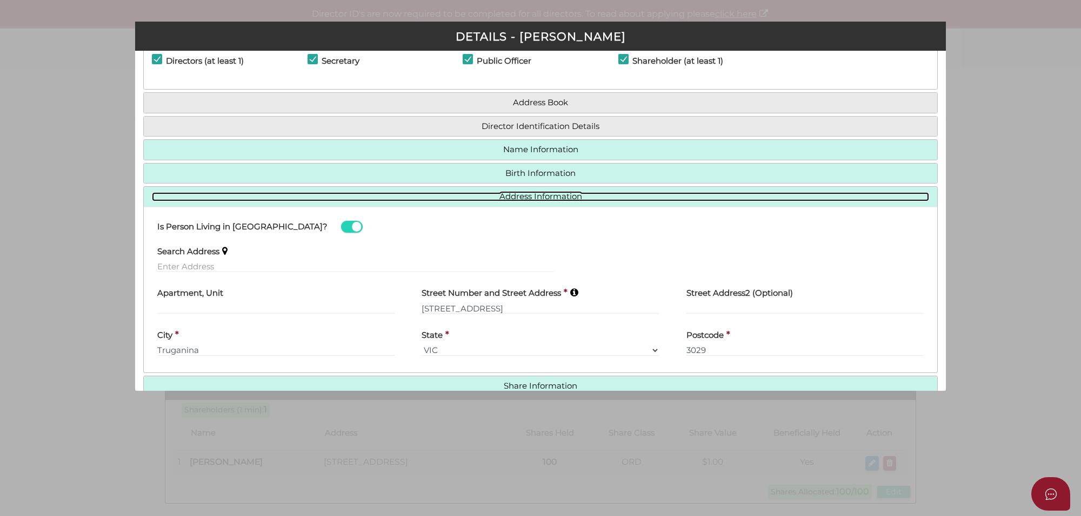
scroll to position [105, 0]
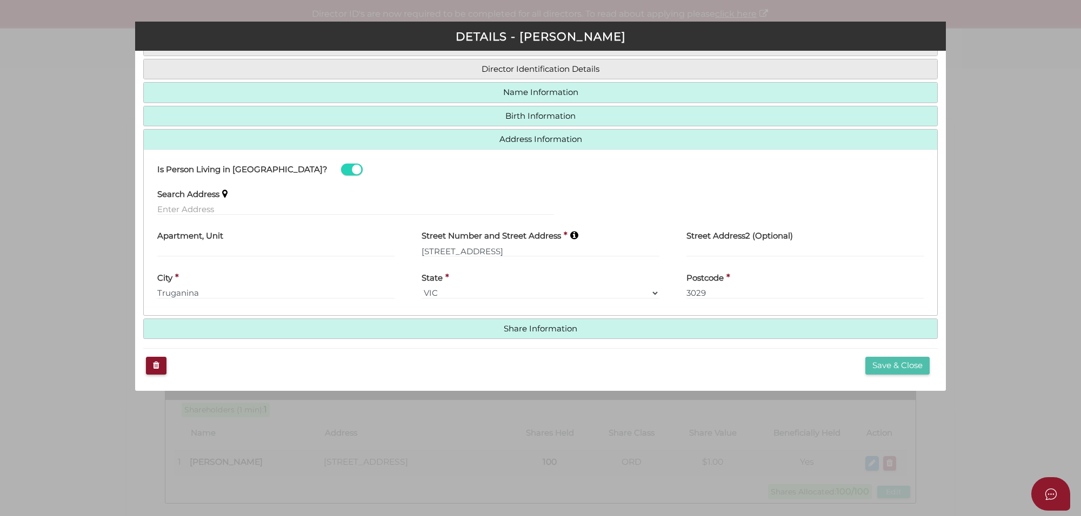
click at [885, 369] on button "Save & Close" at bounding box center [897, 366] width 64 height 18
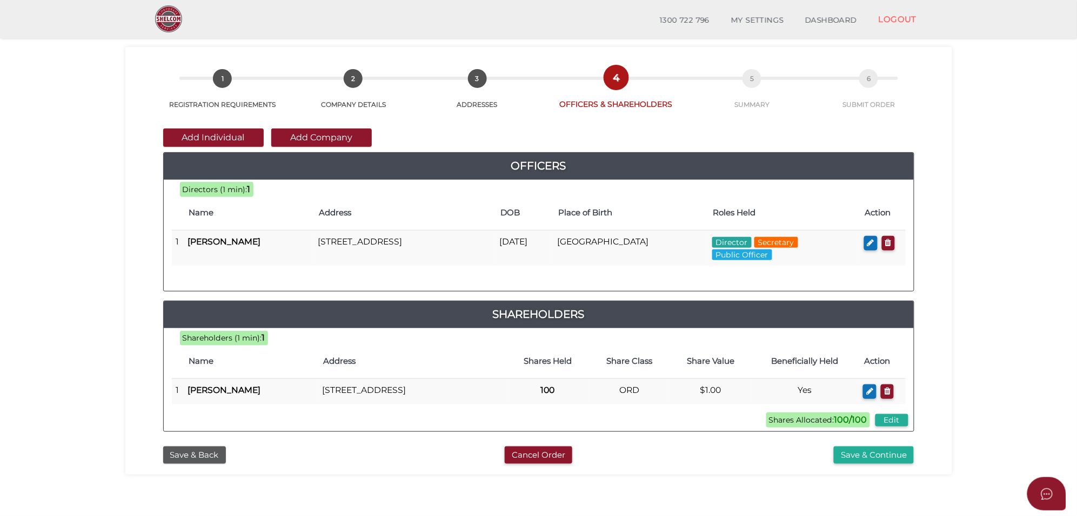
scroll to position [68, 0]
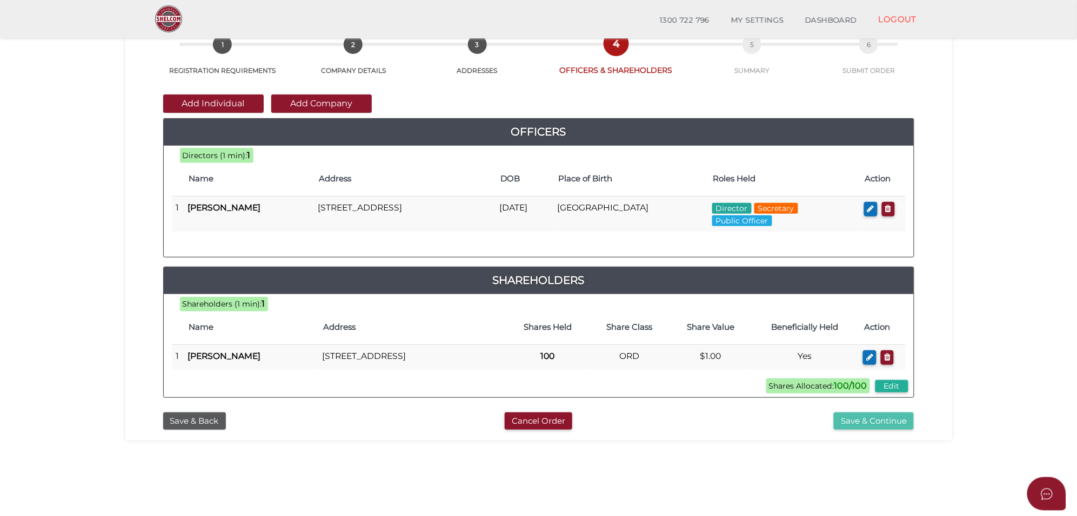
click at [892, 431] on button "Save & Continue" at bounding box center [874, 422] width 80 height 18
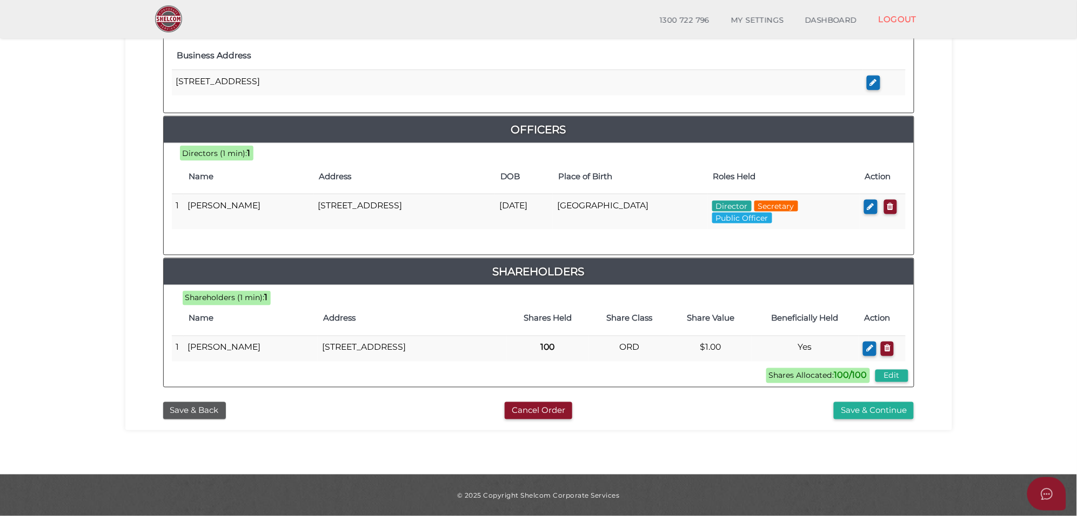
scroll to position [444, 0]
click at [866, 412] on button "Save & Continue" at bounding box center [874, 411] width 80 height 18
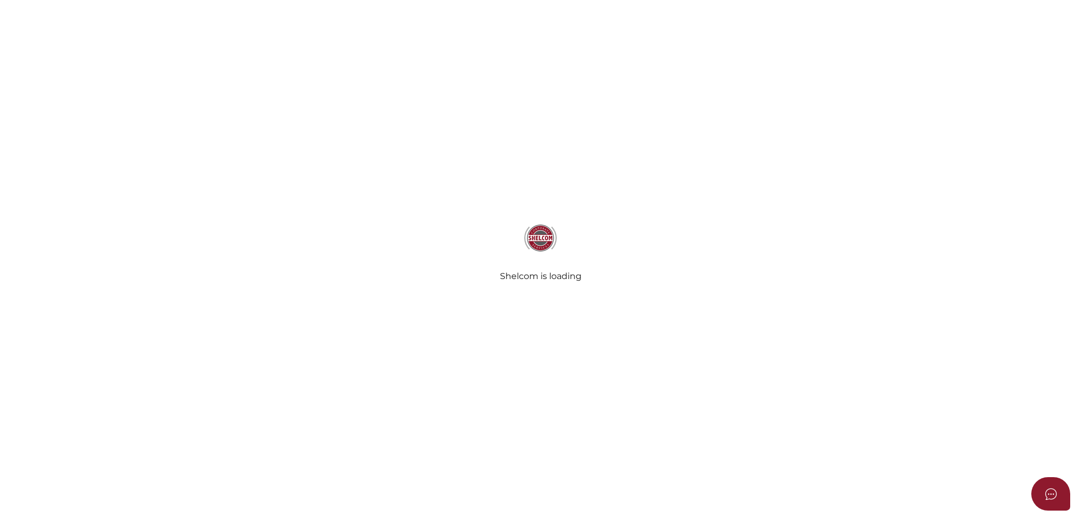
select select "Comb Binding"
select select "No"
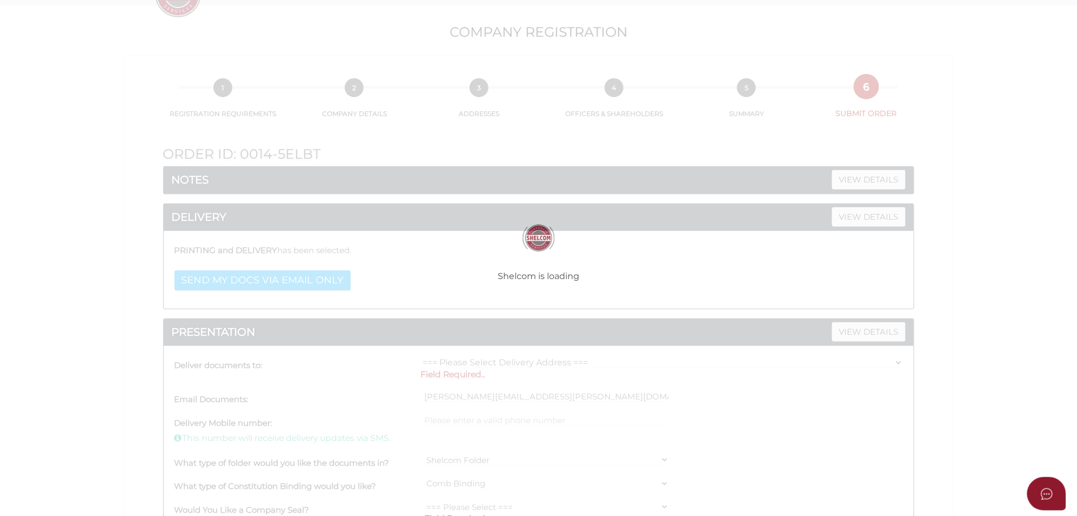
scroll to position [135, 0]
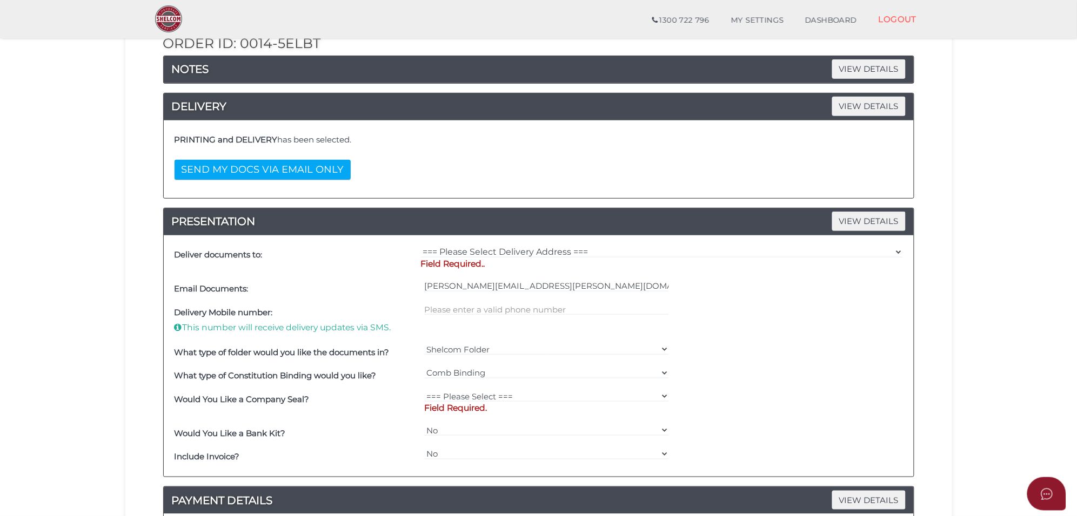
click at [493, 261] on p "Field Required.." at bounding box center [662, 264] width 482 height 12
click at [495, 254] on select "=== Please Select Delivery Address === (User Address - [PERSON_NAME][GEOGRAPHIC…" at bounding box center [662, 252] width 482 height 12
select select "Other"
click at [421, 247] on select "=== Please Select Delivery Address === (User Address - [PERSON_NAME][GEOGRAPHIC…" at bounding box center [662, 252] width 482 height 12
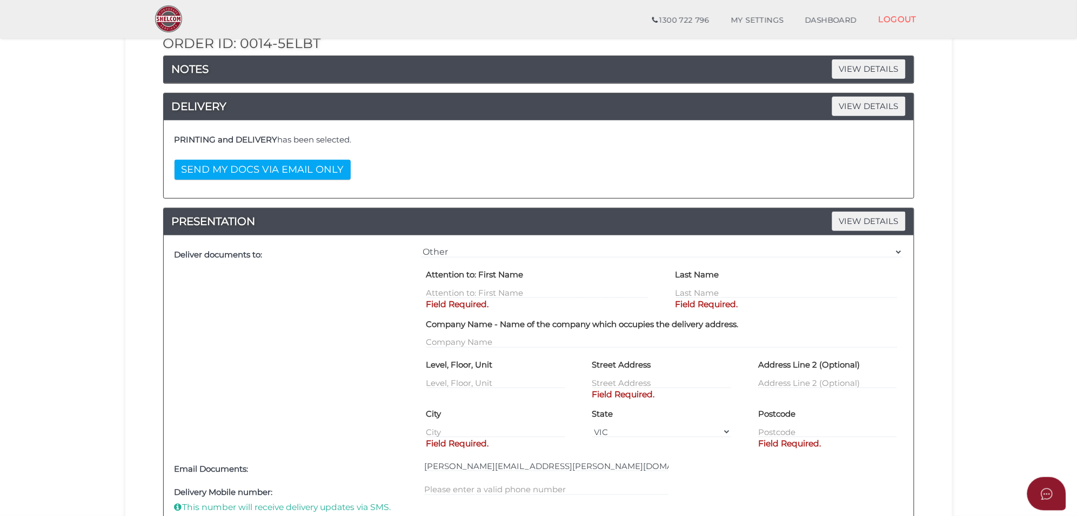
click at [440, 287] on div "Attention to: First Name Field Required." at bounding box center [537, 282] width 222 height 33
click at [437, 298] on input "text" at bounding box center [537, 293] width 222 height 12
type input "Neeraj"
type input "mehra"
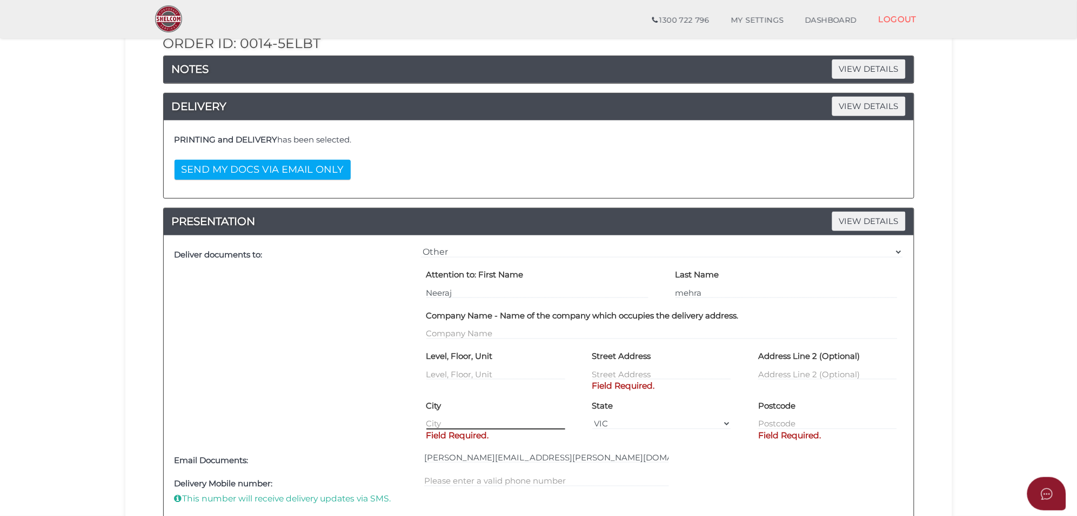
click at [463, 428] on input "text" at bounding box center [495, 424] width 139 height 12
paste input "TRUGANINA"
type input "TRUGANINA"
click at [606, 373] on input "text" at bounding box center [661, 374] width 139 height 12
paste input "[STREET_ADDRESS]"
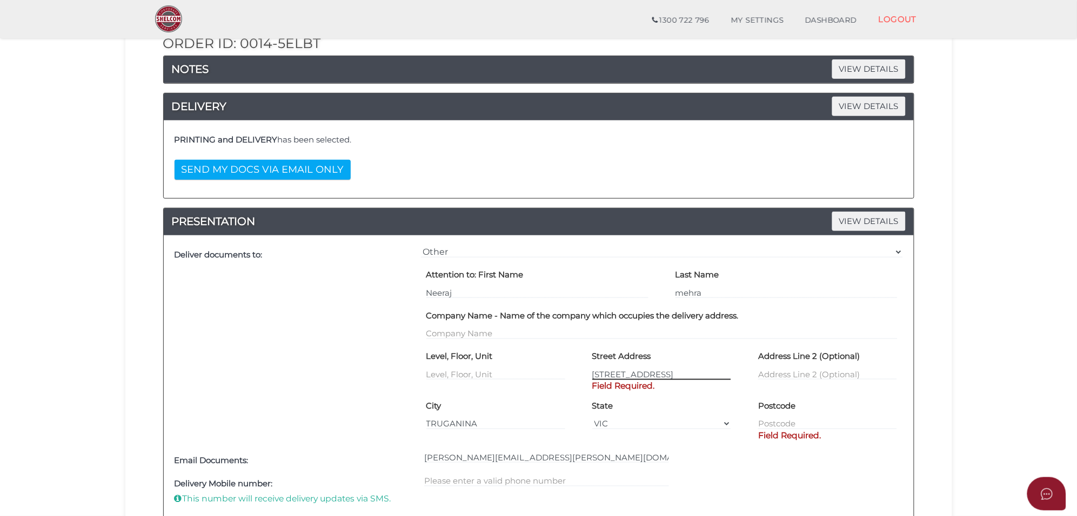
type input "[STREET_ADDRESS]"
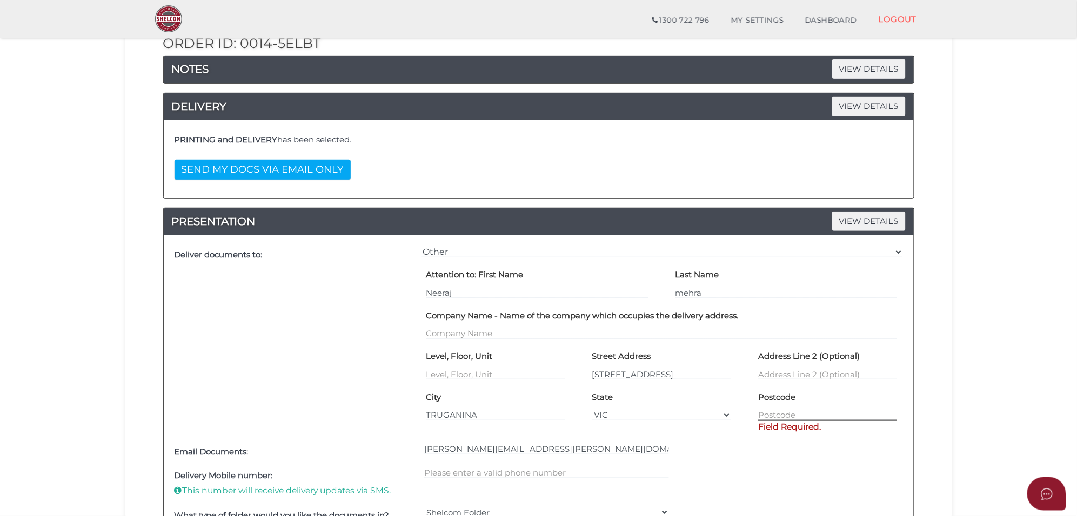
click at [791, 415] on input "text" at bounding box center [827, 416] width 139 height 12
type input "3029"
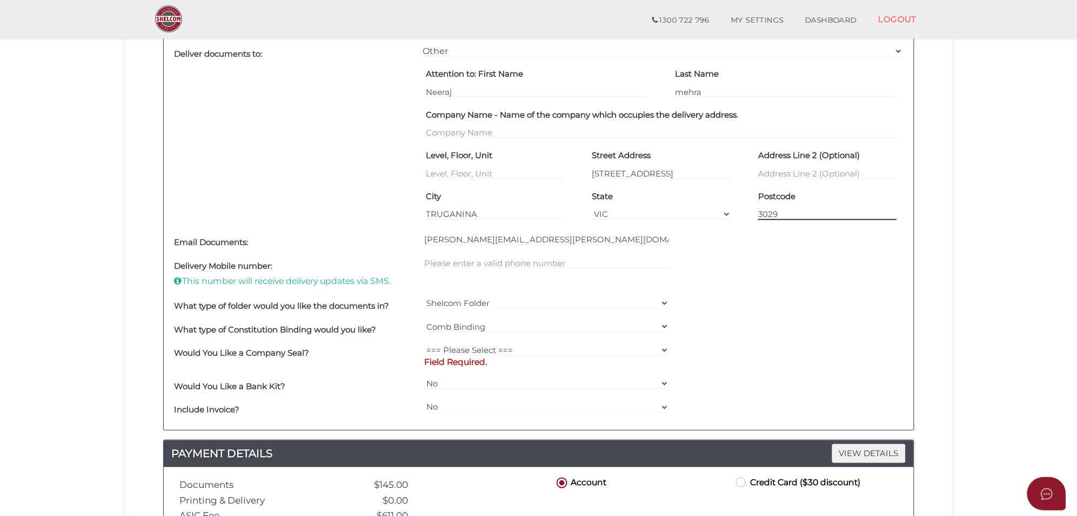
scroll to position [338, 0]
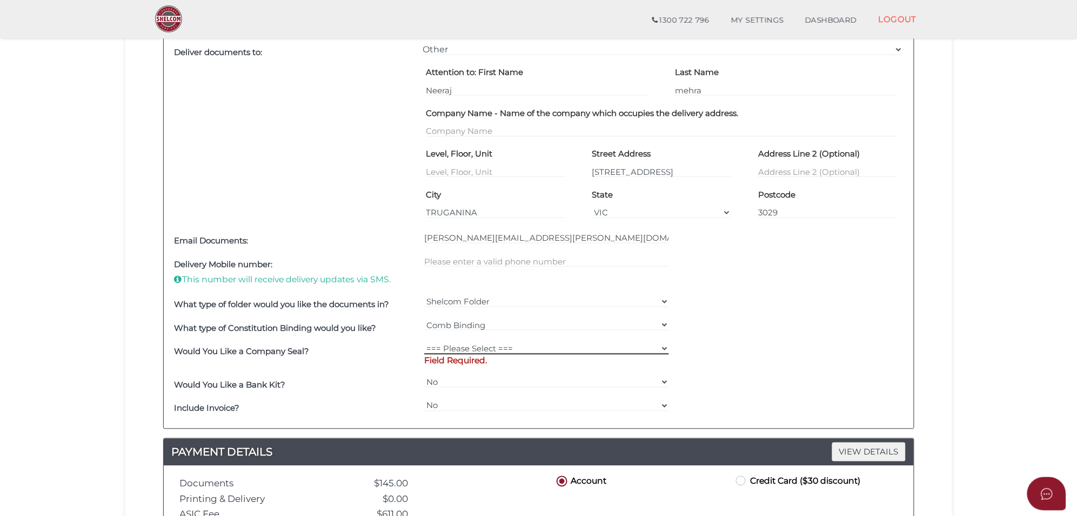
click at [514, 345] on select "=== Please Select === Fold Seal $50 No Seal" at bounding box center [546, 349] width 245 height 12
select select "0"
click at [424, 344] on select "=== Please Select === Fold Seal $50 No Seal" at bounding box center [546, 349] width 245 height 12
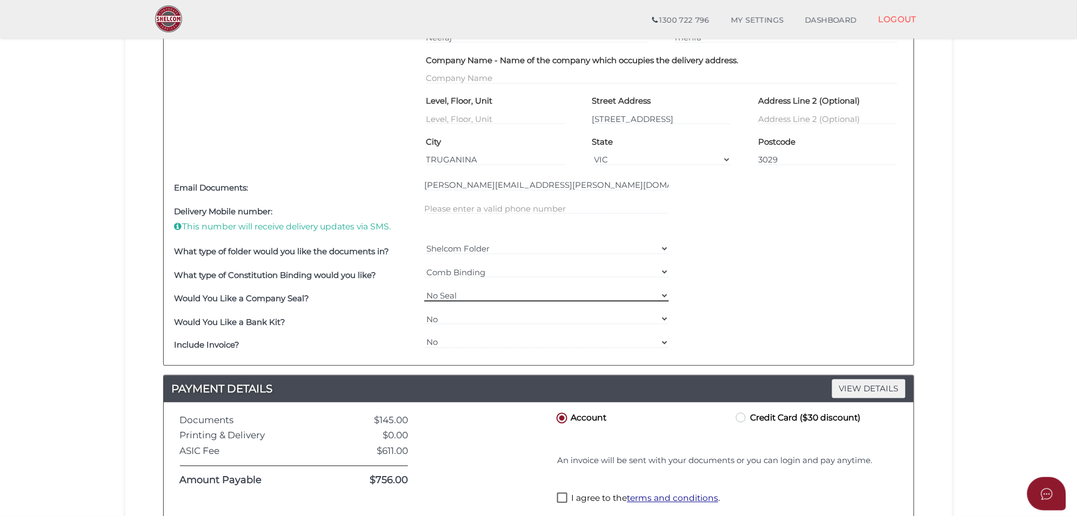
scroll to position [473, 0]
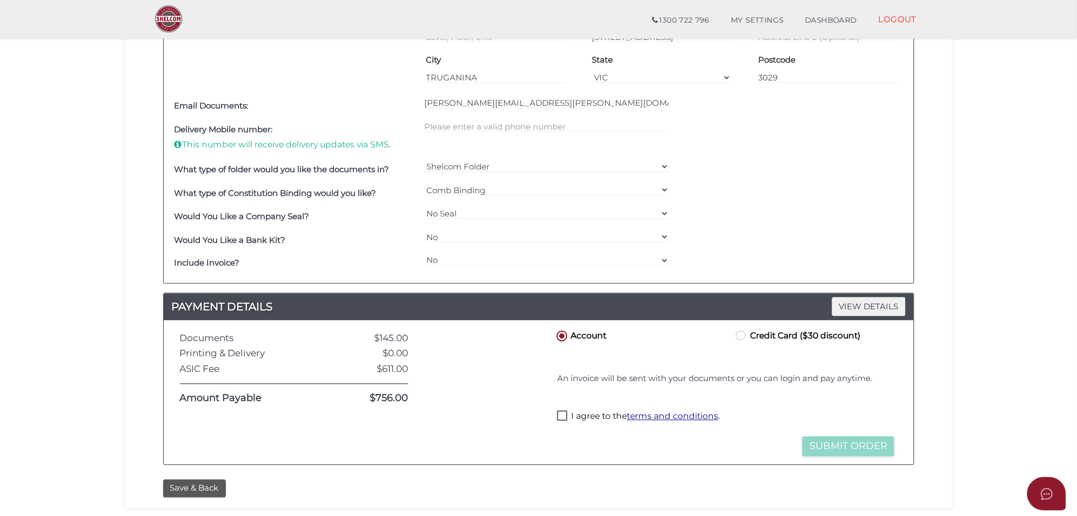
click at [736, 341] on label "Credit Card ($30 discount)" at bounding box center [797, 336] width 126 height 14
radio input "true"
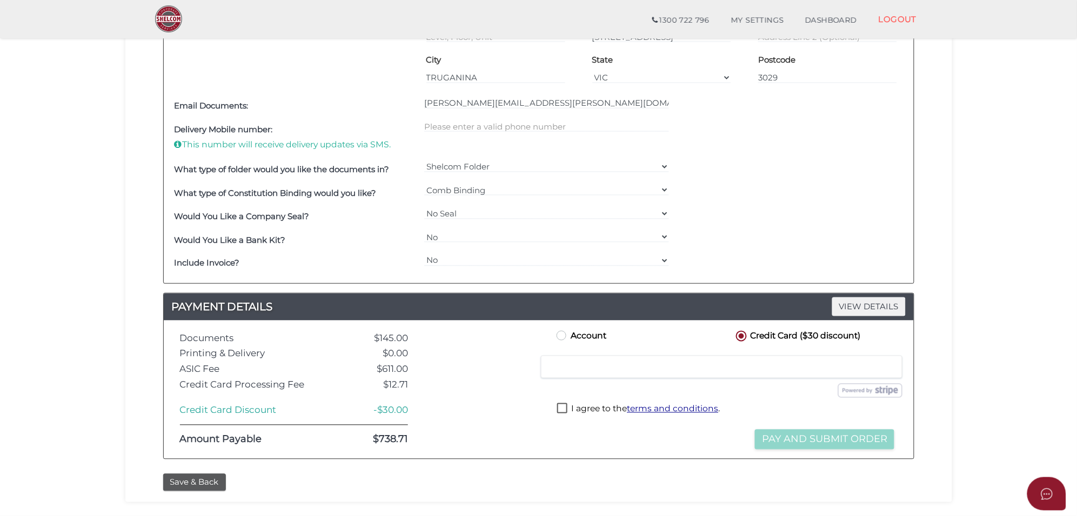
click at [563, 411] on label "I agree to the terms and conditions ." at bounding box center [638, 411] width 163 height 14
checkbox input "true"
click at [849, 439] on button "Pay and Submit Order" at bounding box center [824, 440] width 139 height 20
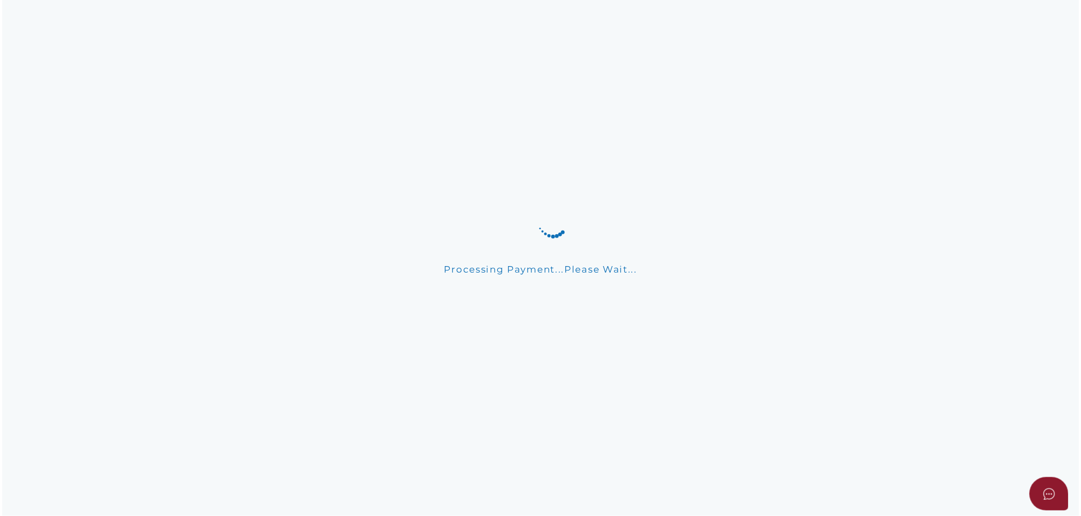
scroll to position [0, 0]
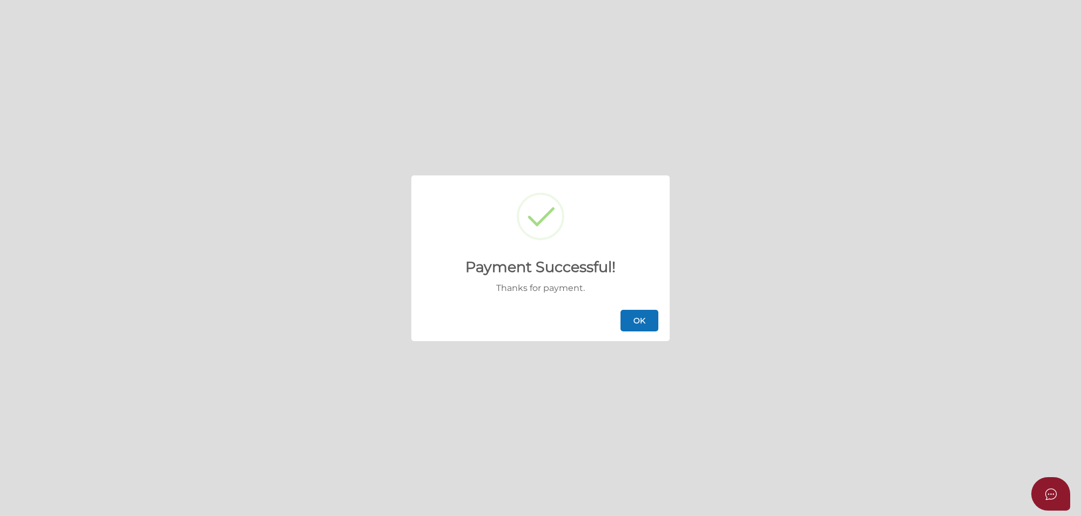
click at [633, 317] on button "OK" at bounding box center [639, 321] width 38 height 22
